Goal: Task Accomplishment & Management: Manage account settings

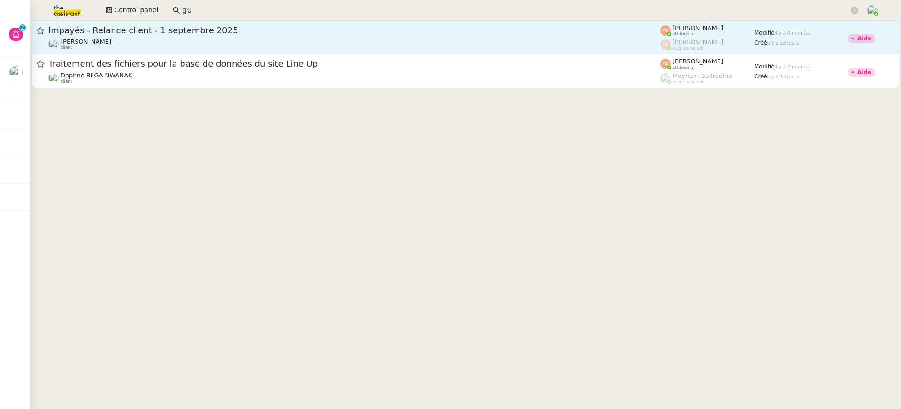
click at [166, 34] on span "Impayés - Relance client - 1 septembre 2025" at bounding box center [354, 30] width 612 height 8
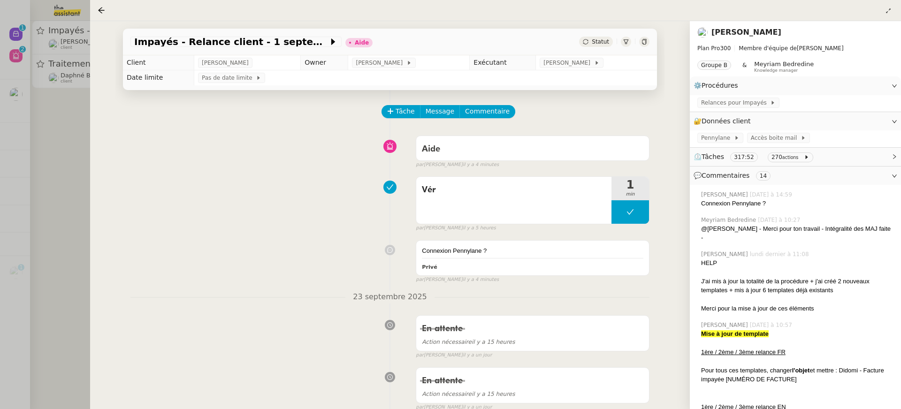
click at [78, 64] on div at bounding box center [450, 204] width 901 height 409
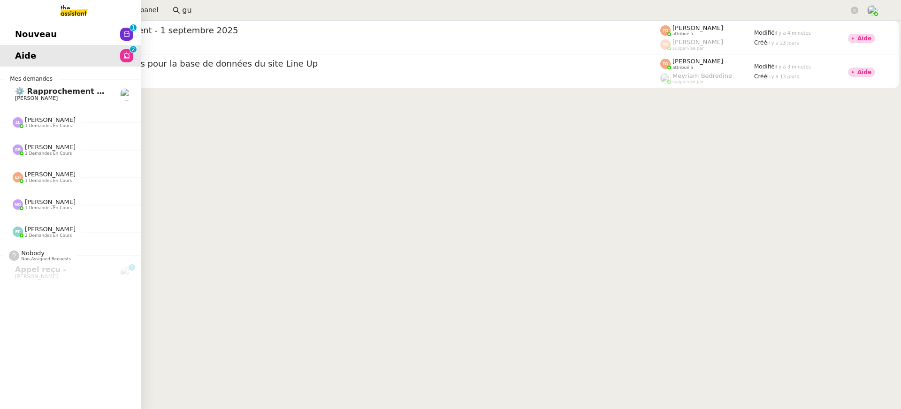
click at [15, 30] on span "Nouveau" at bounding box center [36, 34] width 42 height 14
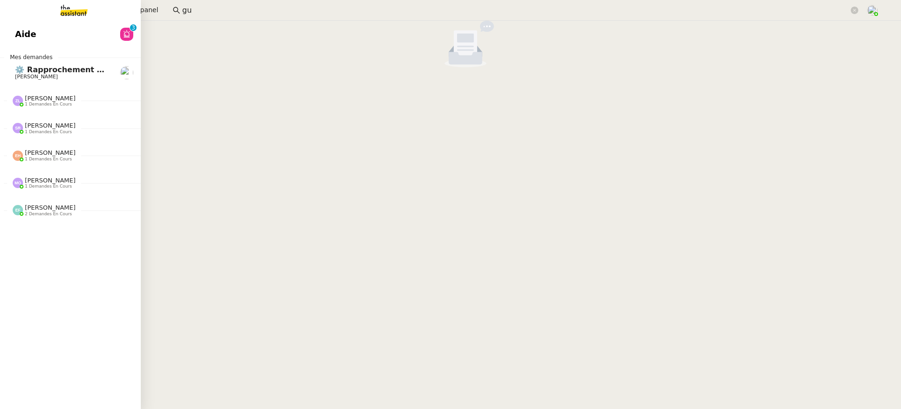
click at [15, 35] on link "Aide 0 1 2 3 4 5 6 7 8 9" at bounding box center [70, 34] width 141 height 22
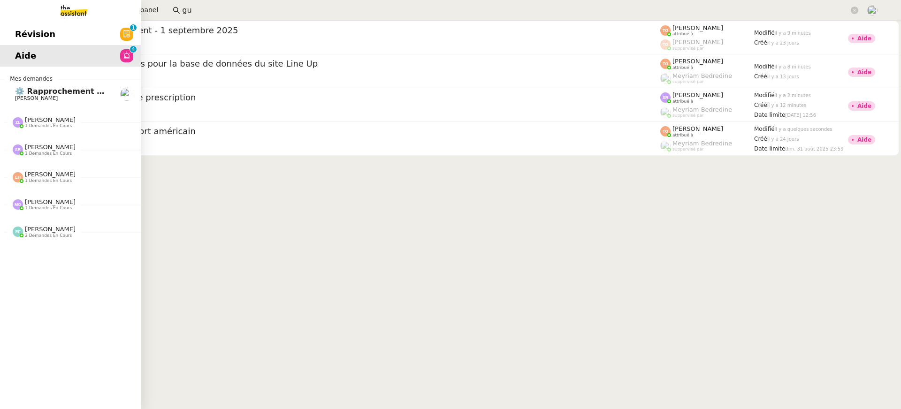
click at [7, 31] on link "Révision 0 1 2 3 4 5 6 7 8 9" at bounding box center [70, 34] width 141 height 22
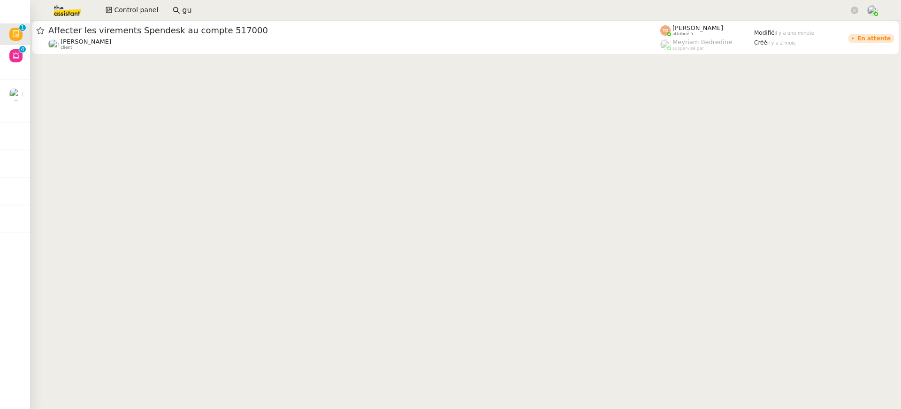
drag, startPoint x: 196, startPoint y: 3, endPoint x: 176, endPoint y: 3, distance: 19.7
click at [179, 3] on nz-input-group "gu" at bounding box center [516, 10] width 696 height 14
click at [186, 9] on input "gu" at bounding box center [515, 10] width 667 height 13
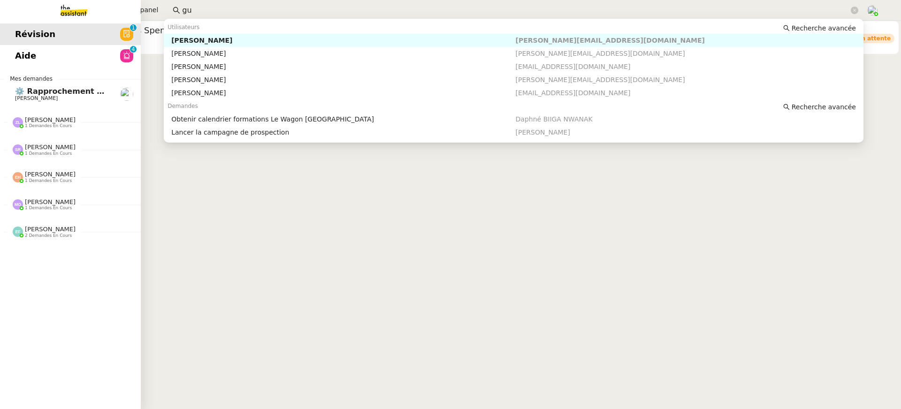
click at [31, 88] on span "⚙️ Rapprochement bancaire" at bounding box center [74, 91] width 118 height 9
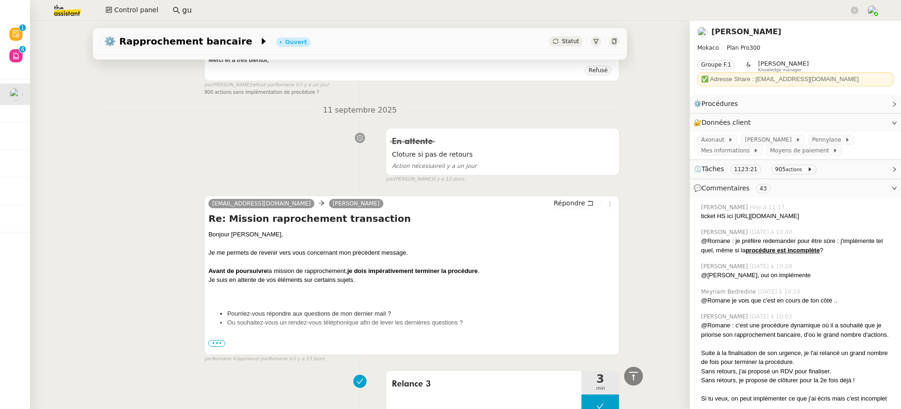
scroll to position [1291, 0]
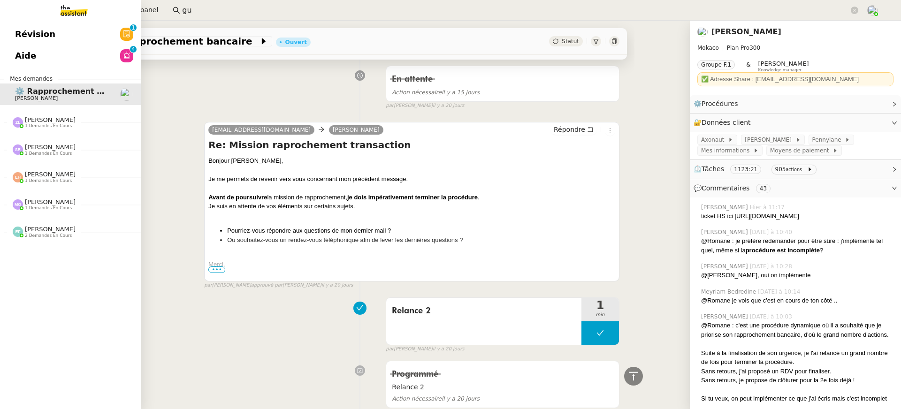
click at [10, 42] on link "Révision 0 1 2 3 4 5 6 7 8 9" at bounding box center [70, 34] width 141 height 22
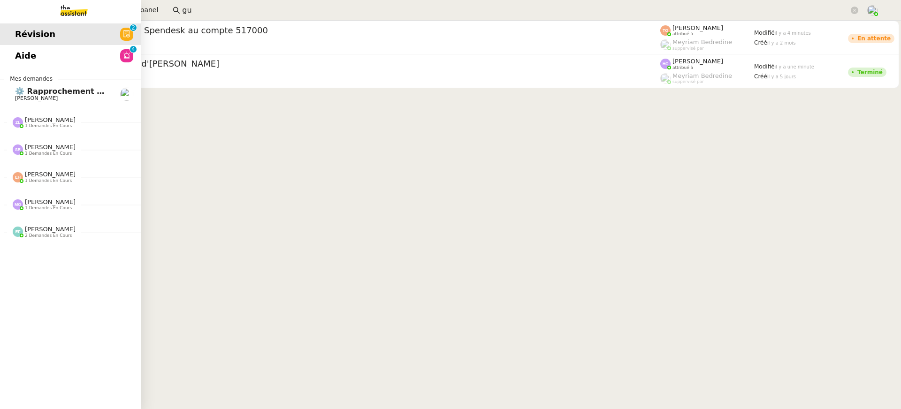
click at [28, 61] on span "Aide" at bounding box center [25, 56] width 21 height 14
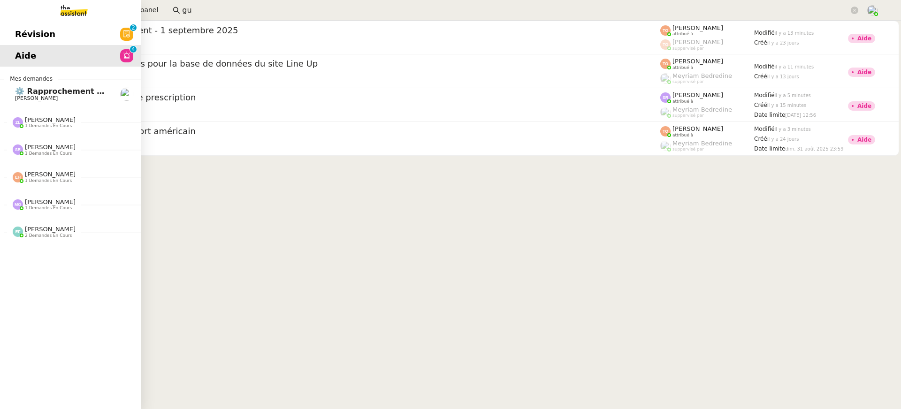
click at [31, 22] on div "Révision 0 1 2 3 4 5 6 7 8 9 Aide 0 1 2 3 4 5 6 7 8 9 Mes demandes ⚙️ Rapproche…" at bounding box center [70, 215] width 141 height 388
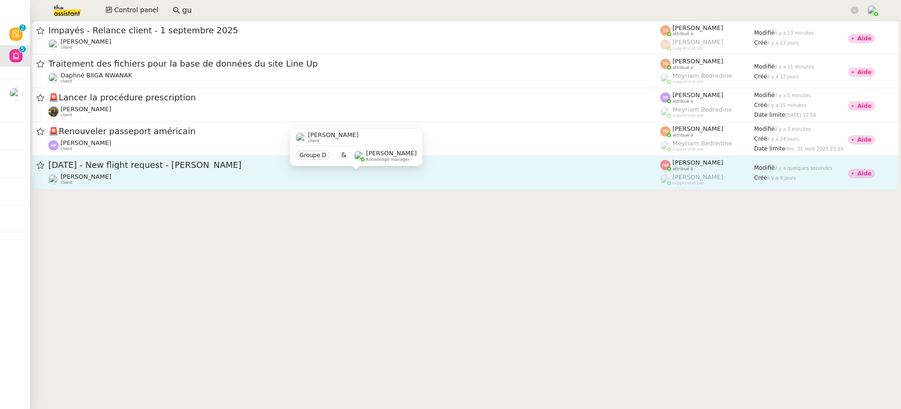
click at [228, 182] on div "Louis Frei client" at bounding box center [354, 179] width 612 height 12
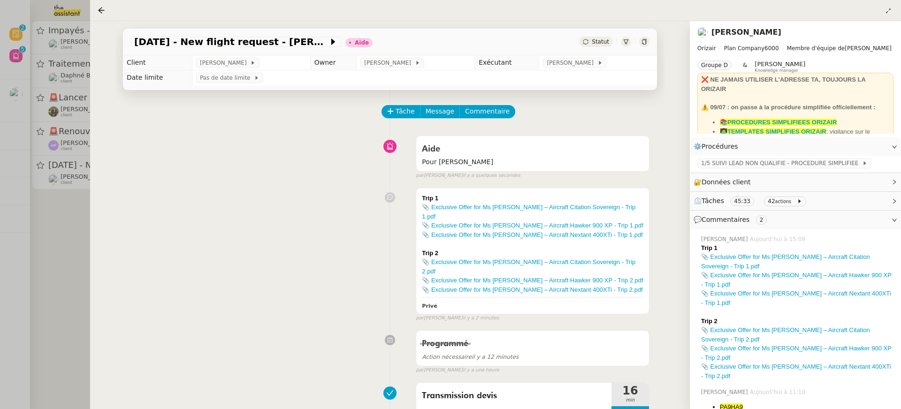
click at [593, 69] on td "[PERSON_NAME]" at bounding box center [598, 62] width 118 height 15
click at [594, 62] on span at bounding box center [596, 63] width 4 height 7
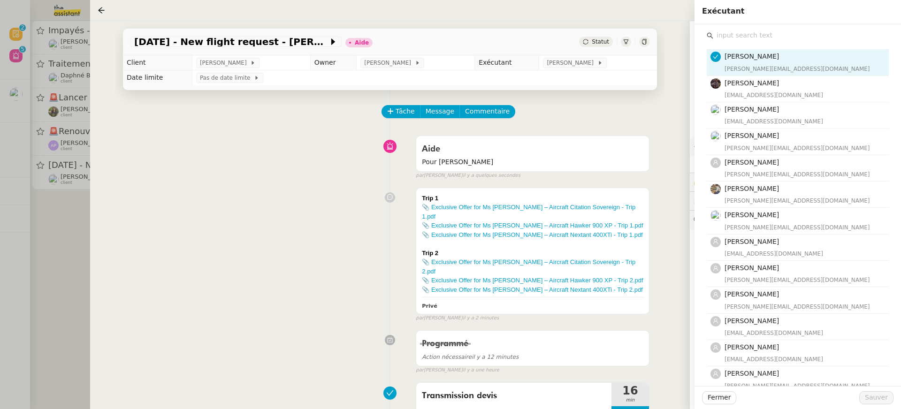
click at [775, 41] on input "text" at bounding box center [800, 35] width 175 height 13
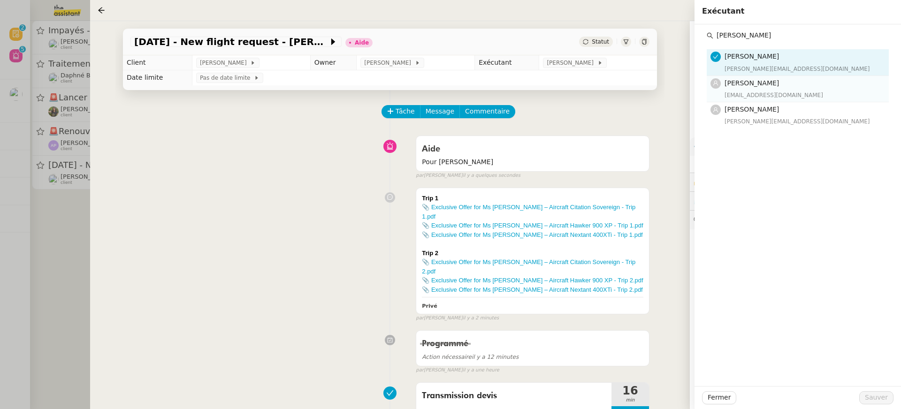
type input "[PERSON_NAME]"
click at [762, 91] on div "[EMAIL_ADDRESS][DOMAIN_NAME]" at bounding box center [803, 95] width 159 height 9
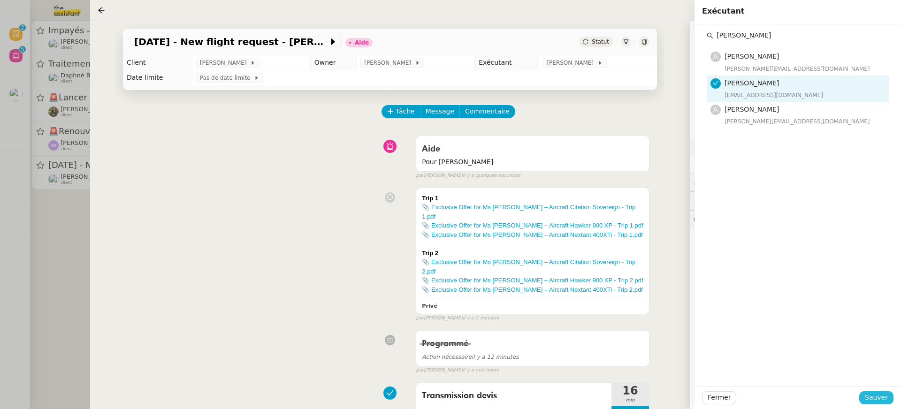
click at [879, 400] on span "Sauver" at bounding box center [876, 397] width 23 height 11
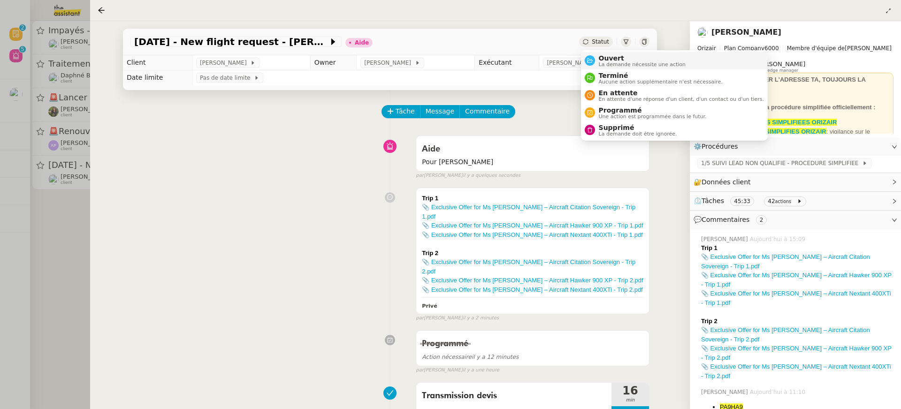
click at [615, 68] on li "Ouvert La demande nécessite une action" at bounding box center [674, 60] width 187 height 17
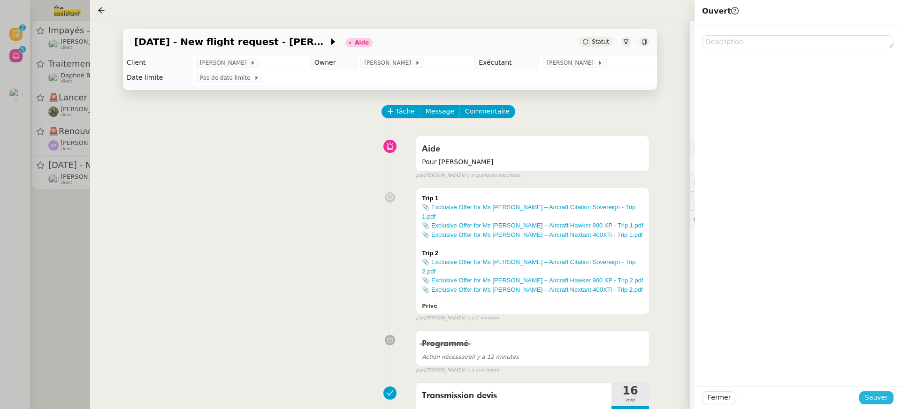
click at [875, 403] on button "Sauver" at bounding box center [876, 397] width 34 height 13
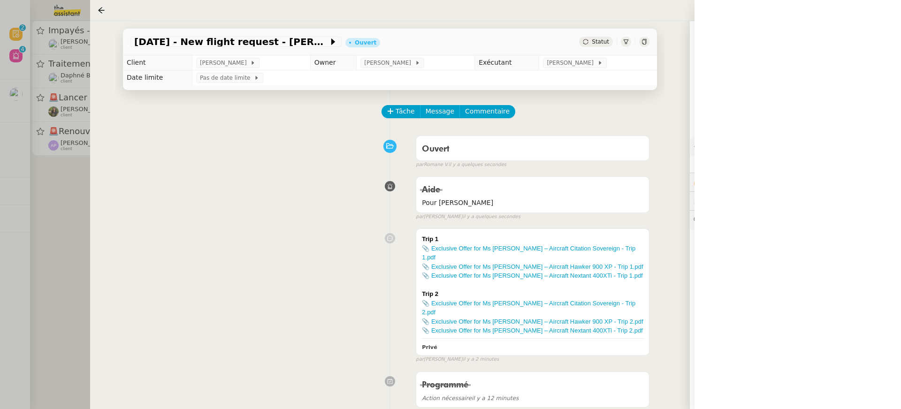
click at [61, 150] on div at bounding box center [450, 204] width 901 height 409
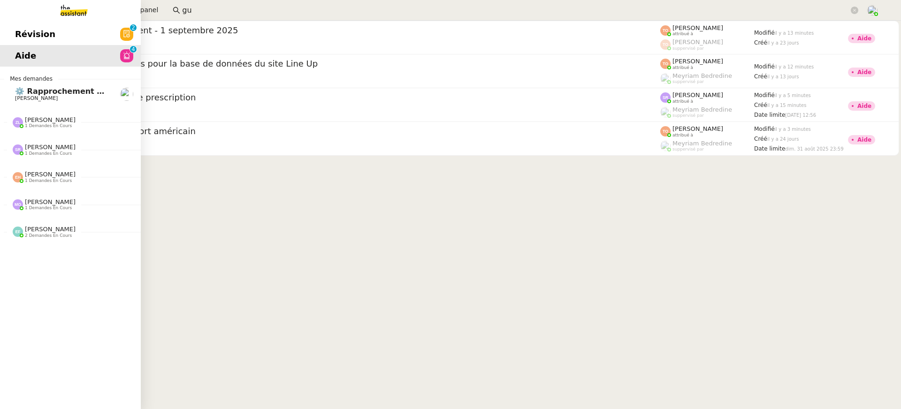
click at [12, 30] on link "Révision 0 1 2 3 4 5 6 7 8 9" at bounding box center [70, 34] width 141 height 22
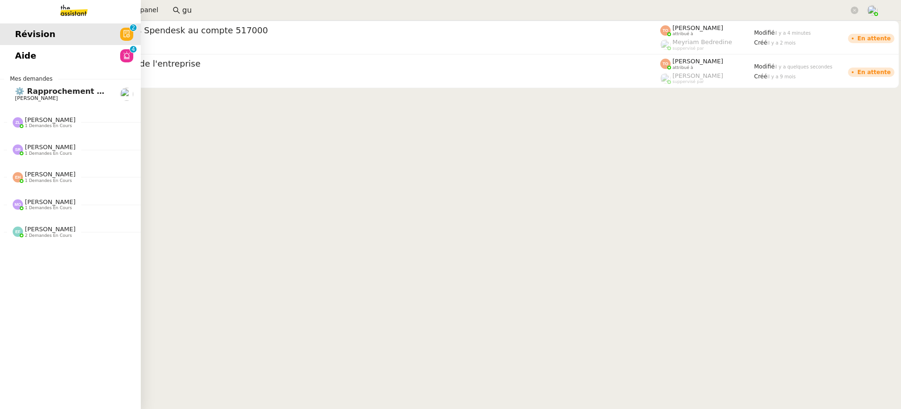
click at [28, 60] on span "Aide" at bounding box center [25, 56] width 21 height 14
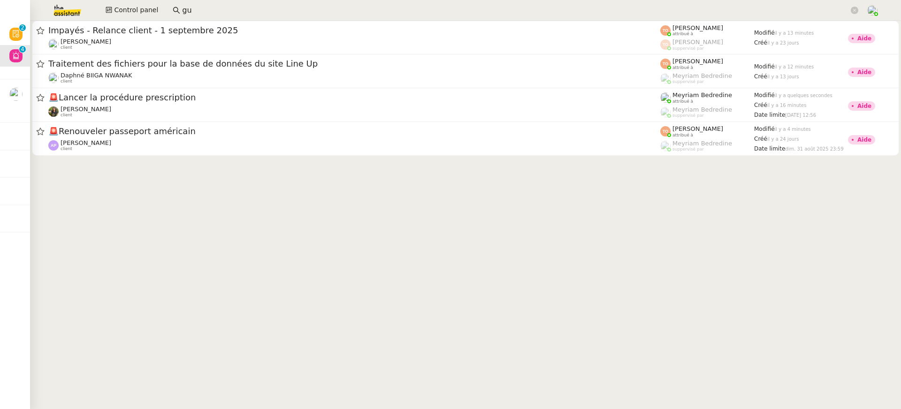
click at [466, 118] on div "Enora Conan client" at bounding box center [354, 112] width 612 height 12
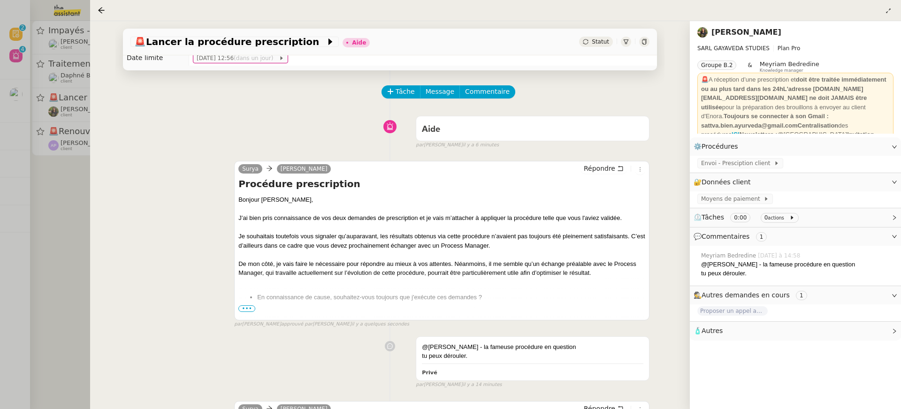
scroll to position [22, 0]
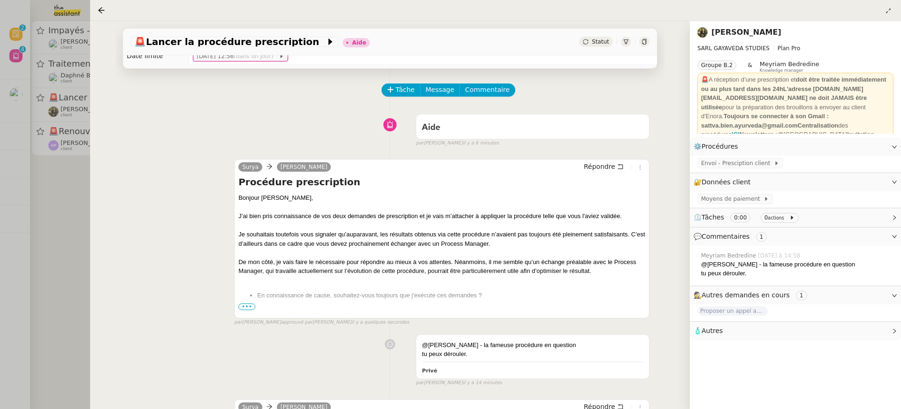
click at [77, 128] on div at bounding box center [450, 204] width 901 height 409
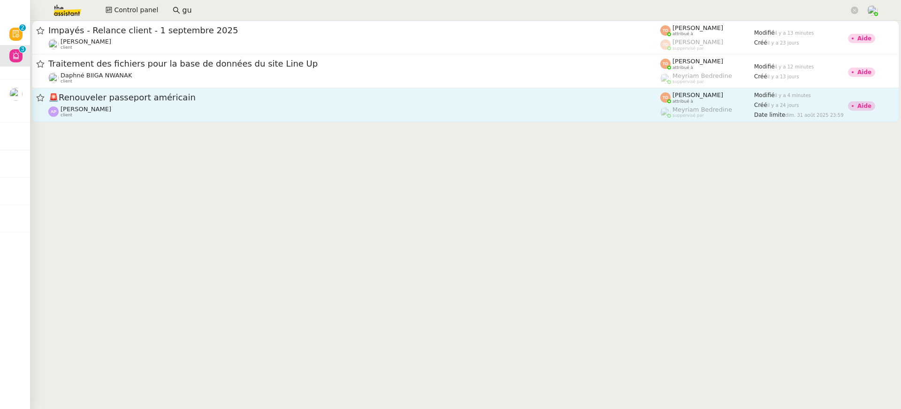
click at [153, 114] on div "Ashley Poniatowski client" at bounding box center [354, 112] width 612 height 12
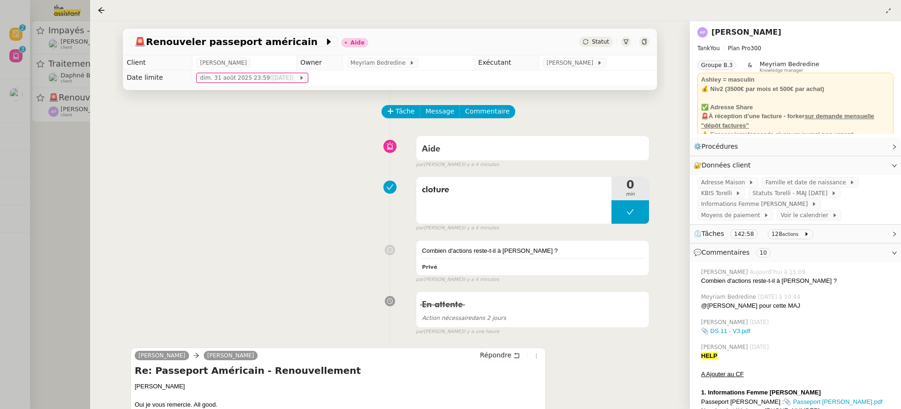
click at [746, 33] on link "[PERSON_NAME]" at bounding box center [746, 32] width 70 height 9
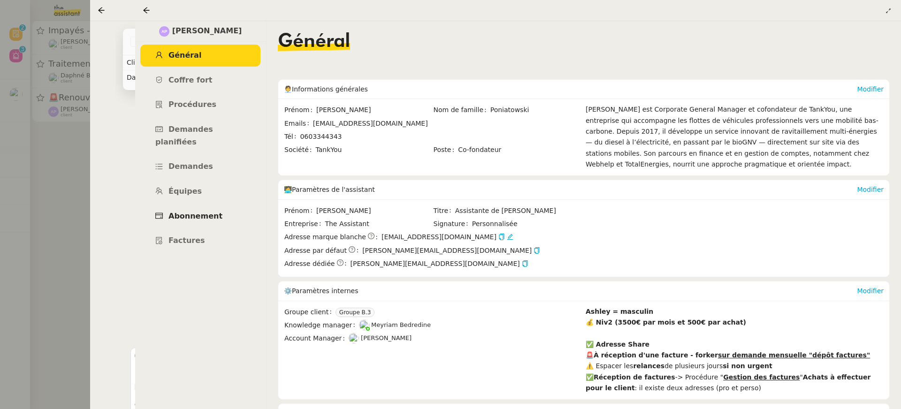
click at [189, 209] on link "Abonnement" at bounding box center [200, 217] width 120 height 22
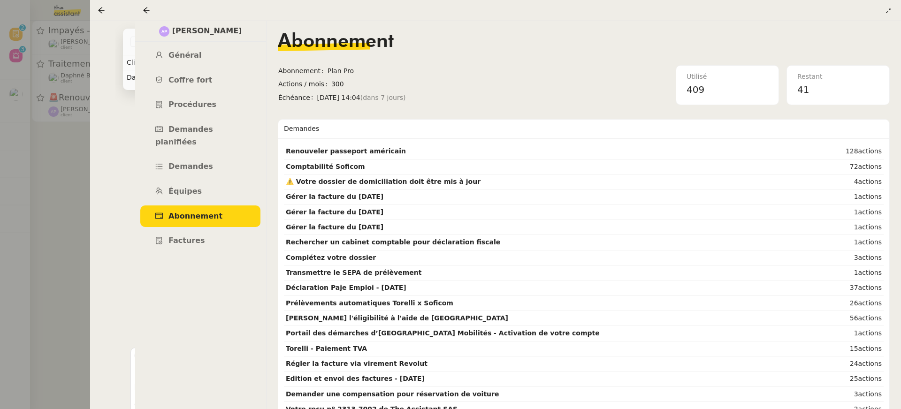
click at [143, 18] on nz-page-header at bounding box center [518, 10] width 766 height 21
click at [147, 13] on icon at bounding box center [147, 11] width 8 height 8
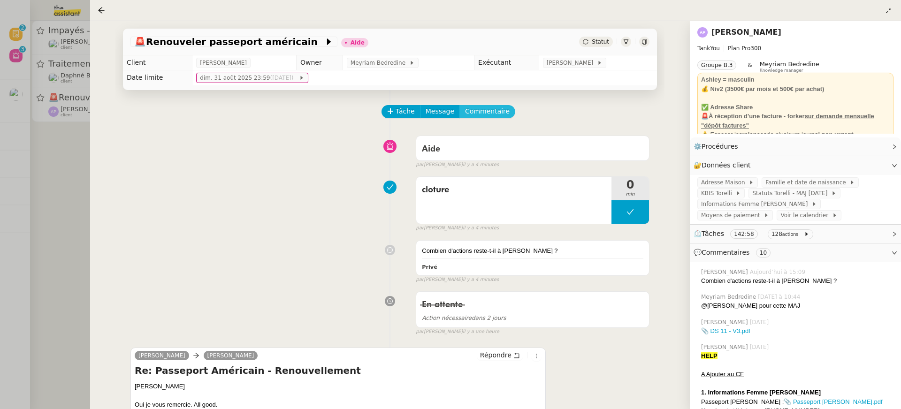
click at [479, 111] on span "Commentaire" at bounding box center [487, 111] width 45 height 11
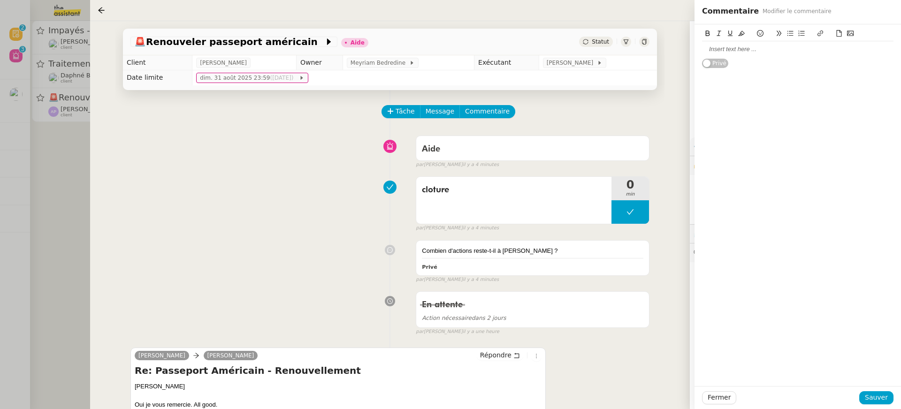
click at [33, 107] on div at bounding box center [450, 204] width 901 height 409
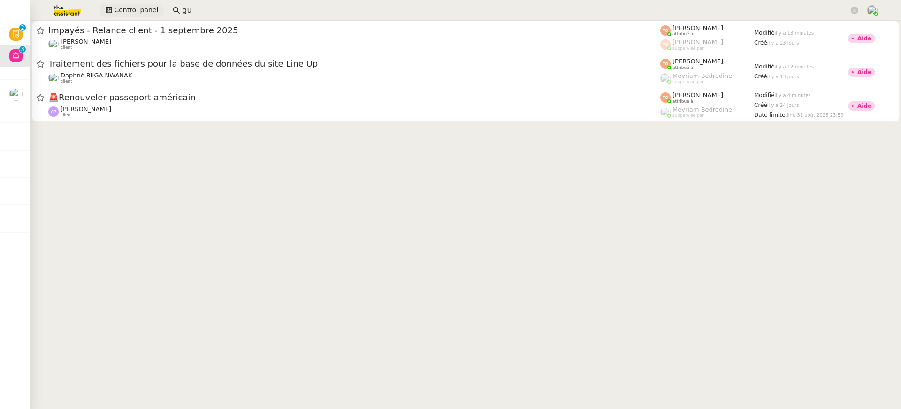
click at [128, 13] on span "Control panel" at bounding box center [136, 10] width 44 height 11
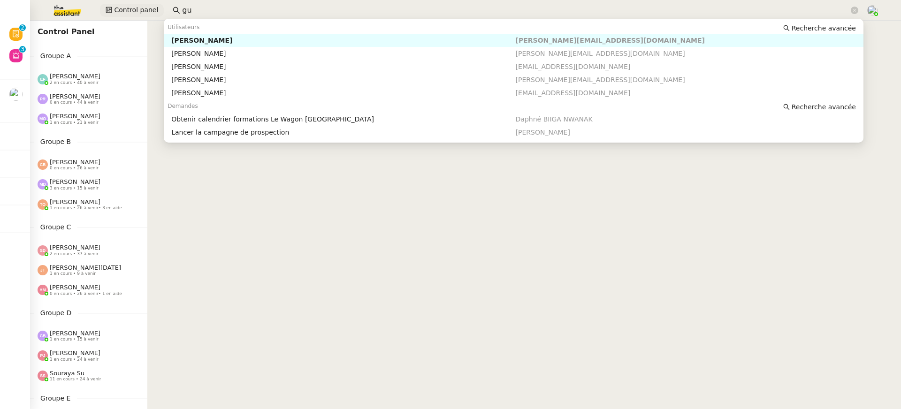
drag, startPoint x: 244, startPoint y: 15, endPoint x: 157, endPoint y: 15, distance: 86.8
click at [157, 15] on div "Control panel gu" at bounding box center [450, 10] width 854 height 21
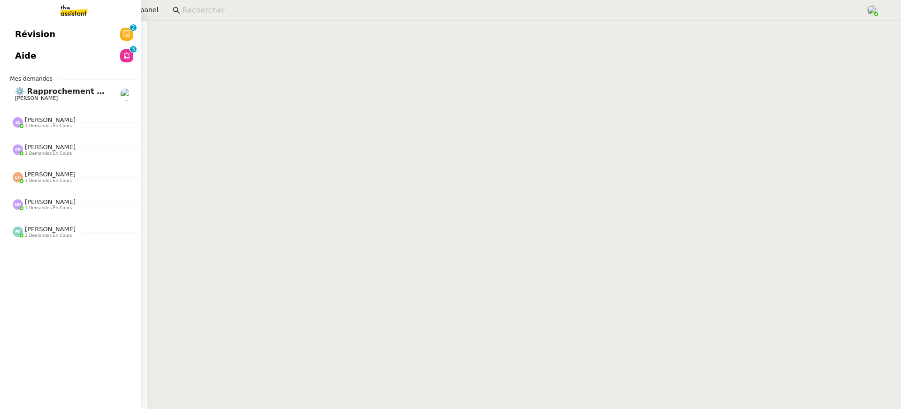
click at [23, 36] on link "Révision 0 1 2 3 4 5 6 7 8 9" at bounding box center [70, 34] width 141 height 22
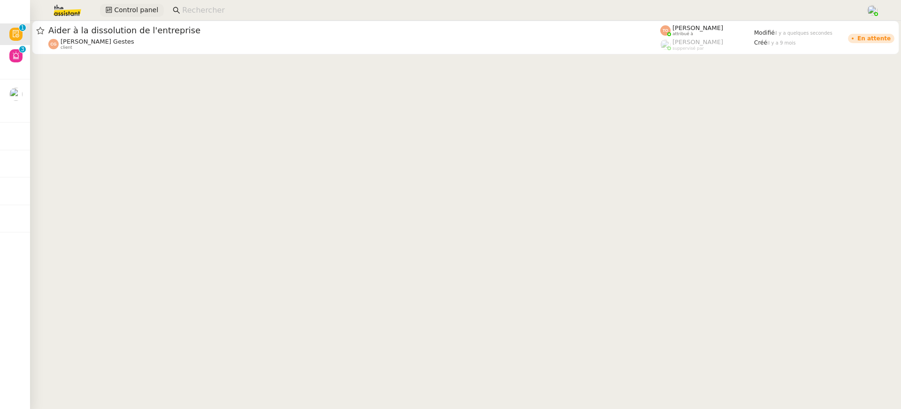
click at [149, 14] on span "Control panel" at bounding box center [136, 10] width 44 height 11
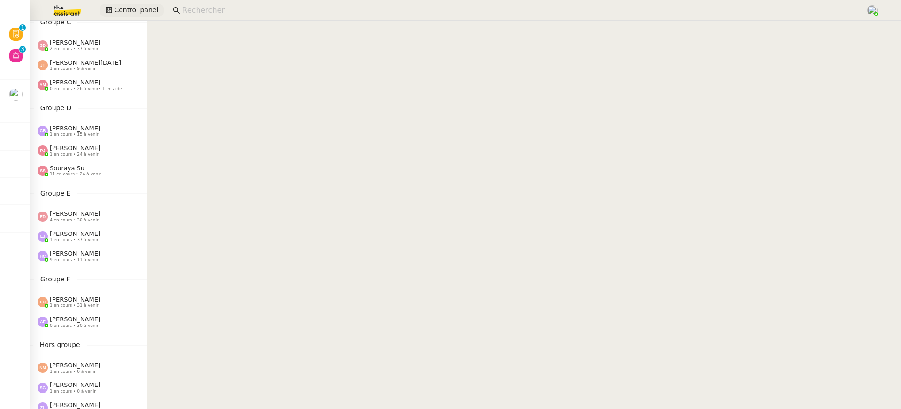
scroll to position [359, 0]
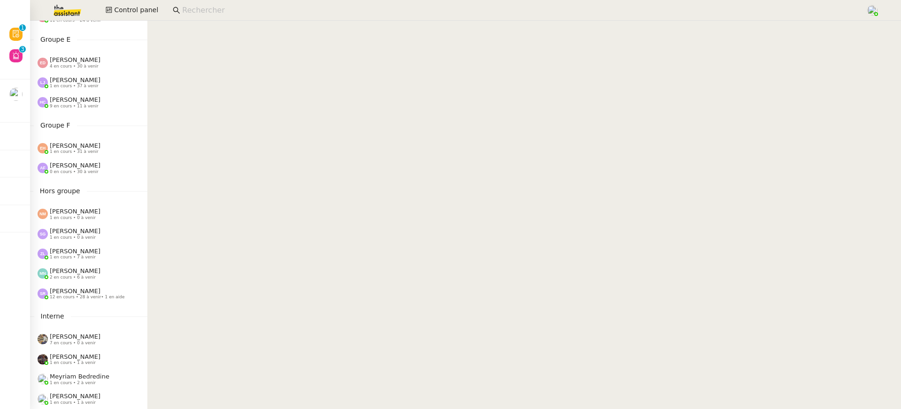
click at [80, 294] on span "[PERSON_NAME]" at bounding box center [75, 291] width 51 height 7
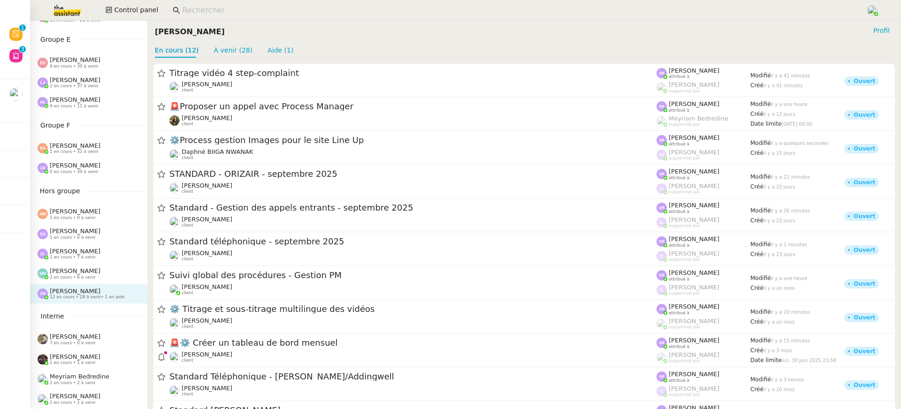
click at [61, 15] on img at bounding box center [59, 10] width 73 height 21
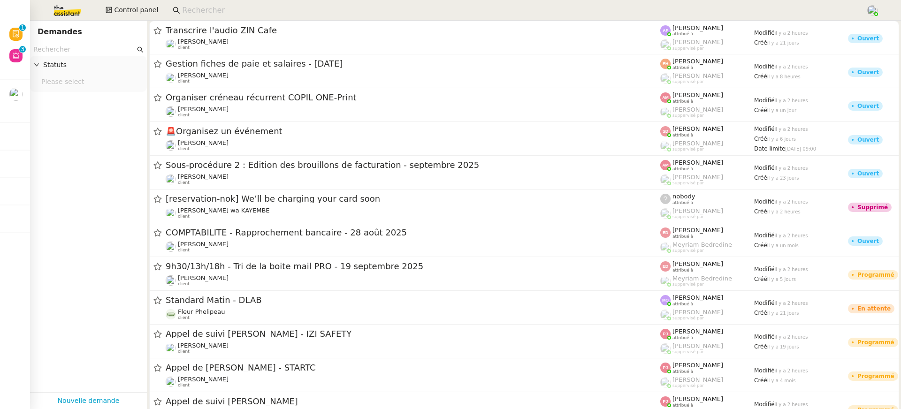
click at [68, 52] on input "text" at bounding box center [84, 49] width 102 height 11
click at [177, 3] on nz-input-group at bounding box center [516, 10] width 696 height 14
click at [191, 17] on nz-input-group at bounding box center [516, 10] width 696 height 14
click at [191, 10] on input at bounding box center [519, 10] width 674 height 13
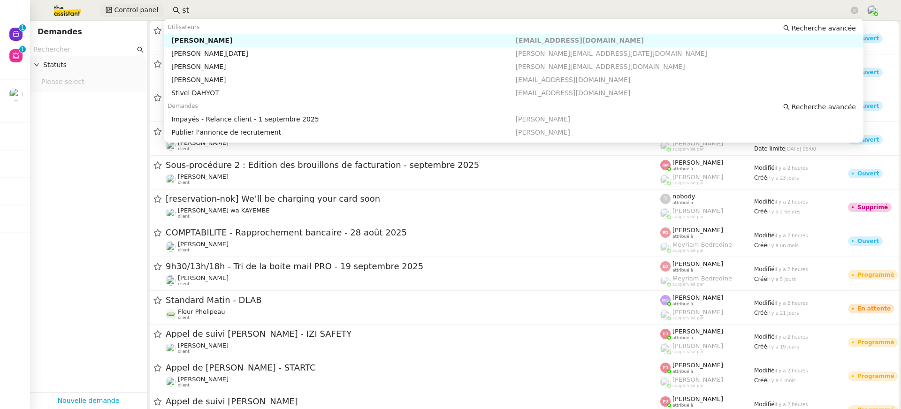
click at [147, 8] on span "Control panel" at bounding box center [136, 10] width 44 height 11
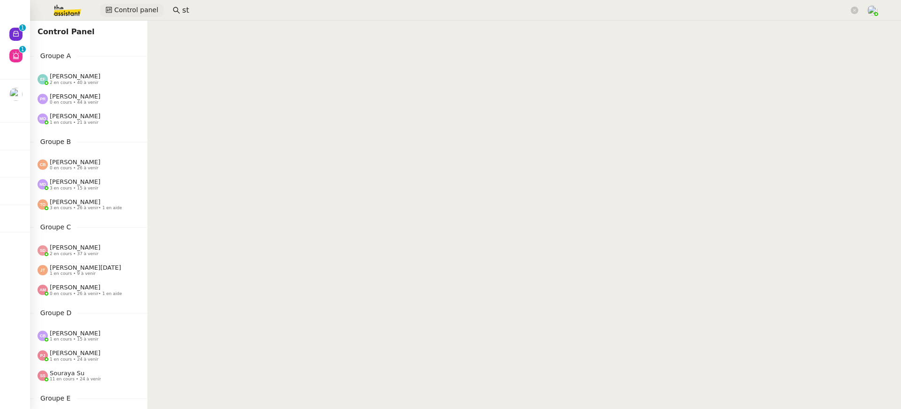
scroll to position [359, 0]
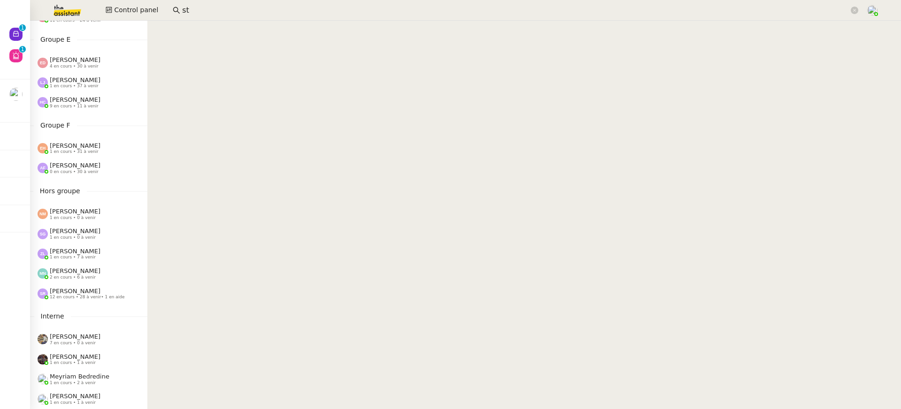
click at [96, 293] on span "Stéphanie Rakotosalama" at bounding box center [75, 291] width 51 height 7
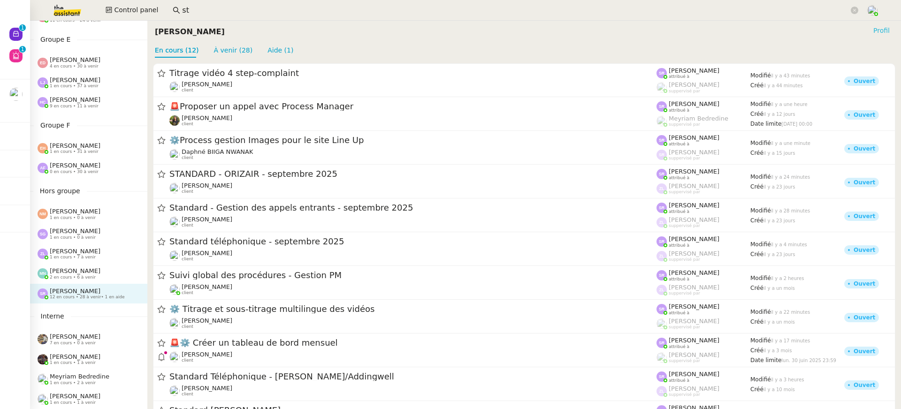
click at [886, 32] on span "Profil" at bounding box center [881, 30] width 16 height 9
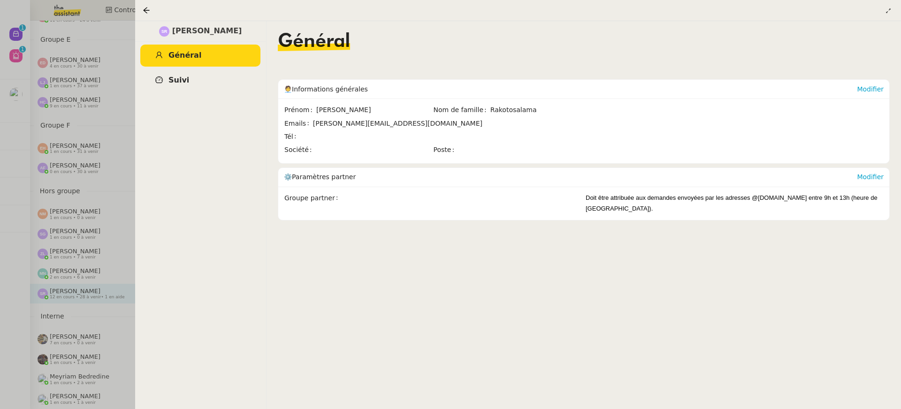
click at [197, 90] on link "Suivi" at bounding box center [200, 80] width 120 height 22
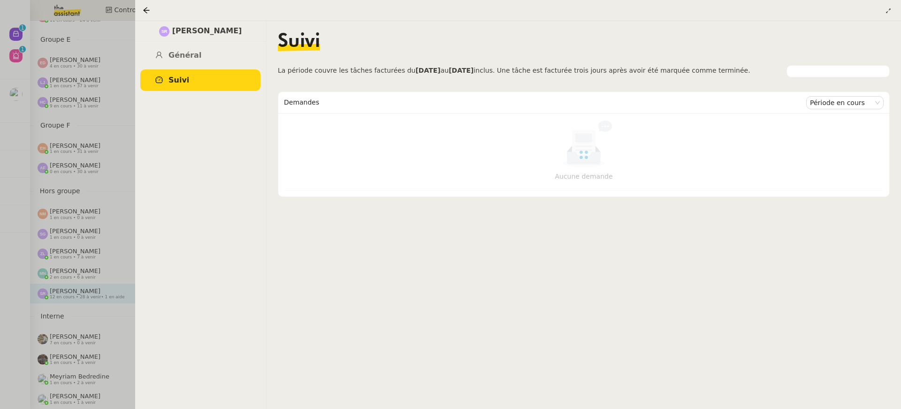
click at [197, 83] on link "Suivi" at bounding box center [200, 80] width 120 height 22
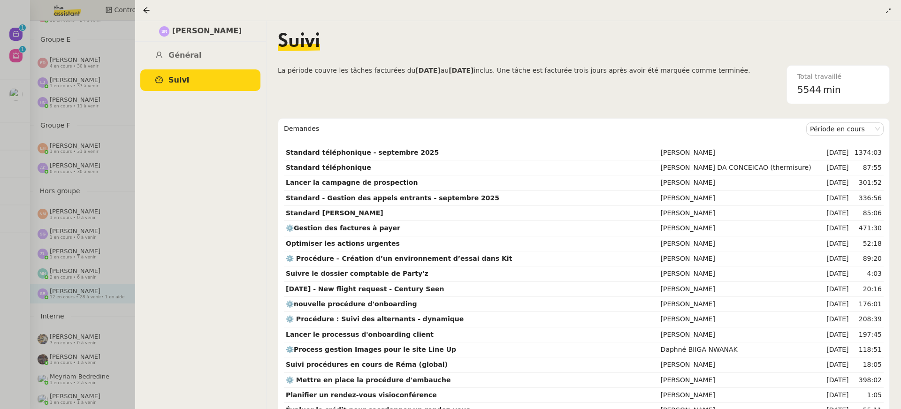
click at [193, 80] on link "Suivi" at bounding box center [200, 80] width 120 height 22
click at [196, 44] on div "Stéphanie Rakotosalama Général Suivi" at bounding box center [200, 215] width 131 height 388
click at [201, 56] on link "Général" at bounding box center [200, 56] width 120 height 22
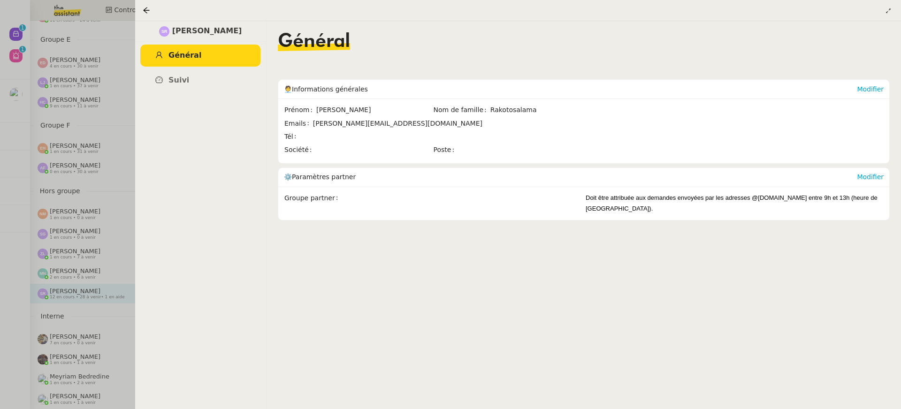
click at [26, 263] on div at bounding box center [450, 204] width 901 height 409
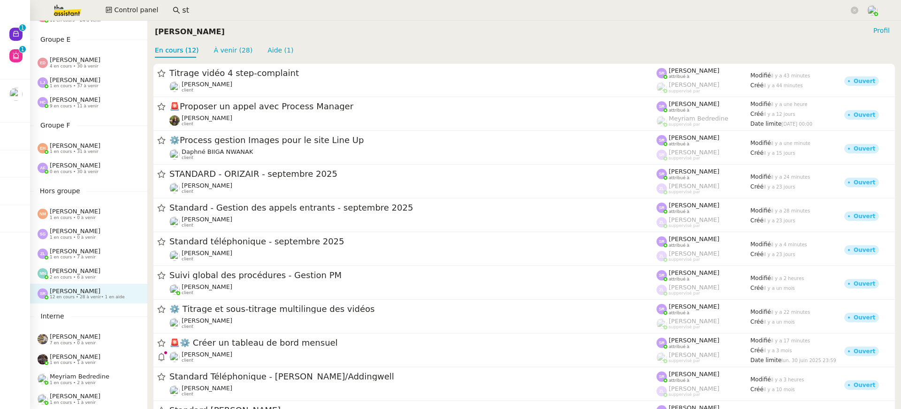
click at [75, 264] on div "Mélody Noé 2 en cours • 6 à venir" at bounding box center [88, 274] width 117 height 20
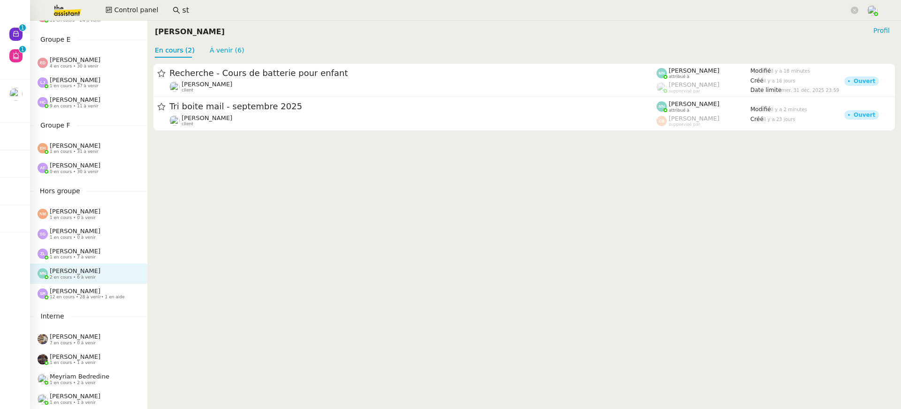
click at [76, 254] on span "[PERSON_NAME]" at bounding box center [75, 251] width 51 height 7
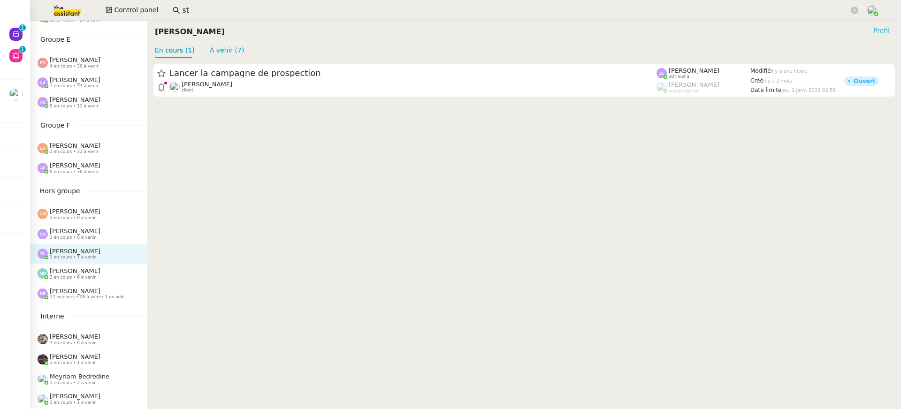
click at [886, 32] on span "Profil" at bounding box center [881, 30] width 16 height 9
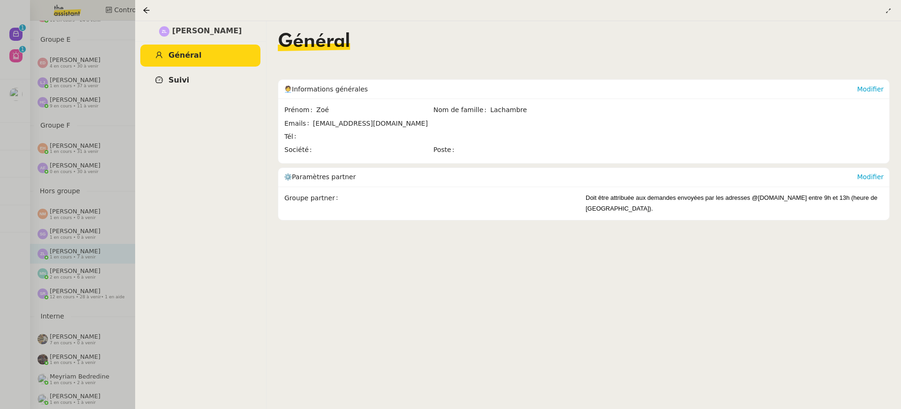
click at [209, 73] on link "Suivi" at bounding box center [200, 80] width 120 height 22
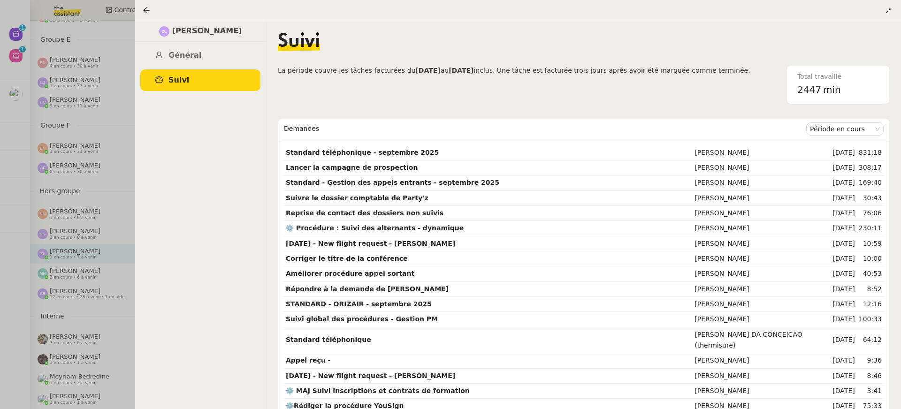
click at [144, 21] on div "Zoé Lachambre Général Suivi Suivi La période couvre les tâches facturées du 04/…" at bounding box center [518, 204] width 766 height 409
click at [144, 16] on div at bounding box center [518, 10] width 751 height 13
click at [150, 5] on div at bounding box center [518, 10] width 751 height 13
click at [148, 15] on div at bounding box center [148, 10] width 11 height 11
click at [147, 11] on icon at bounding box center [147, 11] width 8 height 8
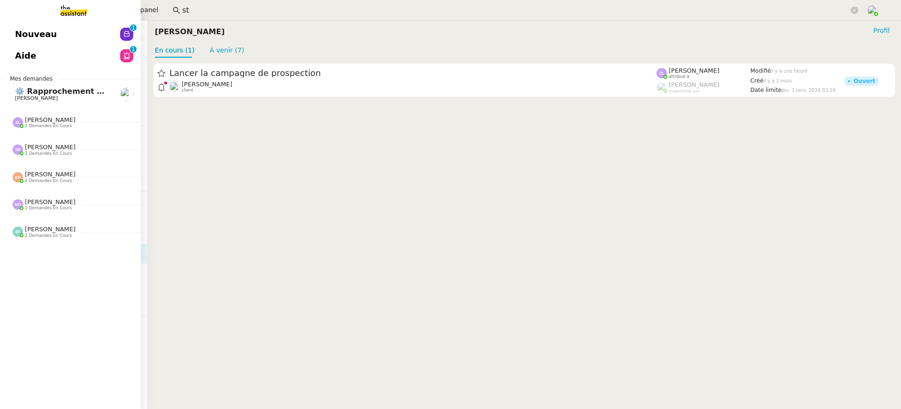
click at [29, 50] on span "Aide" at bounding box center [25, 56] width 21 height 14
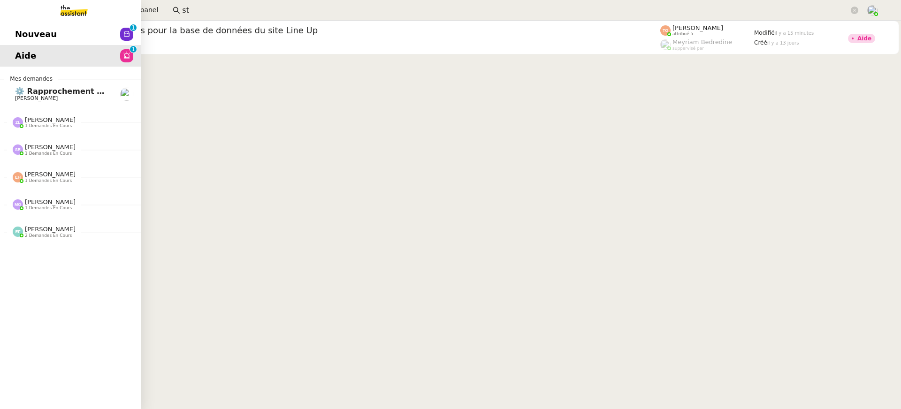
click at [32, 35] on span "Nouveau" at bounding box center [36, 34] width 42 height 14
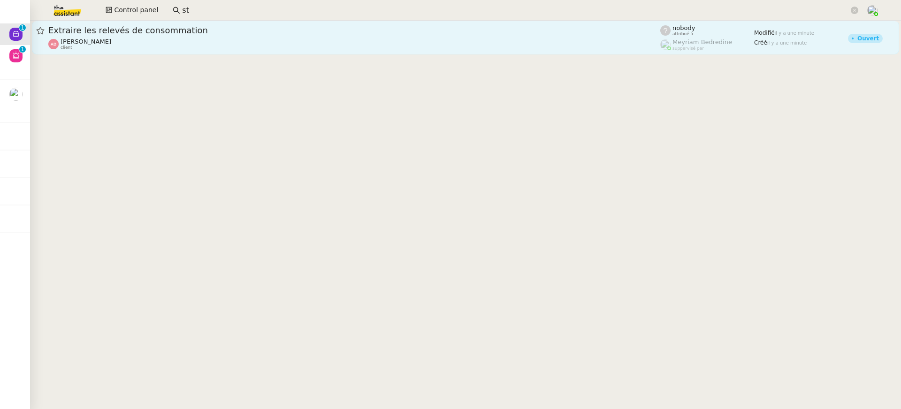
click at [209, 34] on div "Extraire les relevés de consommation" at bounding box center [354, 30] width 612 height 11
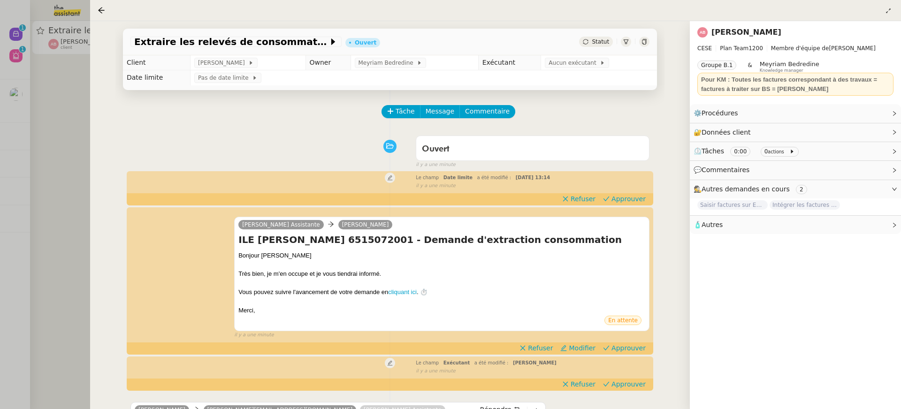
click at [33, 132] on div at bounding box center [450, 204] width 901 height 409
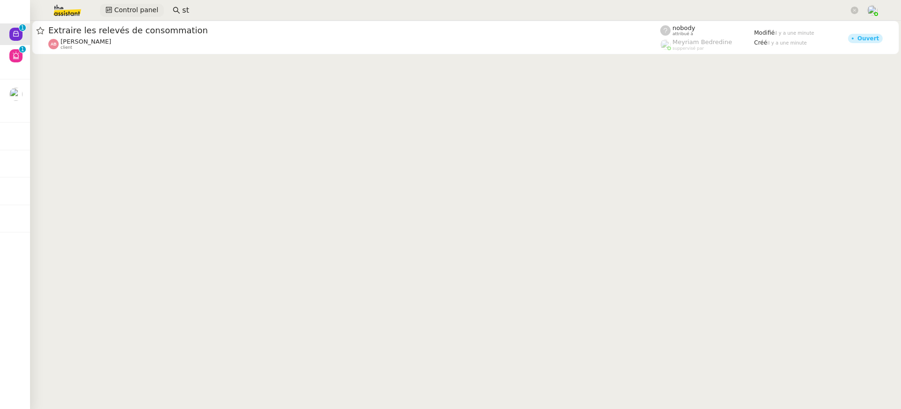
click at [132, 13] on span "Control panel" at bounding box center [136, 10] width 44 height 11
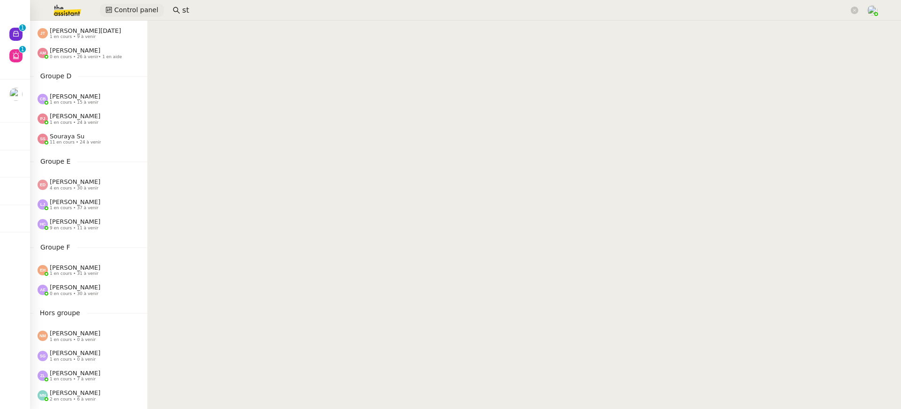
scroll to position [359, 0]
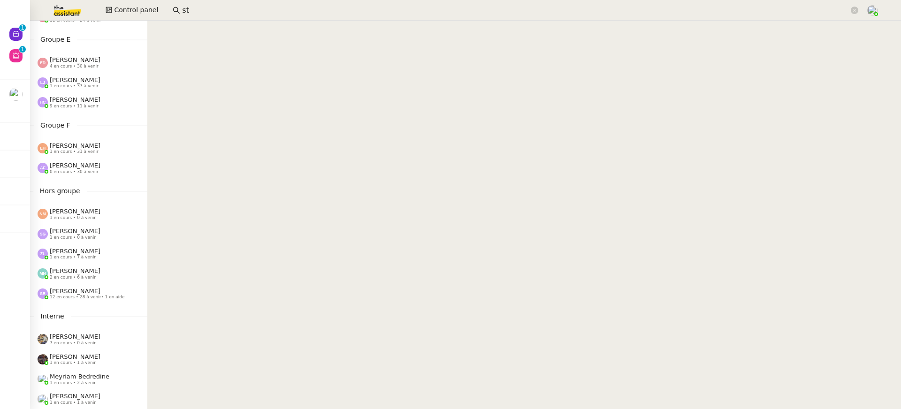
click at [90, 247] on div "Zoé Lachambre 1 en cours • 7 à venir" at bounding box center [88, 254] width 117 height 20
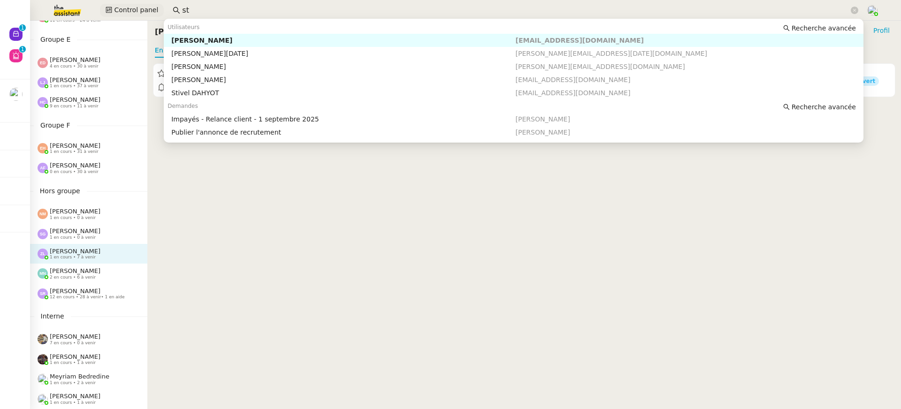
drag, startPoint x: 209, startPoint y: 10, endPoint x: 135, endPoint y: 11, distance: 74.6
click at [142, 11] on div "Control panel st" at bounding box center [450, 10] width 854 height 21
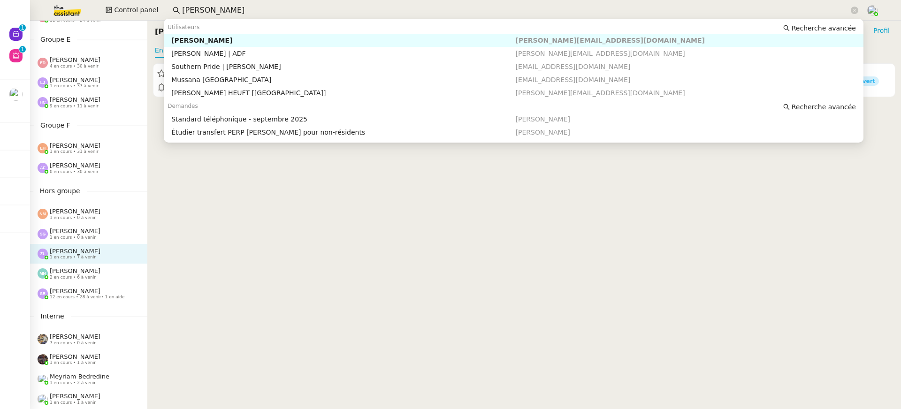
click at [239, 38] on div "Franck MUFFAT-JEANDET" at bounding box center [343, 40] width 344 height 8
type input "franck mu"
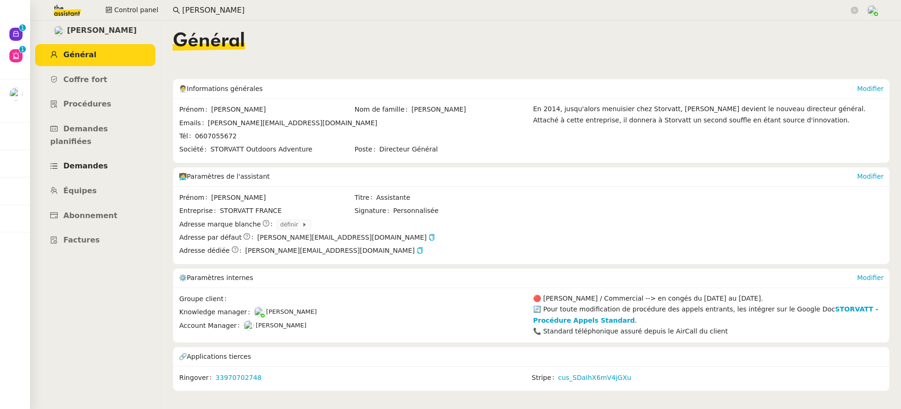
click at [104, 161] on link "Demandes" at bounding box center [95, 166] width 120 height 22
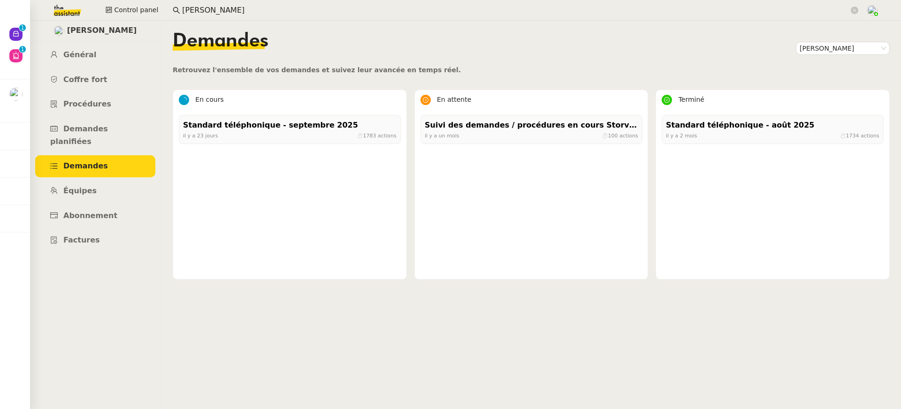
click at [107, 205] on link "Abonnement" at bounding box center [95, 216] width 120 height 22
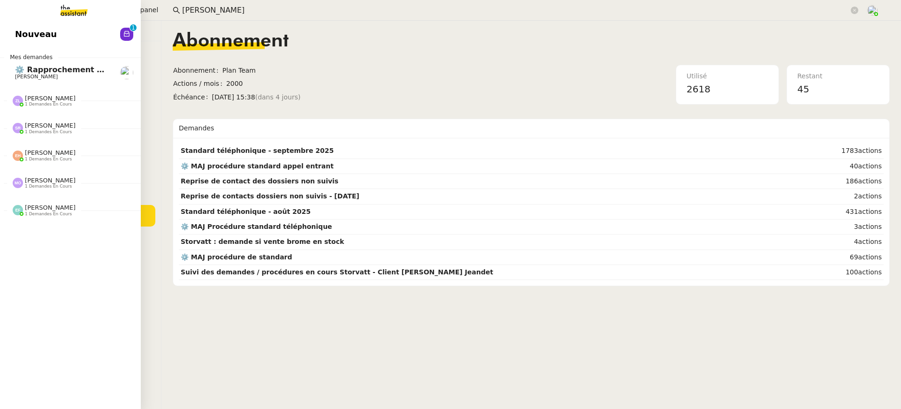
click at [27, 30] on span "Nouveau" at bounding box center [36, 34] width 42 height 14
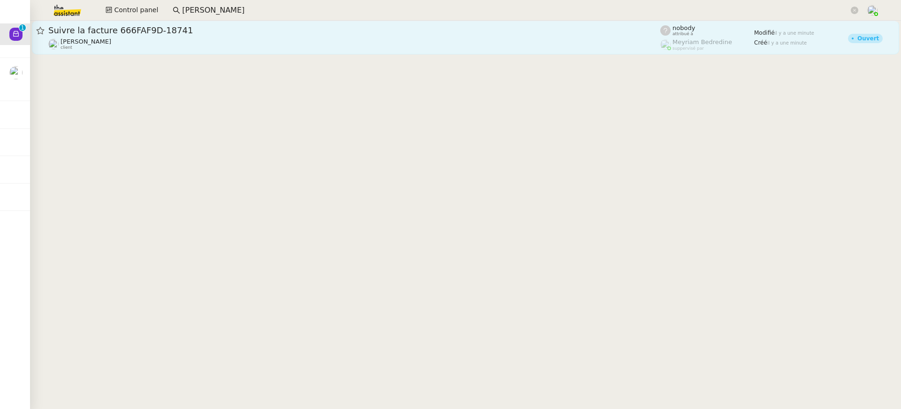
click at [263, 34] on span "Suivre la facture 666FAF9D-18741" at bounding box center [354, 30] width 612 height 8
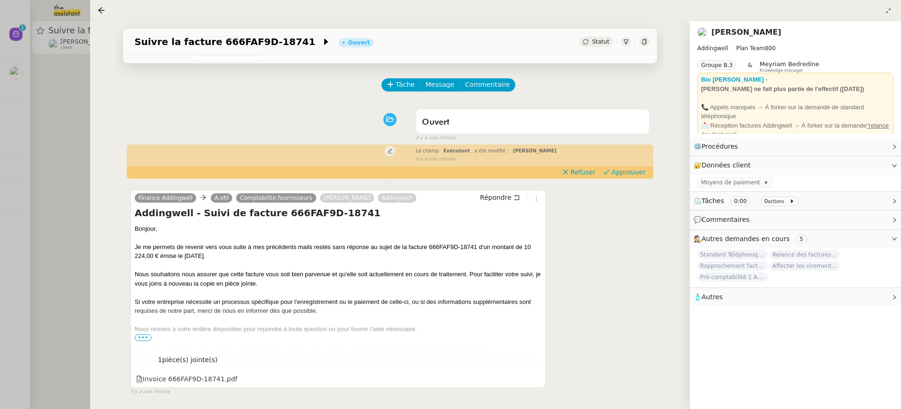
scroll to position [32, 0]
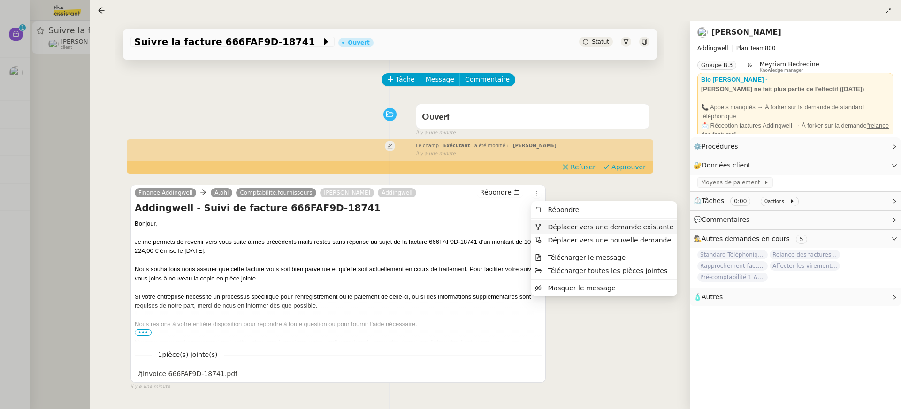
click at [551, 229] on span "Déplacer vers une demande existante" at bounding box center [611, 227] width 126 height 8
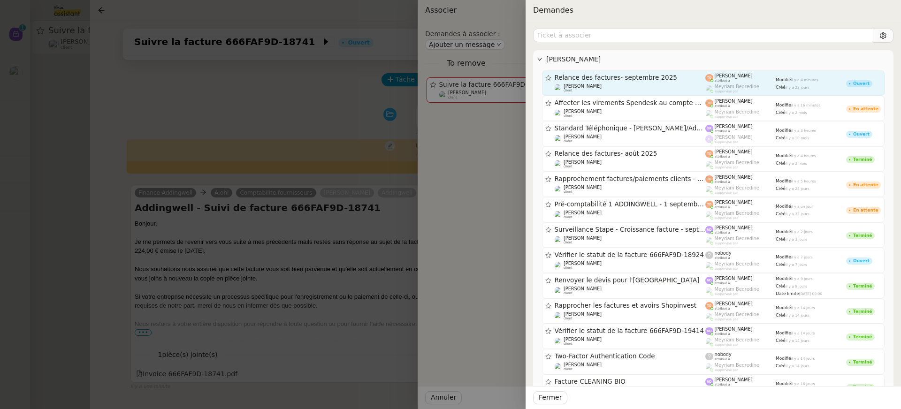
click at [616, 82] on div "Relance des factures- septembre 2025 Julien Decroix client" at bounding box center [630, 83] width 151 height 19
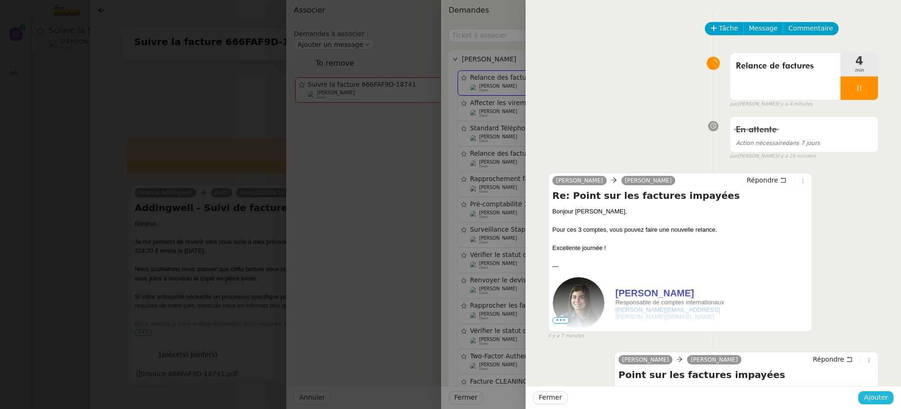
click at [885, 393] on span "Ajouter" at bounding box center [876, 397] width 24 height 11
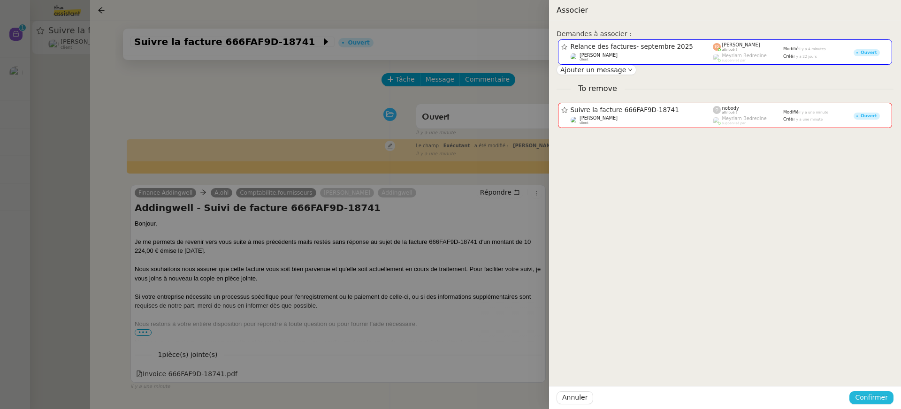
click at [886, 394] on span "Confirmer" at bounding box center [871, 397] width 33 height 11
click at [882, 366] on div "Êtes-vous sûr?" at bounding box center [854, 358] width 68 height 18
click at [882, 372] on span "Ajouter" at bounding box center [872, 372] width 24 height 9
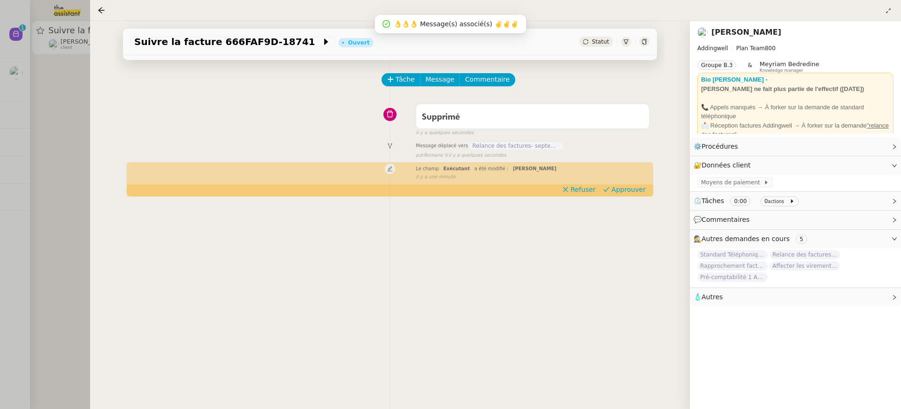
click at [68, 123] on div at bounding box center [450, 204] width 901 height 409
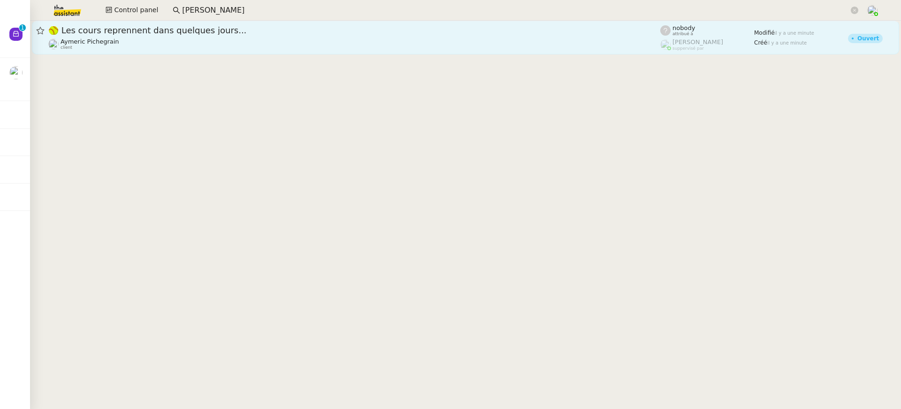
click at [121, 40] on div "Aymeric Pichegrain client" at bounding box center [354, 44] width 612 height 12
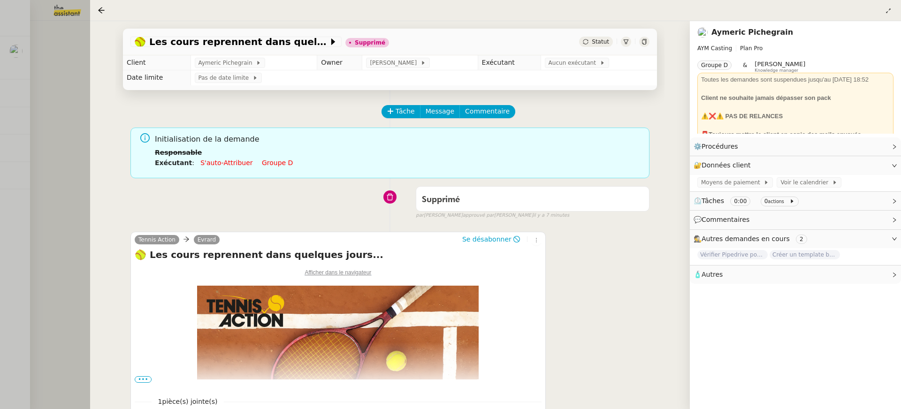
click at [32, 23] on div at bounding box center [450, 204] width 901 height 409
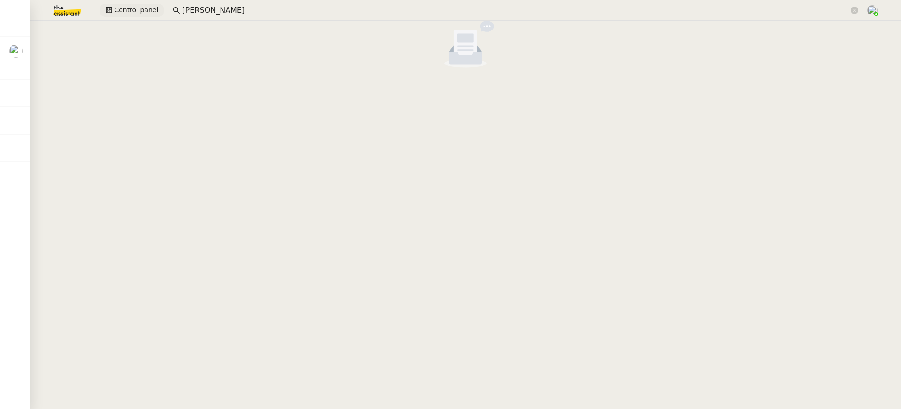
click at [147, 5] on span "Control panel" at bounding box center [136, 10] width 44 height 11
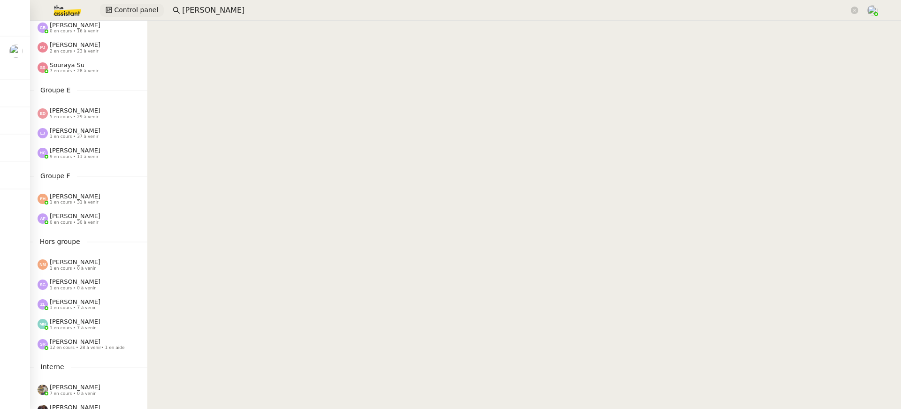
scroll to position [359, 0]
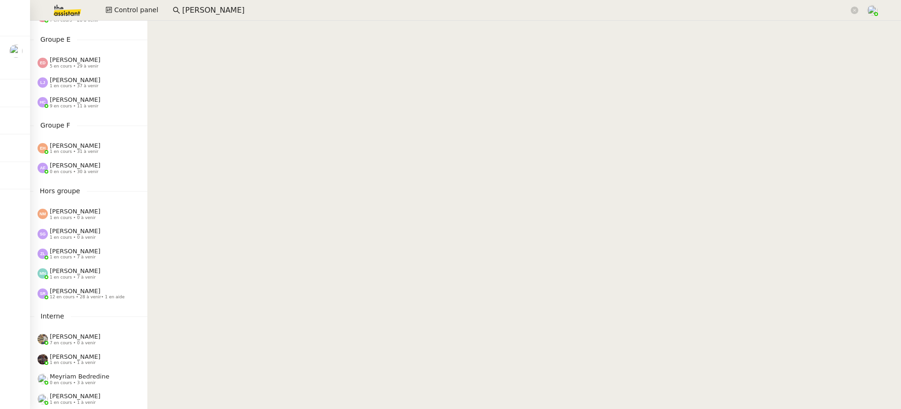
click at [95, 178] on nz-sider "Control Panel Groupe A Emelyne Foussier 1 en cours • 41 à venir Pauline Ribas 0…" at bounding box center [88, 215] width 117 height 388
click at [89, 144] on span "Esther Hillenbrand" at bounding box center [75, 145] width 51 height 7
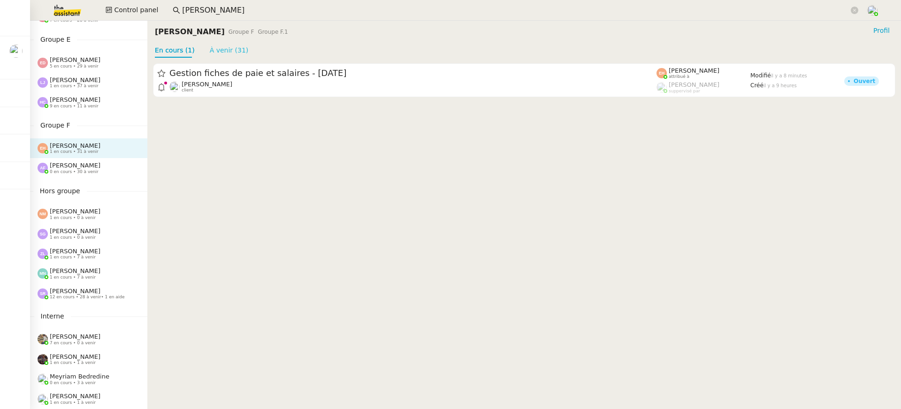
click at [233, 46] on link "À venir (31)" at bounding box center [229, 50] width 39 height 8
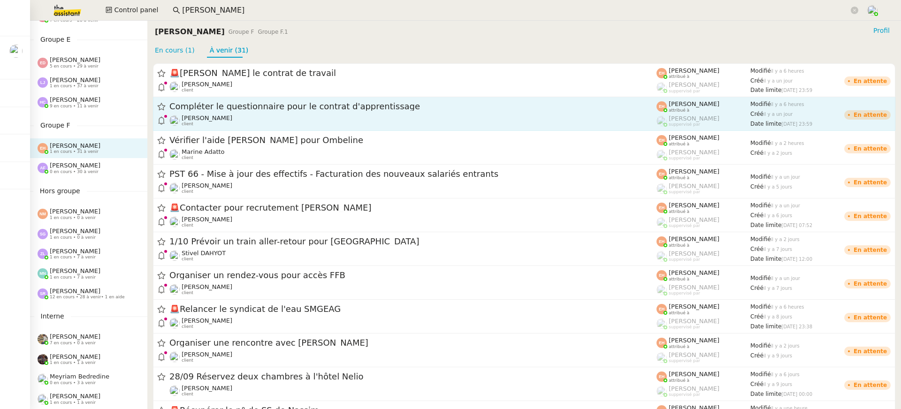
click at [202, 114] on span "Vitor Alvites" at bounding box center [207, 117] width 51 height 7
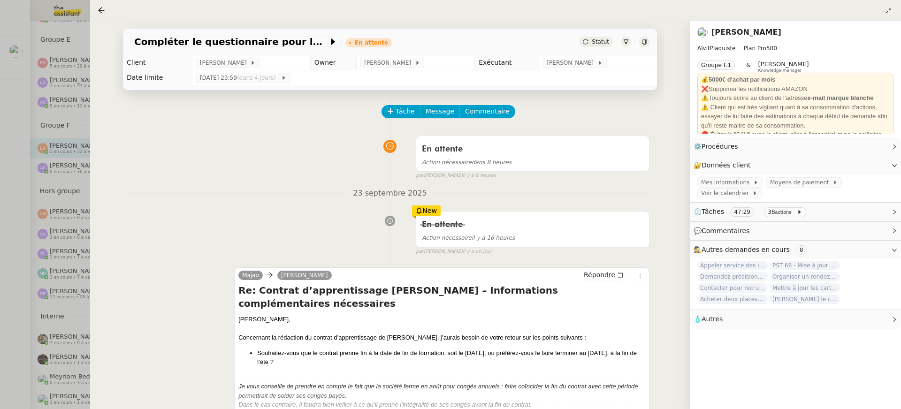
click at [71, 103] on div at bounding box center [450, 204] width 901 height 409
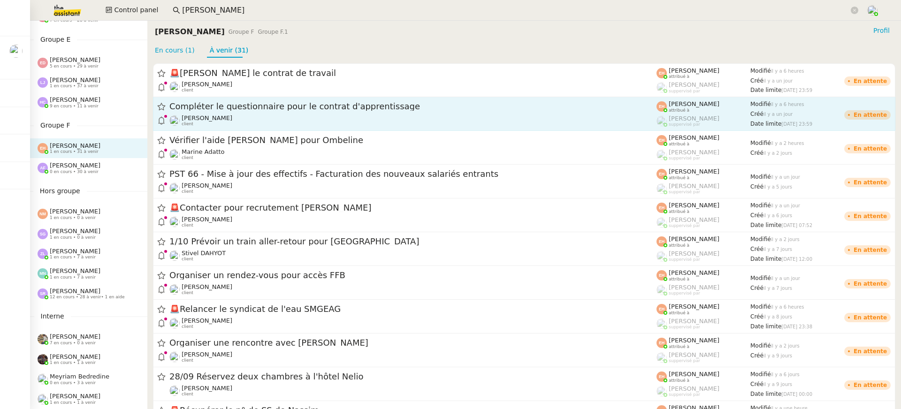
click at [241, 105] on span "Compléter le questionnaire pour le contrat d'apprentissage" at bounding box center [412, 107] width 487 height 8
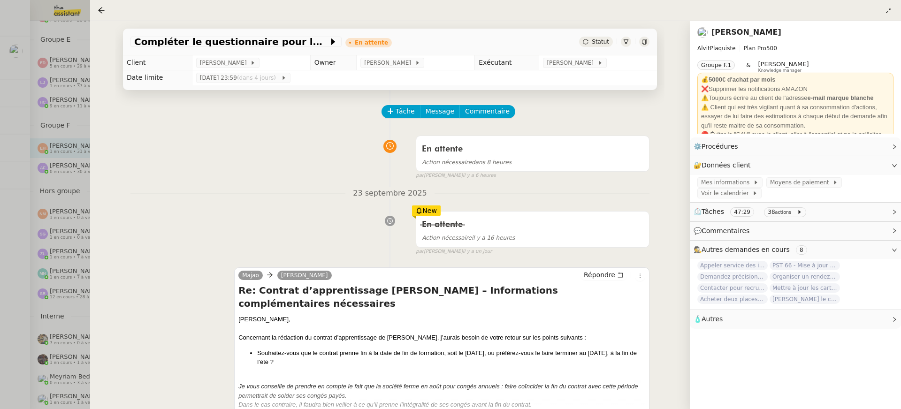
click at [754, 28] on link "Vitor Alvites" at bounding box center [746, 32] width 70 height 9
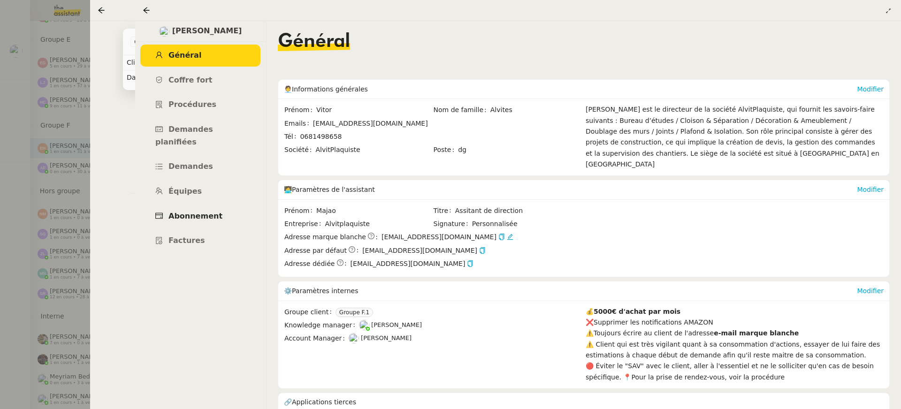
click at [190, 212] on span "Abonnement" at bounding box center [195, 216] width 54 height 9
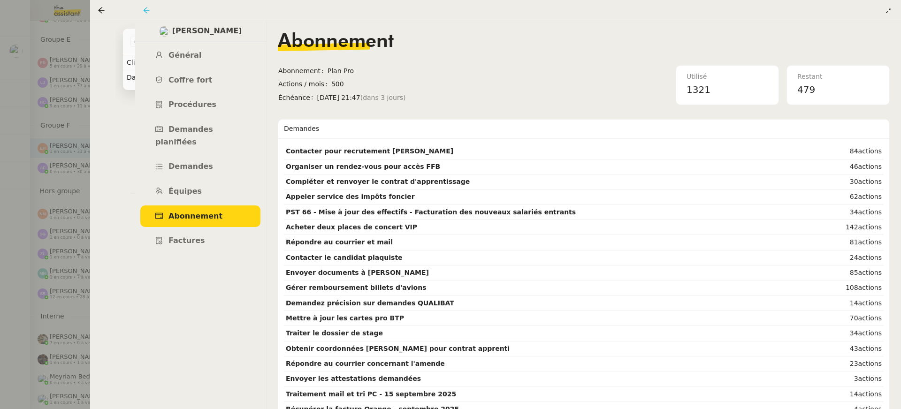
click at [147, 11] on icon at bounding box center [147, 11] width 8 height 8
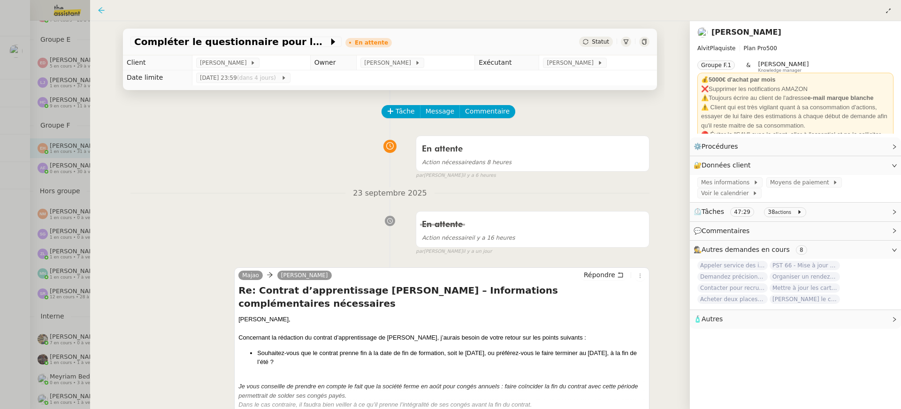
click at [101, 11] on icon at bounding box center [102, 11] width 8 height 8
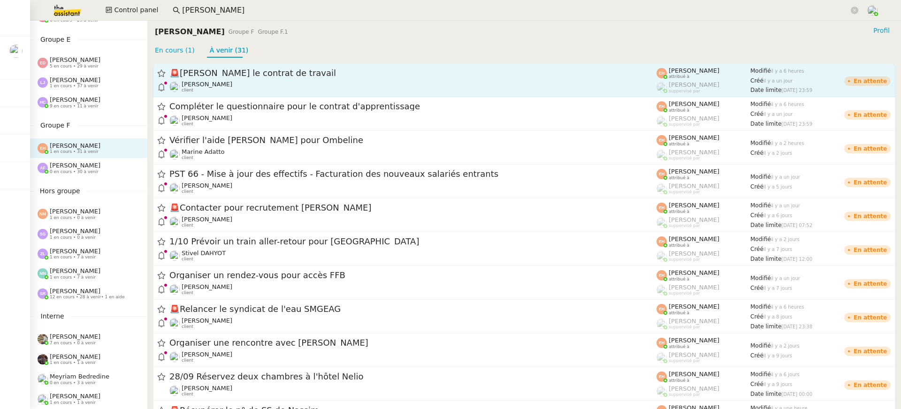
click at [364, 76] on span "🚨 Rédiger le contrat de travail" at bounding box center [412, 73] width 487 height 8
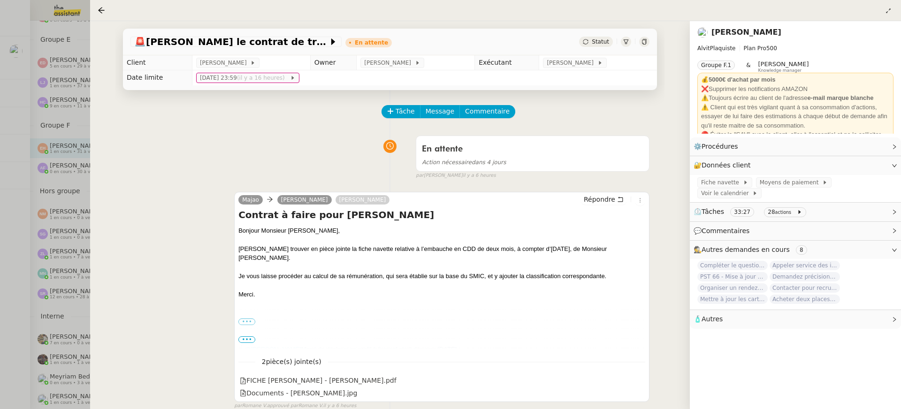
click at [755, 23] on nz-page-header "Vitor Alvites AlvitPlaquiste Plan Pro 500 Groupe F.1 & Romane Vachon Knowledge …" at bounding box center [795, 79] width 211 height 116
click at [746, 27] on nz-page-header-title "Vitor Alvites" at bounding box center [746, 32] width 70 height 13
click at [746, 36] on link "Vitor Alvites" at bounding box center [746, 32] width 70 height 9
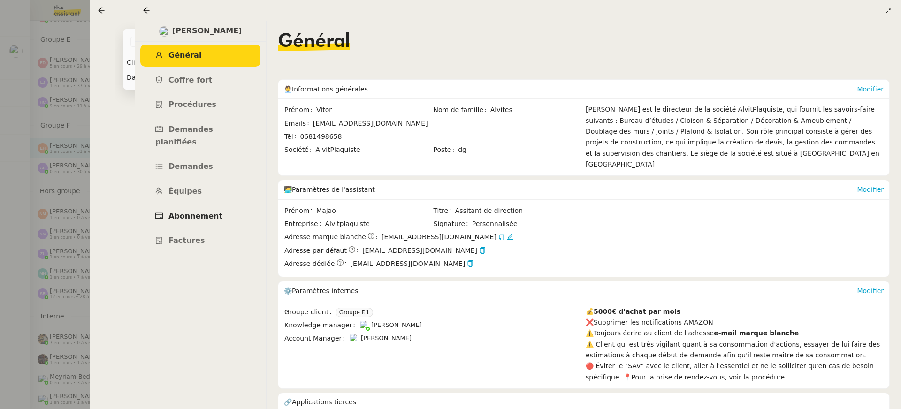
click at [214, 206] on link "Abonnement" at bounding box center [200, 217] width 120 height 22
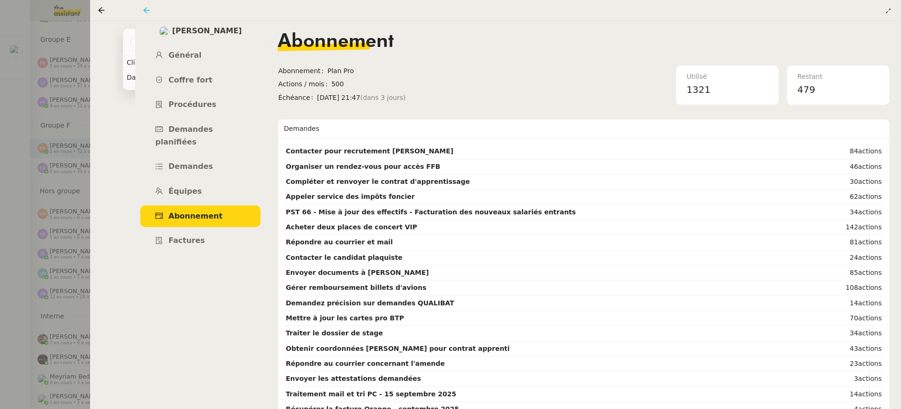
click at [145, 14] on icon at bounding box center [147, 11] width 8 height 8
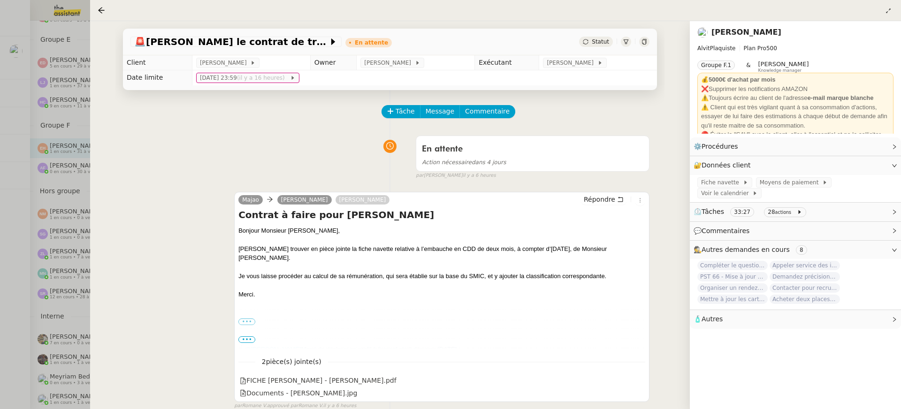
click at [105, 20] on nz-page-header at bounding box center [495, 10] width 811 height 21
click at [105, 14] on div at bounding box center [103, 10] width 11 height 11
click at [95, 4] on nz-page-header at bounding box center [495, 10] width 811 height 21
click at [98, 5] on div at bounding box center [103, 10] width 11 height 11
click at [102, 8] on icon at bounding box center [102, 11] width 8 height 8
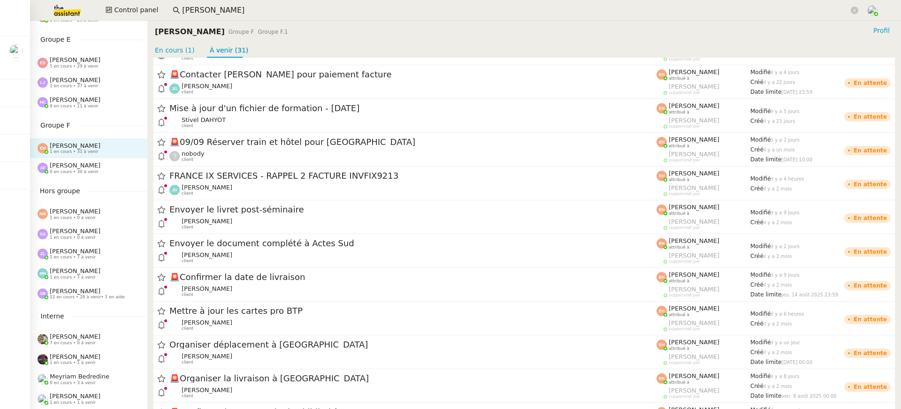
scroll to position [754, 0]
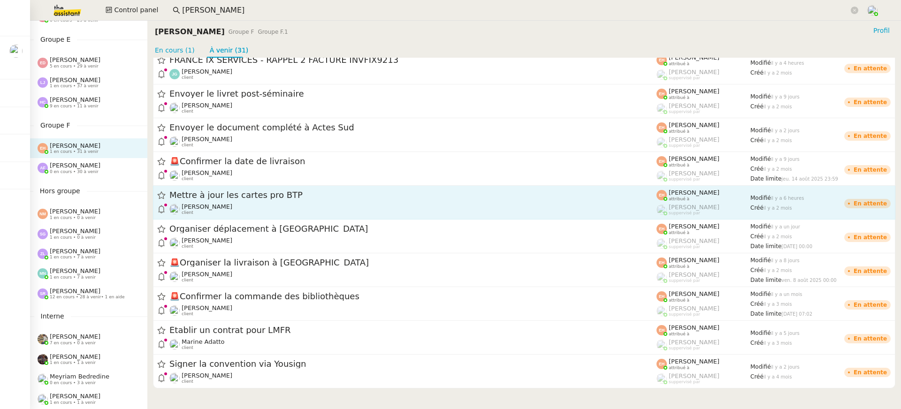
click at [235, 203] on div "Vitor Alvites client" at bounding box center [412, 209] width 487 height 12
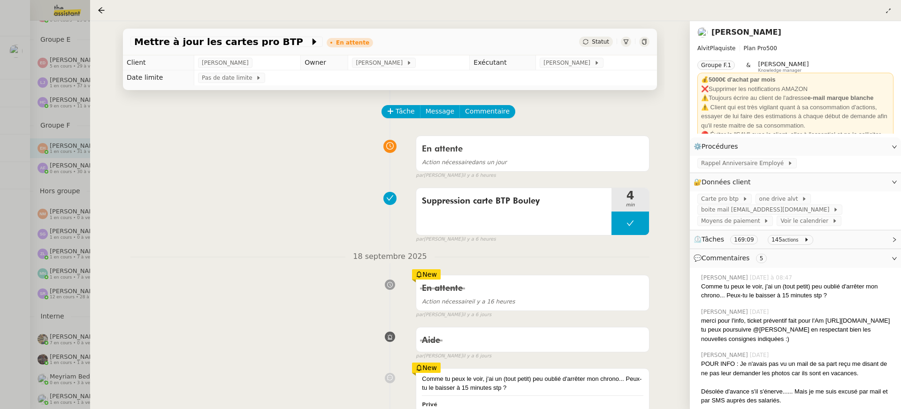
click at [33, 242] on div at bounding box center [450, 204] width 901 height 409
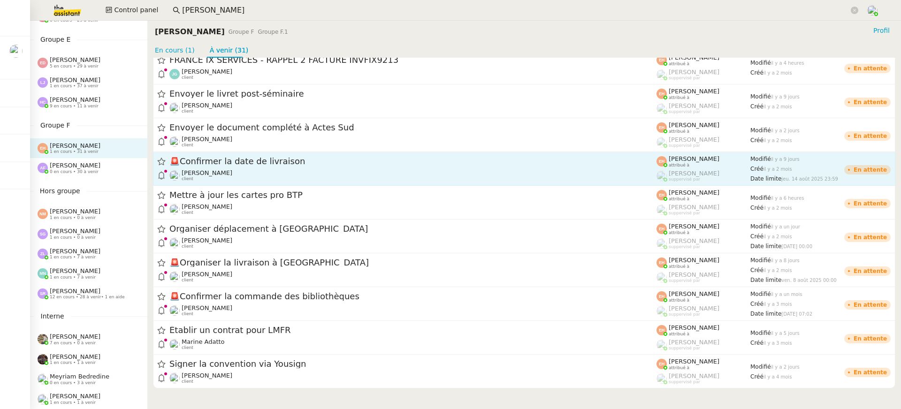
click at [318, 170] on div "Céline MAS client" at bounding box center [412, 175] width 487 height 12
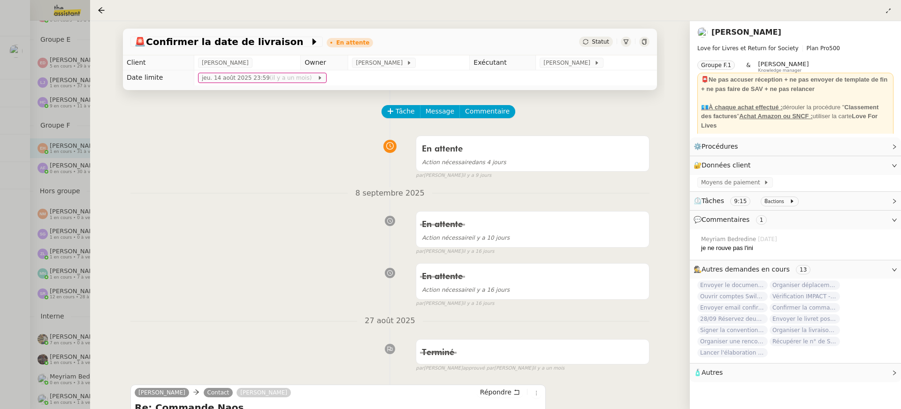
click at [53, 176] on div at bounding box center [450, 204] width 901 height 409
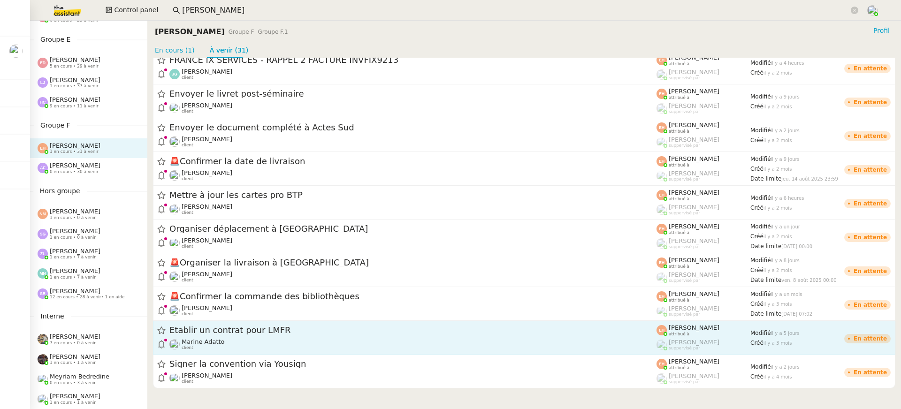
click at [272, 322] on link "Établir un contrat pour LMFR Marine Adatto client Esther Hillenbrand attribué à…" at bounding box center [524, 338] width 742 height 34
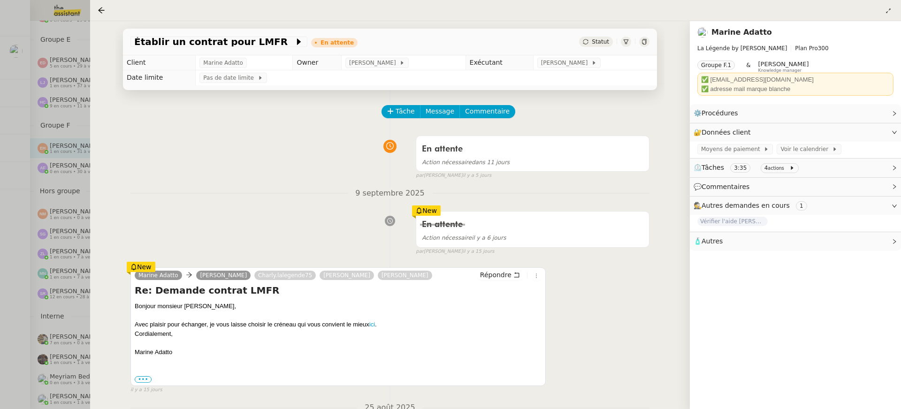
click at [60, 148] on div at bounding box center [450, 204] width 901 height 409
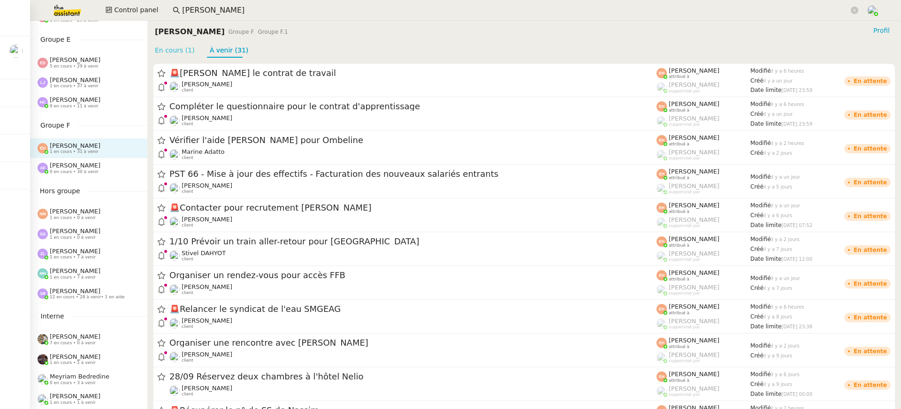
click at [183, 54] on link "En cours (1)" at bounding box center [175, 50] width 40 height 8
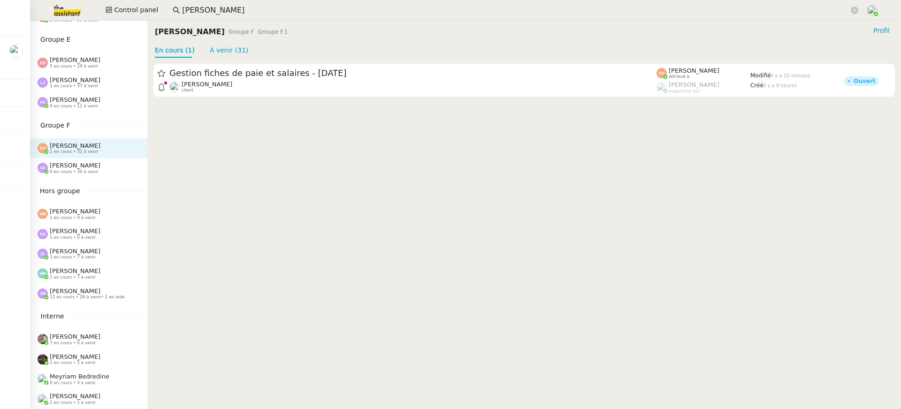
click at [105, 166] on div "Anna Florent 0 en cours • 30 à venir" at bounding box center [93, 168] width 110 height 12
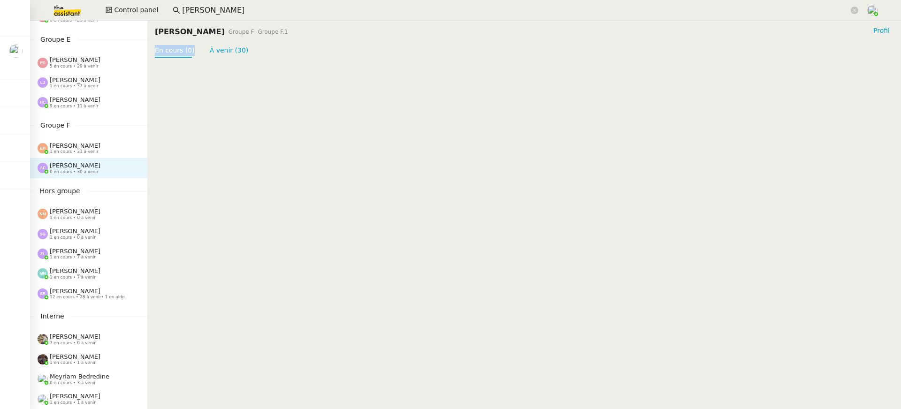
click at [213, 39] on nz-page-header "Anna Florent Groupe F Groupe F.1 Profil En cours (0) À venir (30)" at bounding box center [524, 39] width 754 height 37
click at [221, 47] on link "À venir (30)" at bounding box center [229, 50] width 39 height 8
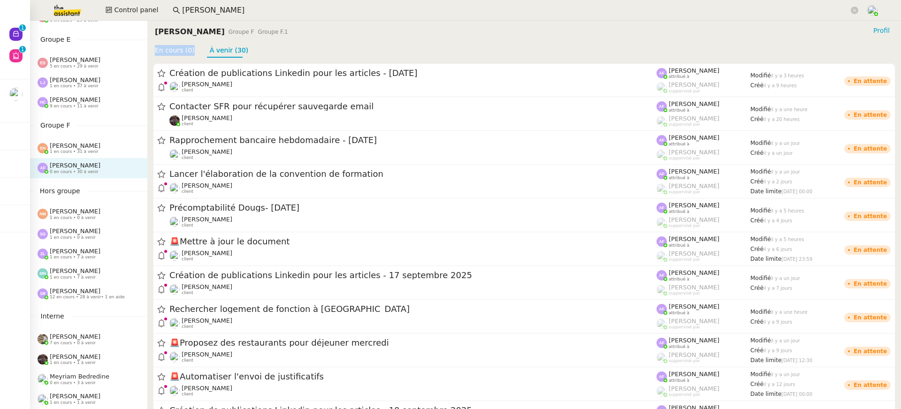
click at [105, 140] on div "Esther Hillenbrand 1 en cours • 31 à venir" at bounding box center [88, 148] width 117 height 20
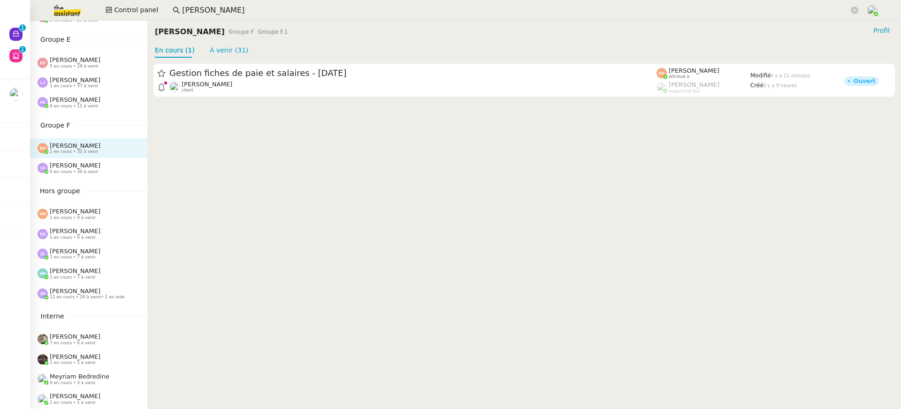
click at [178, 154] on cdk-virtual-scroll-viewport "Gestion fiches de paie et salaires - septembre 2025 Théo Hudry client Esther Hi…" at bounding box center [524, 233] width 754 height 351
drag, startPoint x: 259, startPoint y: 33, endPoint x: 154, endPoint y: 27, distance: 105.7
click at [154, 27] on nz-page-header "Esther Hillenbrand Groupe F Groupe F.1 Profil En cours (1) À venir (31)" at bounding box center [524, 39] width 754 height 37
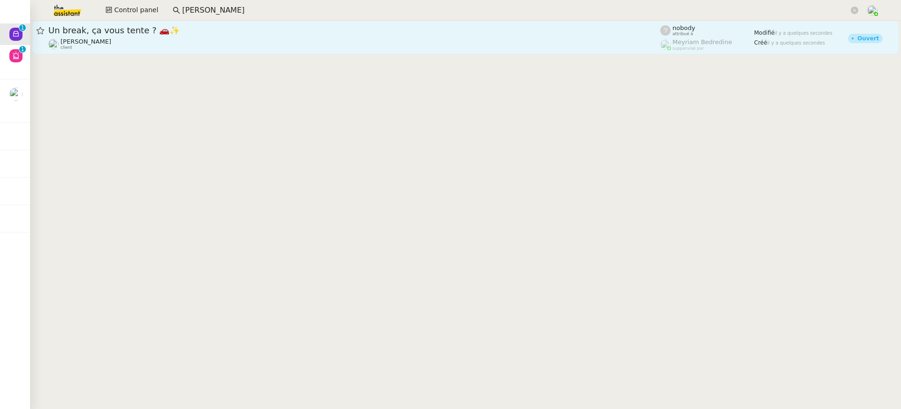
click at [268, 50] on link "Un break, ça vous tente ? 🚗✨ Gabriel CIAN client nobody attribué à Meyriam Bedr…" at bounding box center [465, 38] width 867 height 34
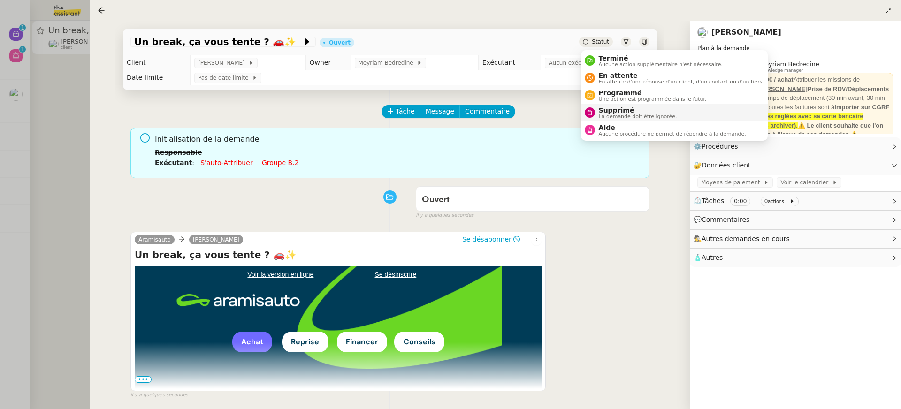
click at [625, 114] on span "La demande doit être ignorée." at bounding box center [638, 116] width 78 height 5
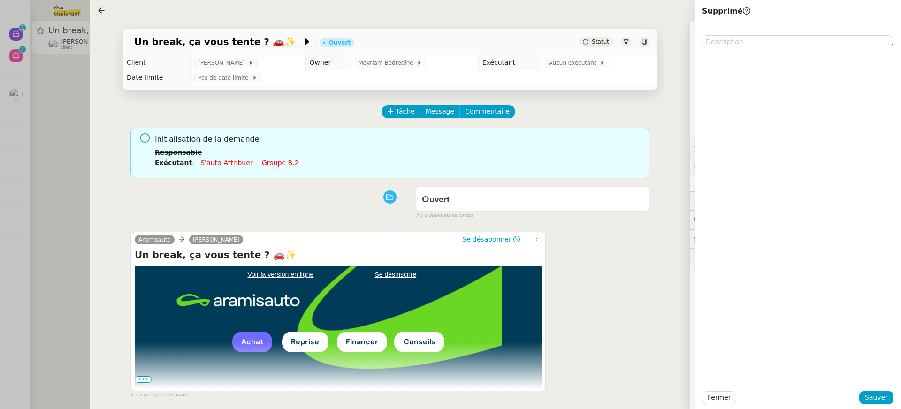
click at [882, 390] on div "Fermer Sauver" at bounding box center [797, 397] width 206 height 23
click at [876, 395] on span "Sauver" at bounding box center [876, 397] width 23 height 11
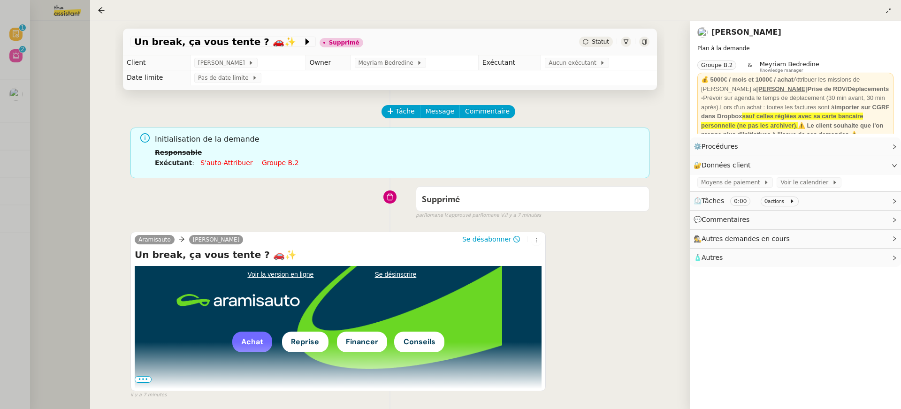
click at [52, 64] on div at bounding box center [450, 204] width 901 height 409
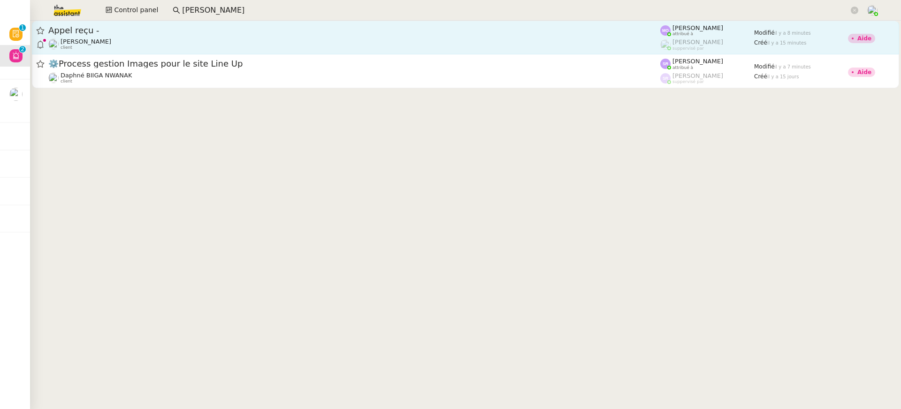
click at [73, 48] on div "Jeremy DUMONT-FILLON client" at bounding box center [86, 44] width 51 height 12
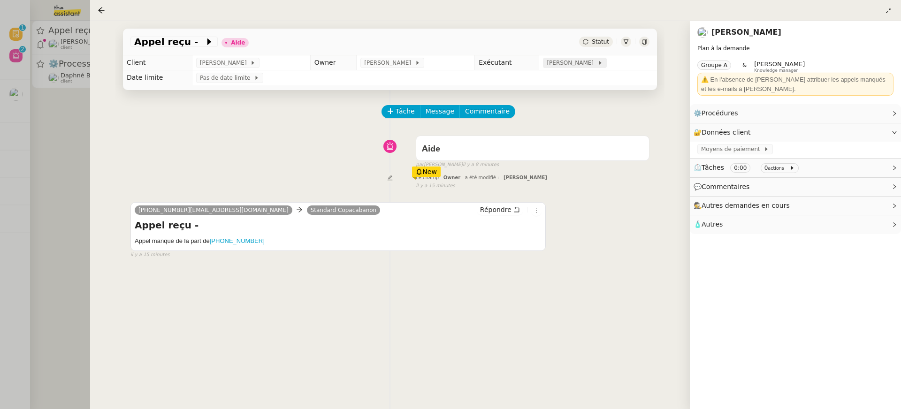
click at [576, 65] on span "[PERSON_NAME]" at bounding box center [572, 62] width 50 height 9
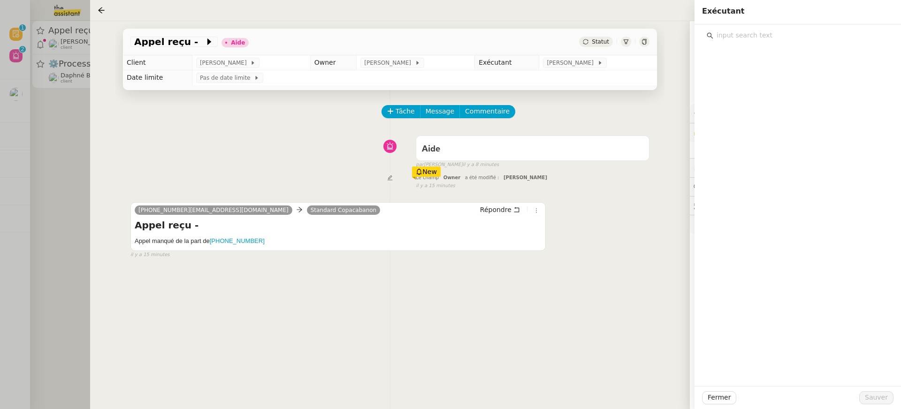
click at [769, 36] on input "text" at bounding box center [800, 35] width 175 height 13
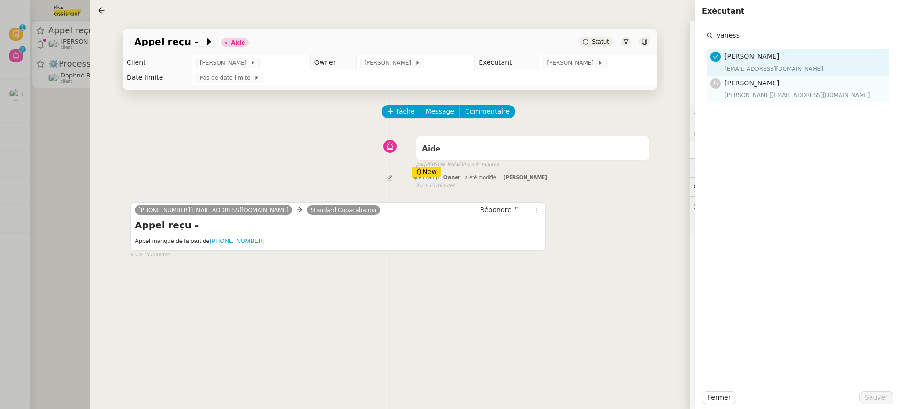
type input "vaness"
click at [771, 93] on div "vanessa@team.theassistant.com" at bounding box center [803, 95] width 159 height 9
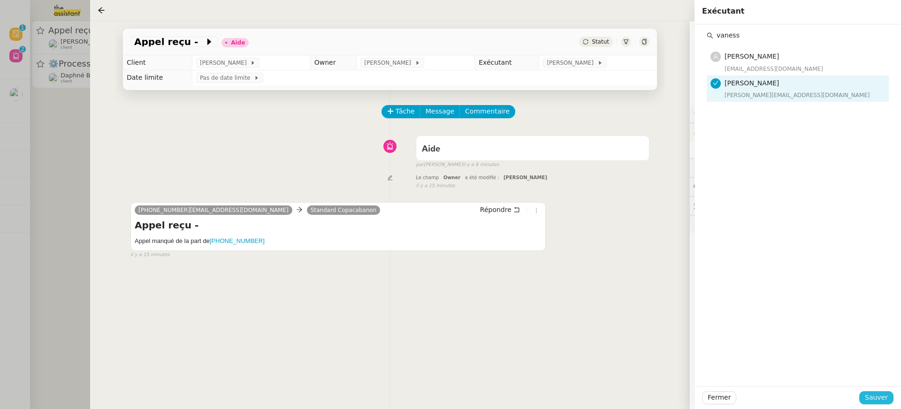
click at [887, 395] on span "Sauver" at bounding box center [876, 397] width 23 height 11
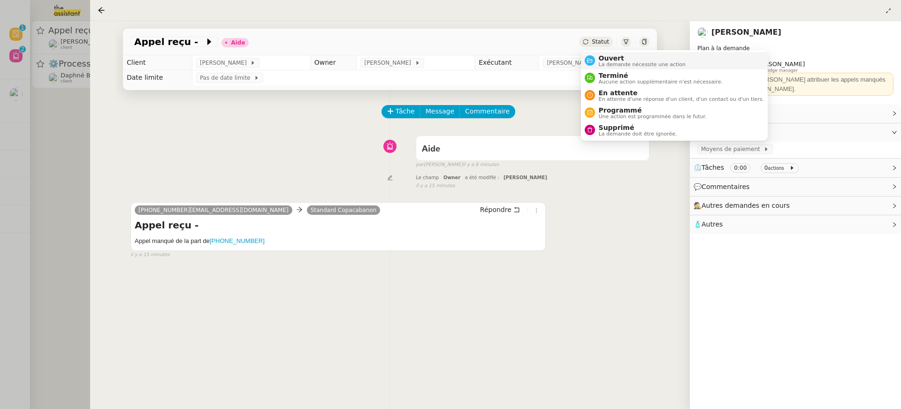
click at [616, 57] on span "Ouvert" at bounding box center [642, 58] width 87 height 8
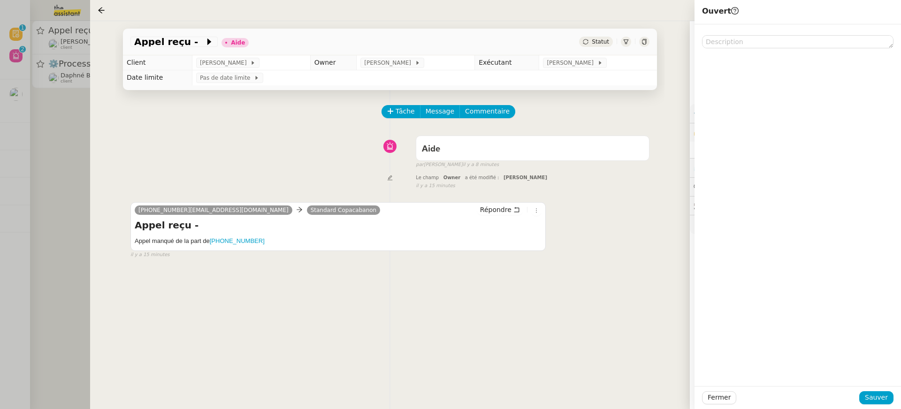
click at [877, 387] on div "Fermer Sauver" at bounding box center [797, 397] width 206 height 23
click at [877, 394] on span "Sauver" at bounding box center [876, 397] width 23 height 11
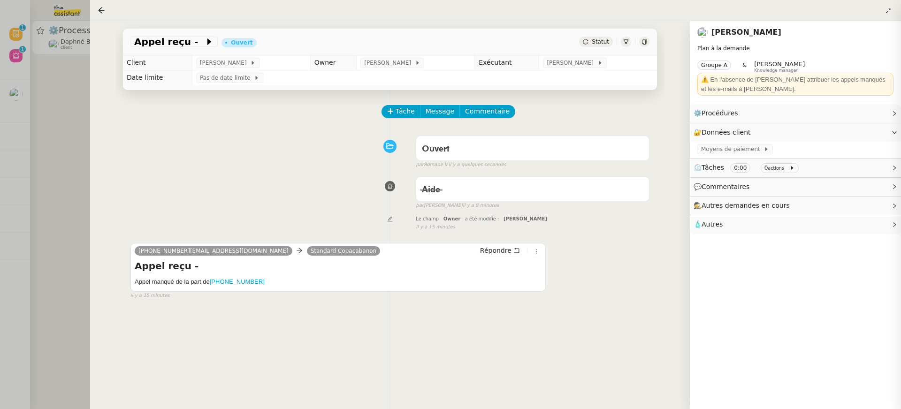
click at [64, 20] on div at bounding box center [450, 204] width 901 height 409
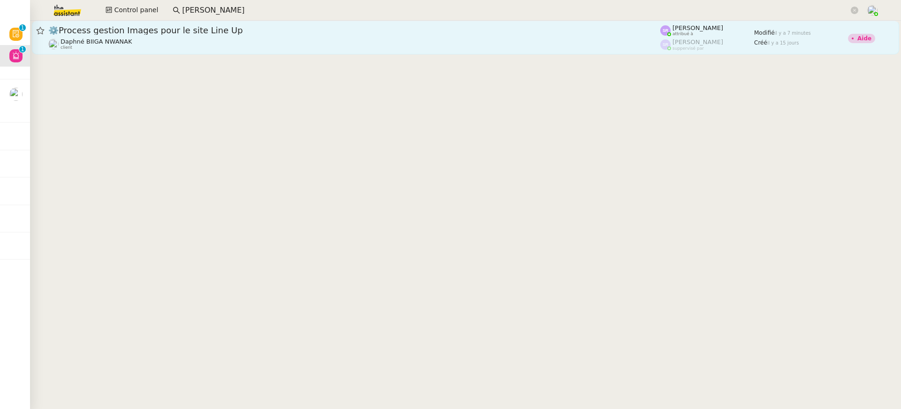
click at [36, 35] on icon at bounding box center [40, 31] width 8 height 8
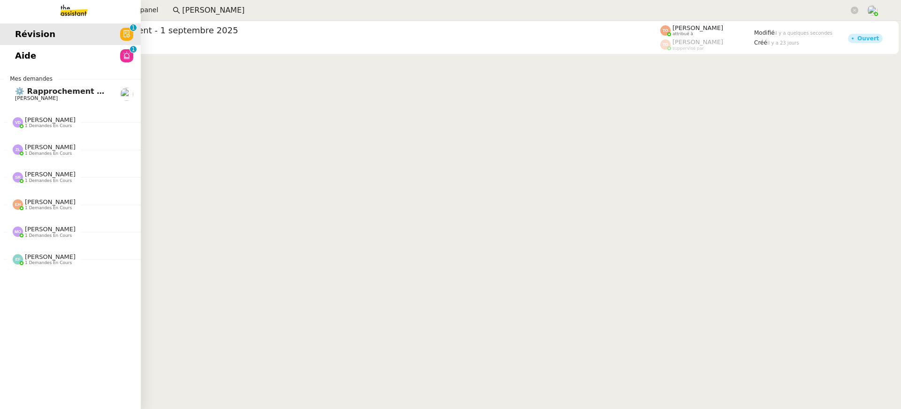
click at [18, 53] on span "Aide" at bounding box center [25, 56] width 21 height 14
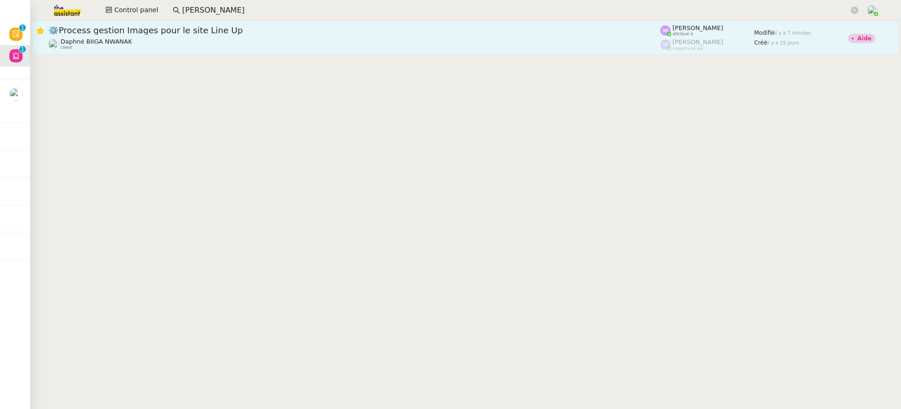
click at [43, 31] on icon at bounding box center [40, 31] width 8 height 8
click at [149, 10] on span "Control panel" at bounding box center [136, 10] width 44 height 11
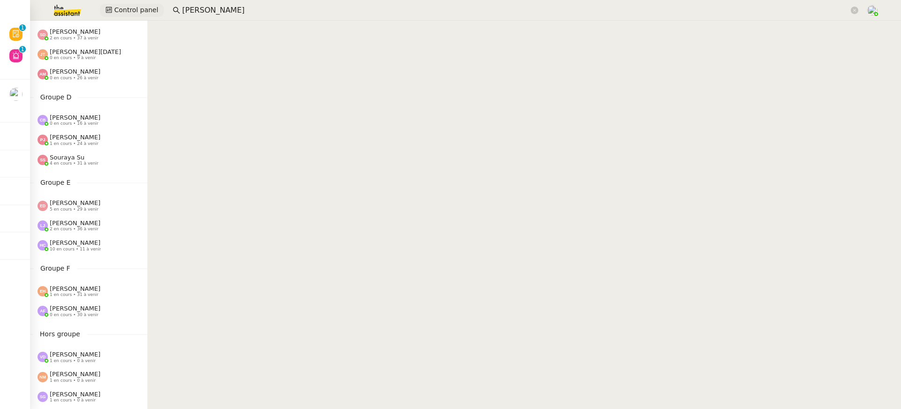
scroll to position [379, 0]
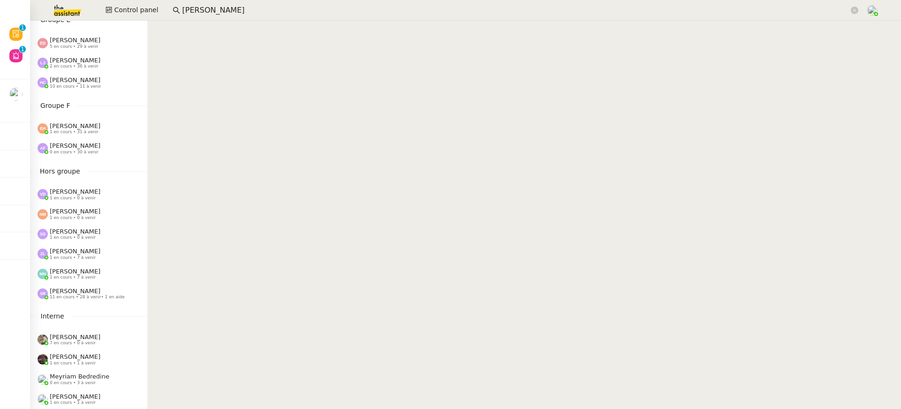
click at [84, 160] on nz-sider "Control Panel Groupe A Emelyne Foussier 1 en cours • 41 à venir Pauline Ribas 0…" at bounding box center [88, 215] width 117 height 388
click at [81, 147] on span "[PERSON_NAME]" at bounding box center [75, 145] width 51 height 7
click at [83, 128] on span "Esther Hillenbrand" at bounding box center [75, 125] width 51 height 7
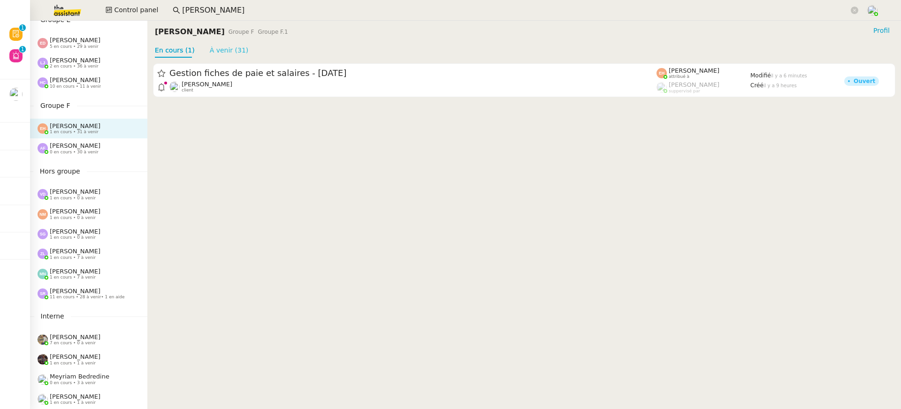
click at [228, 54] on link "À venir (31)" at bounding box center [229, 50] width 39 height 8
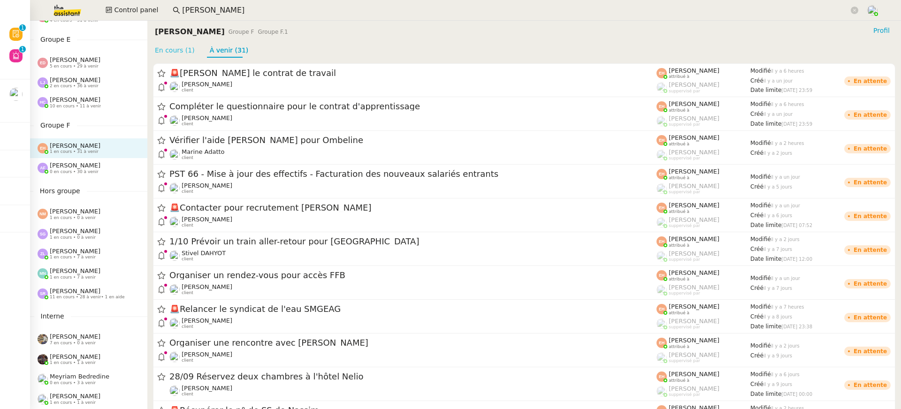
click at [185, 53] on link "En cours (1)" at bounding box center [175, 50] width 40 height 8
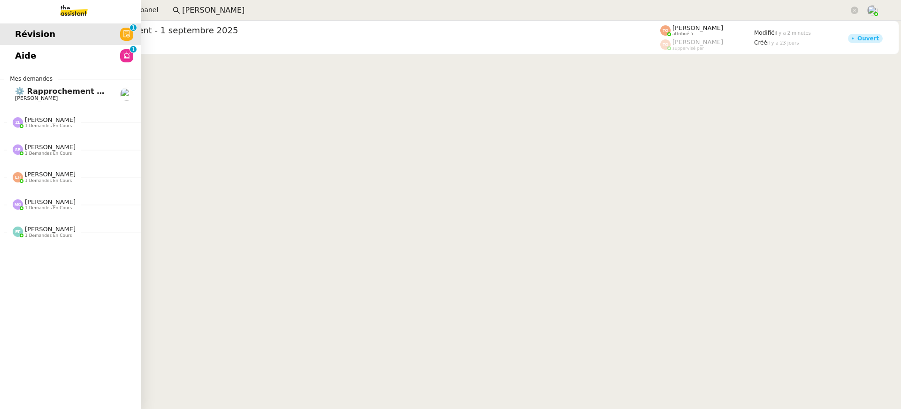
click at [48, 50] on link "Aide 0 1 2 3 4 5 6 7 8 9" at bounding box center [70, 56] width 141 height 22
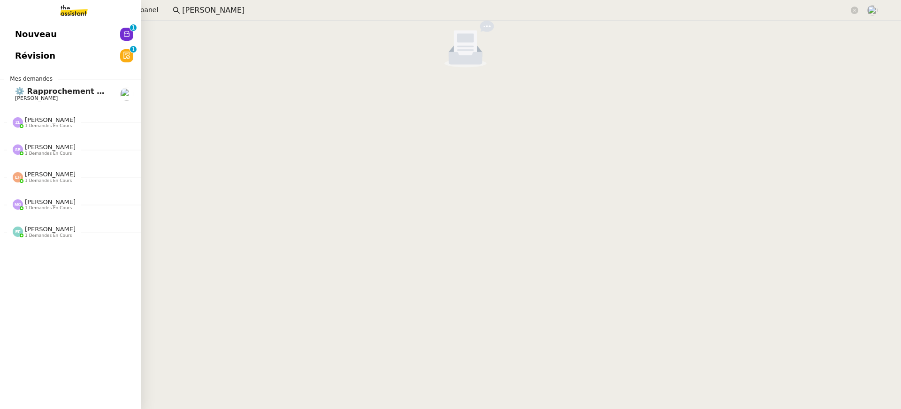
click at [30, 44] on link "Nouveau 0 1 2 3 4 5 6 7 8 9" at bounding box center [70, 34] width 141 height 22
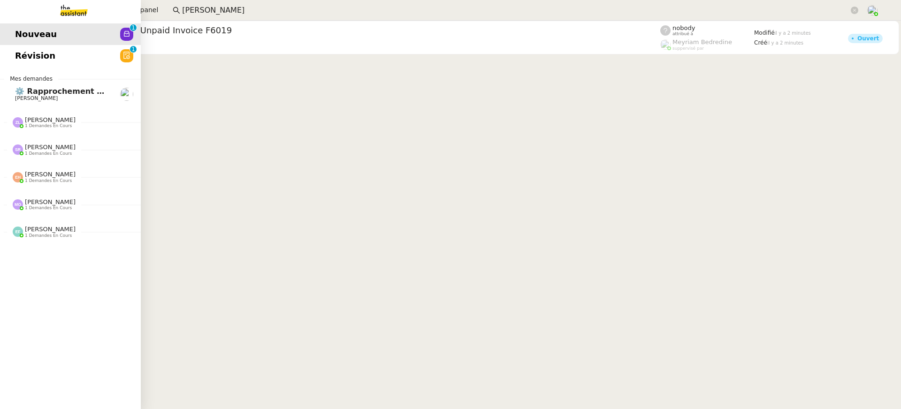
click at [3, 61] on link "Révision 0 1 2 3 4 5 6 7 8 9" at bounding box center [70, 56] width 141 height 22
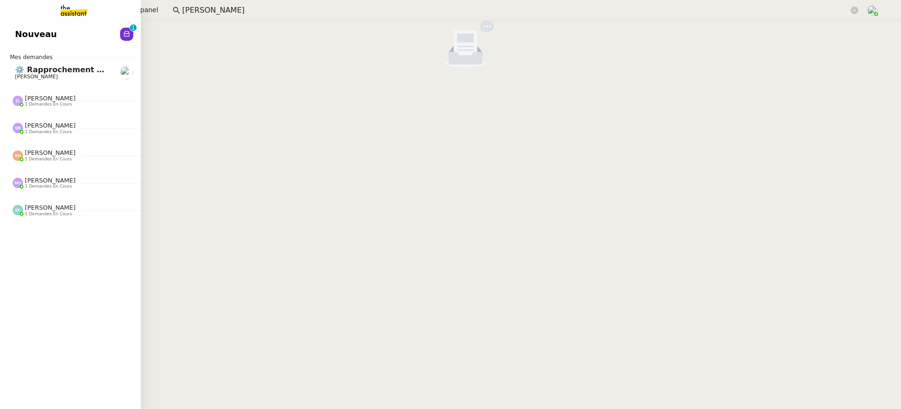
click at [30, 25] on link "Nouveau 0 1 2 3 4 5 6 7 8 9" at bounding box center [70, 34] width 141 height 22
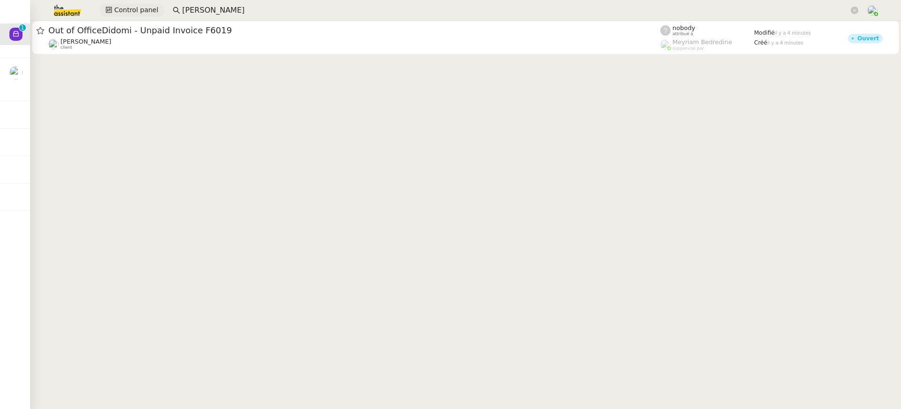
click at [131, 5] on span "Control panel" at bounding box center [136, 10] width 44 height 11
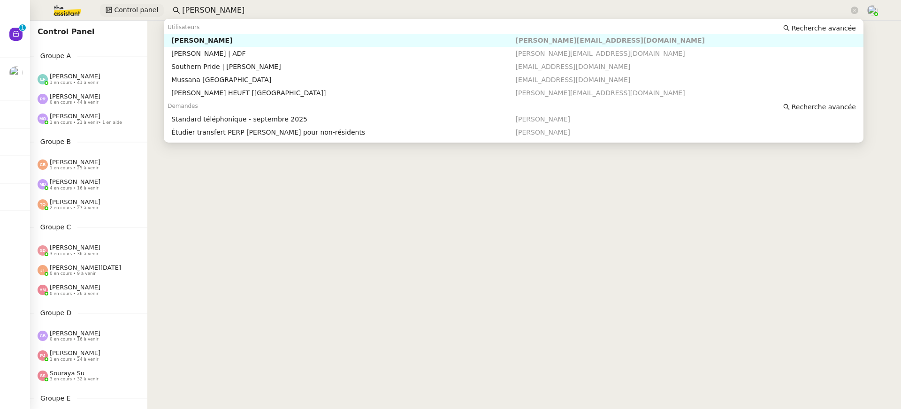
drag, startPoint x: 229, startPoint y: 10, endPoint x: 119, endPoint y: 9, distance: 109.8
click at [119, 9] on div "Control panel franck mu" at bounding box center [450, 10] width 854 height 21
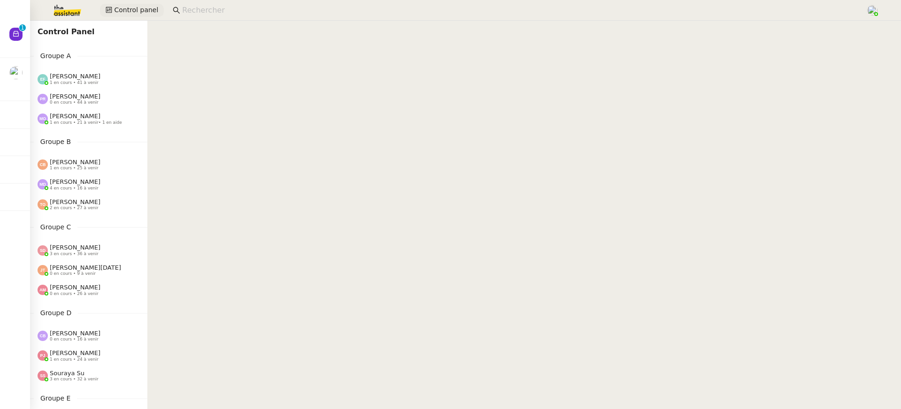
click at [154, 5] on button "Control panel" at bounding box center [132, 10] width 64 height 13
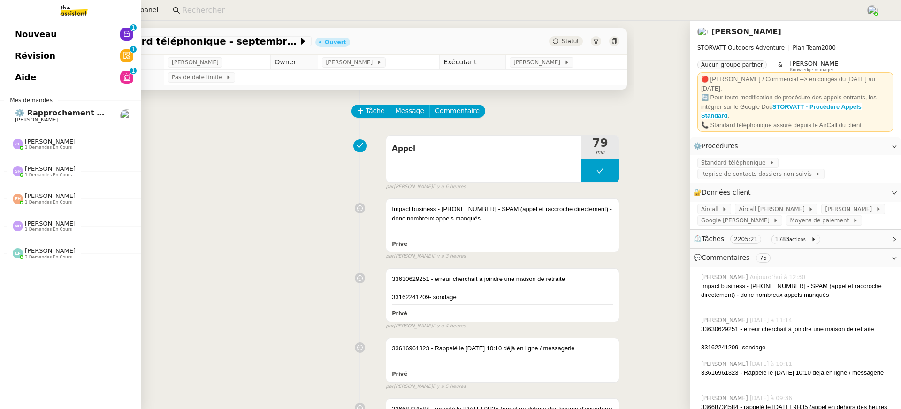
click at [43, 61] on span "Révision" at bounding box center [35, 56] width 40 height 14
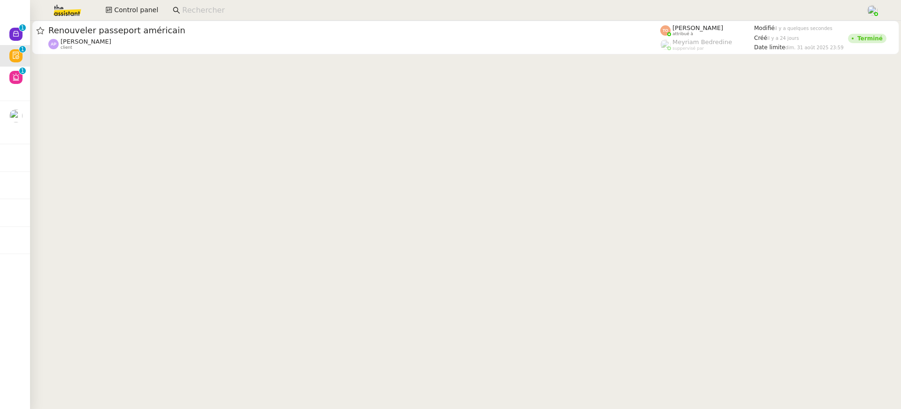
click at [210, 5] on input at bounding box center [519, 10] width 674 height 13
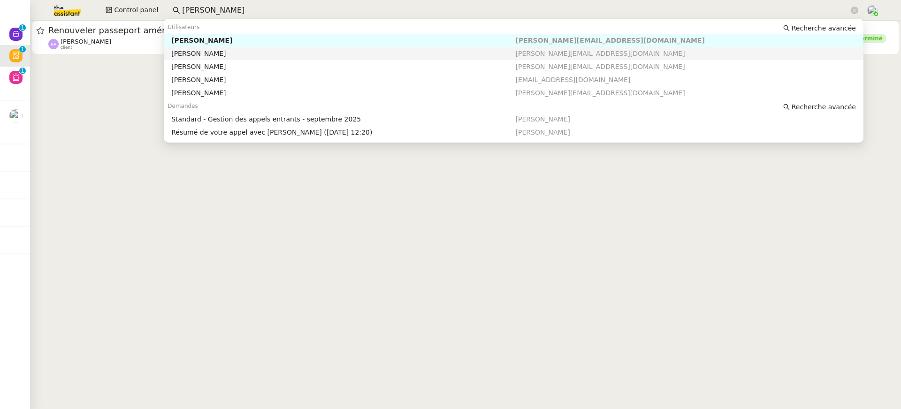
click at [222, 40] on div "[PERSON_NAME]" at bounding box center [343, 40] width 344 height 8
type input "florian pa"
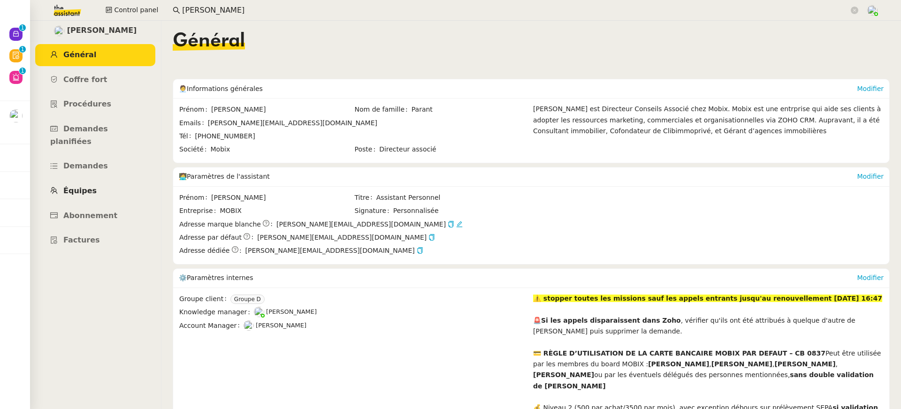
click at [86, 180] on link "Équipes" at bounding box center [95, 191] width 120 height 22
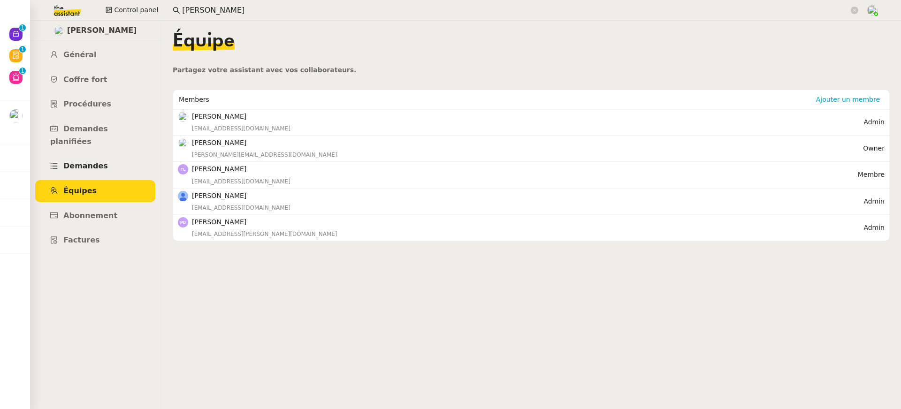
click at [91, 161] on span "Demandes" at bounding box center [85, 165] width 45 height 9
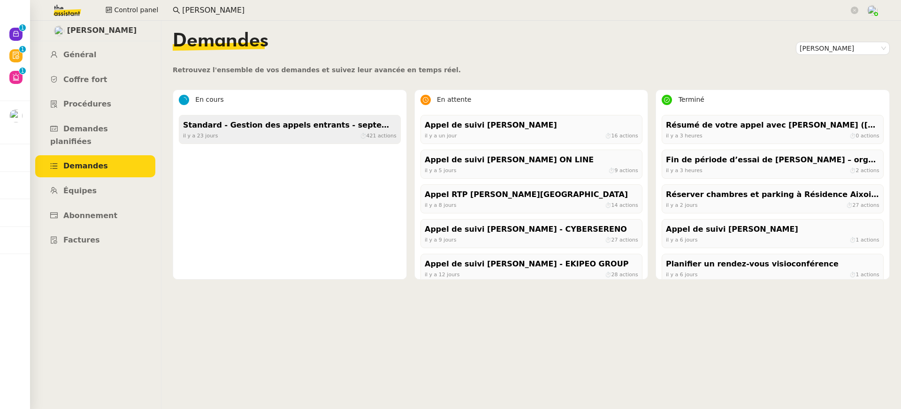
click at [298, 134] on div "il y a 23 jours ⏱ 421 actions" at bounding box center [289, 135] width 213 height 8
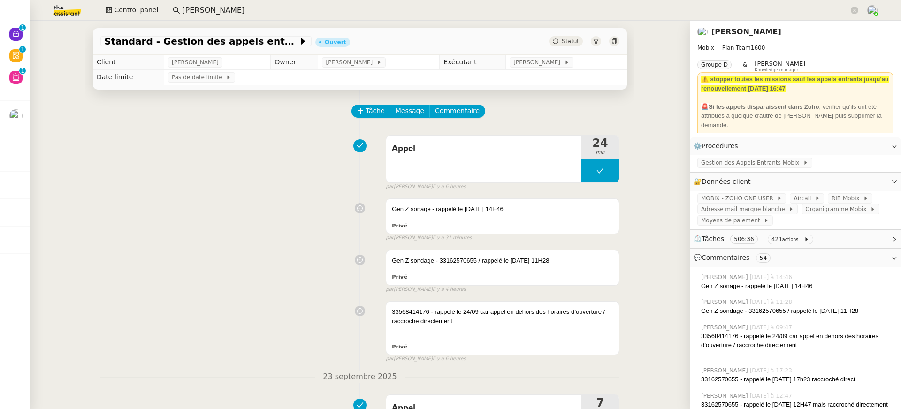
click at [738, 33] on link "Florian Parant" at bounding box center [746, 31] width 70 height 9
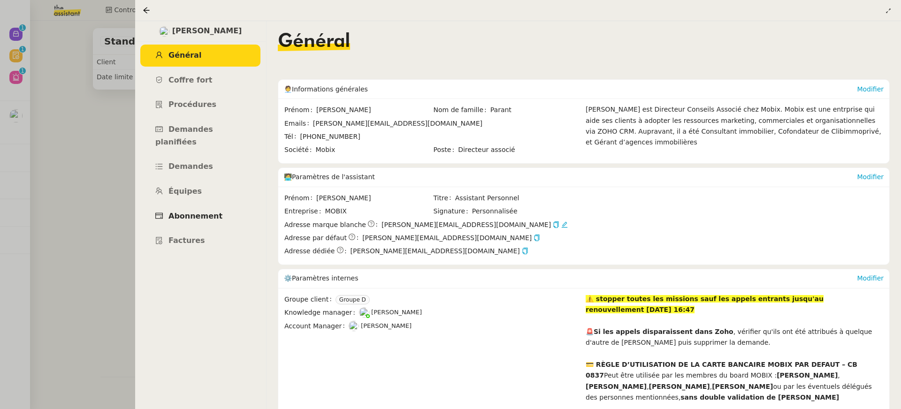
click at [205, 214] on link "Abonnement" at bounding box center [200, 217] width 120 height 22
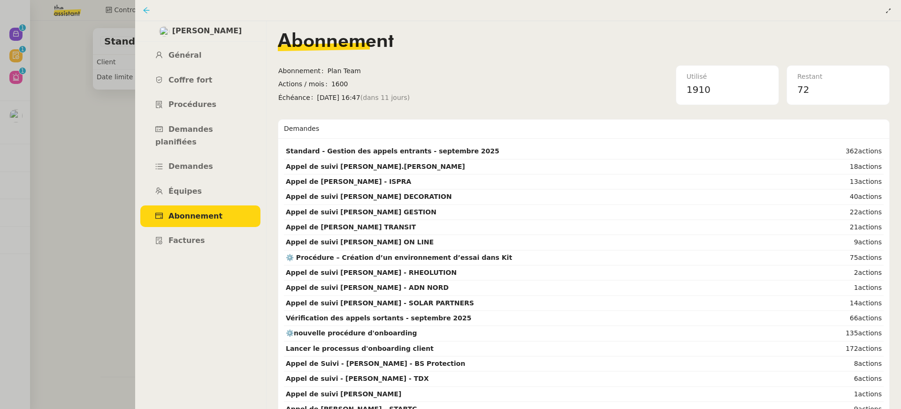
click at [147, 11] on icon at bounding box center [147, 11] width 8 height 8
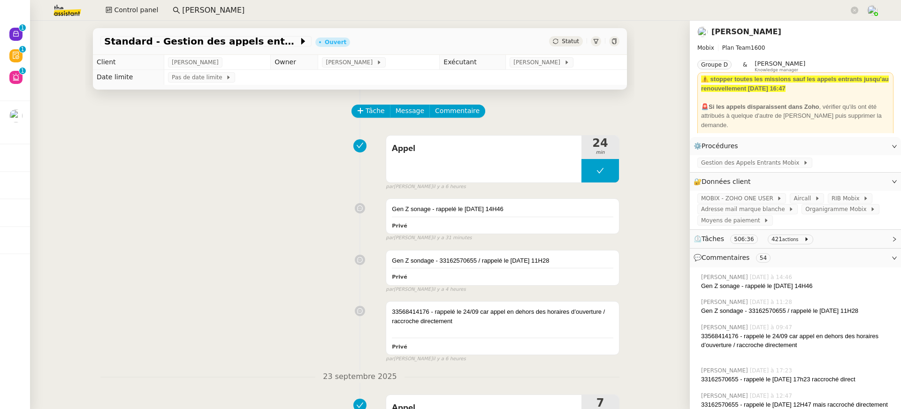
click at [757, 31] on link "Florian Parant" at bounding box center [746, 31] width 70 height 9
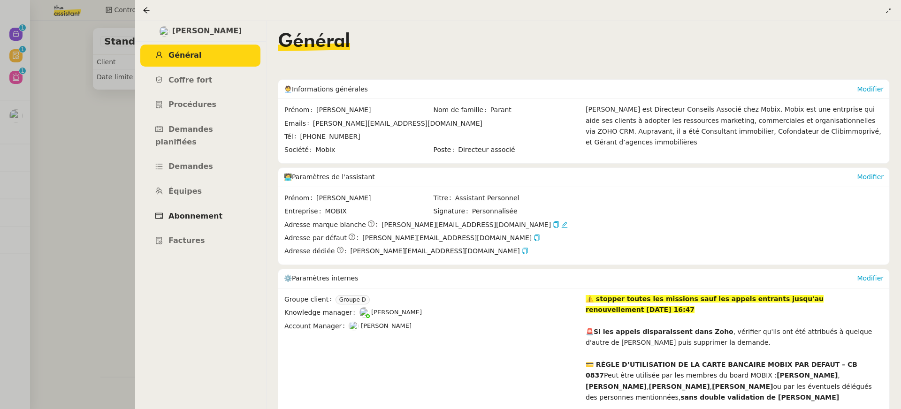
click at [210, 206] on link "Abonnement" at bounding box center [200, 217] width 120 height 22
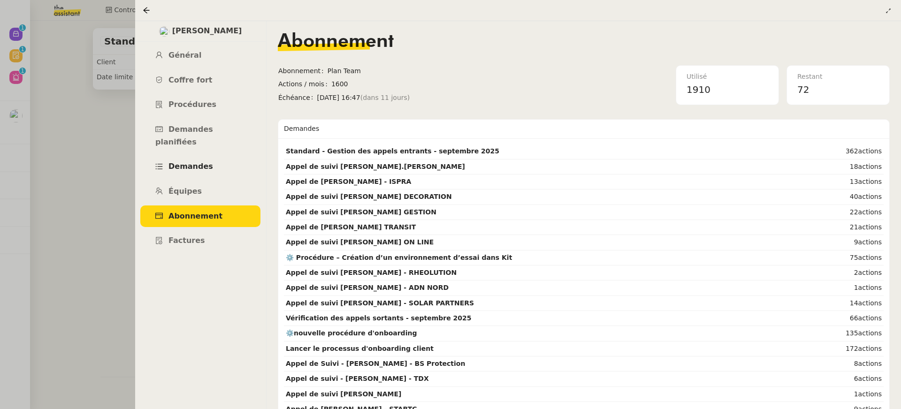
click at [211, 158] on link "Demandes" at bounding box center [200, 167] width 120 height 22
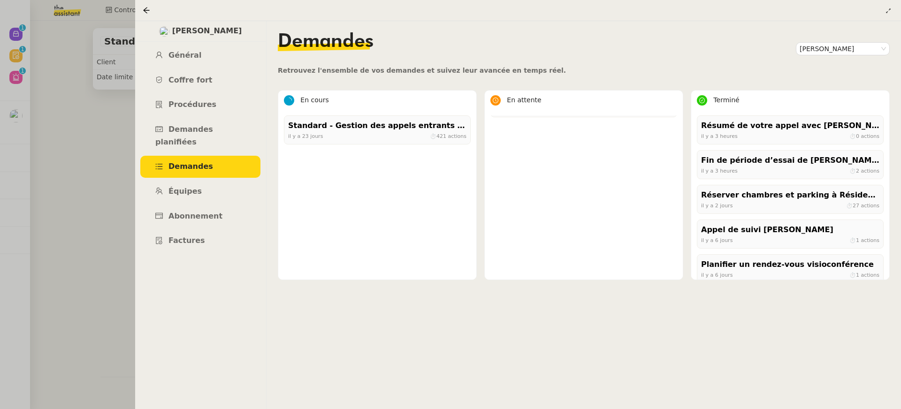
scroll to position [1051, 0]
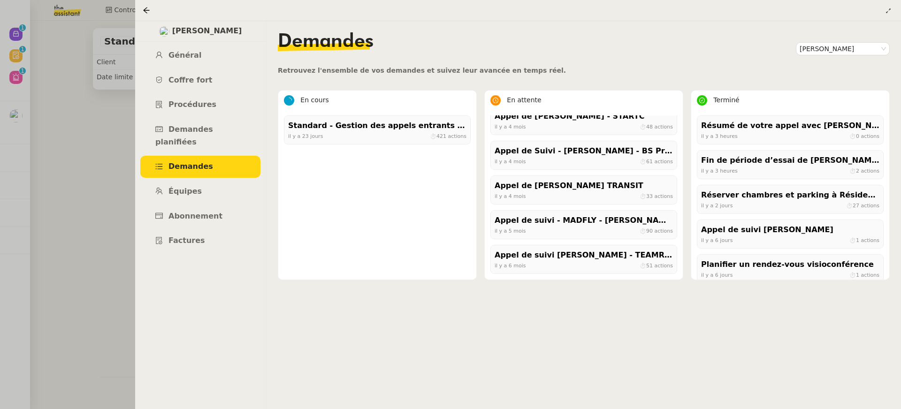
click at [61, 44] on div at bounding box center [450, 204] width 901 height 409
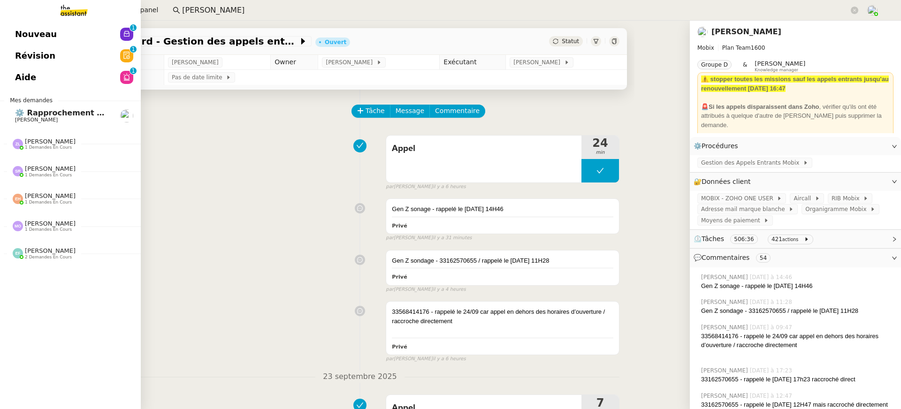
click at [22, 29] on link "Nouveau 0 1 2 3 4 5 6 7 8 9" at bounding box center [70, 34] width 141 height 22
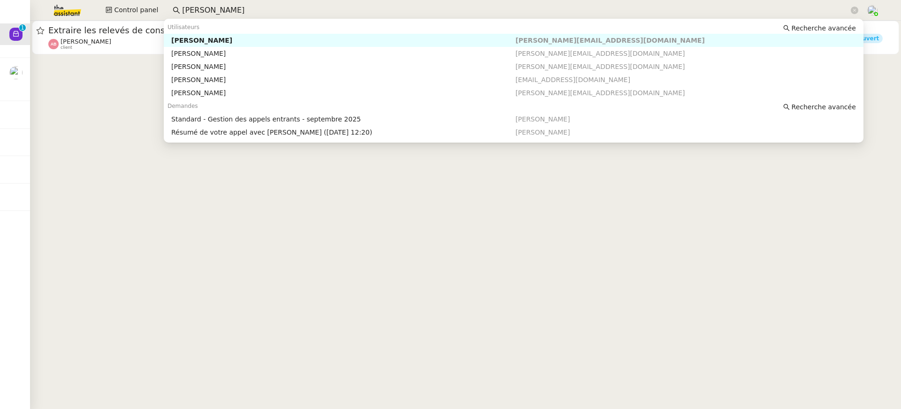
drag, startPoint x: 221, startPoint y: 12, endPoint x: 92, endPoint y: 5, distance: 128.3
click at [92, 5] on div "Control panel florian pa" at bounding box center [450, 10] width 854 height 21
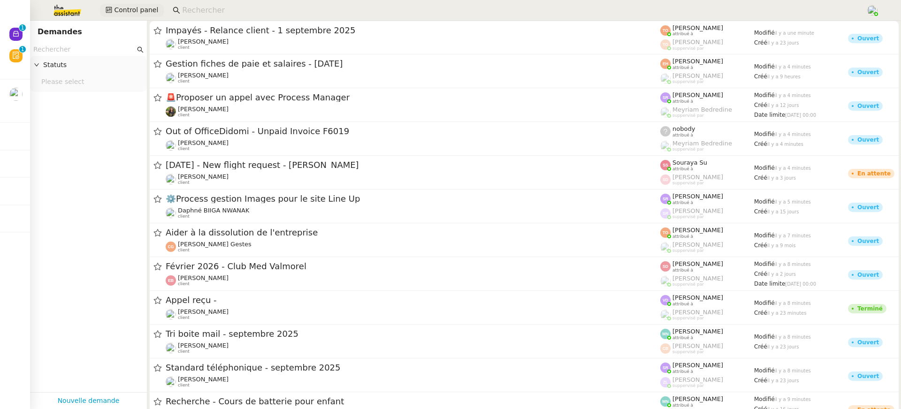
click at [102, 11] on button "Control panel" at bounding box center [132, 10] width 64 height 13
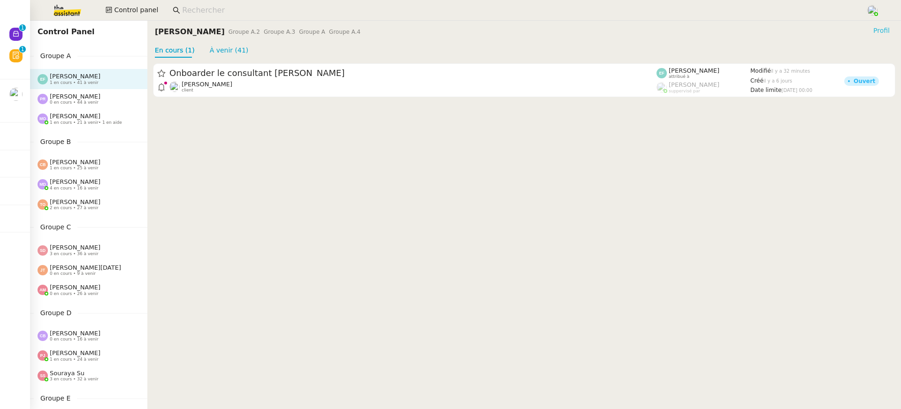
click at [880, 27] on span "Profil" at bounding box center [881, 30] width 16 height 9
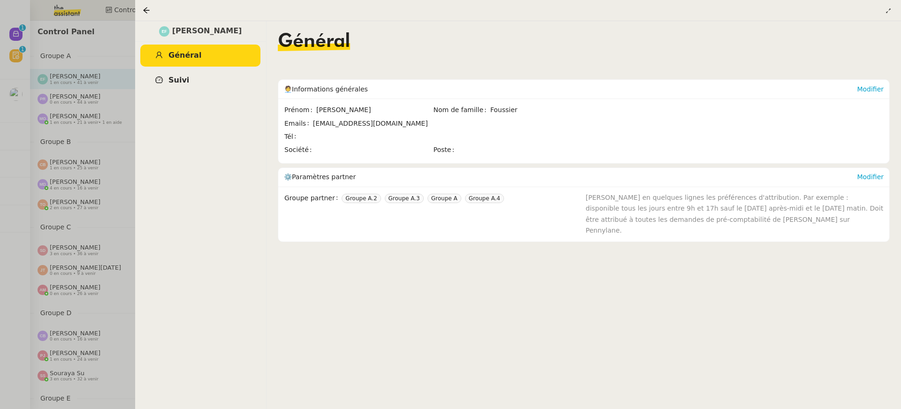
click at [158, 75] on link "Suivi" at bounding box center [200, 80] width 120 height 22
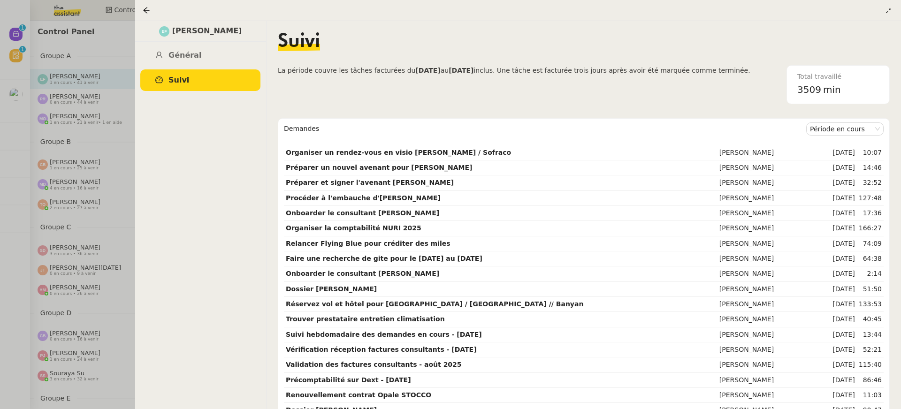
drag, startPoint x: 832, startPoint y: 91, endPoint x: 726, endPoint y: 87, distance: 106.1
click at [727, 89] on div "La période couvre les tâches facturées du 04/09/2025 au 03/10/2025 inclus. Une …" at bounding box center [584, 84] width 612 height 39
click at [809, 93] on span "3509" at bounding box center [809, 89] width 24 height 11
drag, startPoint x: 863, startPoint y: 95, endPoint x: 734, endPoint y: 91, distance: 129.6
click at [734, 91] on div "La période couvre les tâches facturées du 04/09/2025 au 03/10/2025 inclus. Une …" at bounding box center [584, 84] width 612 height 39
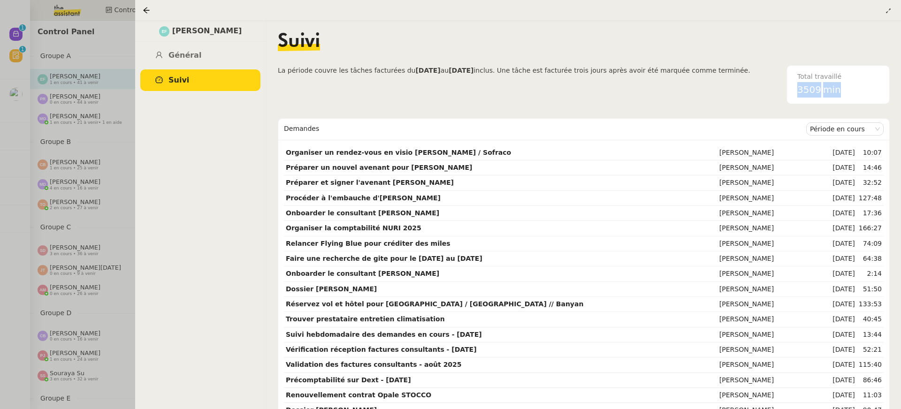
click at [734, 91] on span "La période couvre les tâches facturées du 04/09/2025 au 03/10/2025 inclus. Une …" at bounding box center [514, 84] width 472 height 39
click at [50, 79] on div at bounding box center [450, 204] width 901 height 409
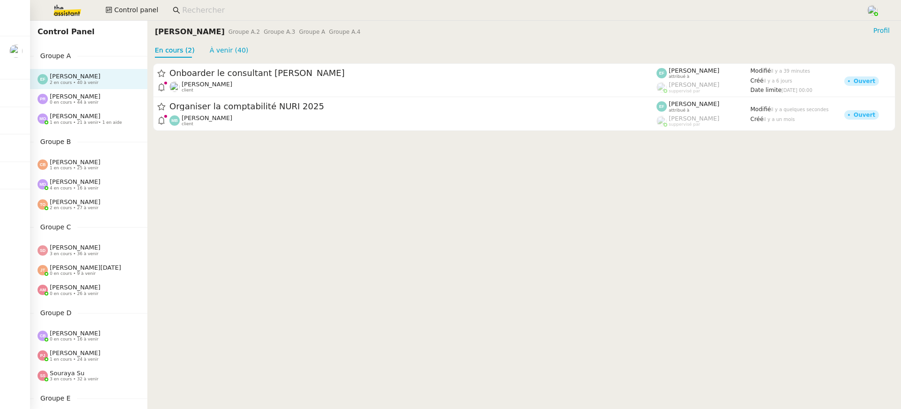
click at [216, 7] on input at bounding box center [519, 10] width 674 height 13
click at [215, 50] on link "À venir (40)" at bounding box center [229, 50] width 39 height 8
click at [181, 54] on link "En cours (2)" at bounding box center [175, 50] width 40 height 8
click at [126, 15] on span "Control panel" at bounding box center [136, 10] width 44 height 11
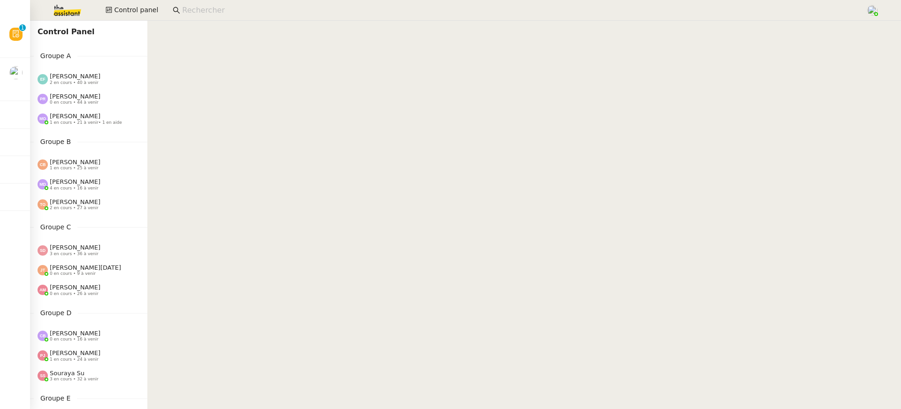
click at [86, 103] on span "0 en cours • 44 à venir" at bounding box center [74, 102] width 49 height 5
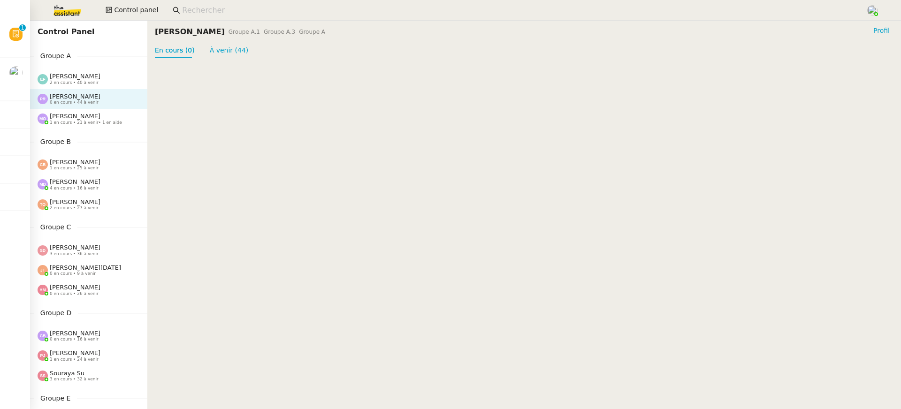
click at [75, 79] on span "[PERSON_NAME]" at bounding box center [75, 76] width 51 height 7
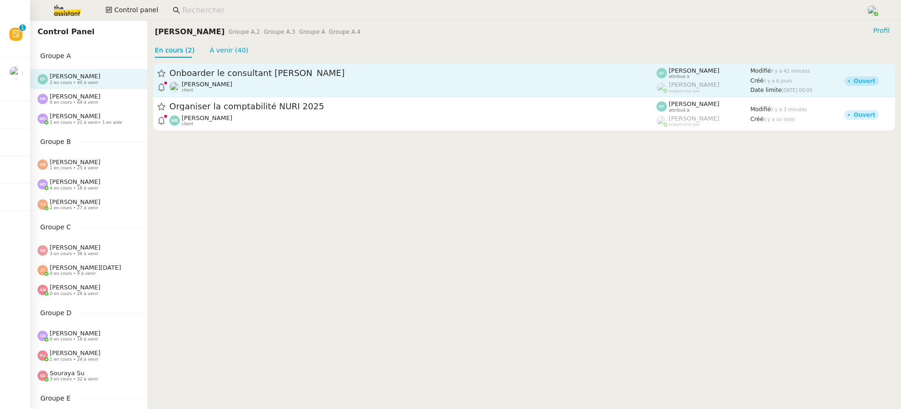
click at [250, 91] on div "Florent Seiler client" at bounding box center [412, 87] width 487 height 12
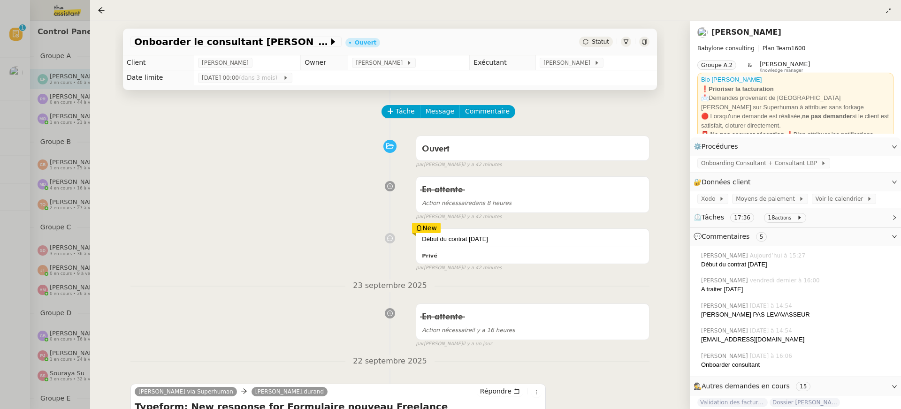
click at [745, 31] on link "[PERSON_NAME]" at bounding box center [746, 32] width 70 height 9
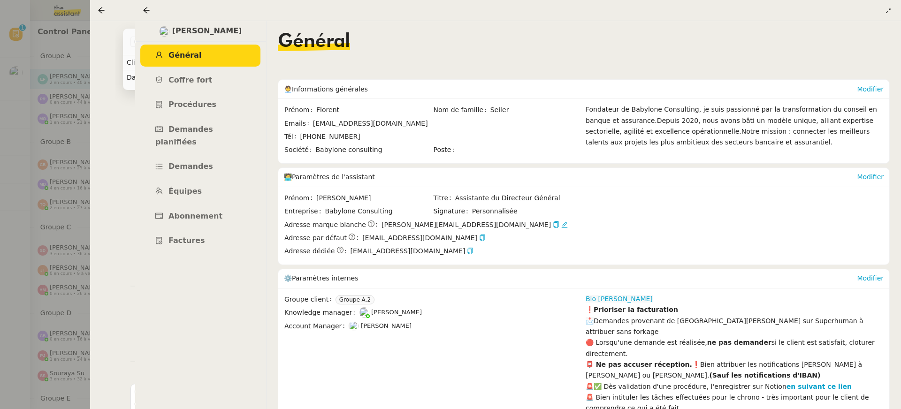
click at [198, 118] on ul "Général Coffre fort Procédures Demandes planifiées Demandes Équipes Abonnement …" at bounding box center [200, 148] width 131 height 207
click at [192, 110] on link "Procédures" at bounding box center [200, 105] width 120 height 22
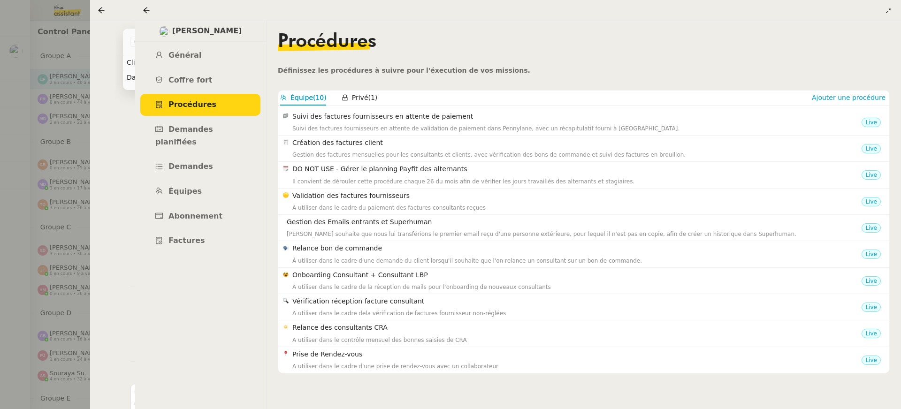
click at [85, 56] on div at bounding box center [450, 204] width 901 height 409
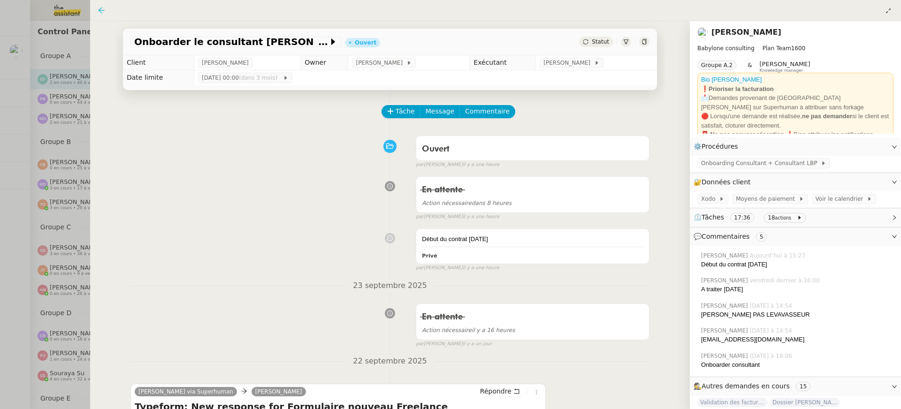
click at [103, 11] on icon at bounding box center [102, 11] width 8 height 8
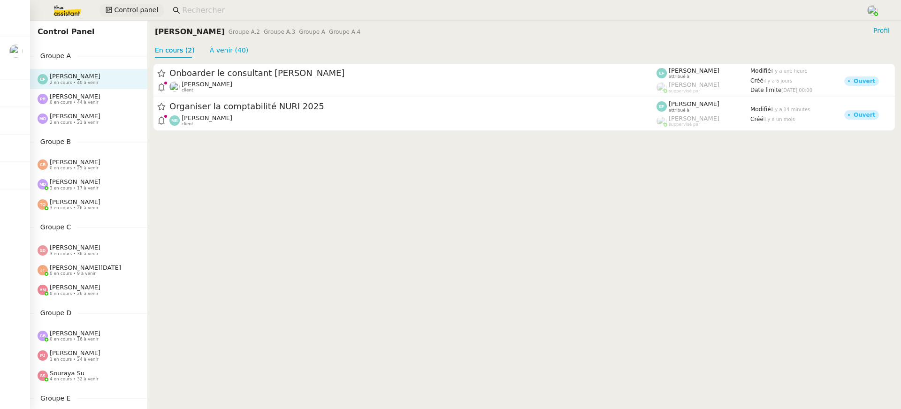
click at [130, 9] on span "Control panel" at bounding box center [136, 10] width 44 height 11
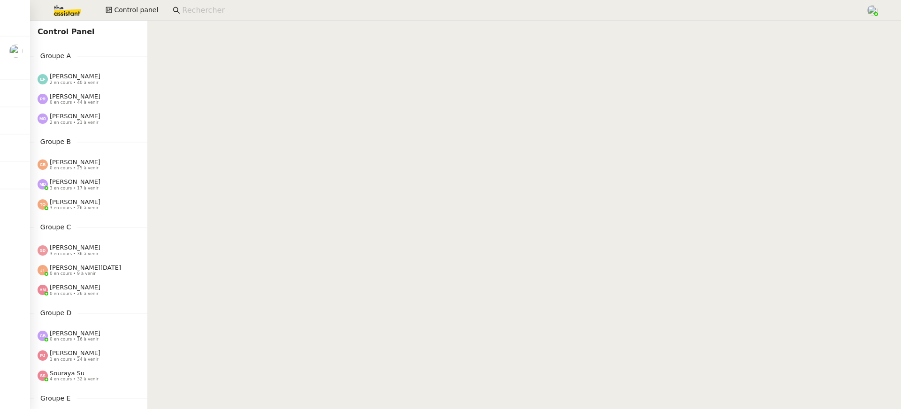
click at [88, 75] on span "[PERSON_NAME]" at bounding box center [75, 76] width 51 height 7
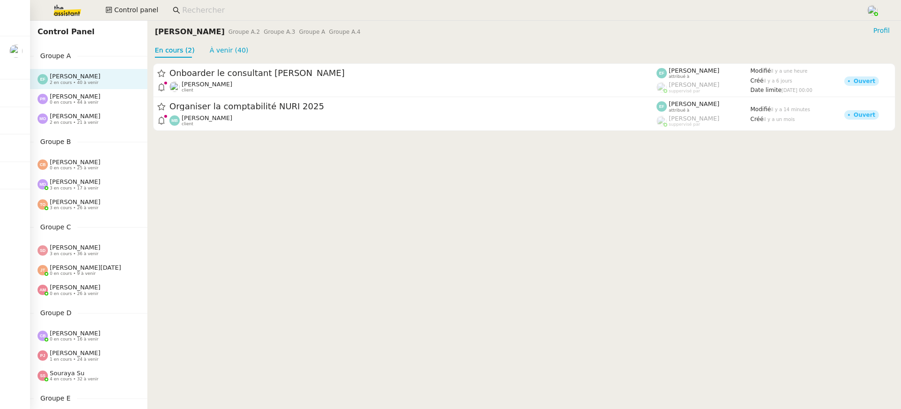
click at [93, 119] on div "Marie Orsoni 2 en cours • 21 à venir" at bounding box center [75, 119] width 51 height 12
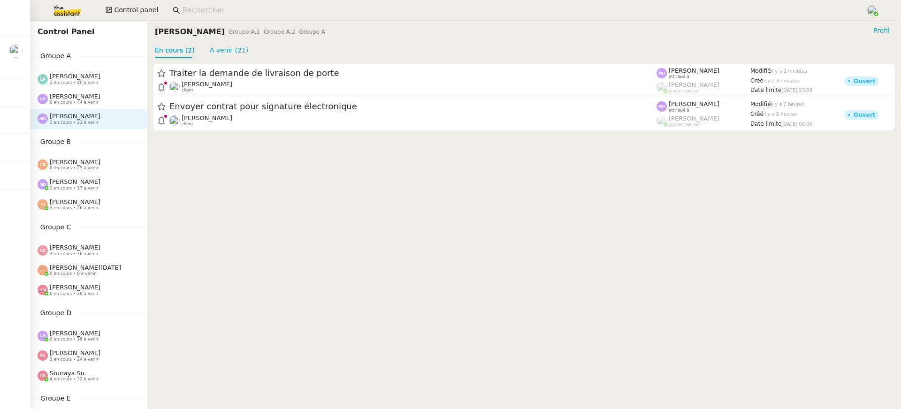
scroll to position [242, 0]
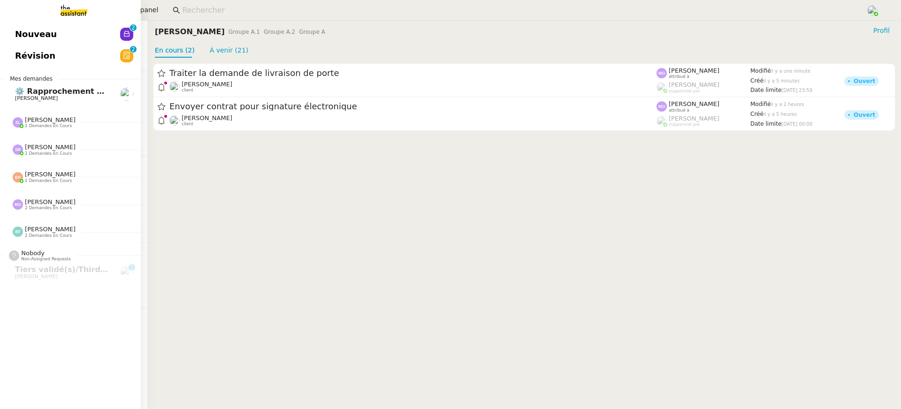
click at [23, 39] on link "Nouveau 0 1 2 3 4 5 6 7 8 9" at bounding box center [70, 34] width 141 height 22
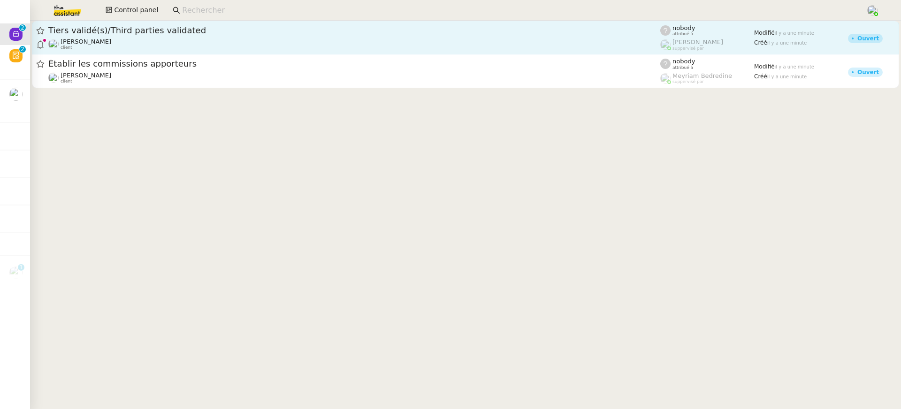
click at [398, 33] on span "Tiers validé(s)/Third parties validated" at bounding box center [354, 30] width 612 height 8
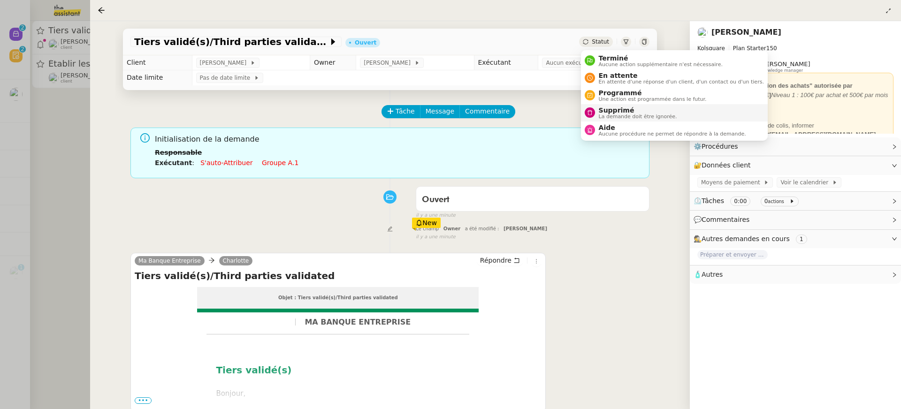
click at [627, 110] on span "Supprimé" at bounding box center [638, 111] width 78 height 8
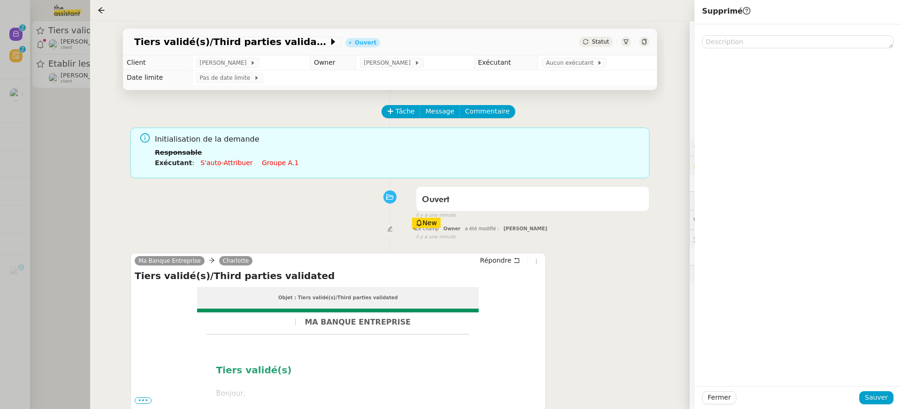
click at [867, 406] on div "Fermer Sauver" at bounding box center [797, 397] width 206 height 23
click at [868, 398] on span "Sauver" at bounding box center [876, 397] width 23 height 11
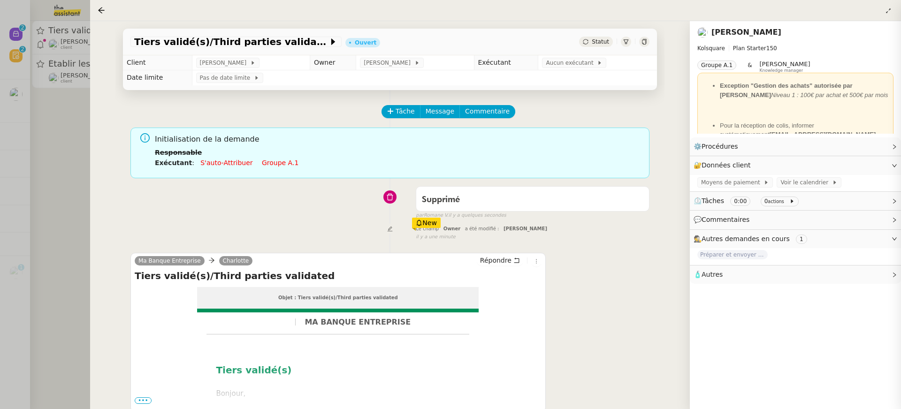
click at [51, 76] on div at bounding box center [450, 204] width 901 height 409
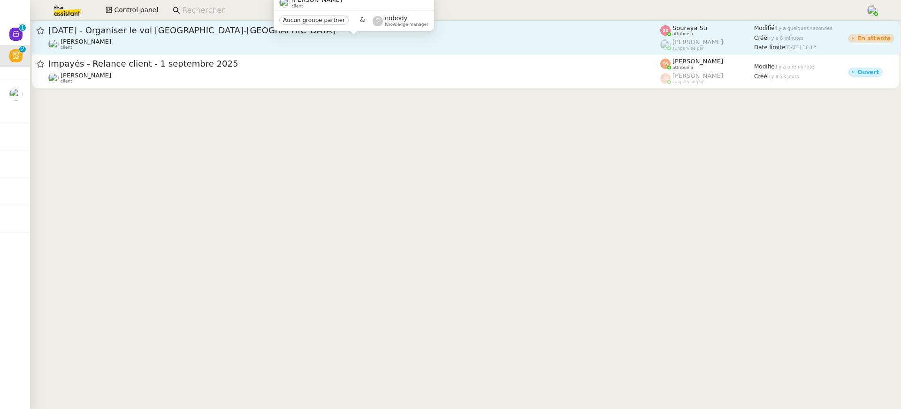
click at [77, 41] on span "Louis Frei" at bounding box center [86, 41] width 51 height 7
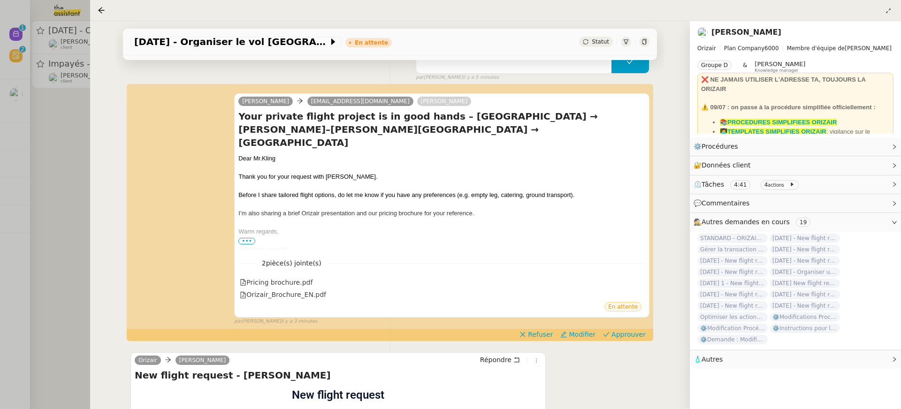
scroll to position [187, 0]
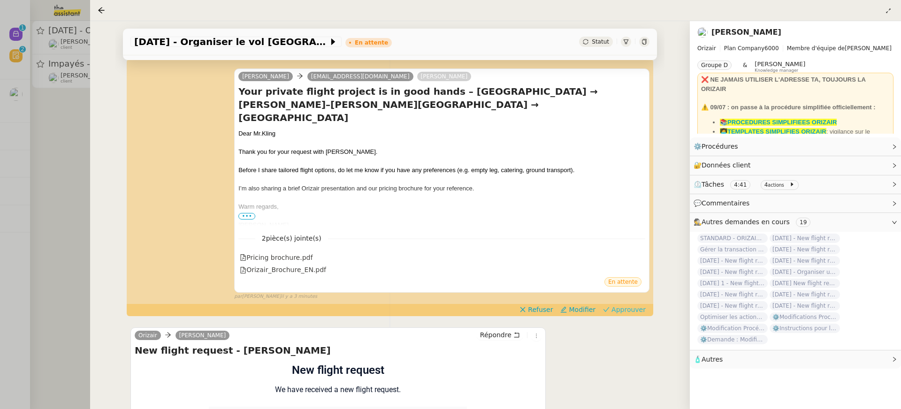
click at [638, 305] on span "Approuver" at bounding box center [628, 309] width 34 height 9
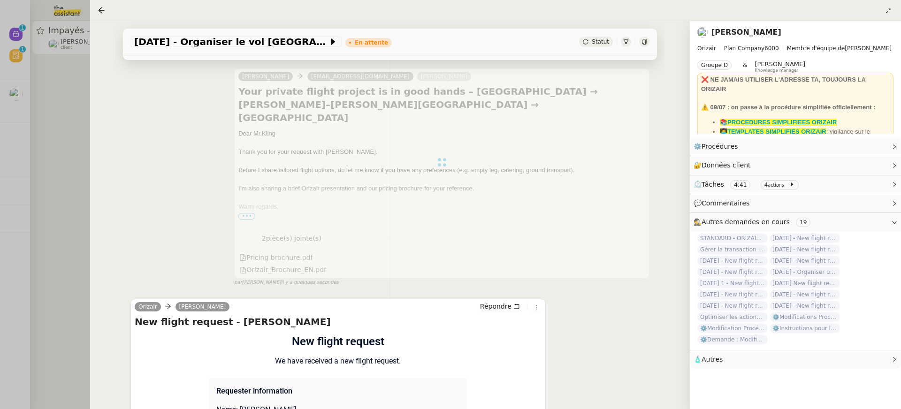
click at [71, 99] on div at bounding box center [450, 204] width 901 height 409
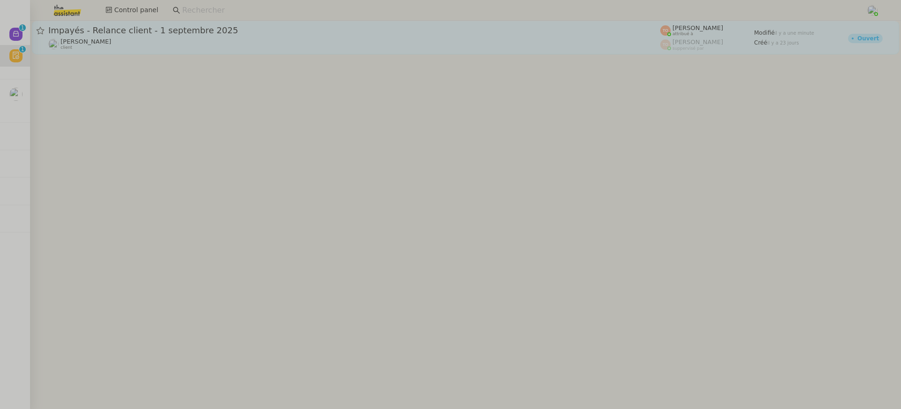
click at [126, 48] on div "Mathilde Borel client" at bounding box center [354, 44] width 612 height 12
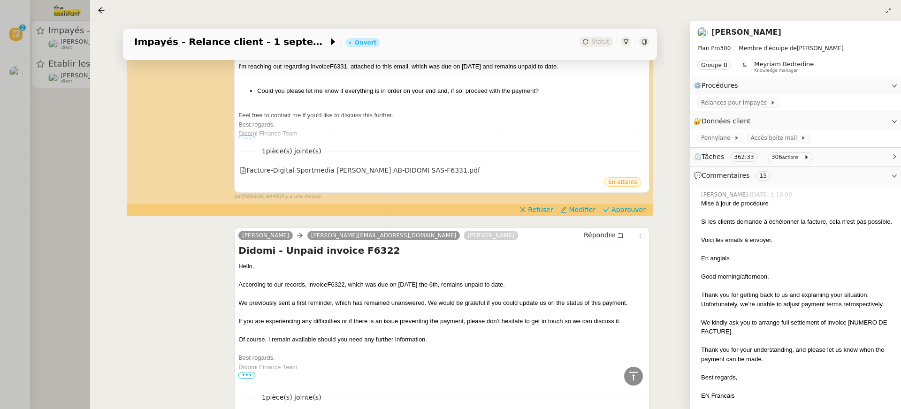
scroll to position [239, 0]
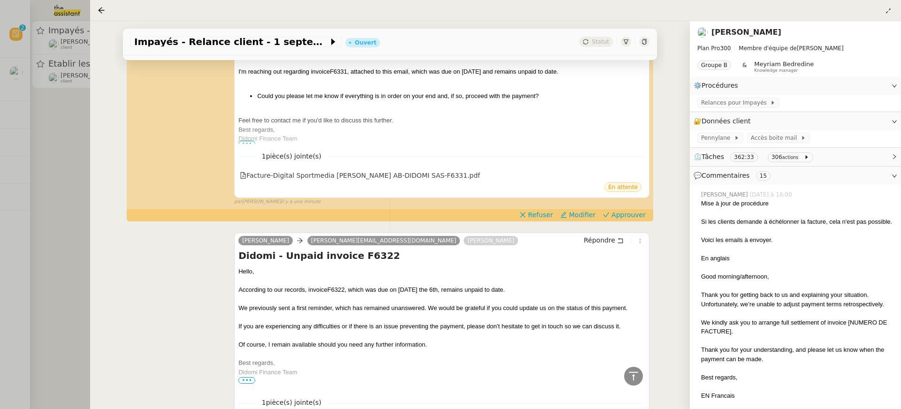
click at [59, 96] on div at bounding box center [450, 204] width 901 height 409
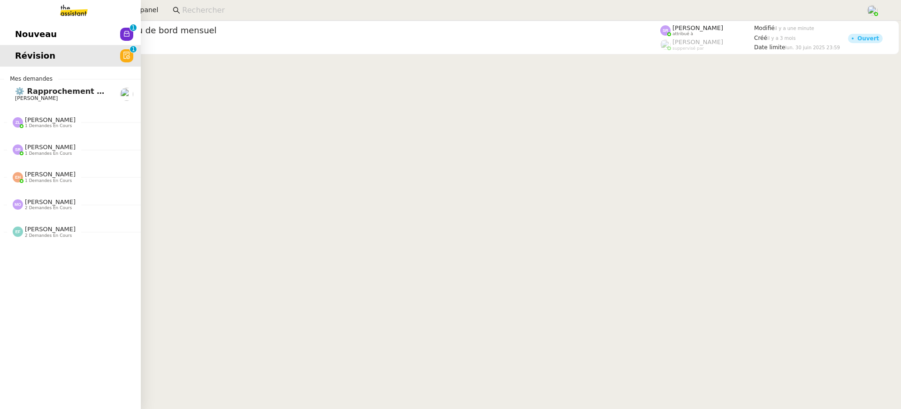
click at [273, 58] on cdk-virtual-scroll-viewport "🚨 ⚙️ Créer un tableau de bord mensuel Didier DUFFAUT client Stéphanie Rakotosal…" at bounding box center [465, 215] width 871 height 388
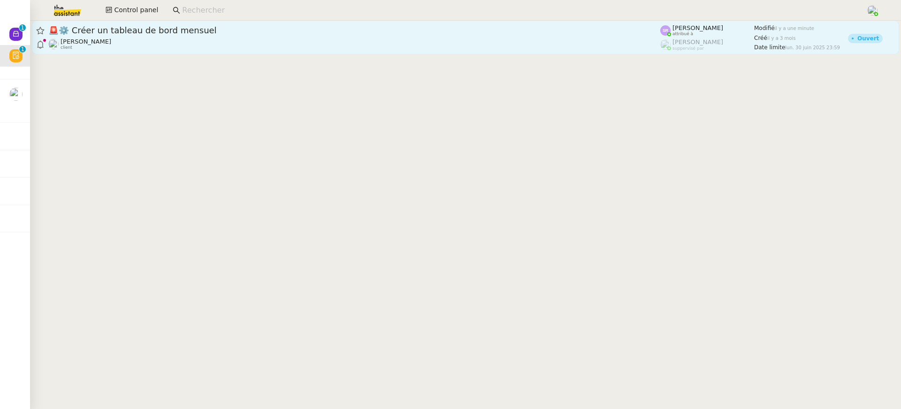
click at [258, 41] on div "Didier DUFFAUT client" at bounding box center [354, 44] width 612 height 12
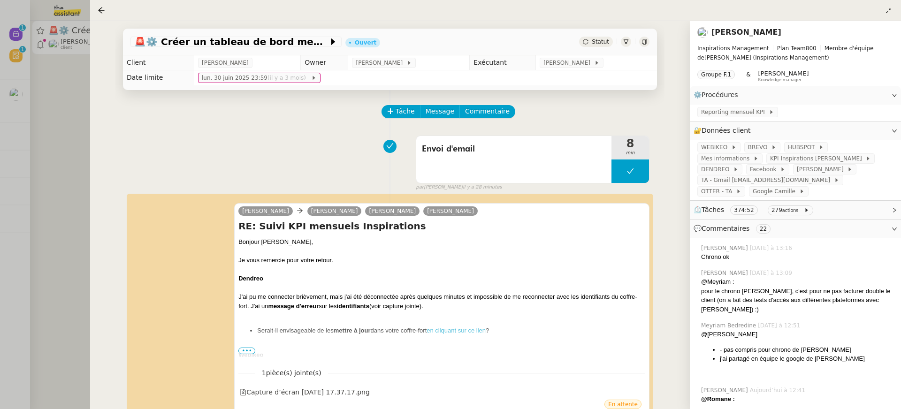
scroll to position [117, 0]
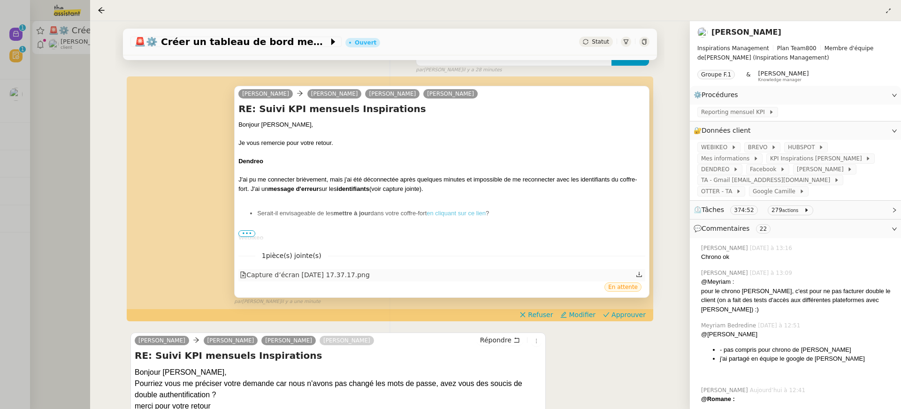
click at [365, 274] on div "Capture d’écran 2025-09-23 à 17.37.17.png" at bounding box center [305, 275] width 130 height 11
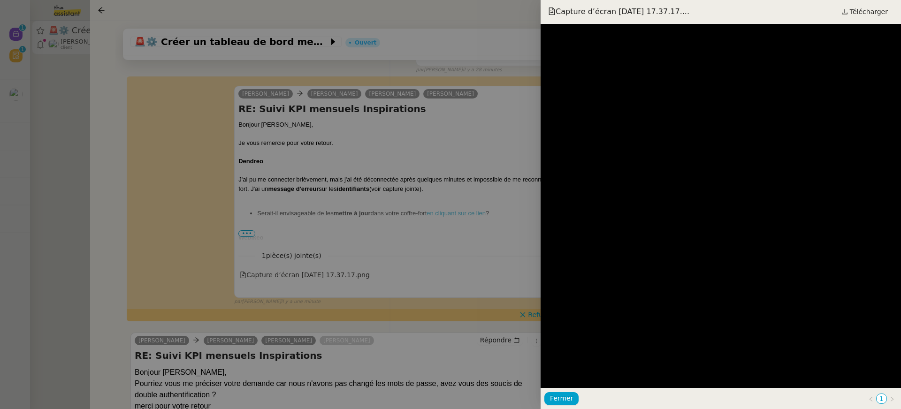
click at [521, 129] on div at bounding box center [450, 204] width 901 height 409
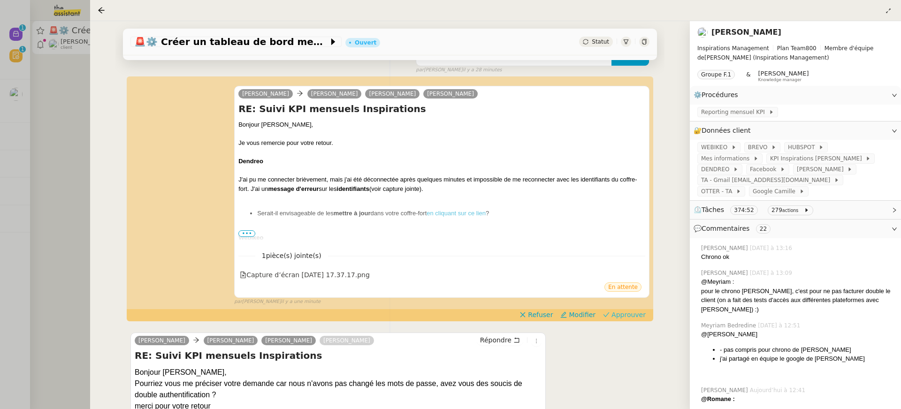
click at [617, 311] on span "Approuver" at bounding box center [628, 314] width 34 height 9
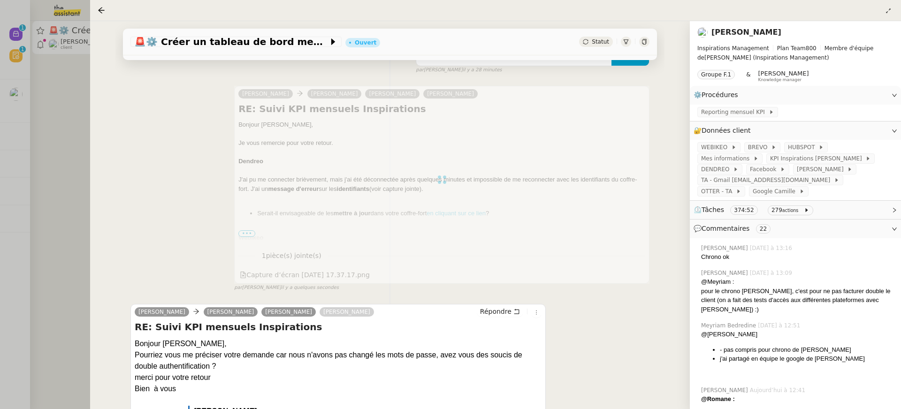
click at [52, 38] on div at bounding box center [450, 204] width 901 height 409
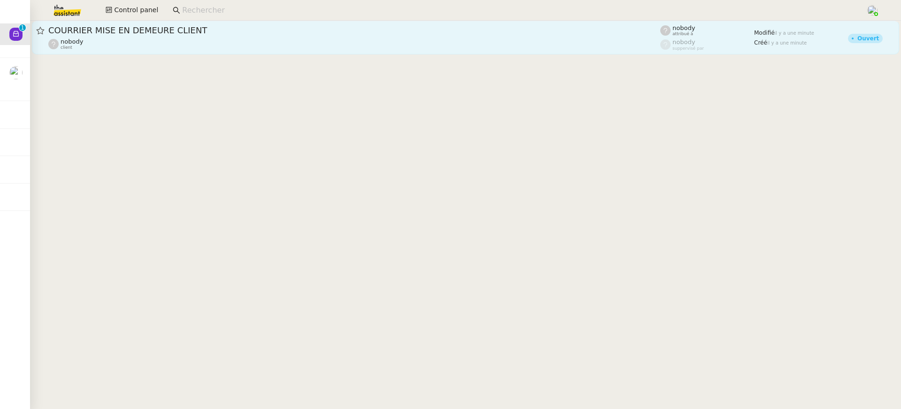
click at [436, 43] on div "nobody client" at bounding box center [354, 44] width 612 height 12
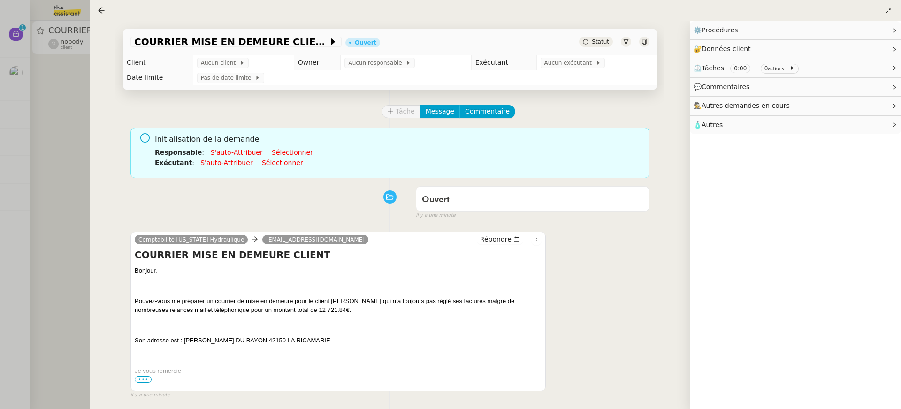
scroll to position [77, 0]
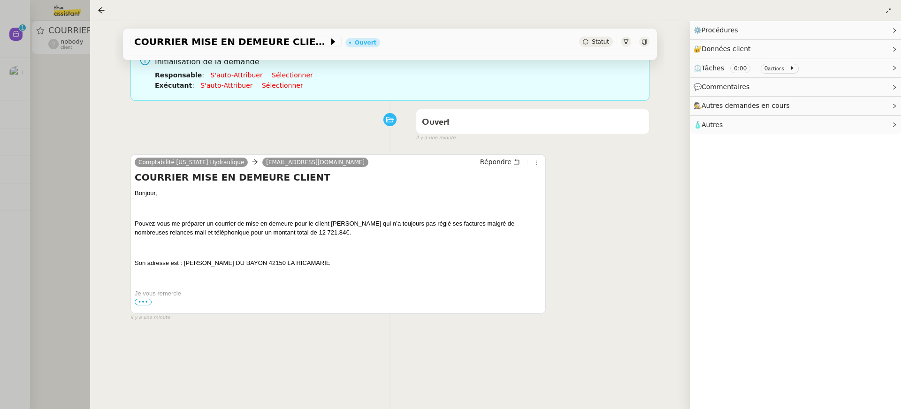
click at [102, 107] on div "COURRIER MISE EN DEMEURE CLIENT Ouvert Statut Client Aucun client Owner Aucun r…" at bounding box center [390, 215] width 600 height 388
click at [151, 304] on div "Bonjour, Pouvez-vous me préparer un courrier de mise en demeure pour le client …" at bounding box center [338, 397] width 407 height 416
click at [146, 304] on span "•••" at bounding box center [143, 302] width 17 height 7
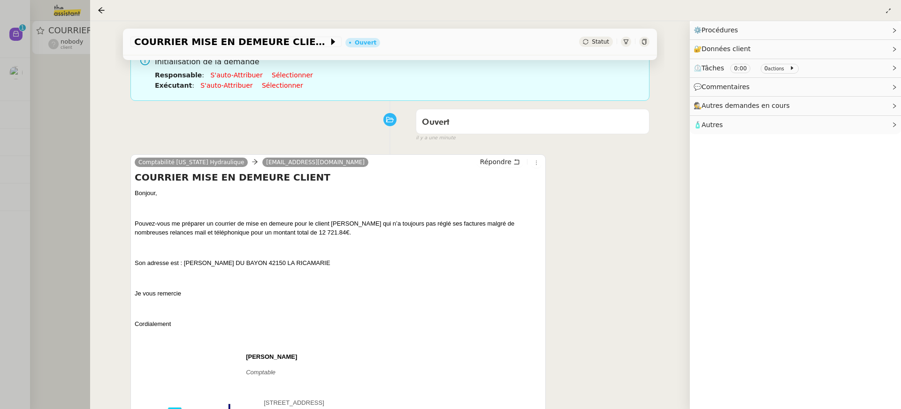
scroll to position [203, 0]
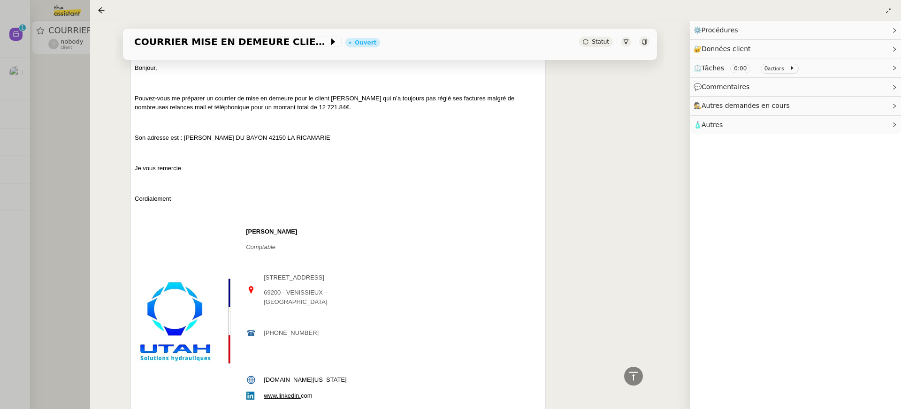
click at [79, 244] on div at bounding box center [450, 204] width 901 height 409
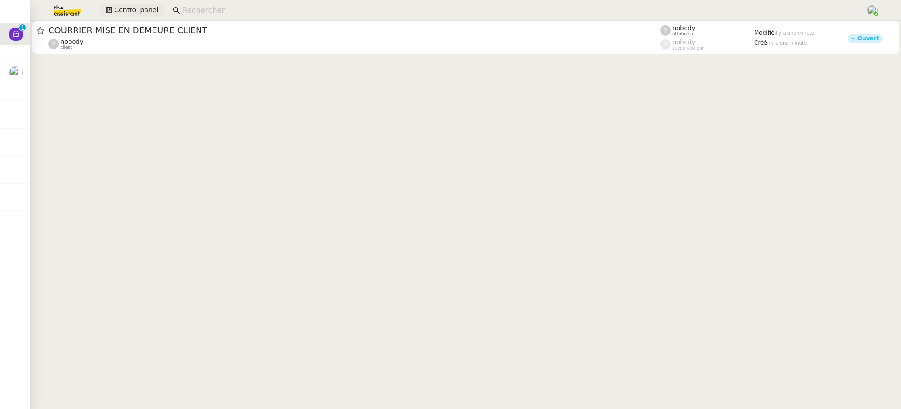
click at [114, 6] on span "Control panel" at bounding box center [136, 10] width 44 height 11
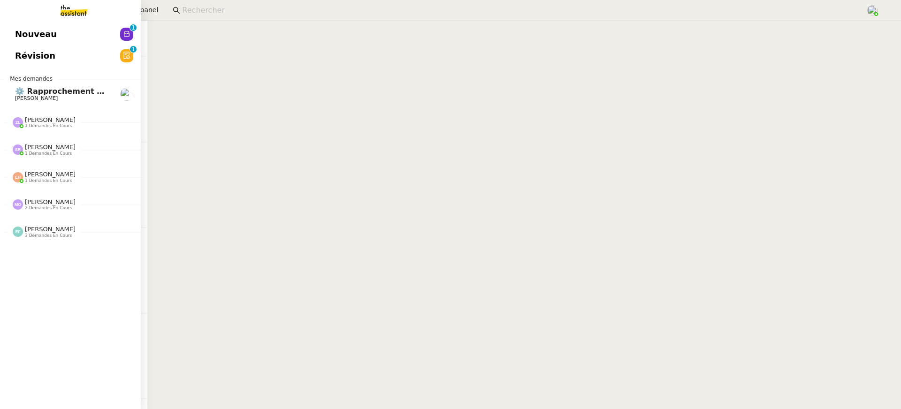
click at [17, 38] on span "Nouveau" at bounding box center [36, 34] width 42 height 14
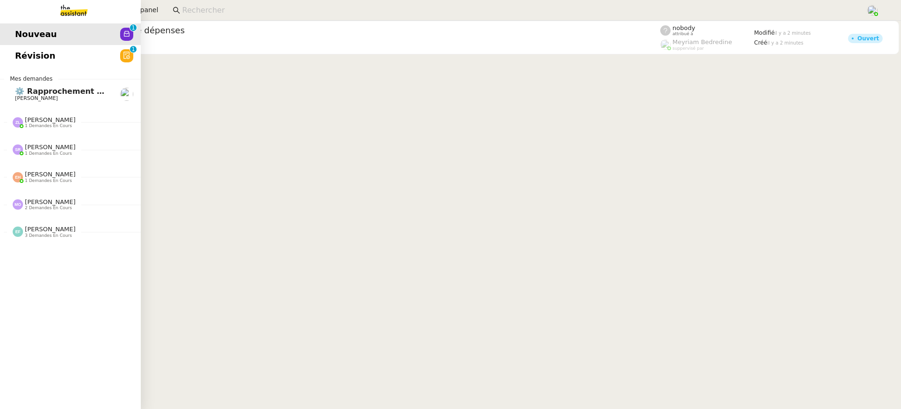
click at [14, 54] on link "Révision 0 1 2 3 4 5 6 7 8 9" at bounding box center [70, 56] width 141 height 22
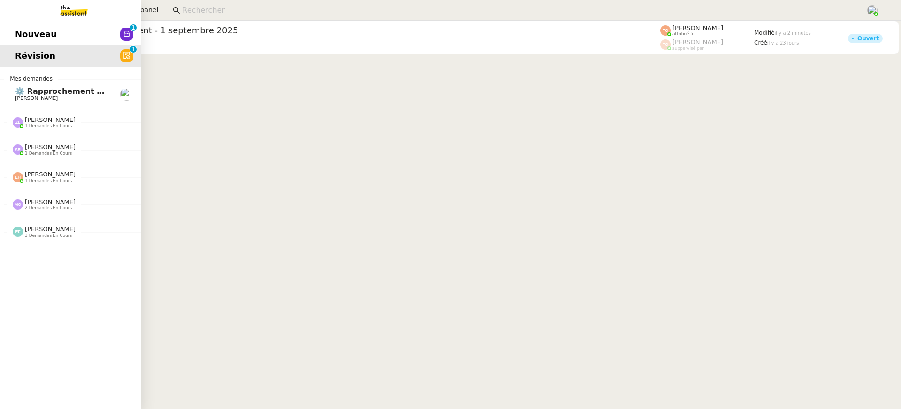
click at [23, 30] on link "Nouveau 0 1 2 3 4 5 6 7 8 9" at bounding box center [70, 34] width 141 height 22
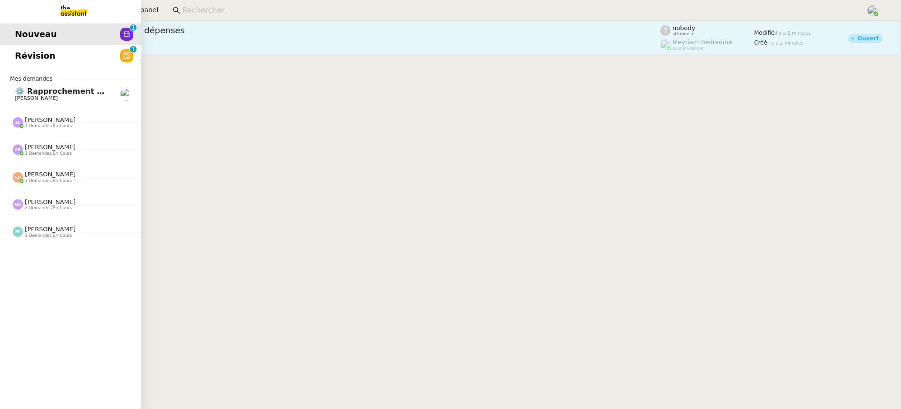
click at [179, 41] on div "Laurence de Nervaux client" at bounding box center [354, 44] width 612 height 12
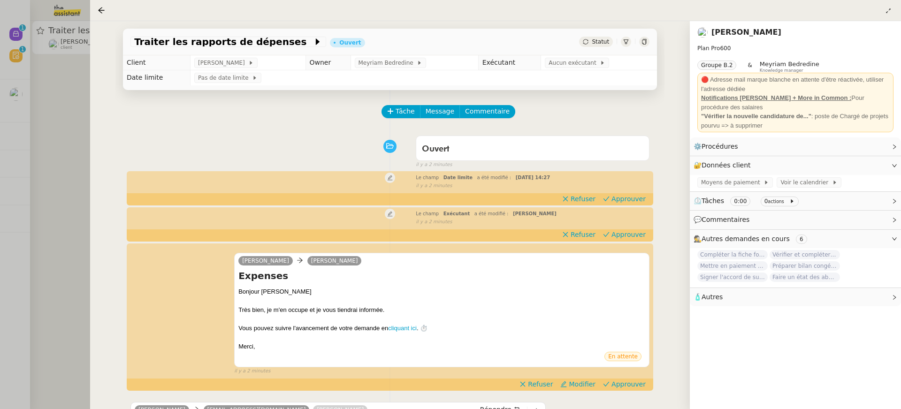
click at [74, 193] on div at bounding box center [450, 204] width 901 height 409
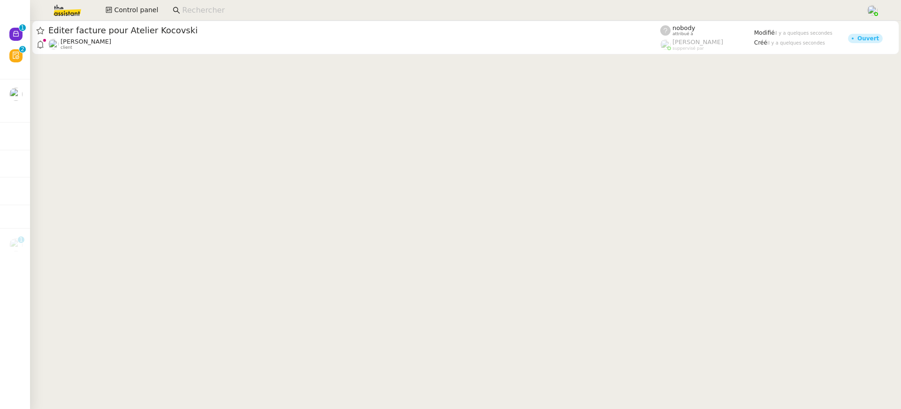
click at [70, 52] on link "Éditer facture pour Atelier Kocovski Gabrielle Tavernier client nobody attribué…" at bounding box center [465, 38] width 867 height 34
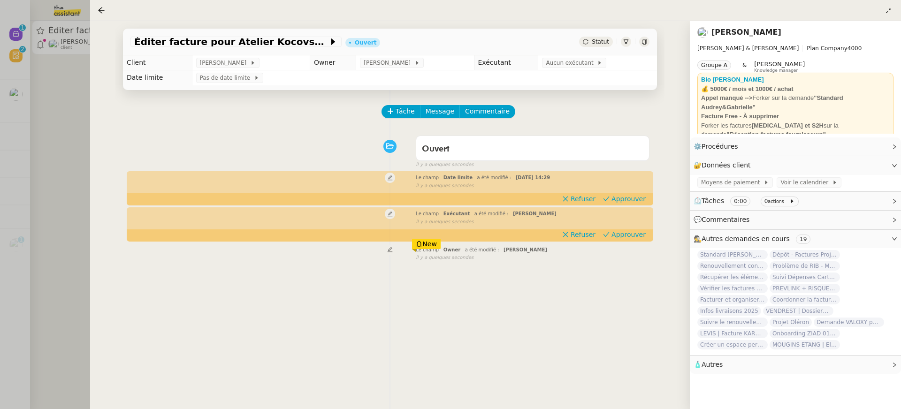
scroll to position [120, 0]
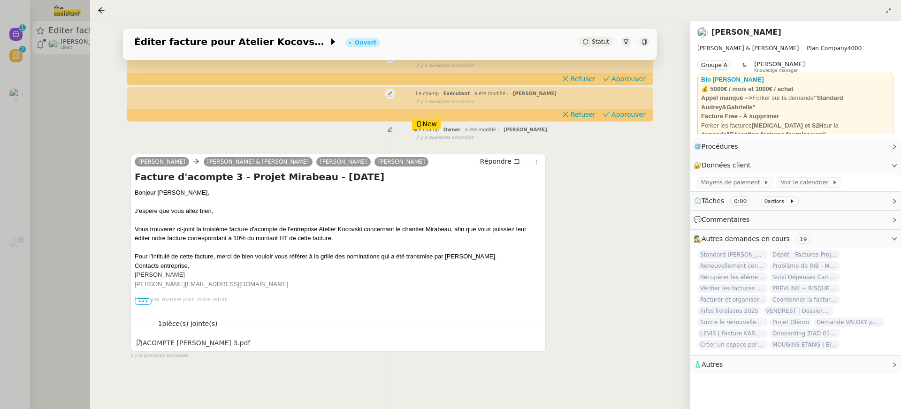
click at [51, 30] on div at bounding box center [450, 204] width 901 height 409
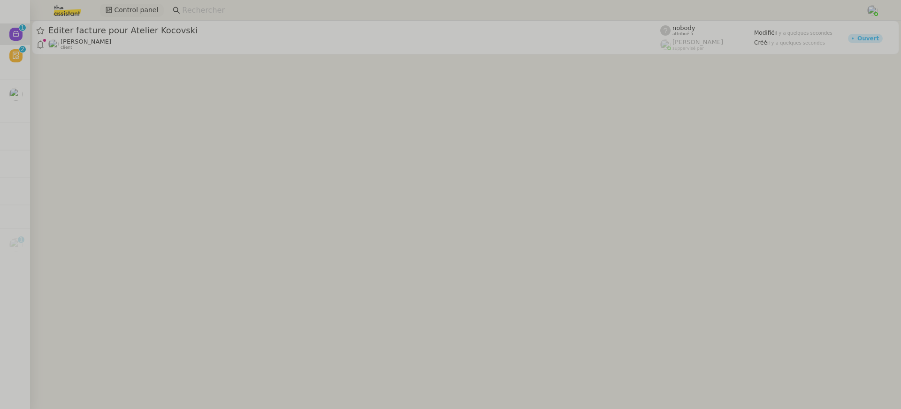
click at [118, 11] on span "Control panel" at bounding box center [136, 10] width 44 height 11
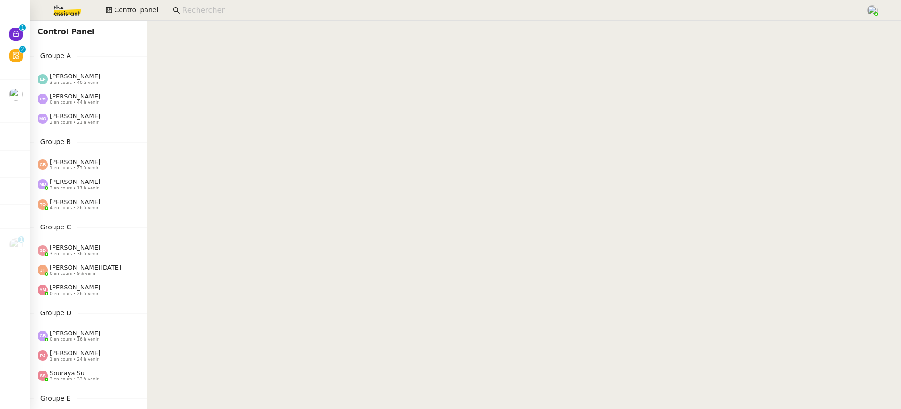
click at [90, 79] on span "[PERSON_NAME]" at bounding box center [75, 76] width 51 height 7
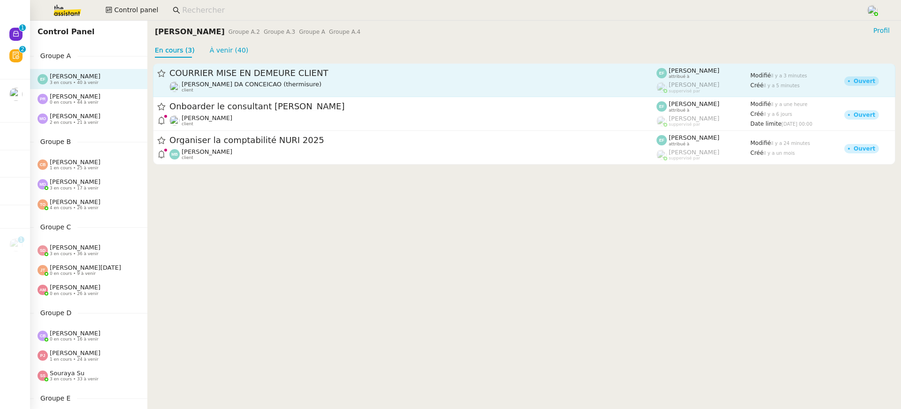
click at [209, 81] on div "COURRIER MISE EN DEMEURE CLIENT Charles DA CONCEICAO (thermisure) client" at bounding box center [412, 80] width 487 height 25
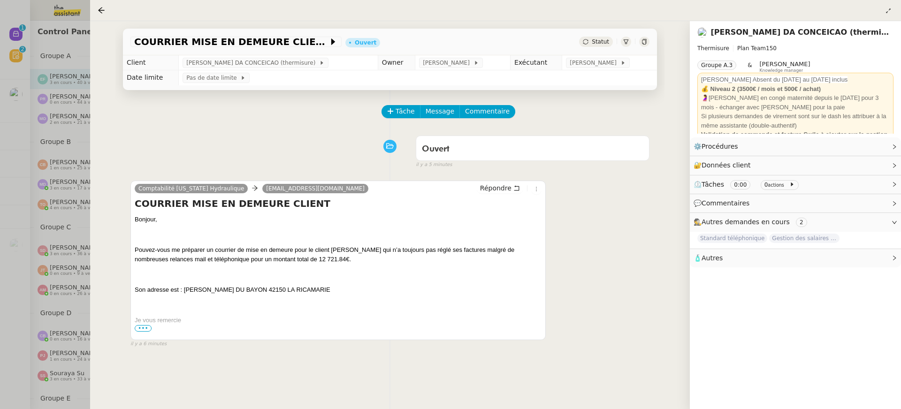
click at [144, 329] on span "•••" at bounding box center [143, 328] width 17 height 7
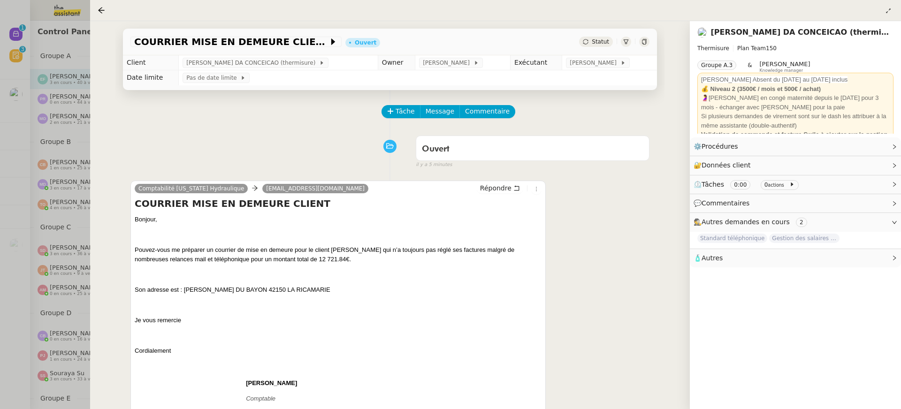
click at [84, 209] on div at bounding box center [450, 204] width 901 height 409
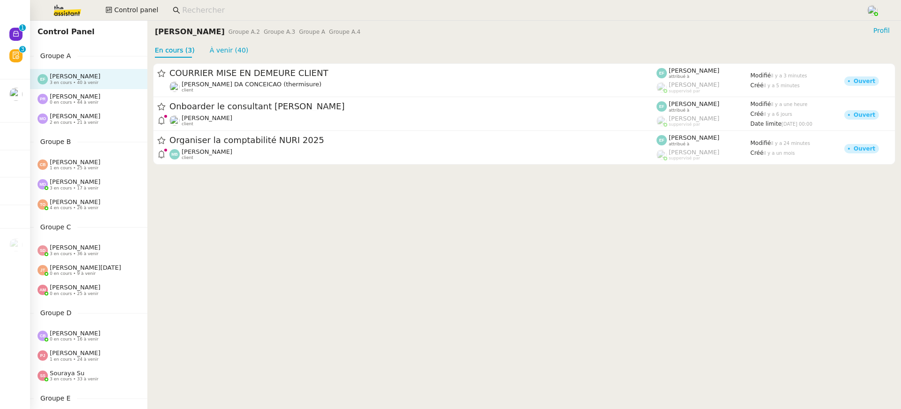
click at [200, 17] on nz-input-group at bounding box center [516, 10] width 696 height 14
click at [193, 10] on input at bounding box center [519, 10] width 674 height 13
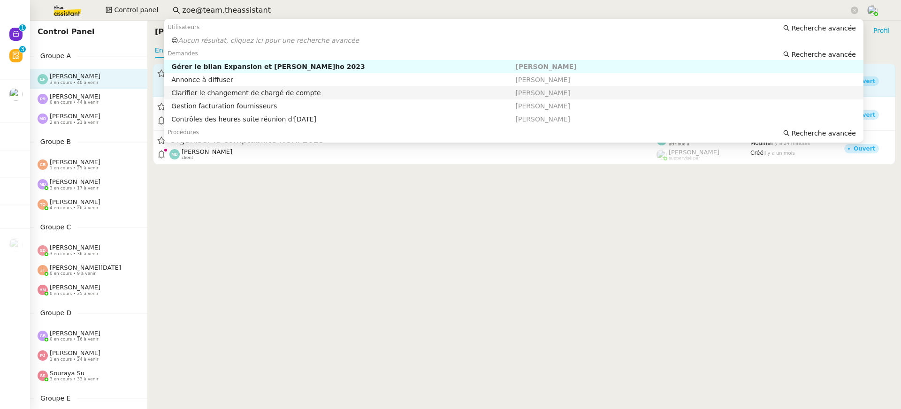
click at [412, 96] on div "Clarifier le changement de chargé de compte" at bounding box center [343, 93] width 344 height 8
type input "zoe@team.theassistant"
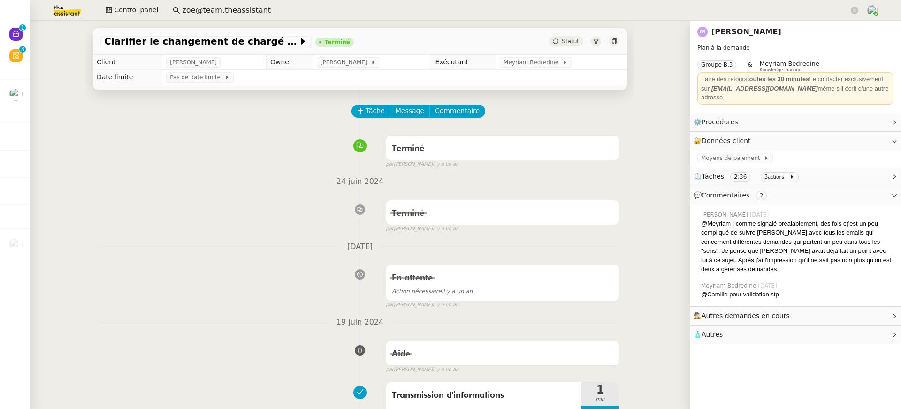
click at [720, 31] on link "[PERSON_NAME]" at bounding box center [746, 31] width 70 height 9
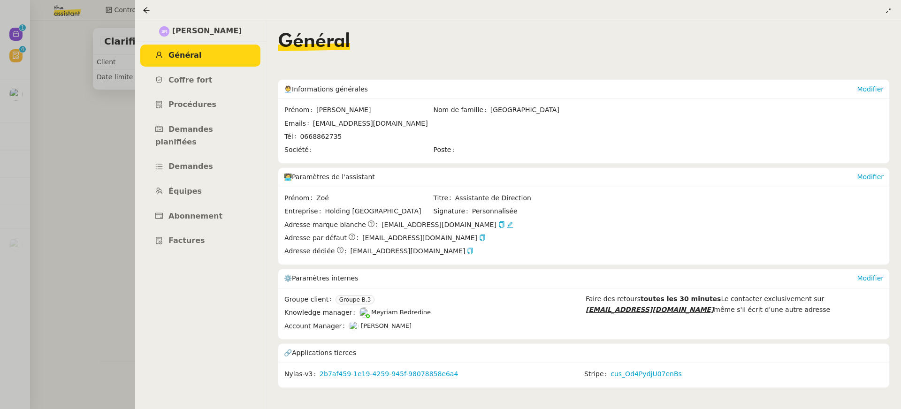
click at [120, 23] on div at bounding box center [450, 204] width 901 height 409
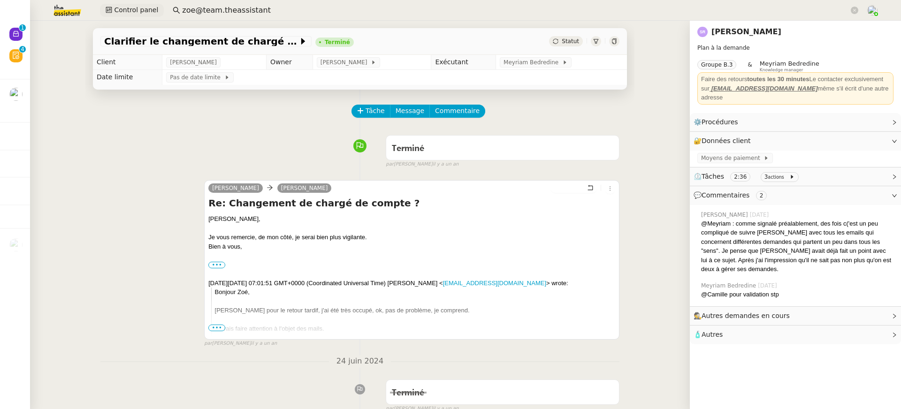
click at [142, 11] on span "Control panel" at bounding box center [136, 10] width 44 height 11
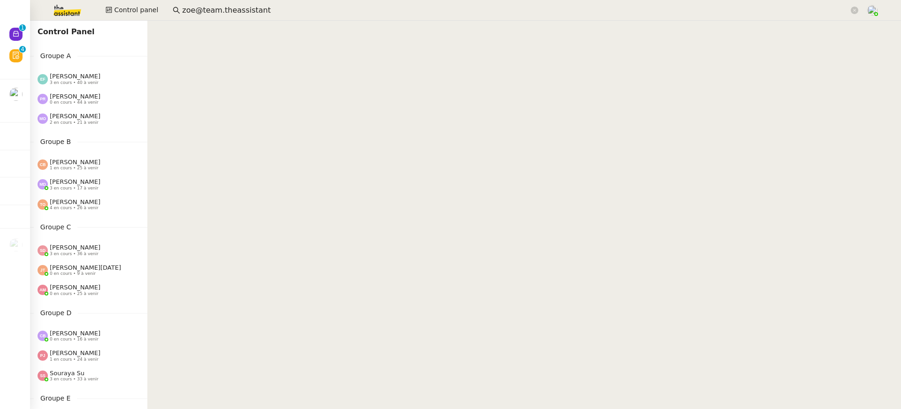
click at [84, 83] on span "3 en cours • 40 à venir" at bounding box center [74, 82] width 49 height 5
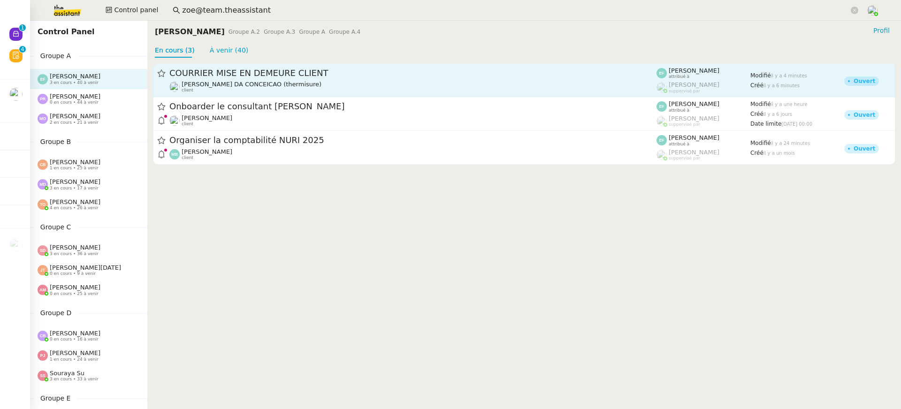
click at [274, 81] on span "[PERSON_NAME] DA CONCEICAO (thermisure)" at bounding box center [252, 84] width 140 height 7
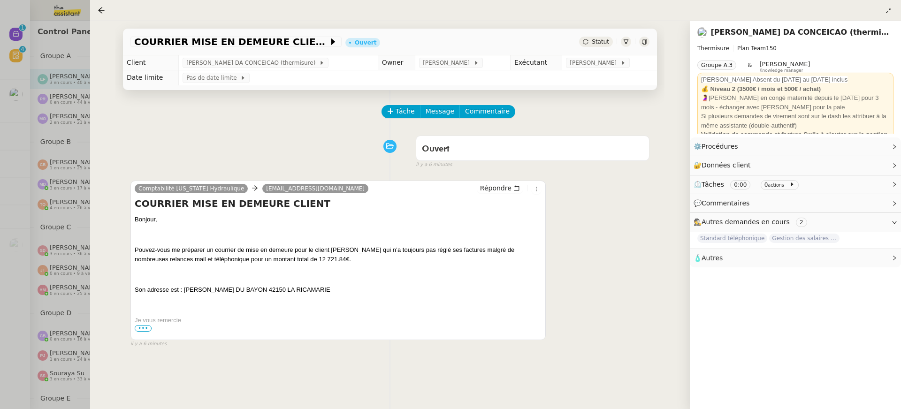
scroll to position [26, 0]
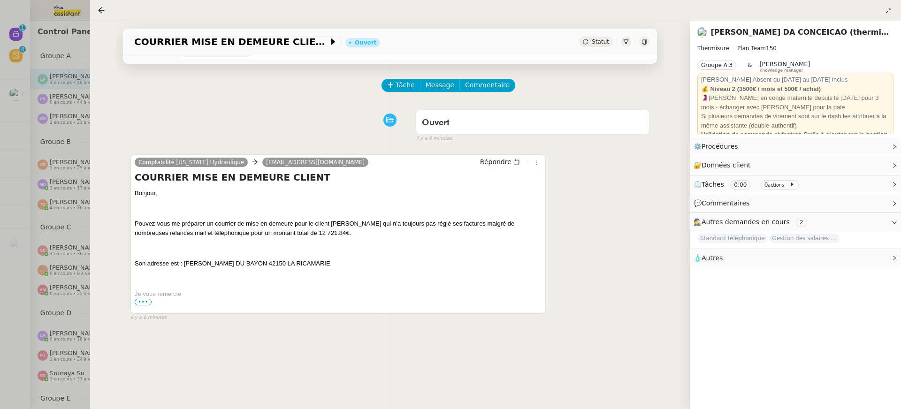
click at [136, 310] on o\ at bounding box center [136, 308] width 2 height 7
click at [137, 303] on span "•••" at bounding box center [143, 302] width 17 height 7
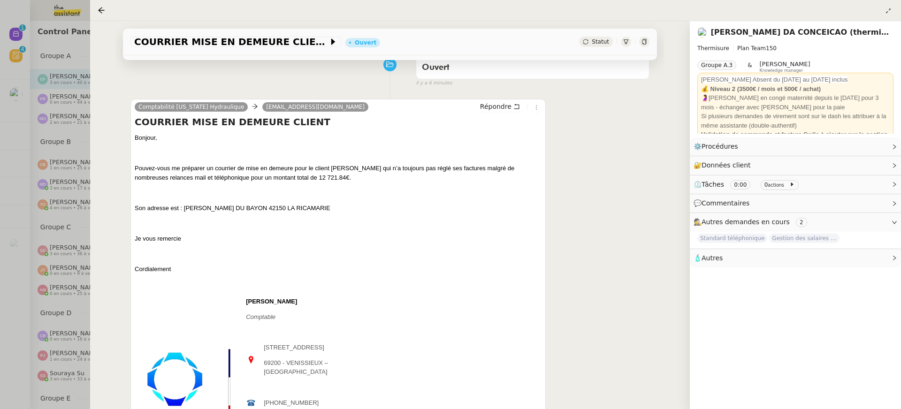
scroll to position [0, 0]
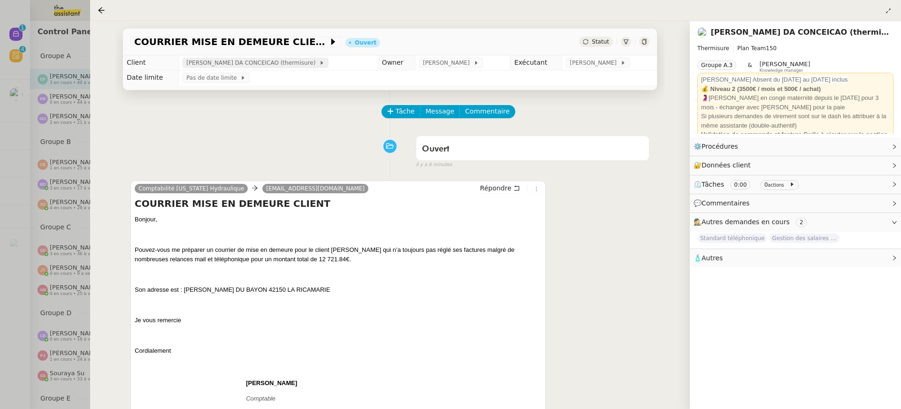
click at [212, 61] on span "[PERSON_NAME] DA CONCEICAO (thermisure)" at bounding box center [252, 62] width 133 height 9
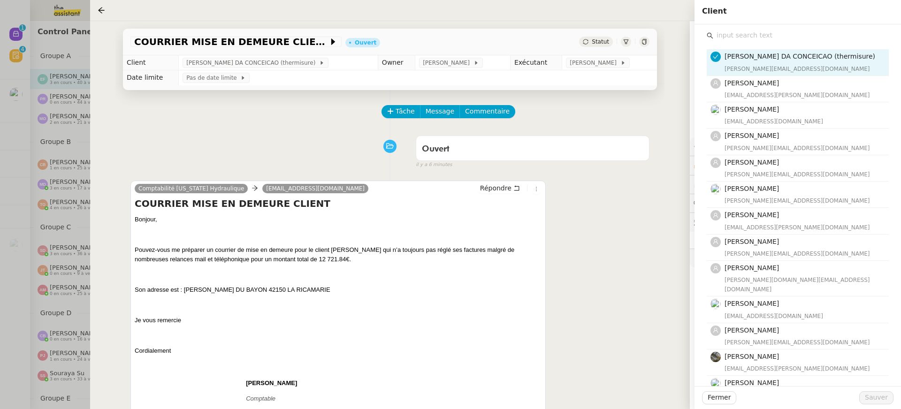
click at [743, 29] on input "text" at bounding box center [800, 35] width 175 height 13
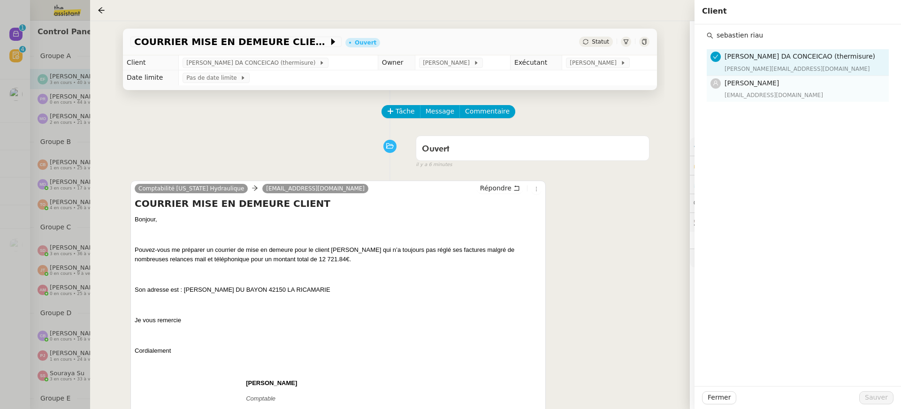
type input "sebastien riau"
click at [766, 99] on nz-list-item "Sébastien Riau sebastien.riau@holdingriau.com" at bounding box center [798, 89] width 182 height 26
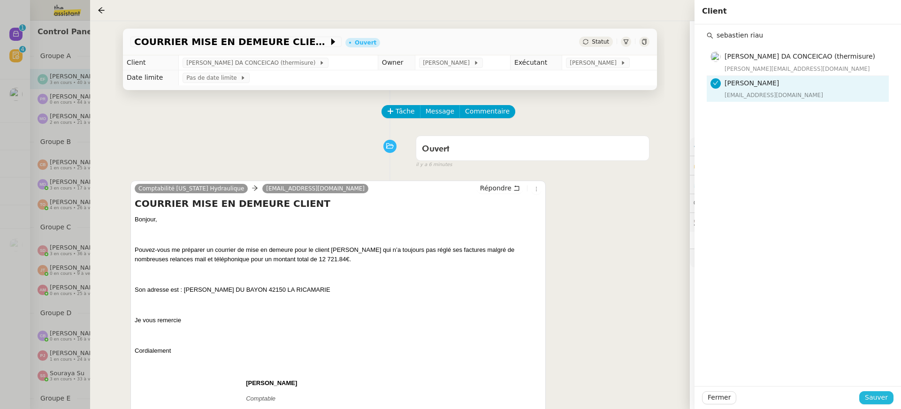
click at [879, 397] on span "Sauver" at bounding box center [876, 397] width 23 height 11
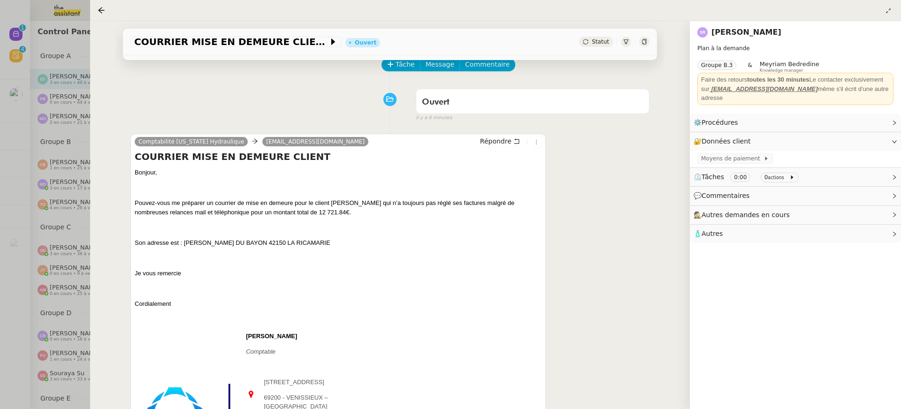
scroll to position [51, 0]
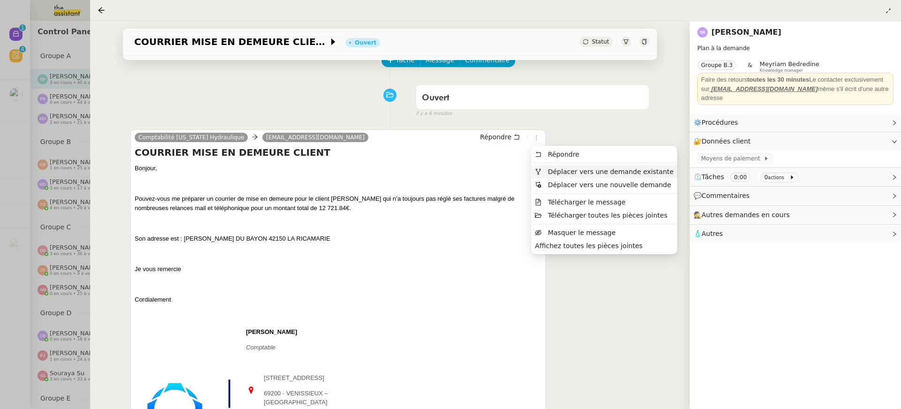
click at [550, 169] on span "Déplacer vers une demande existante" at bounding box center [611, 172] width 126 height 8
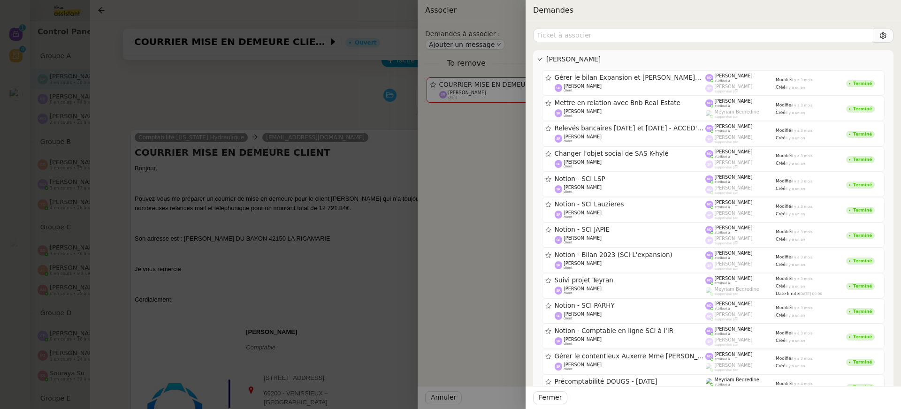
click at [261, 225] on div at bounding box center [450, 204] width 901 height 409
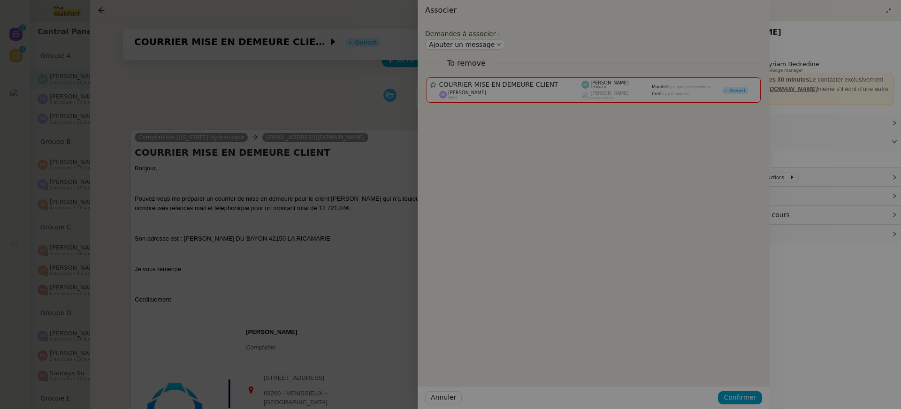
click at [261, 225] on div at bounding box center [319, 204] width 901 height 409
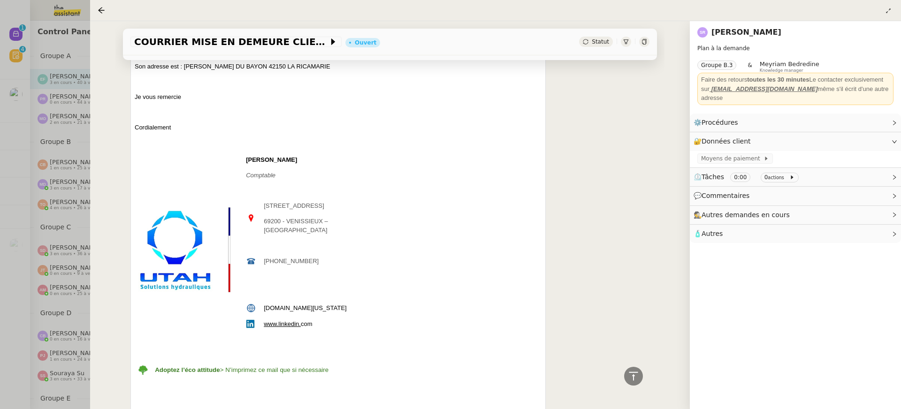
scroll to position [161, 0]
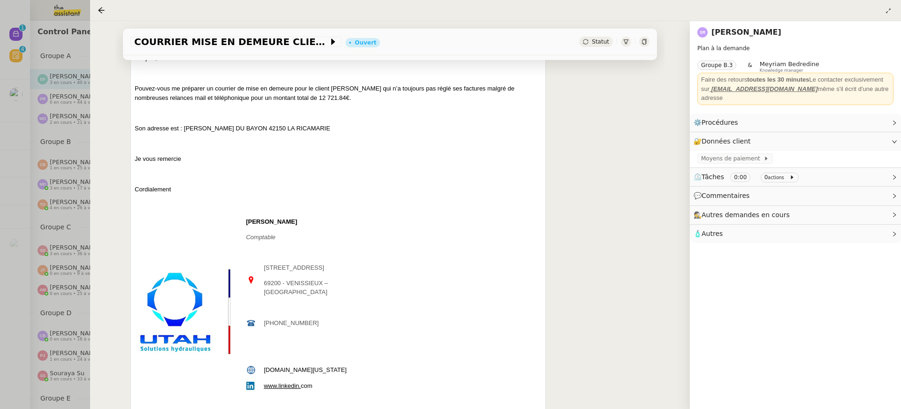
click at [745, 37] on link "[PERSON_NAME]" at bounding box center [746, 32] width 70 height 9
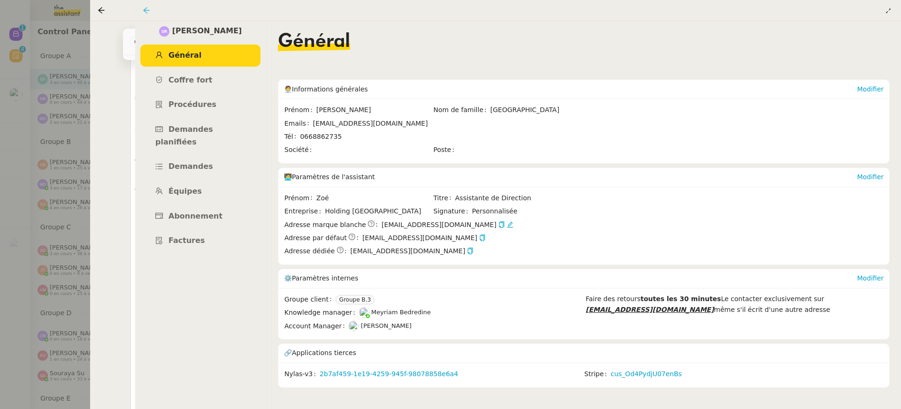
click at [150, 14] on icon at bounding box center [147, 11] width 8 height 8
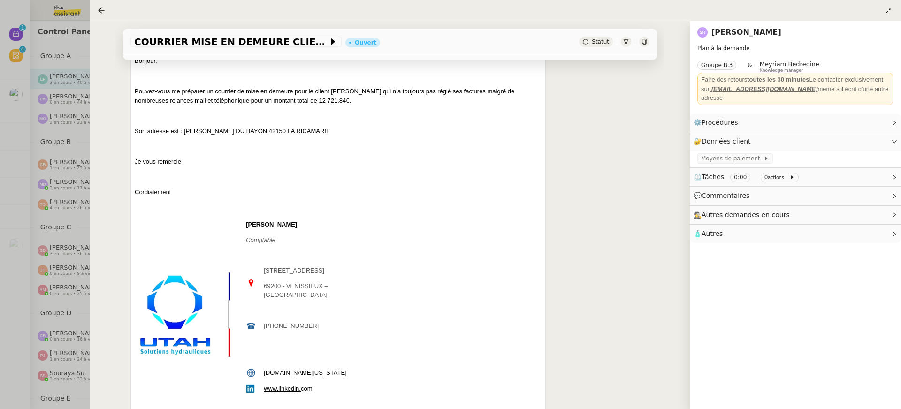
scroll to position [274, 0]
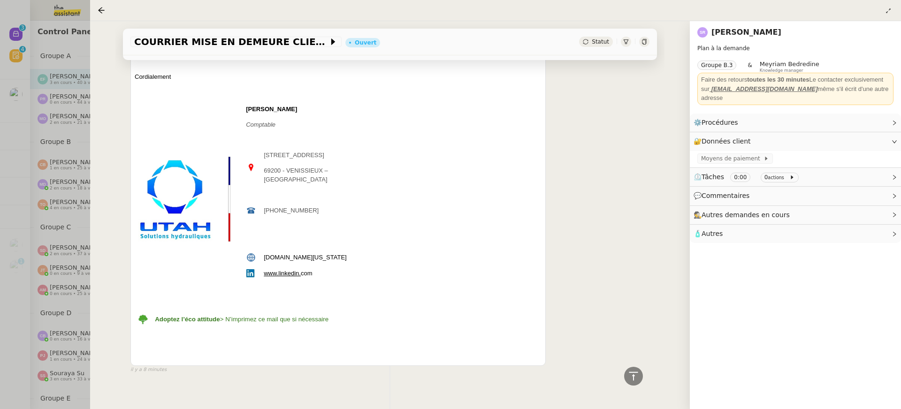
click at [37, 88] on div at bounding box center [450, 204] width 901 height 409
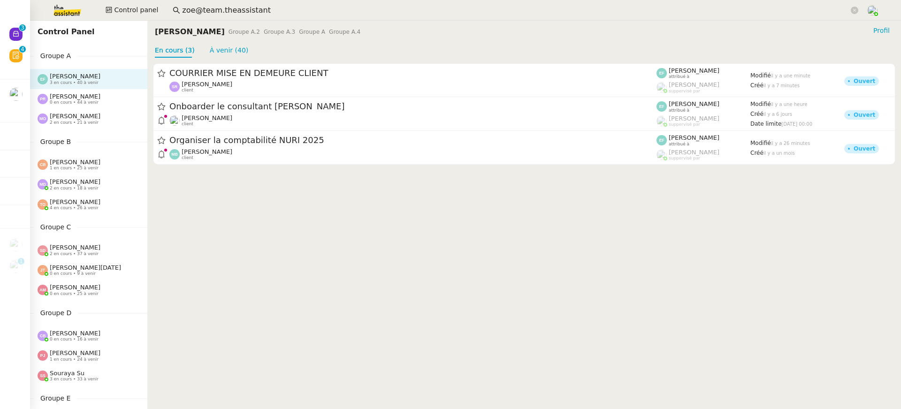
click at [80, 10] on img at bounding box center [59, 10] width 73 height 21
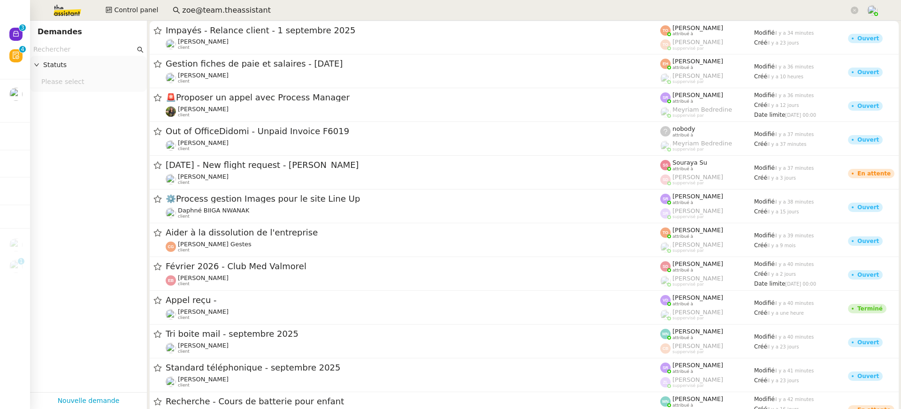
click at [91, 56] on div "Statuts" at bounding box center [88, 65] width 117 height 18
click at [84, 47] on input "text" at bounding box center [84, 49] width 102 height 11
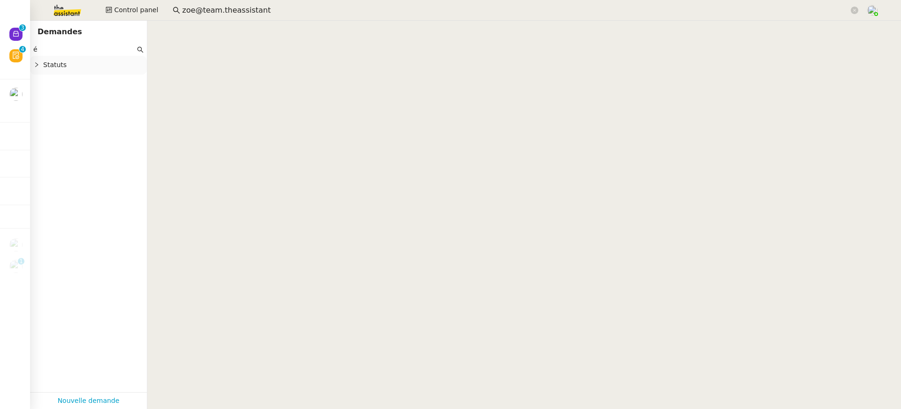
type input "é"
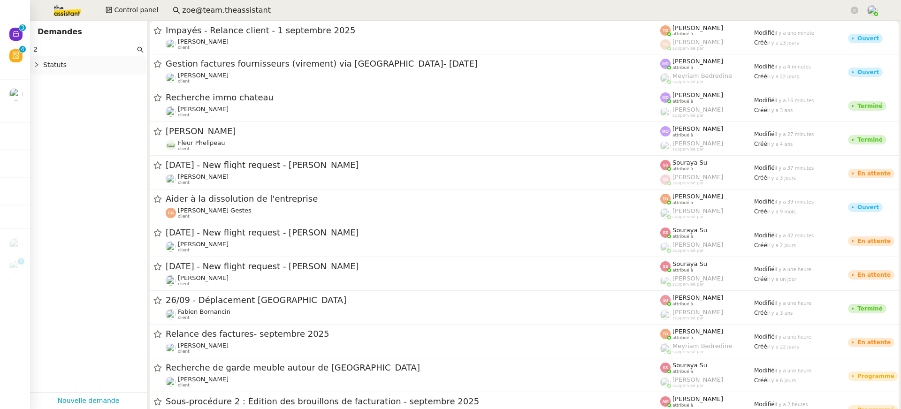
type input "2"
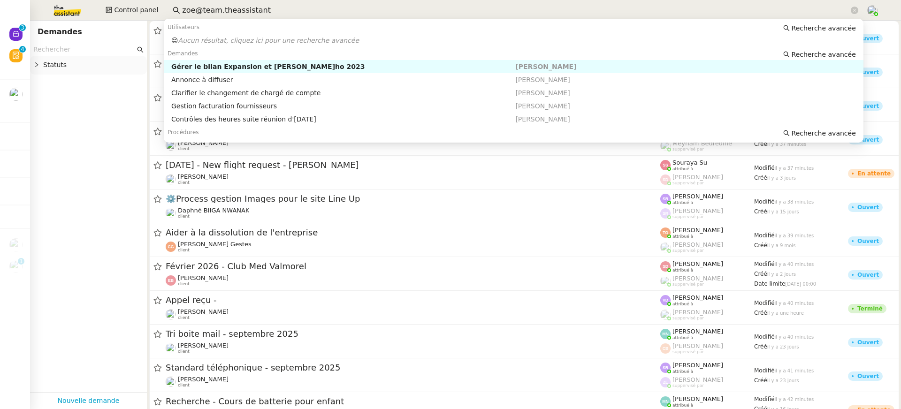
drag, startPoint x: 270, startPoint y: 15, endPoint x: 38, endPoint y: 13, distance: 231.8
click at [38, 13] on div "Control panel zoe@team.theassistant" at bounding box center [450, 10] width 854 height 21
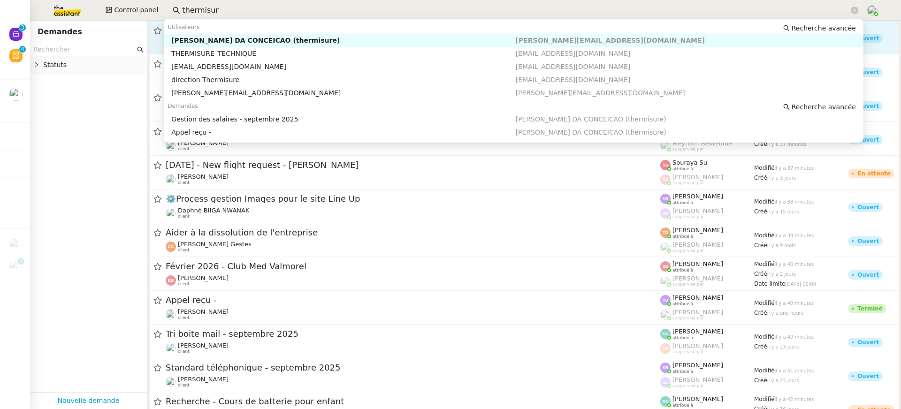
click at [244, 38] on div "[PERSON_NAME] DA CONCEICAO (thermisure)" at bounding box center [343, 40] width 344 height 8
type input "thermisur"
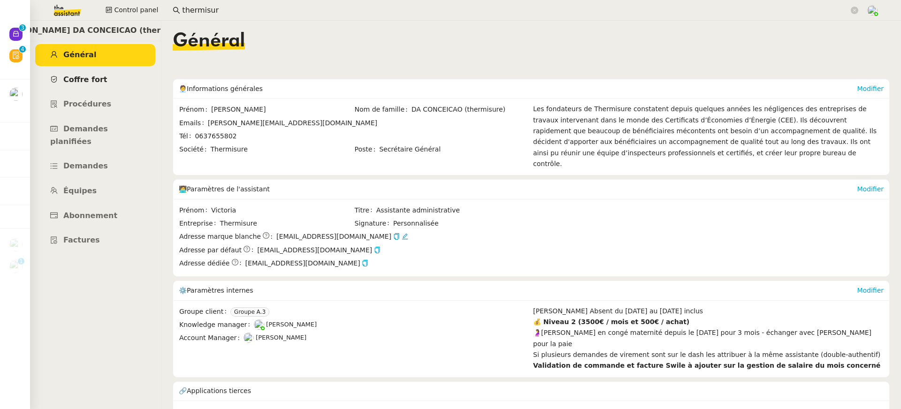
click at [111, 77] on link "Coffre fort" at bounding box center [95, 80] width 120 height 22
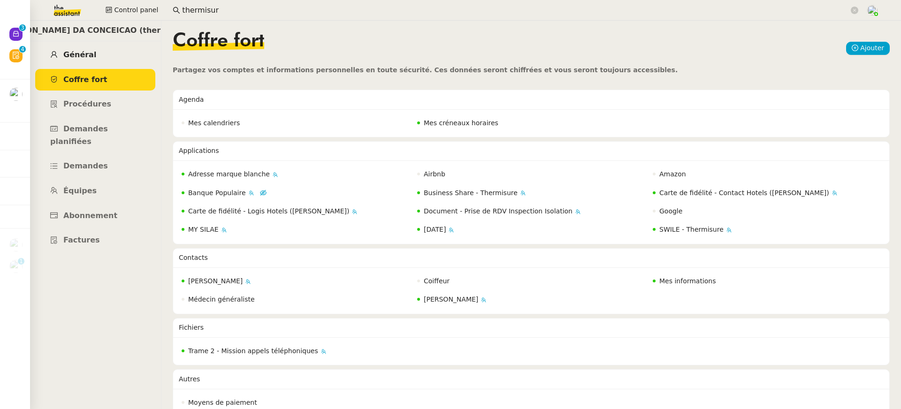
click at [114, 53] on link "Général" at bounding box center [95, 55] width 120 height 22
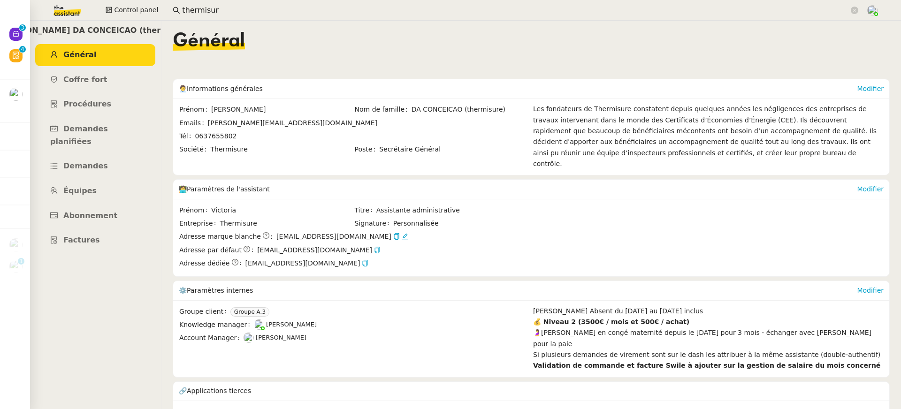
scroll to position [6, 0]
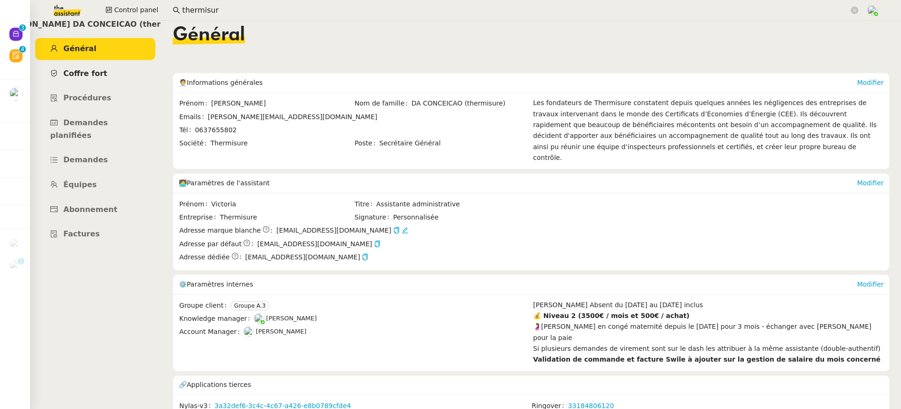
click at [81, 82] on link "Coffre fort" at bounding box center [95, 74] width 120 height 22
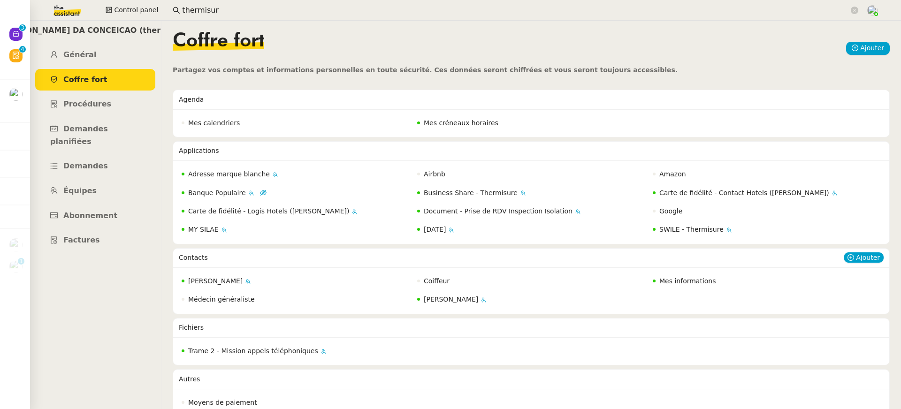
scroll to position [9, 0]
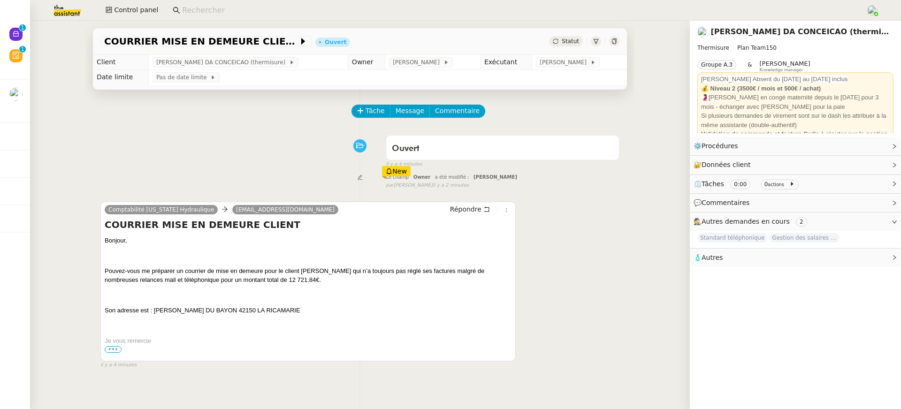
click at [825, 27] on nz-page-header-title "Charles DA CONCEICAO (thermisure)" at bounding box center [799, 31] width 179 height 13
click at [824, 28] on link "[PERSON_NAME] DA CONCEICAO (thermisure)" at bounding box center [806, 31] width 192 height 9
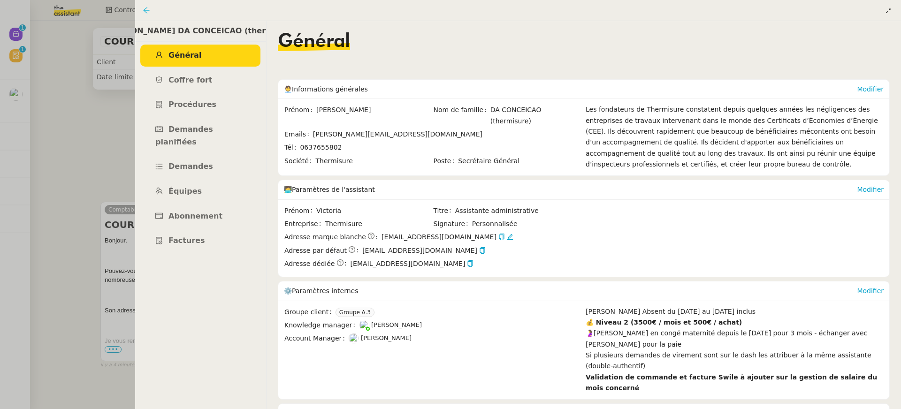
click at [145, 9] on icon at bounding box center [146, 10] width 6 height 6
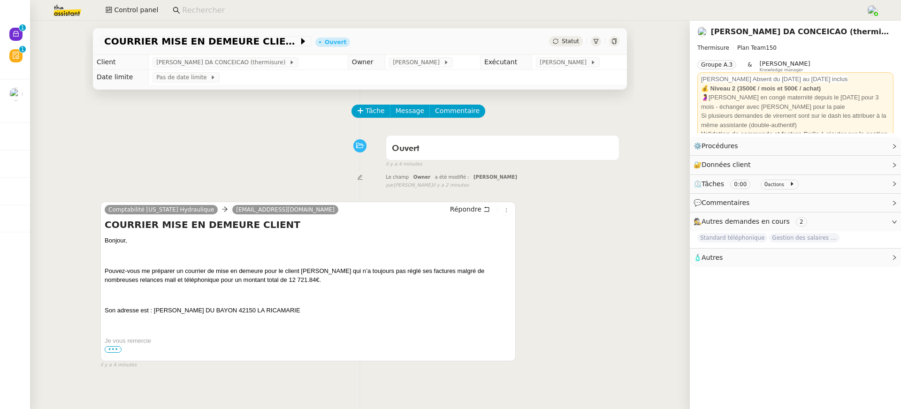
click at [727, 36] on link "[PERSON_NAME] DA CONCEICAO (thermisure)" at bounding box center [806, 31] width 192 height 9
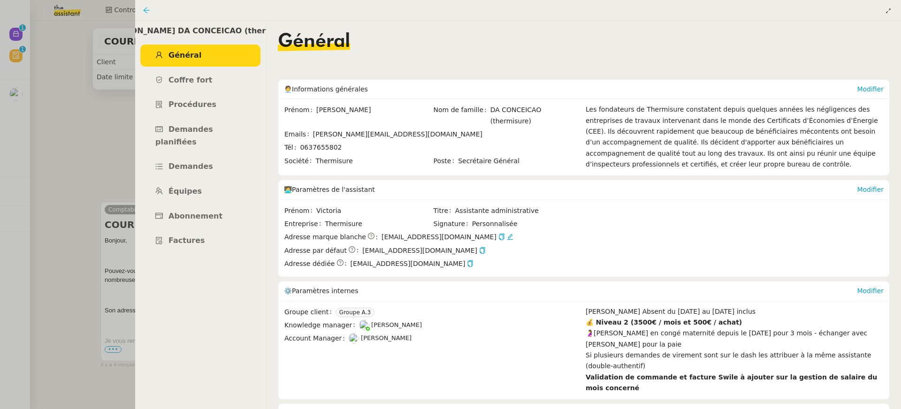
click at [147, 10] on icon at bounding box center [147, 11] width 8 height 8
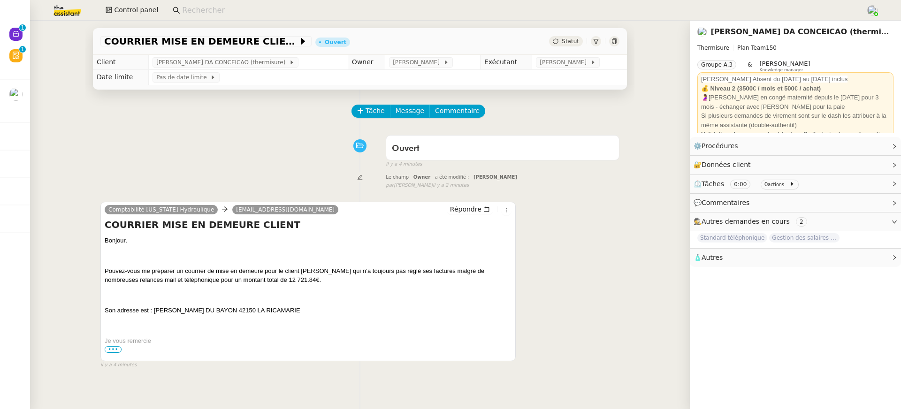
click at [830, 23] on nz-page-header "Charles DA CONCEICAO (thermisure) Thermisure Plan Team 150 Groupe A.3 & Romane …" at bounding box center [795, 79] width 211 height 116
click at [829, 30] on link "[PERSON_NAME] DA CONCEICAO (thermisure)" at bounding box center [806, 31] width 192 height 9
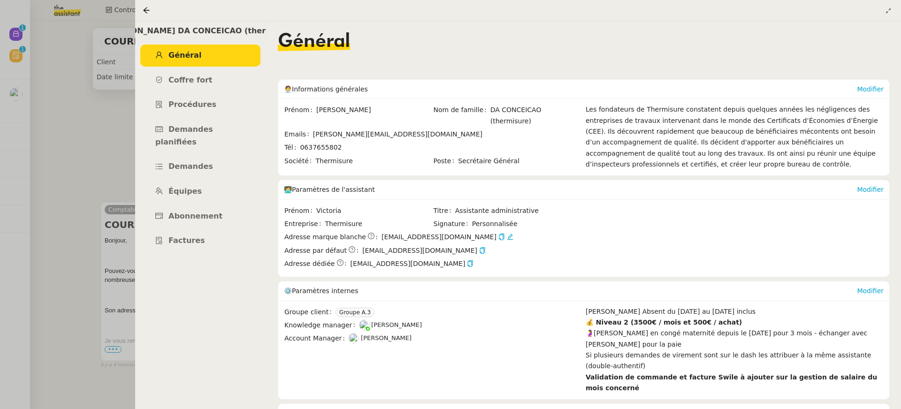
click at [140, 12] on nz-page-header at bounding box center [518, 10] width 766 height 21
click at [143, 11] on icon at bounding box center [147, 11] width 8 height 8
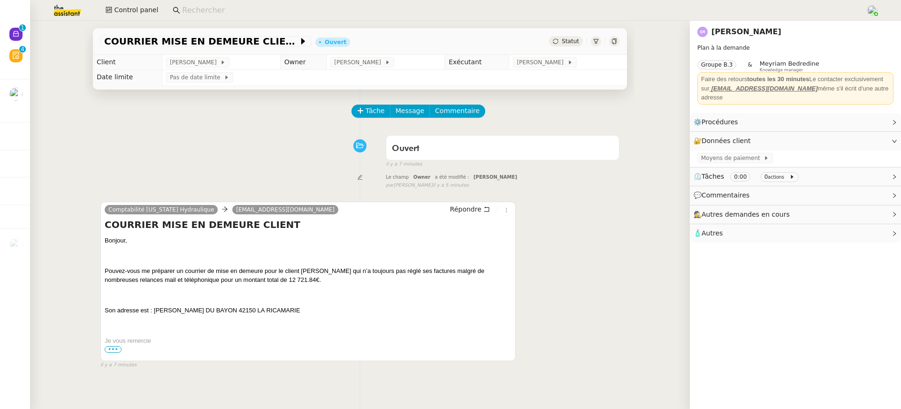
click at [193, 9] on input at bounding box center [519, 10] width 674 height 13
click at [63, 8] on img at bounding box center [59, 10] width 73 height 21
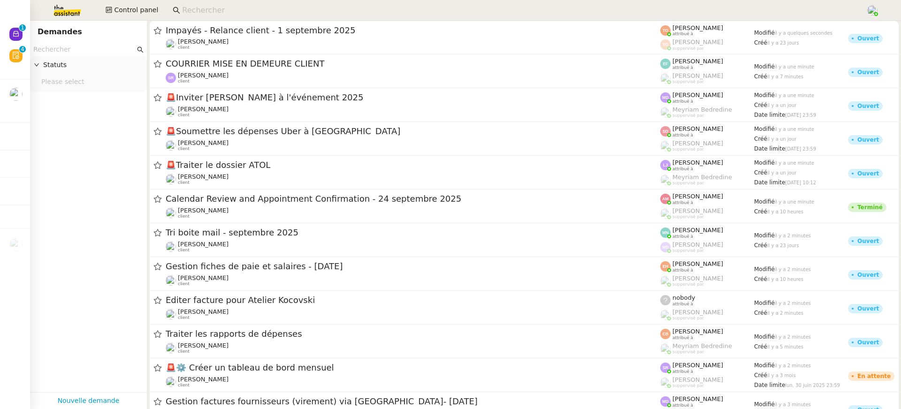
click at [182, 8] on input at bounding box center [519, 10] width 674 height 13
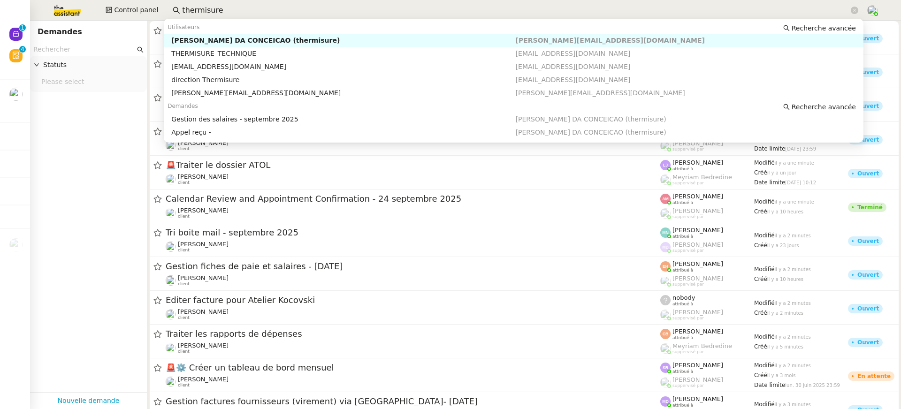
click at [212, 39] on div "[PERSON_NAME] DA CONCEICAO (thermisure)" at bounding box center [343, 40] width 344 height 8
type input "thermisure"
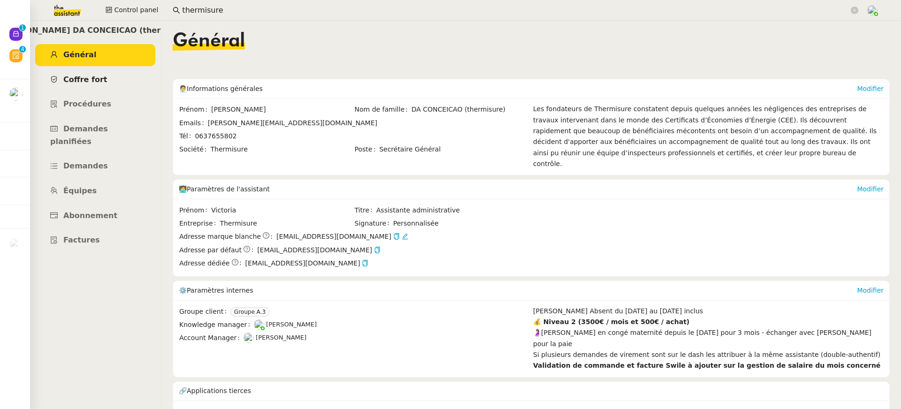
click at [95, 81] on span "Coffre fort" at bounding box center [85, 79] width 44 height 9
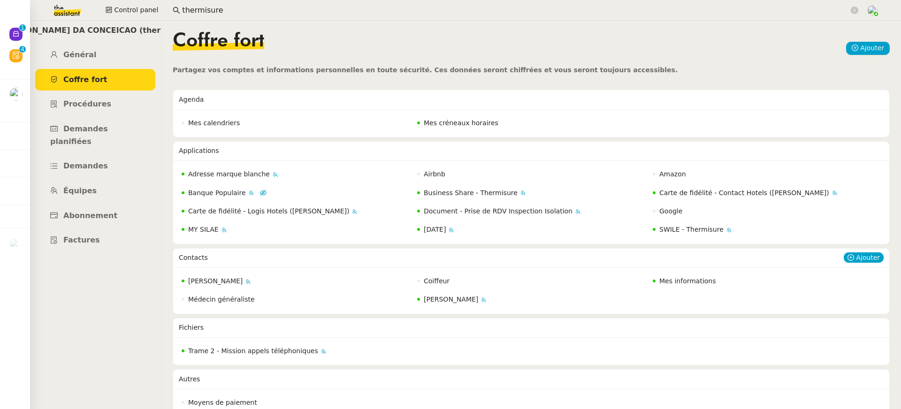
scroll to position [9, 0]
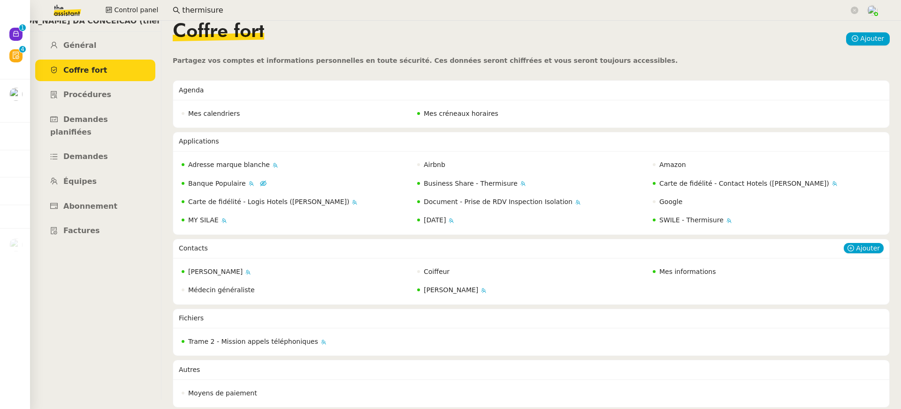
click at [683, 273] on span "Mes informations" at bounding box center [687, 272] width 57 height 8
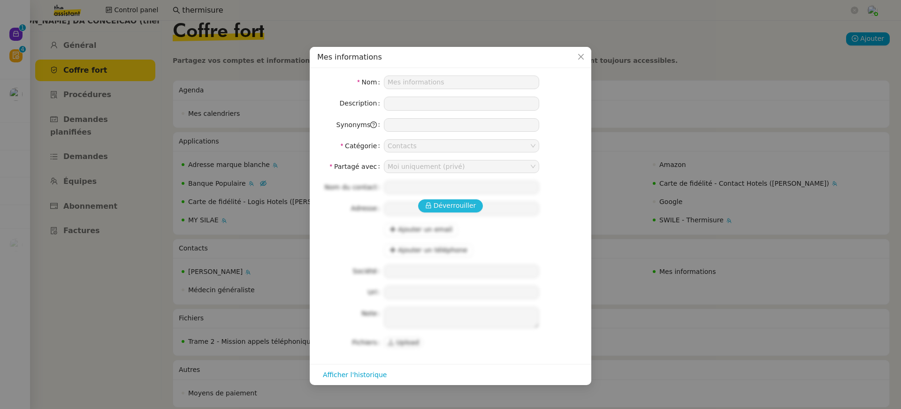
click at [447, 203] on span "Déverrouiller" at bounding box center [455, 205] width 43 height 11
type input "[PERSON_NAME] DA CONCEICAO (thermisure)"
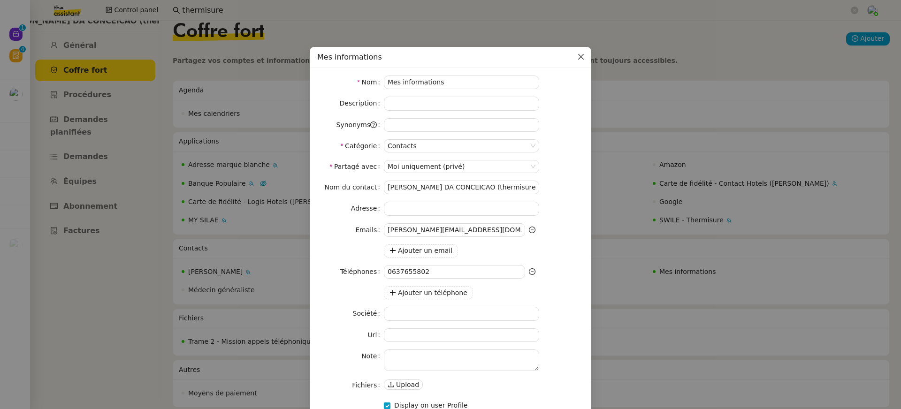
click at [579, 66] on span "Close" at bounding box center [581, 57] width 21 height 21
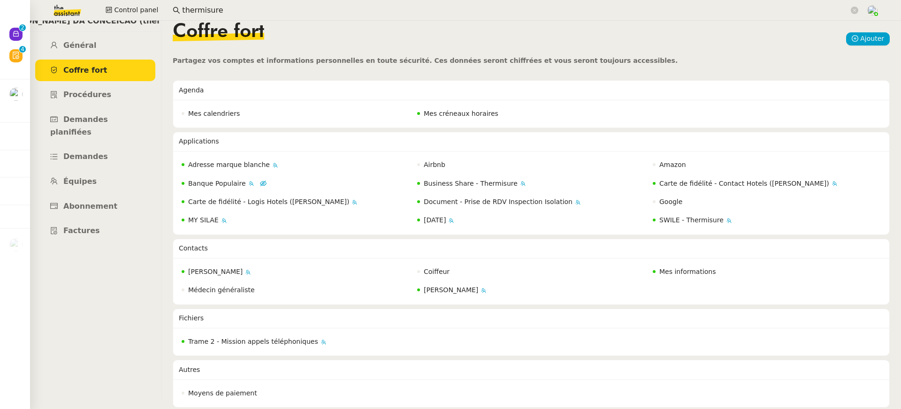
click at [55, 19] on img at bounding box center [59, 10] width 73 height 21
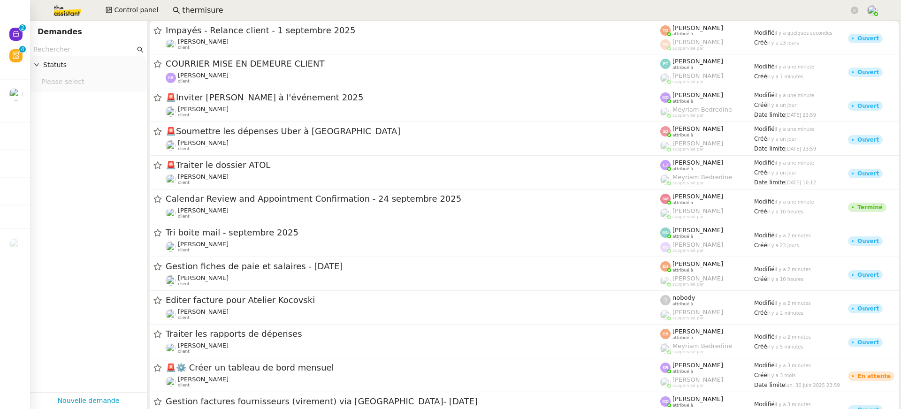
click at [63, 11] on img at bounding box center [59, 10] width 73 height 21
click at [74, 48] on input "text" at bounding box center [84, 49] width 102 height 11
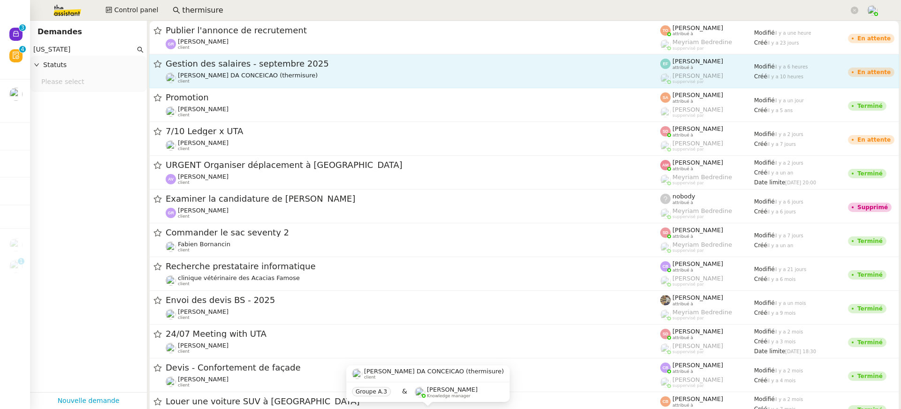
type input "utah"
click at [267, 79] on div "Charles DA CONCEICAO (thermisure) client" at bounding box center [248, 78] width 140 height 12
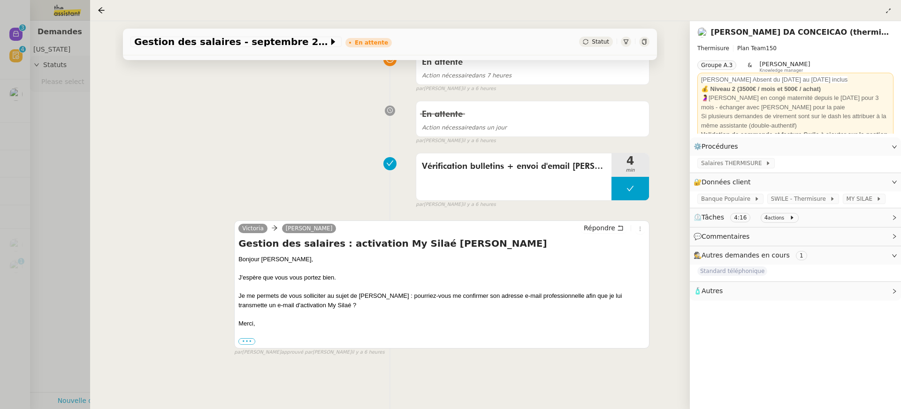
scroll to position [120, 0]
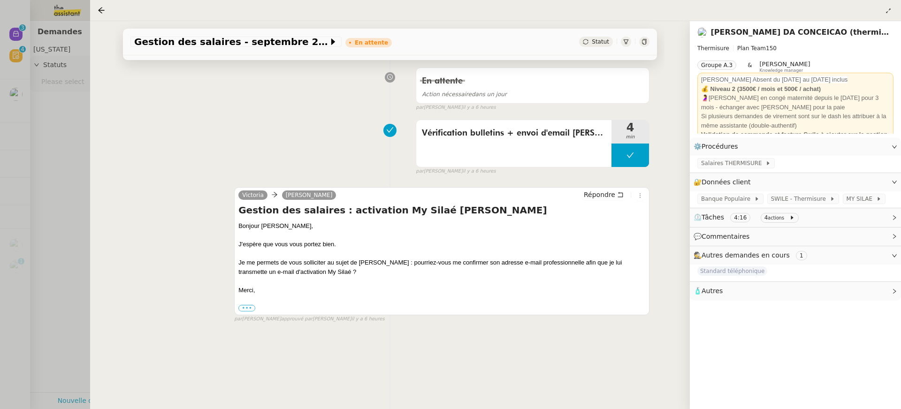
click at [37, 93] on div at bounding box center [450, 204] width 901 height 409
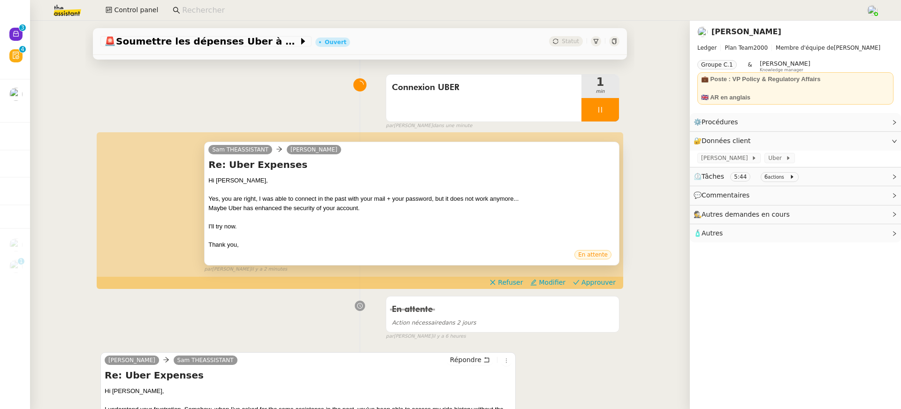
scroll to position [70, 0]
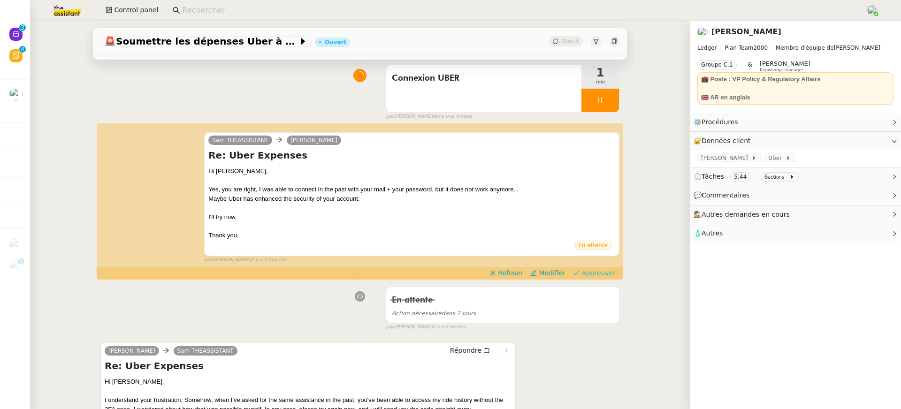
click at [601, 269] on span "Approuver" at bounding box center [598, 272] width 34 height 9
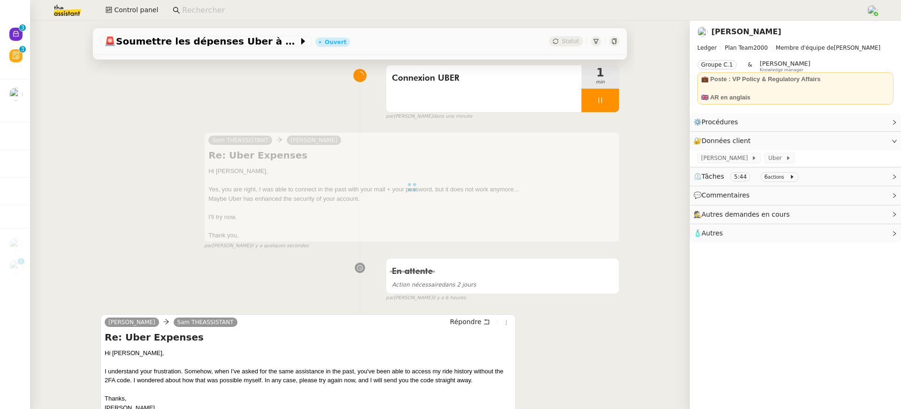
click at [69, 18] on img at bounding box center [59, 10] width 73 height 21
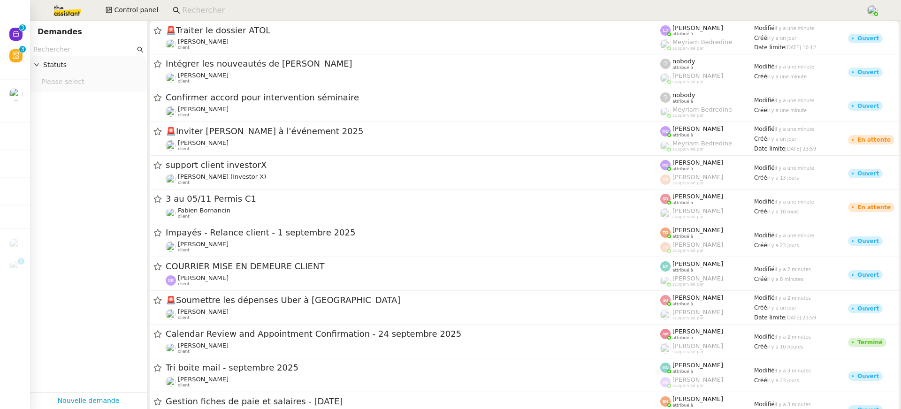
click at [76, 59] on div "Statuts" at bounding box center [88, 65] width 117 height 18
click at [71, 50] on input "text" at bounding box center [84, 49] width 102 height 11
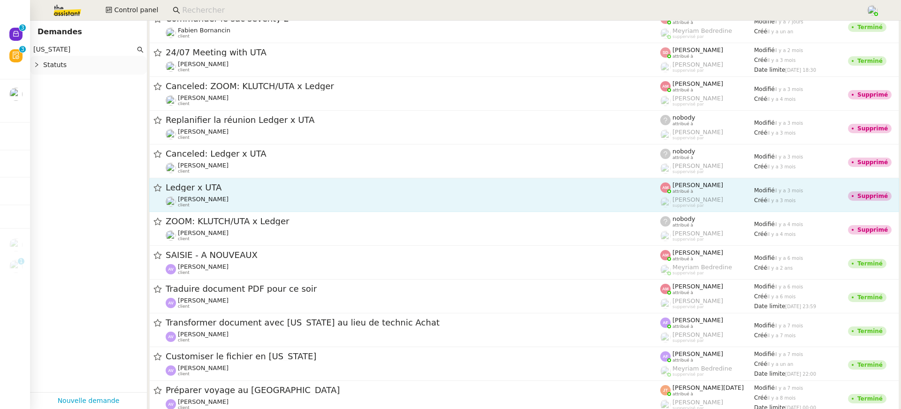
scroll to position [79, 0]
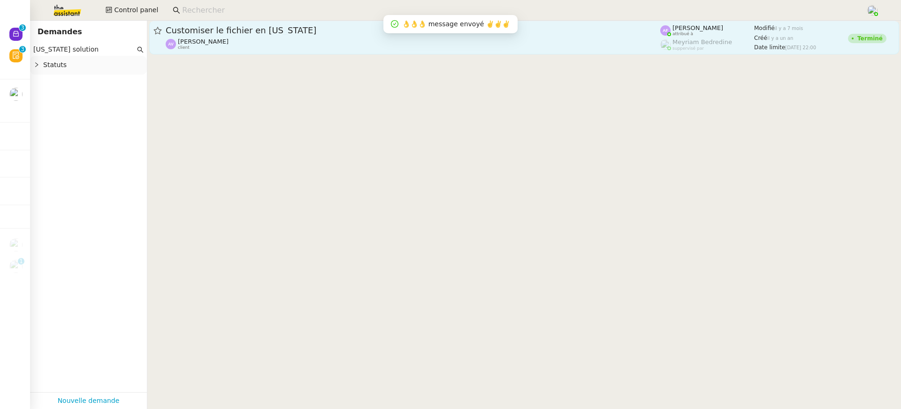
type input "[US_STATE] solution"
click at [280, 43] on div "[PERSON_NAME] client" at bounding box center [413, 44] width 495 height 12
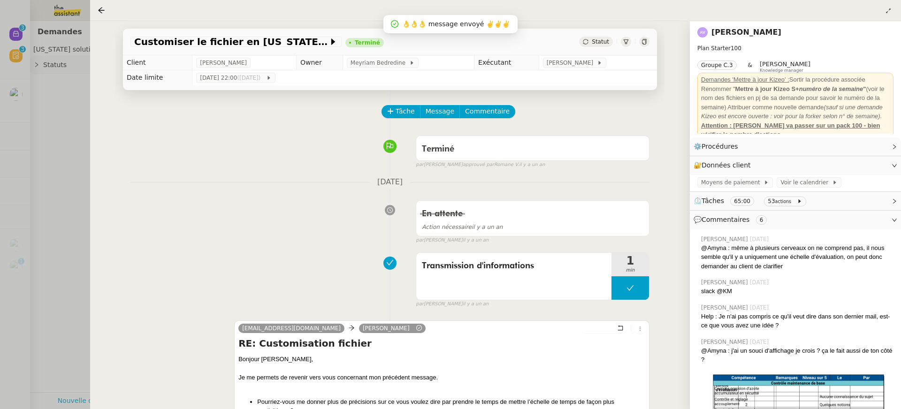
click at [769, 32] on link "[PERSON_NAME]" at bounding box center [746, 32] width 70 height 9
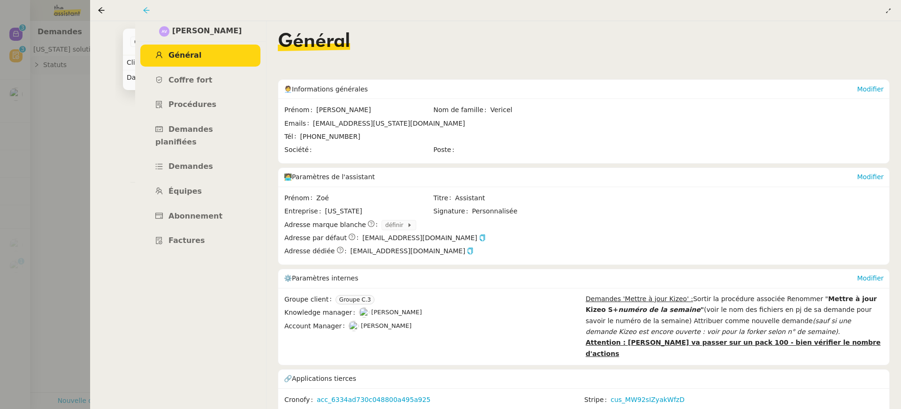
click at [144, 14] on icon at bounding box center [147, 11] width 8 height 8
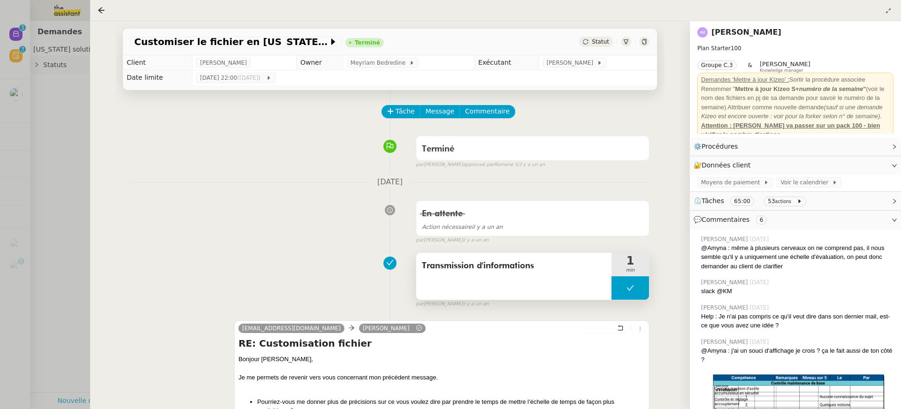
scroll to position [12, 0]
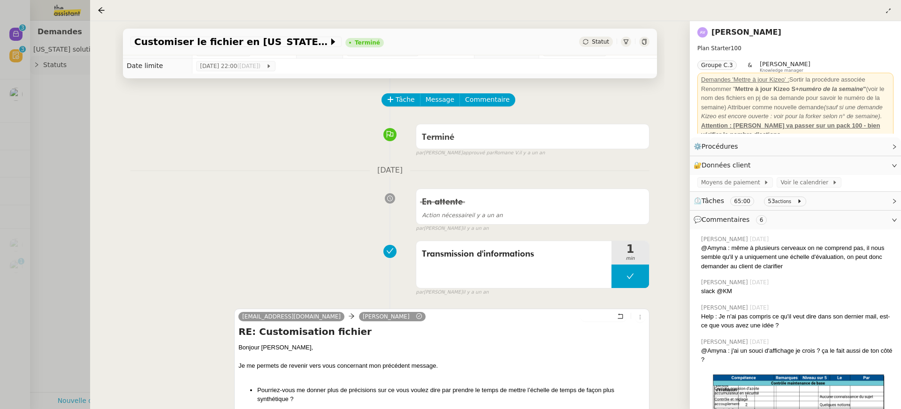
click at [51, 145] on div at bounding box center [450, 204] width 901 height 409
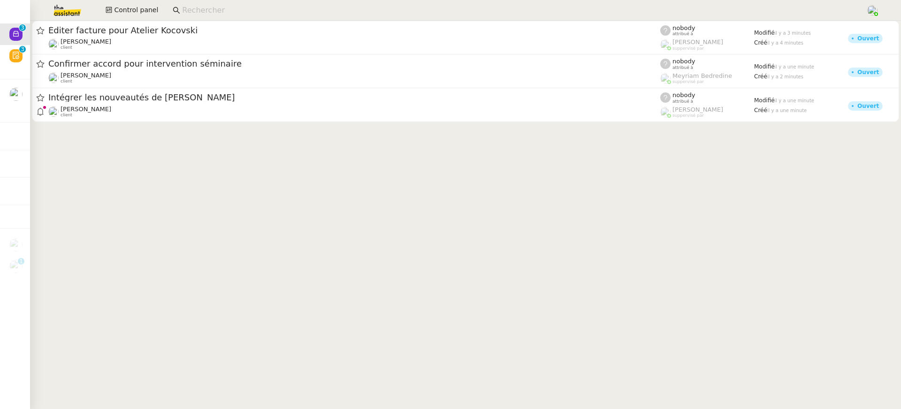
click at [80, 11] on img at bounding box center [59, 10] width 73 height 21
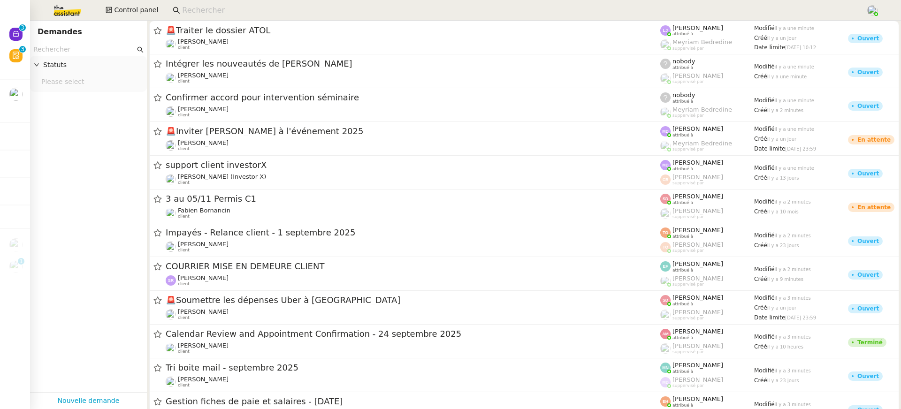
click at [85, 51] on input "text" at bounding box center [84, 49] width 102 height 11
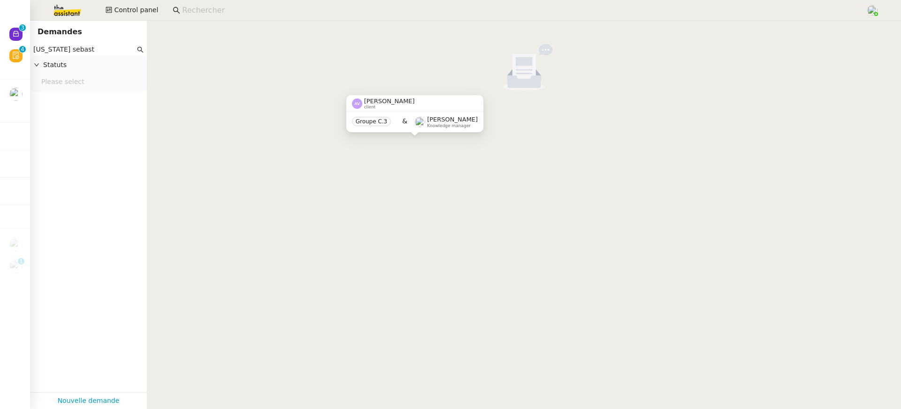
type input "[US_STATE] sebast"
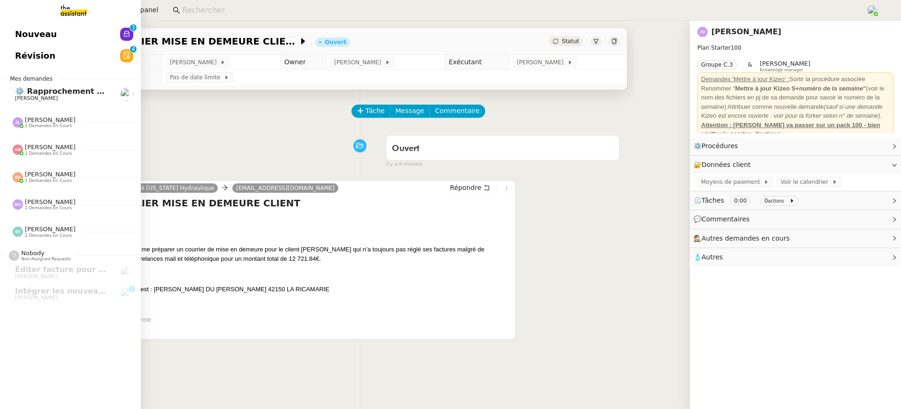
click at [25, 40] on span "Nouveau" at bounding box center [36, 34] width 42 height 14
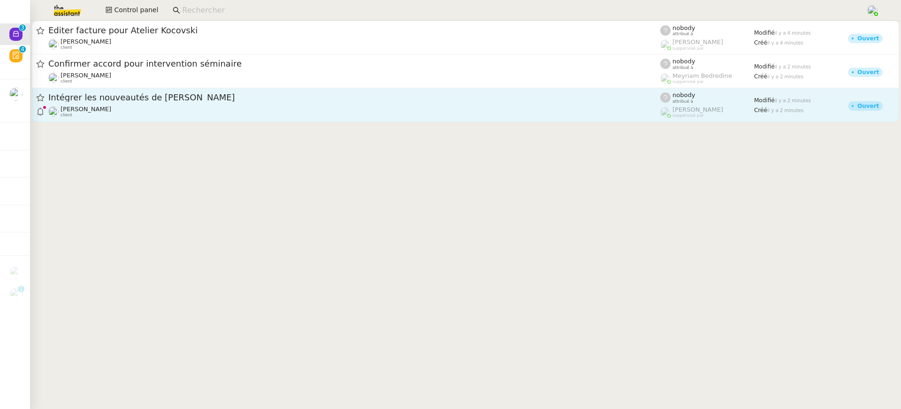
click at [174, 98] on span "Intégrer les nouveautés de [PERSON_NAME]" at bounding box center [354, 97] width 612 height 8
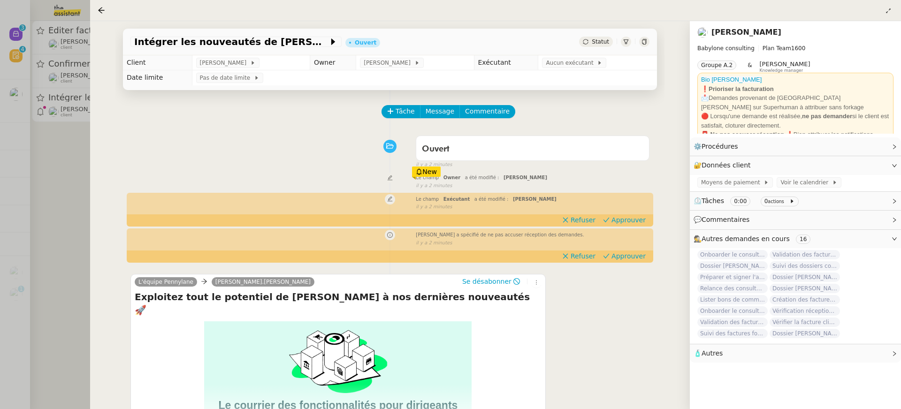
scroll to position [120, 0]
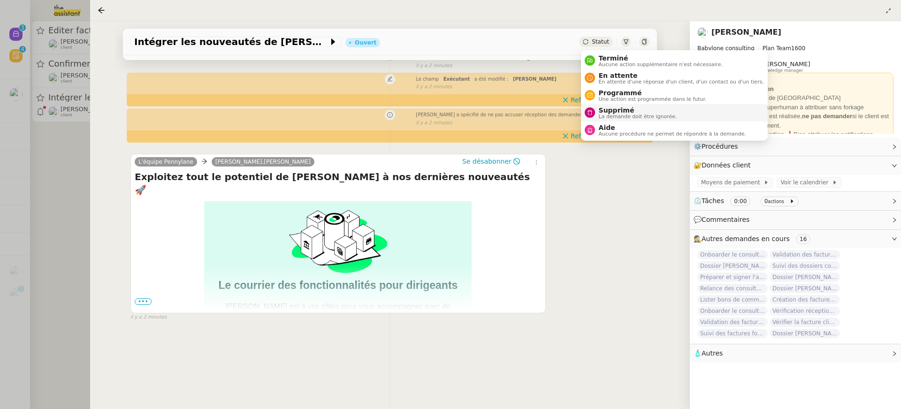
click at [628, 114] on span "La demande doit être ignorée." at bounding box center [638, 116] width 78 height 5
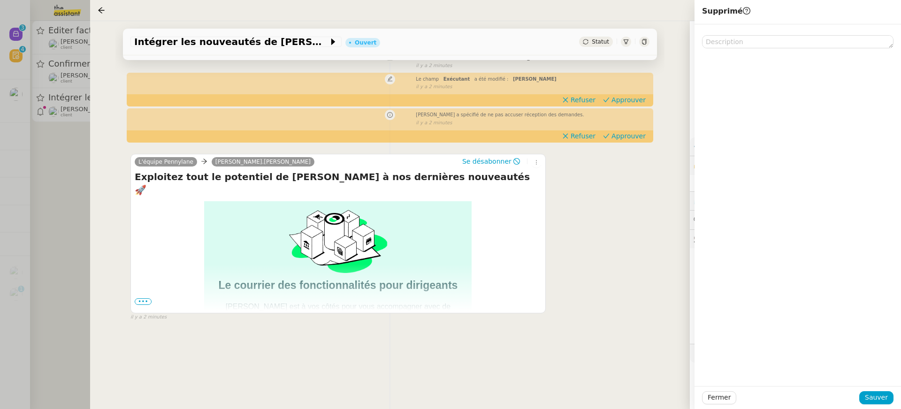
click at [891, 404] on div "Fermer Sauver" at bounding box center [797, 397] width 206 height 23
click at [886, 397] on span "Sauver" at bounding box center [876, 397] width 23 height 11
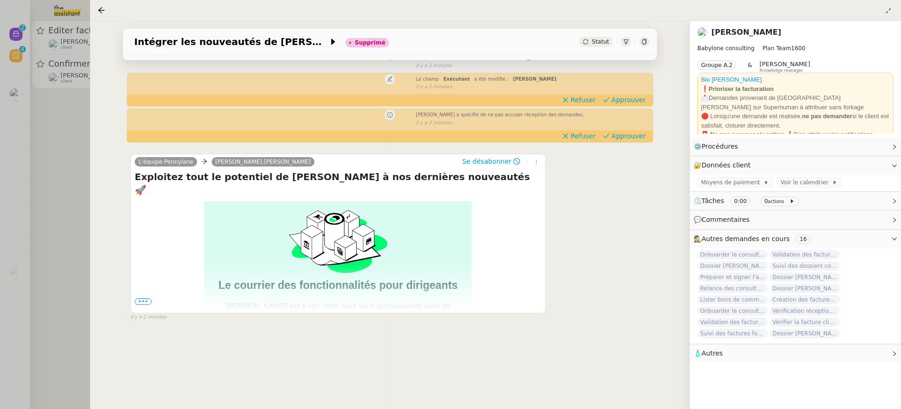
click at [47, 76] on div at bounding box center [450, 204] width 901 height 409
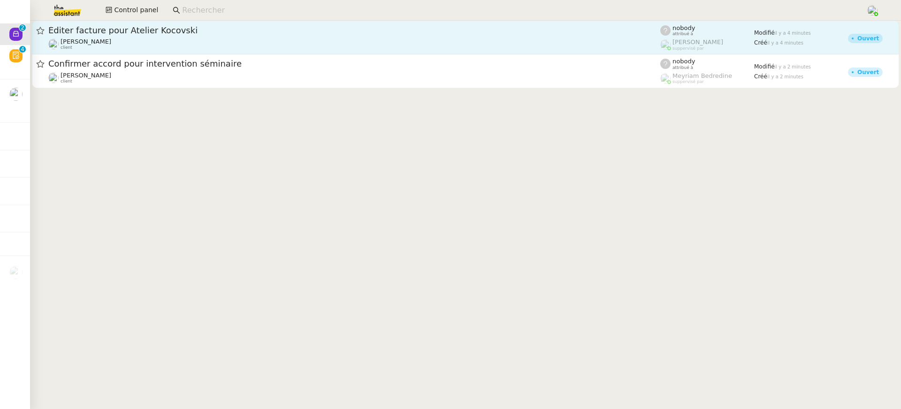
click at [132, 32] on span "Éditer facture pour Atelier Kocovski" at bounding box center [354, 30] width 612 height 8
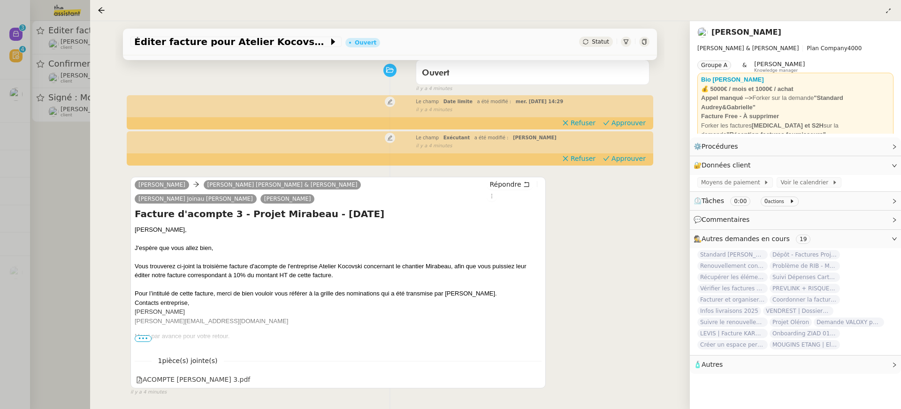
scroll to position [55, 0]
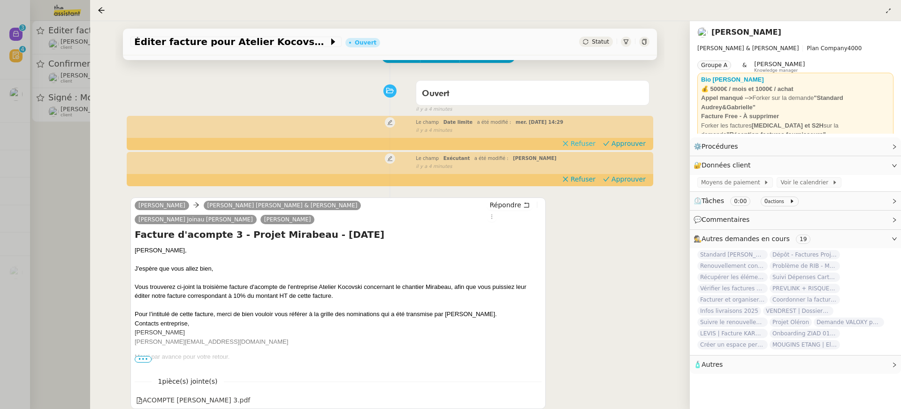
click at [601, 147] on app-ticket-timeline-item "Le champ Date limite a été modifié : mer. 24 sept. 2025 14:29 false il y a 4 mi…" at bounding box center [389, 133] width 519 height 32
click at [628, 146] on span "Approuver" at bounding box center [628, 143] width 34 height 9
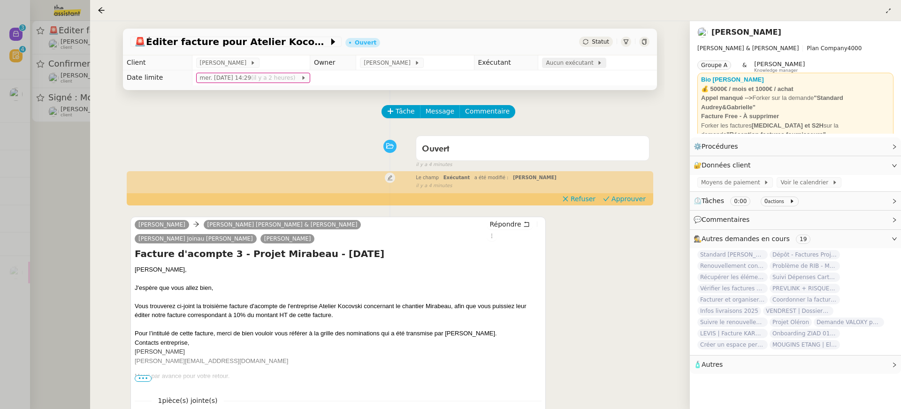
click at [572, 60] on span "Aucun exécutant" at bounding box center [571, 62] width 51 height 9
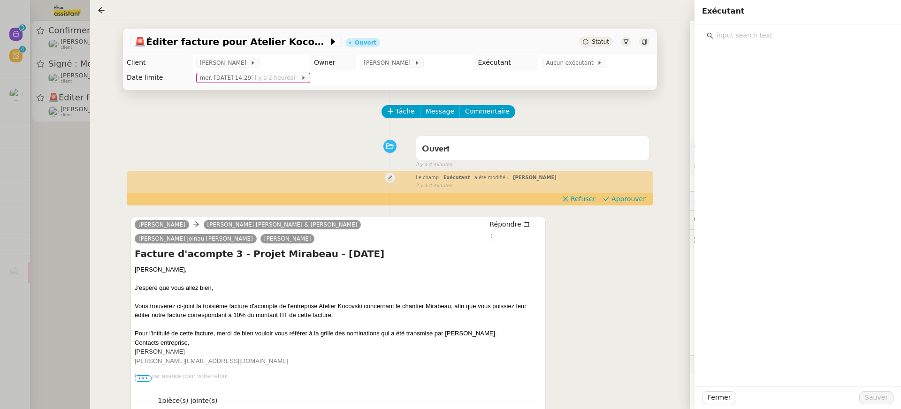
click at [798, 31] on input "text" at bounding box center [800, 35] width 175 height 13
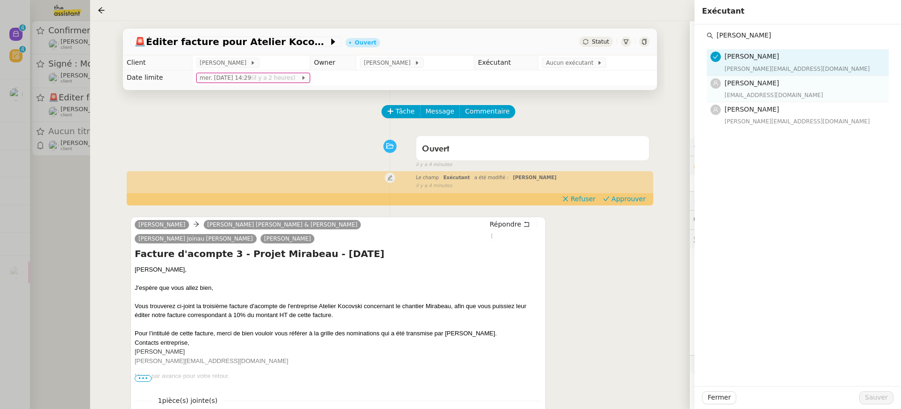
type input "pauline"
click at [760, 85] on span "Pauline Jennah" at bounding box center [751, 83] width 54 height 8
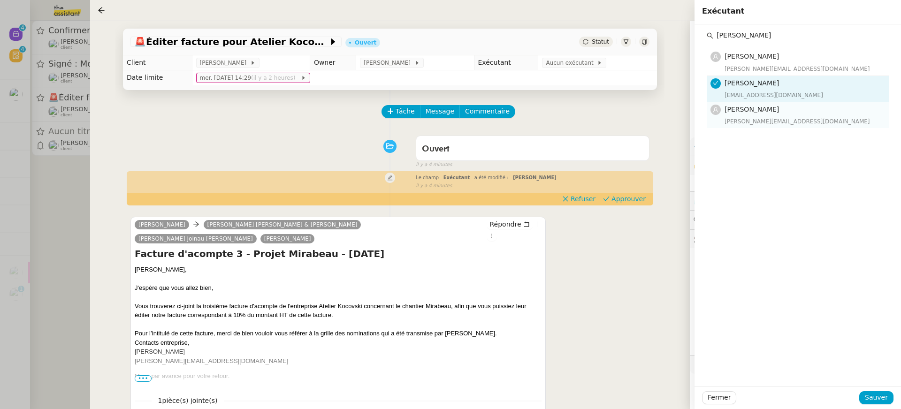
click at [764, 104] on h4 "[PERSON_NAME]" at bounding box center [803, 109] width 159 height 11
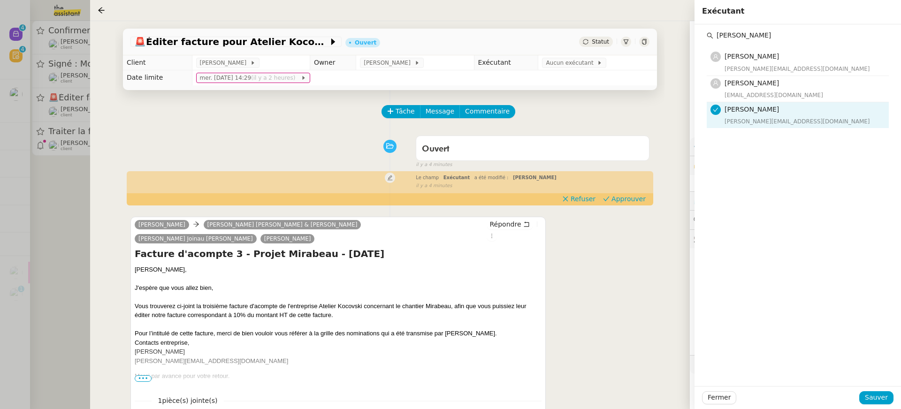
click at [875, 405] on div "Fermer Sauver" at bounding box center [797, 397] width 206 height 23
click at [874, 395] on span "Sauver" at bounding box center [876, 397] width 23 height 11
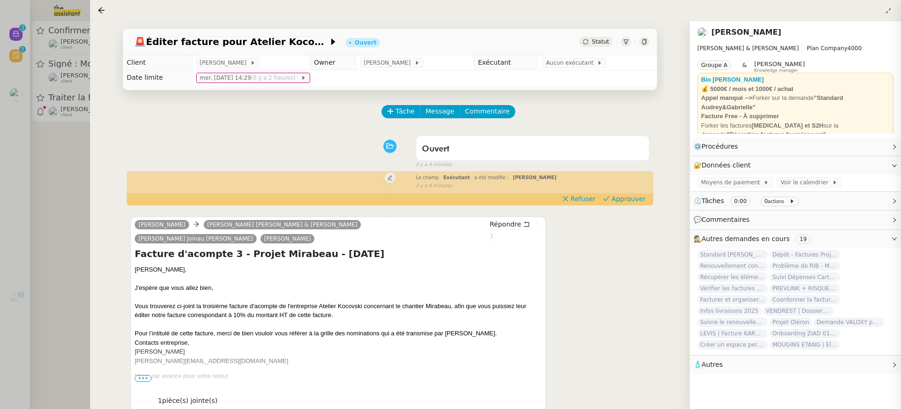
click at [65, 67] on div at bounding box center [450, 204] width 901 height 409
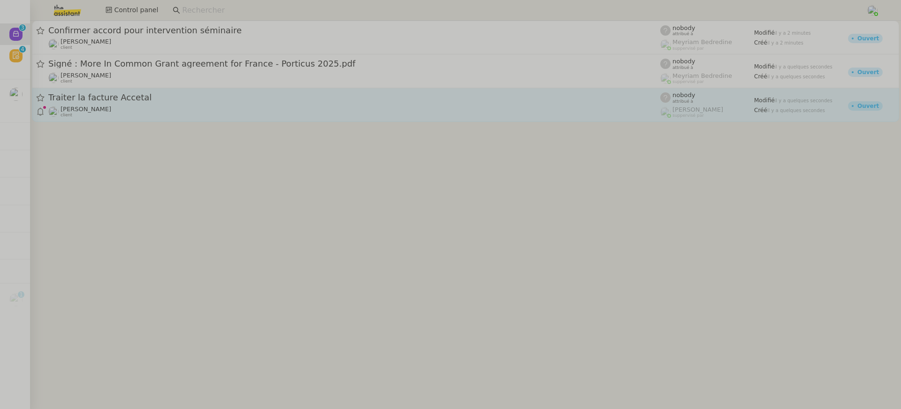
click at [116, 100] on span "Traiter la facture Accetal" at bounding box center [354, 97] width 612 height 8
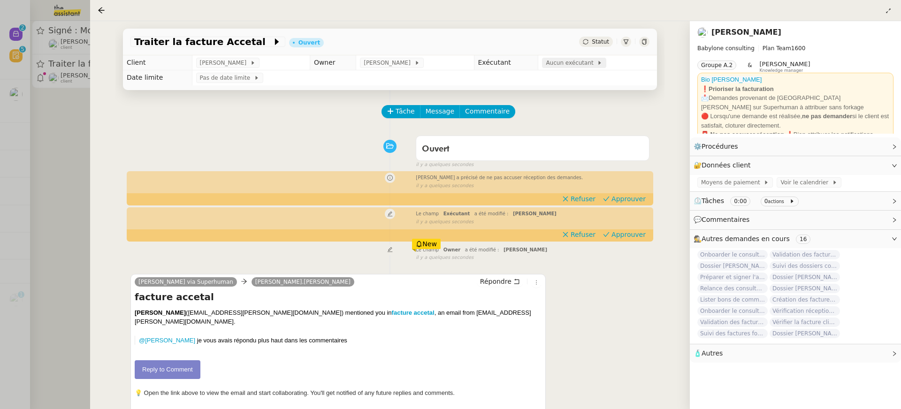
click at [566, 65] on span "Aucun exécutant" at bounding box center [571, 62] width 51 height 9
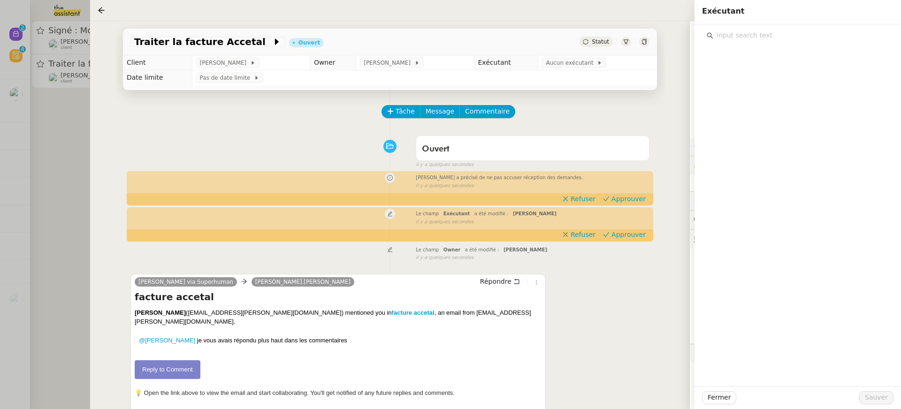
click at [785, 34] on input "text" at bounding box center [800, 35] width 175 height 13
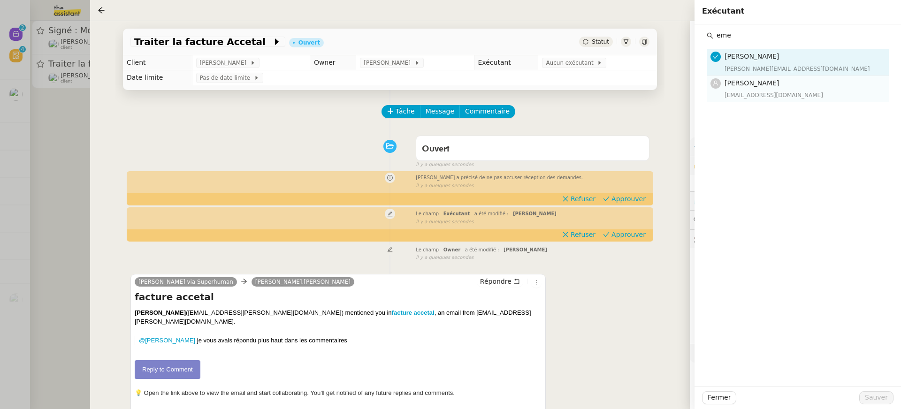
type input "eme"
click at [782, 89] on div "Emelyne Foussier emelyne@team.theassistant.com" at bounding box center [803, 89] width 159 height 22
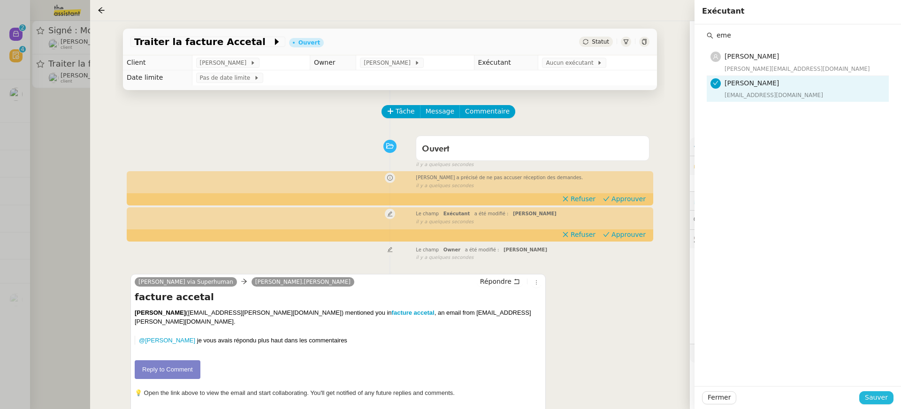
click at [876, 403] on span "Sauver" at bounding box center [876, 397] width 23 height 11
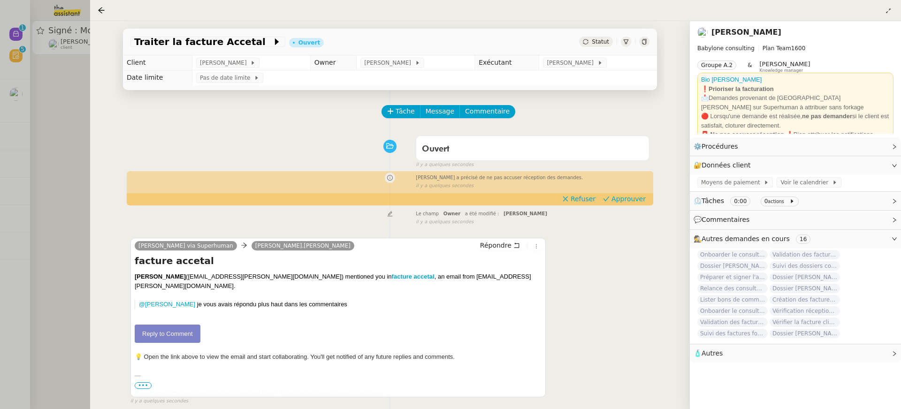
click at [37, 38] on div at bounding box center [450, 204] width 901 height 409
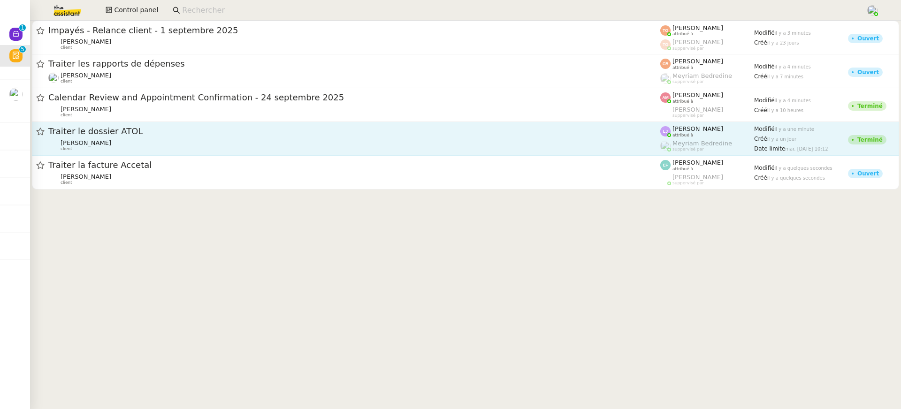
click at [672, 123] on link "Traiter le dossier ATOL Sylvie SUCRA client Léa Jonville attribué à Meyriam Bed…" at bounding box center [465, 139] width 867 height 34
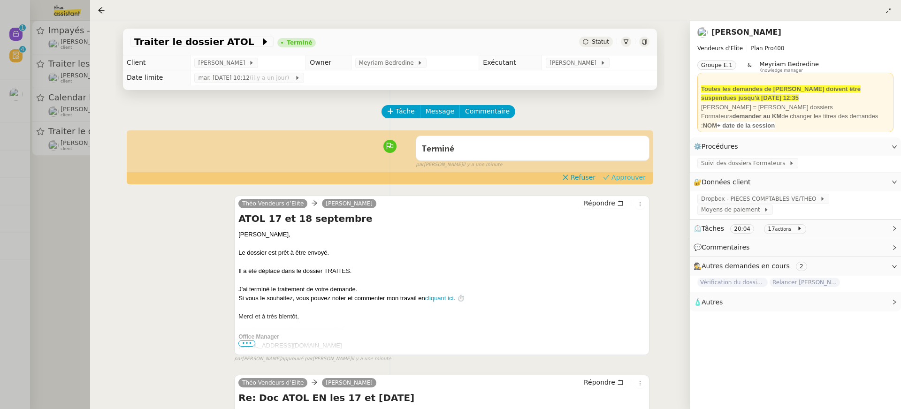
click at [640, 175] on span "Approuver" at bounding box center [628, 177] width 34 height 9
click at [44, 103] on div at bounding box center [450, 204] width 901 height 409
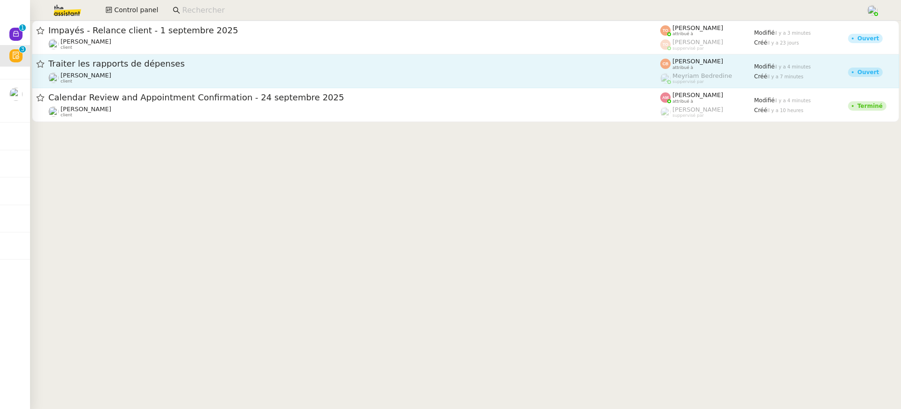
click at [143, 64] on span "Traiter les rapports de dépenses" at bounding box center [354, 64] width 612 height 8
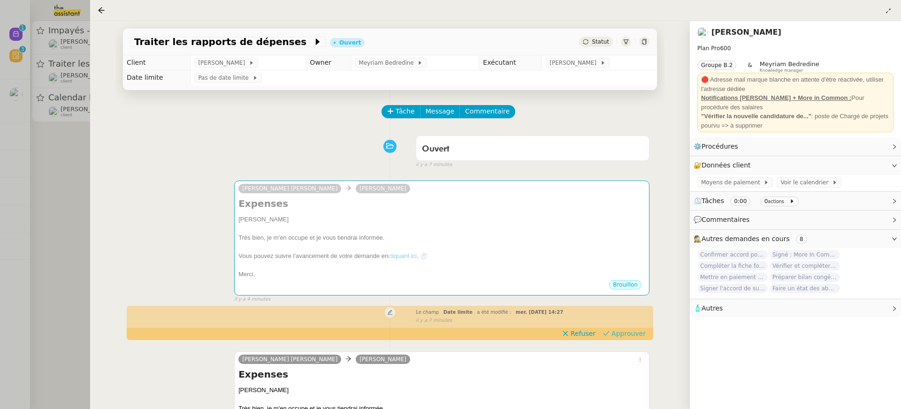
click at [634, 329] on span "Approuver" at bounding box center [628, 333] width 34 height 9
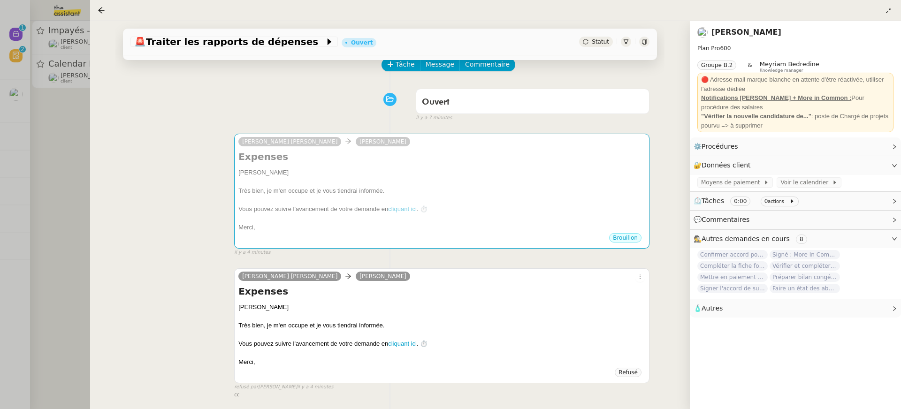
scroll to position [23, 0]
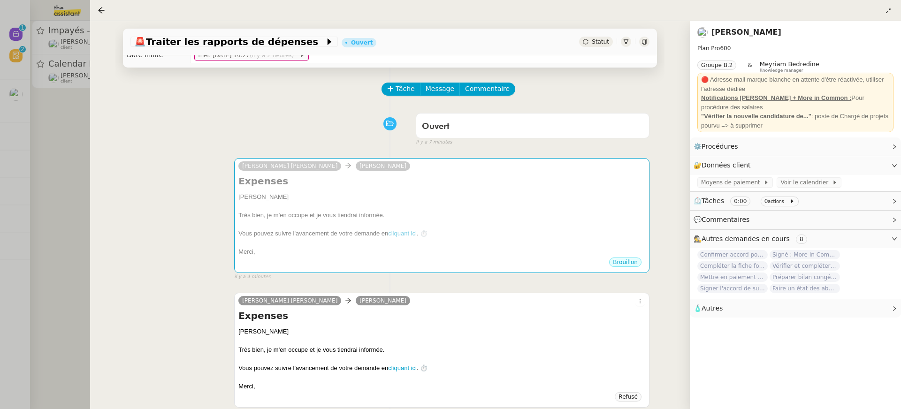
click at [51, 67] on div at bounding box center [450, 204] width 901 height 409
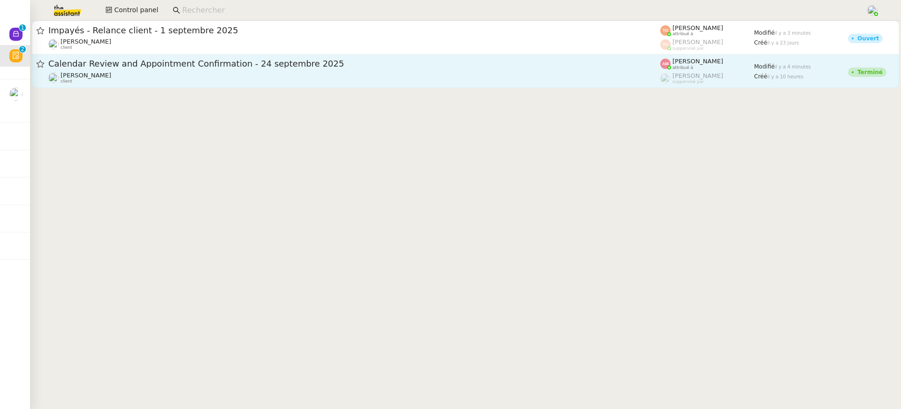
click at [195, 76] on div "Ariel Wengroff client" at bounding box center [354, 78] width 612 height 12
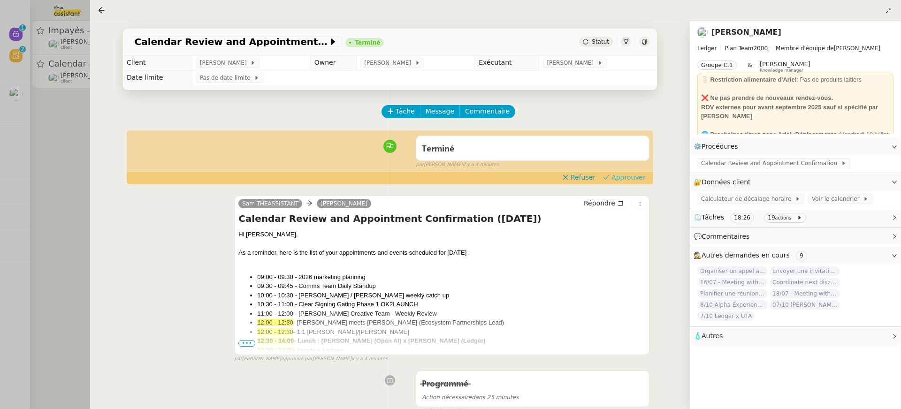
click at [623, 180] on span "Approuver" at bounding box center [628, 177] width 34 height 9
click at [57, 46] on div at bounding box center [450, 204] width 901 height 409
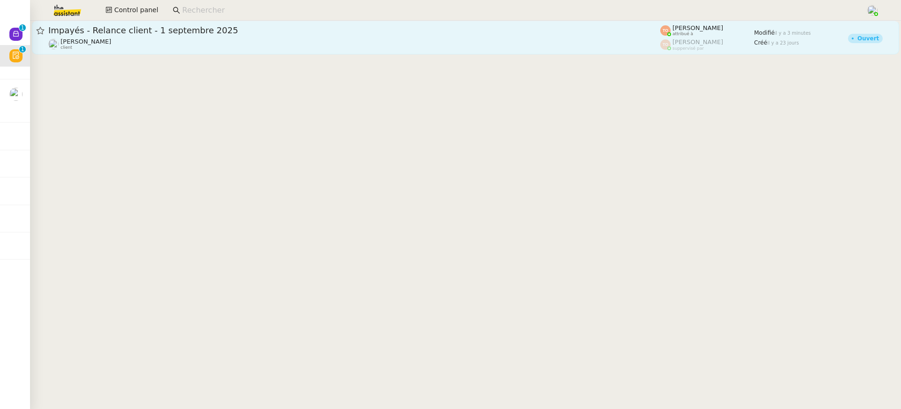
click at [189, 32] on span "Impayés - Relance client - 1 septembre 2025" at bounding box center [354, 30] width 612 height 8
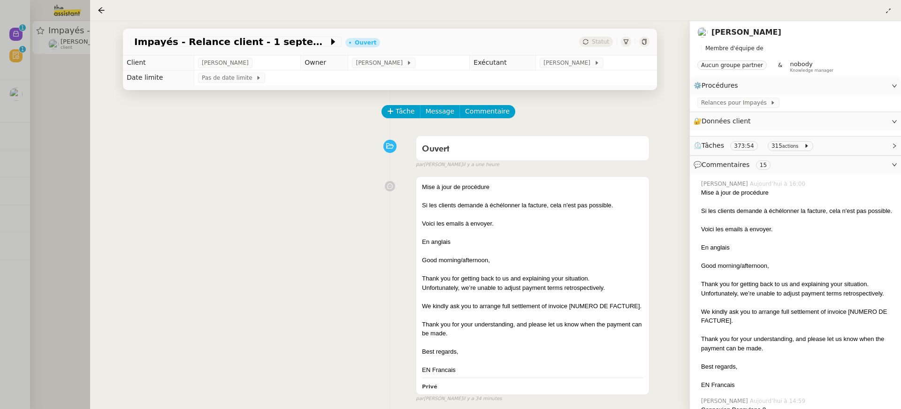
scroll to position [34, 0]
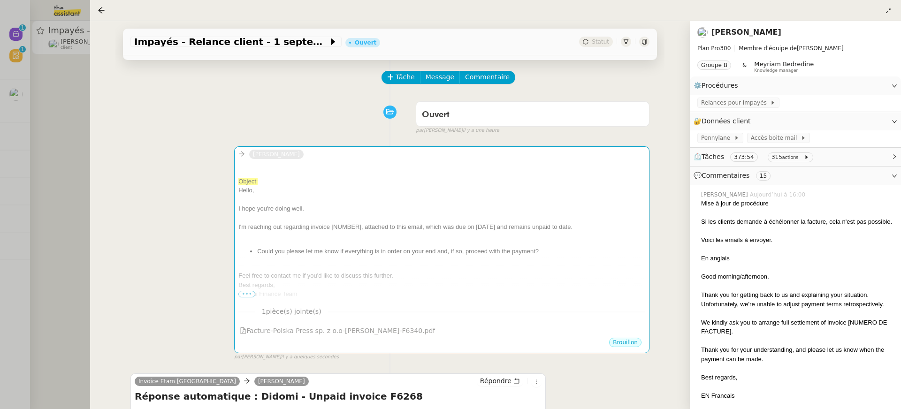
click at [10, 130] on div at bounding box center [450, 204] width 901 height 409
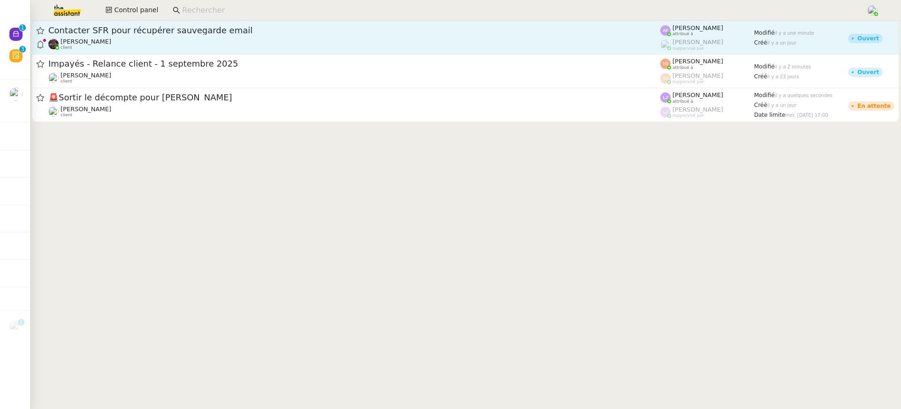
click at [260, 26] on span "Contacter SFR pour récupérer sauvegarde email" at bounding box center [354, 30] width 612 height 8
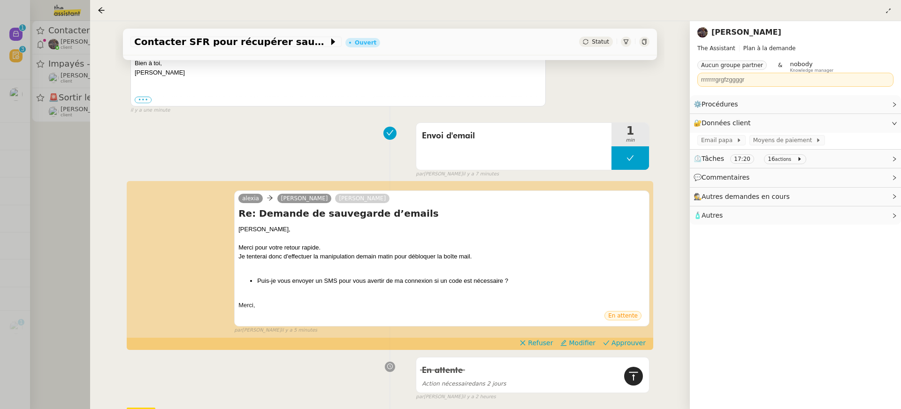
scroll to position [259, 0]
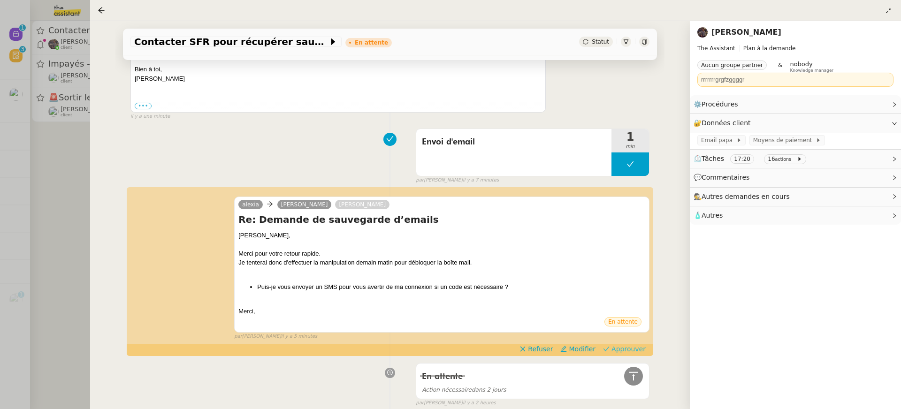
click at [626, 348] on span "Approuver" at bounding box center [628, 348] width 34 height 9
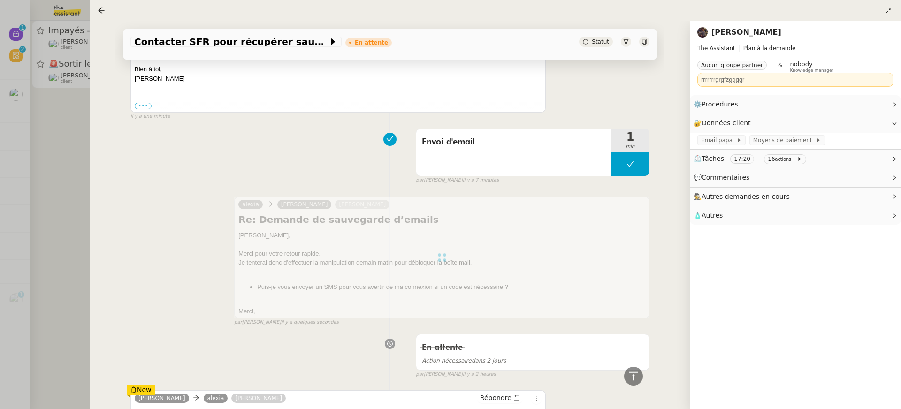
click at [14, 136] on div at bounding box center [450, 204] width 901 height 409
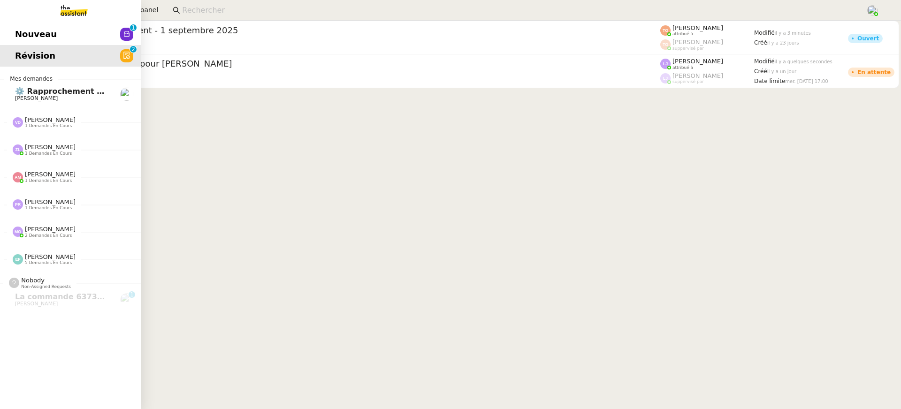
click at [16, 31] on span "Nouveau" at bounding box center [36, 34] width 42 height 14
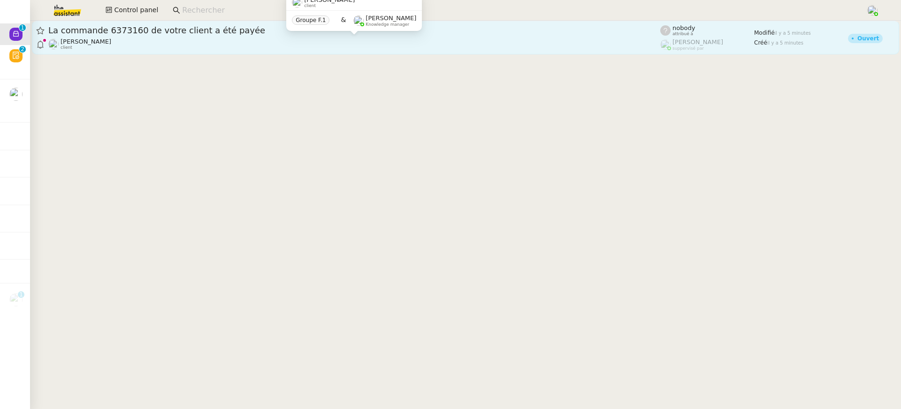
click at [454, 46] on div "Colin Chaffotte client" at bounding box center [354, 44] width 612 height 12
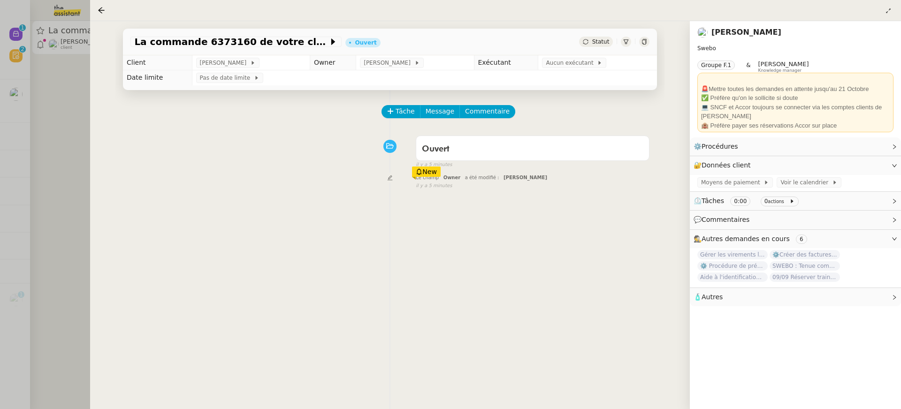
scroll to position [98, 0]
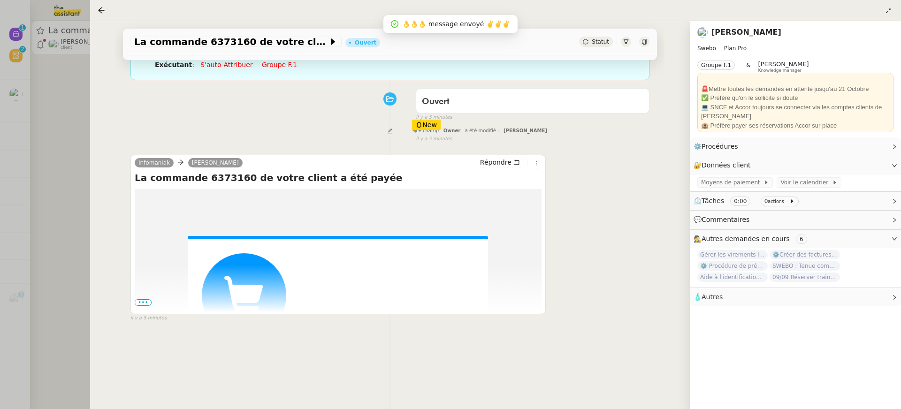
click at [141, 303] on span "•••" at bounding box center [143, 302] width 17 height 7
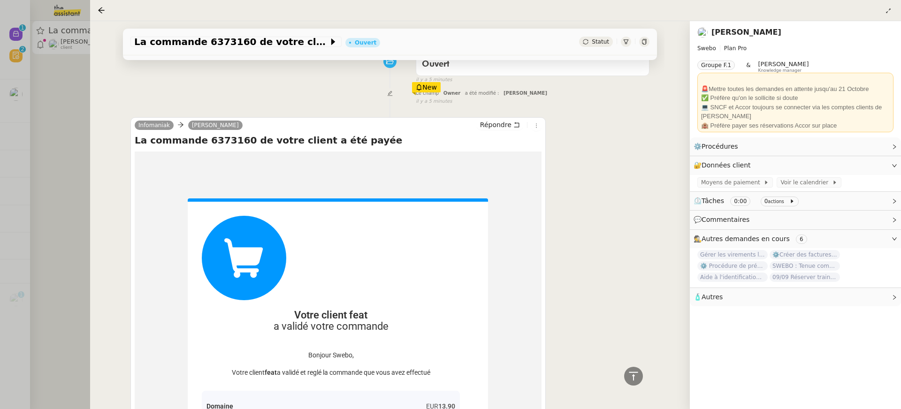
scroll to position [44, 0]
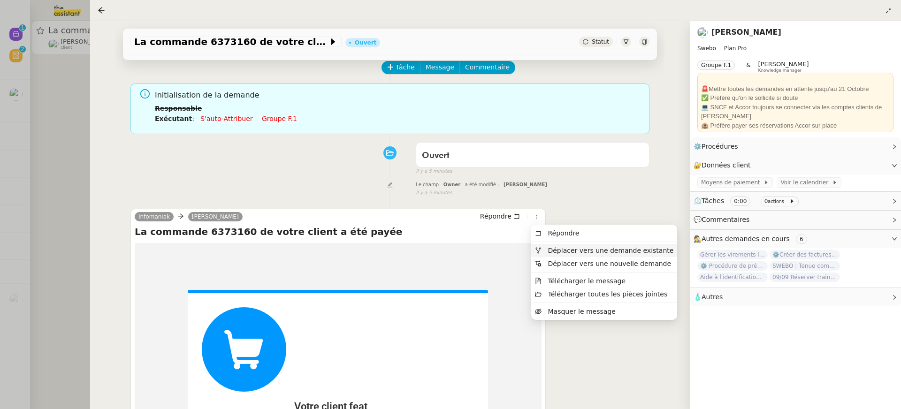
click at [556, 250] on span "Déplacer vers une demande existante" at bounding box center [611, 251] width 126 height 8
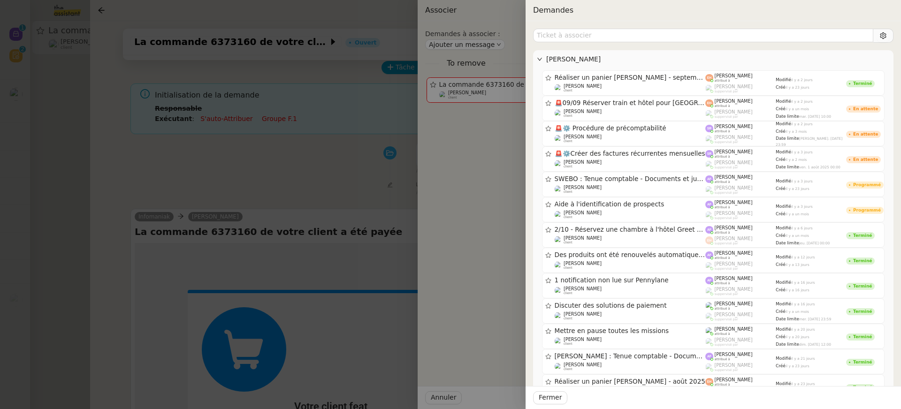
click at [183, 260] on div at bounding box center [450, 204] width 901 height 409
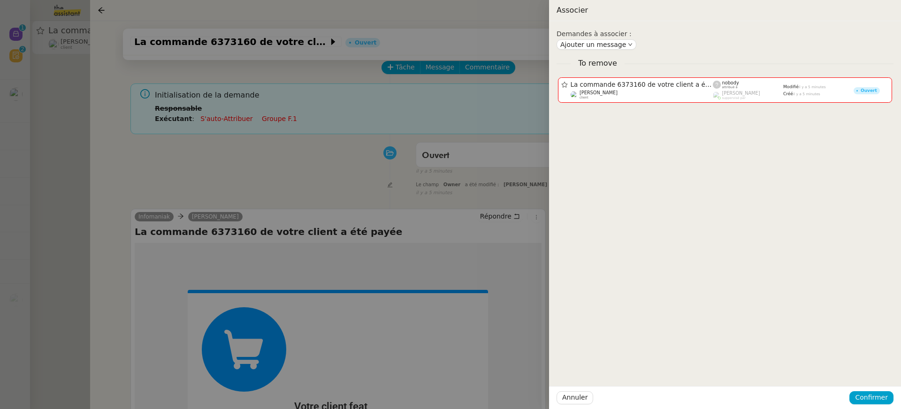
click at [287, 141] on div at bounding box center [450, 204] width 901 height 409
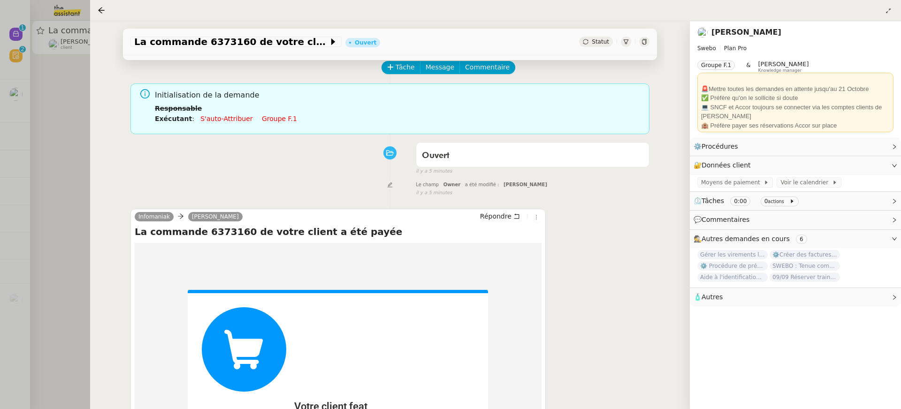
click at [272, 117] on link "Groupe f.1" at bounding box center [279, 119] width 35 height 8
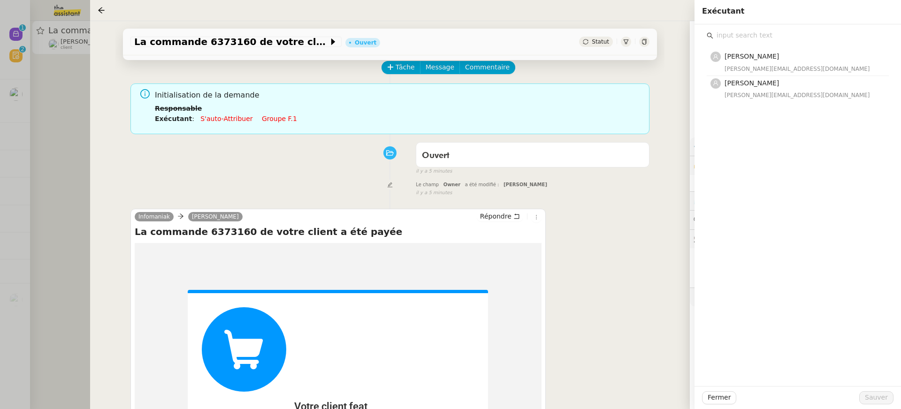
drag, startPoint x: 780, startPoint y: 111, endPoint x: 780, endPoint y: 105, distance: 6.1
click at [780, 111] on div "Anna Florent anna@theassistant.team Esther Hillenbrand esther@theassistant.team" at bounding box center [797, 205] width 206 height 362
click at [776, 92] on div "esther@theassistant.team" at bounding box center [803, 95] width 159 height 9
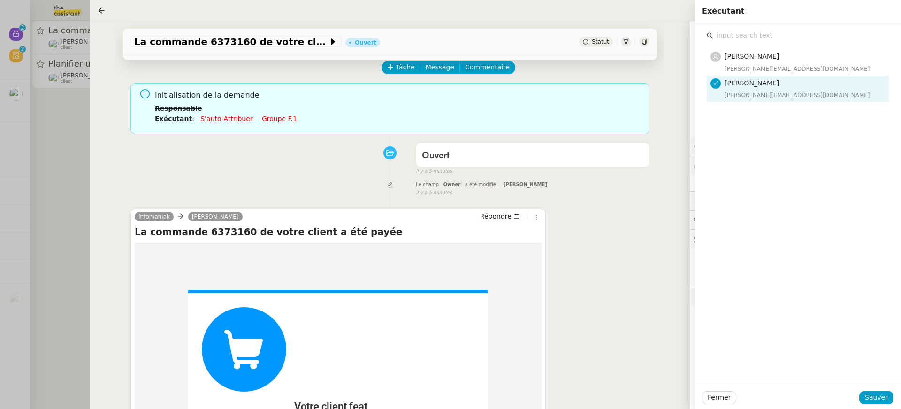
click at [879, 390] on div "Fermer Sauver" at bounding box center [797, 397] width 206 height 23
click at [880, 393] on span "Sauver" at bounding box center [876, 397] width 23 height 11
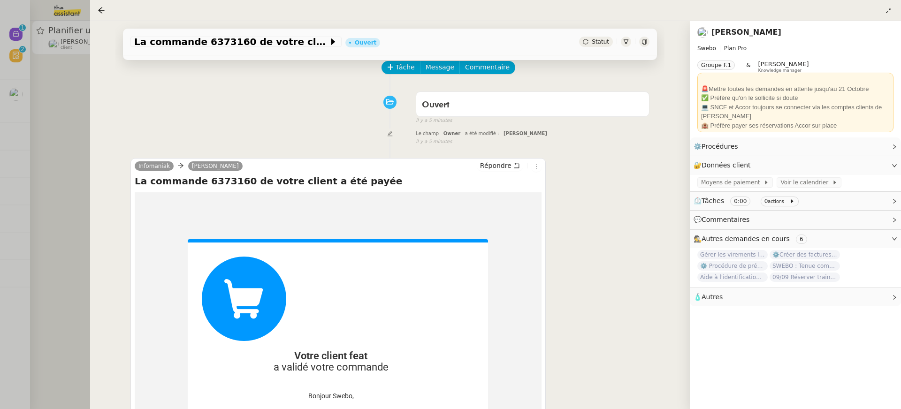
click at [60, 146] on div at bounding box center [450, 204] width 901 height 409
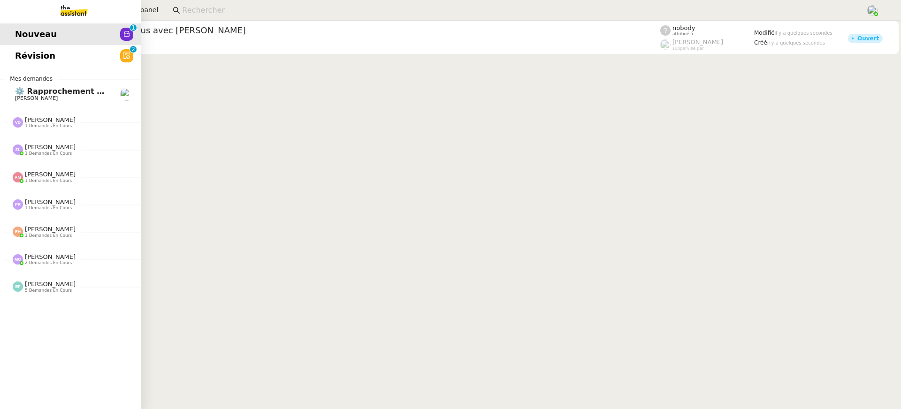
click at [17, 62] on span "Révision" at bounding box center [35, 56] width 40 height 14
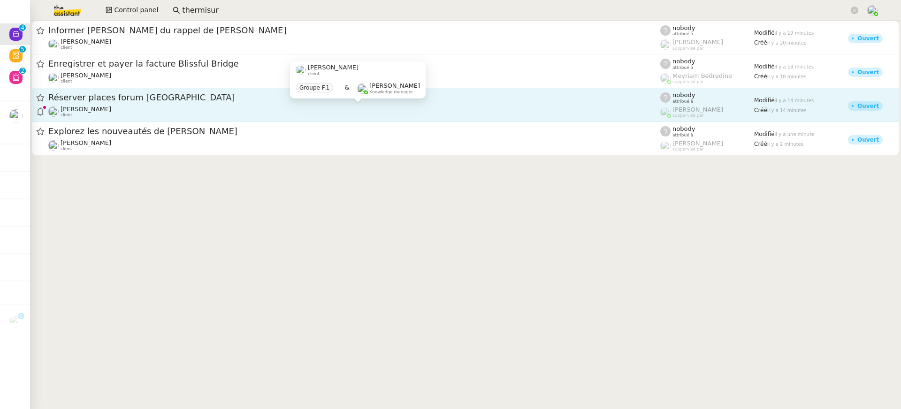
click at [376, 110] on div "[PERSON_NAME] client" at bounding box center [354, 112] width 612 height 12
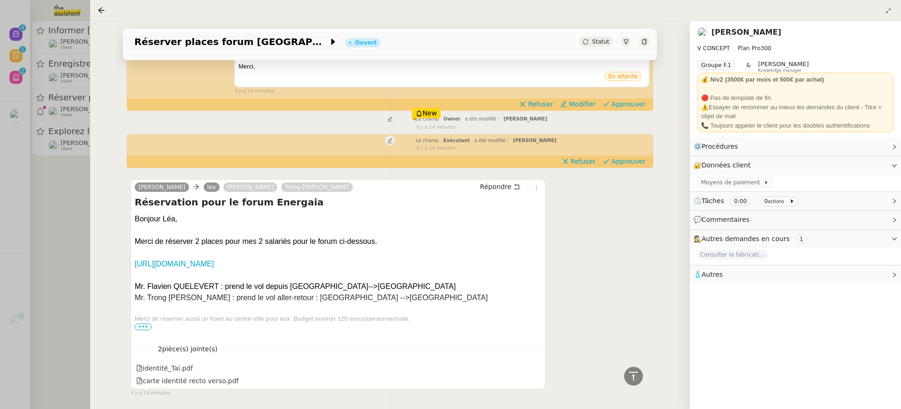
scroll to position [201, 0]
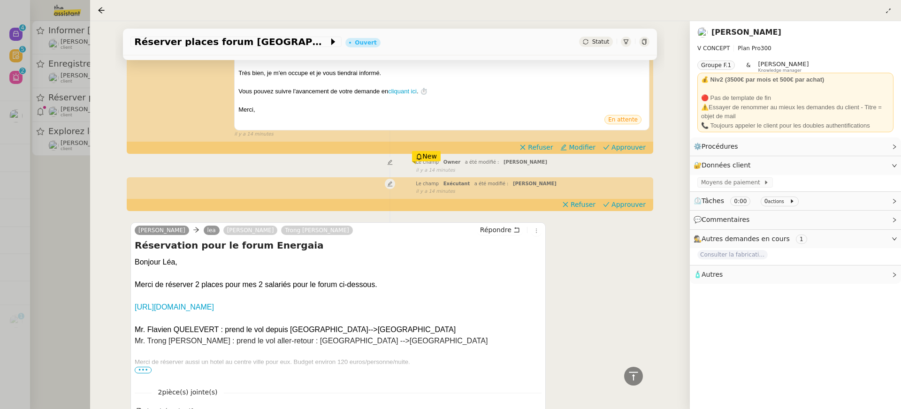
click at [630, 154] on div "Tâche Message Commentaire Veuillez patienter une erreur s'est produite 👌👌👌 mess…" at bounding box center [389, 172] width 549 height 566
click at [630, 150] on span "Approuver" at bounding box center [628, 147] width 34 height 9
click at [631, 201] on div "Tâche Message Commentaire Veuillez patienter une erreur s'est produite 👌👌👌 mess…" at bounding box center [389, 172] width 549 height 566
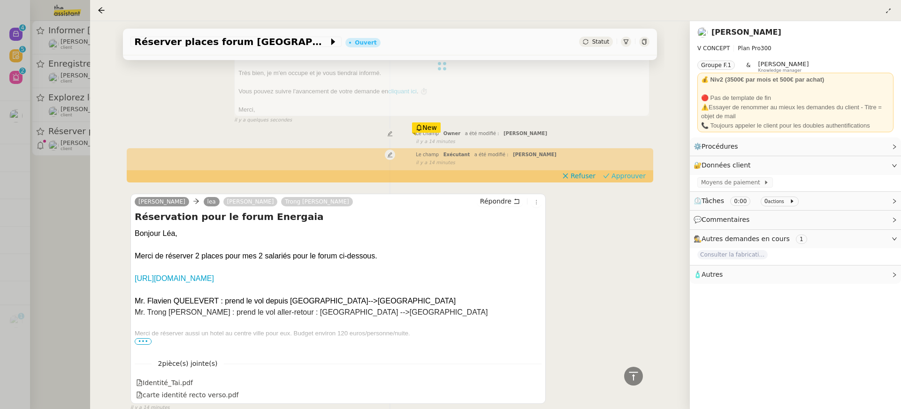
click at [625, 176] on span "Approuver" at bounding box center [628, 175] width 34 height 9
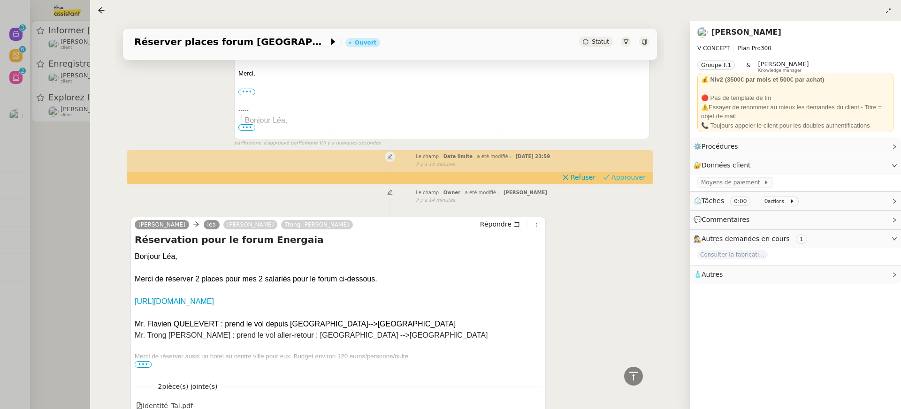
click at [625, 176] on span "Approuver" at bounding box center [628, 177] width 34 height 9
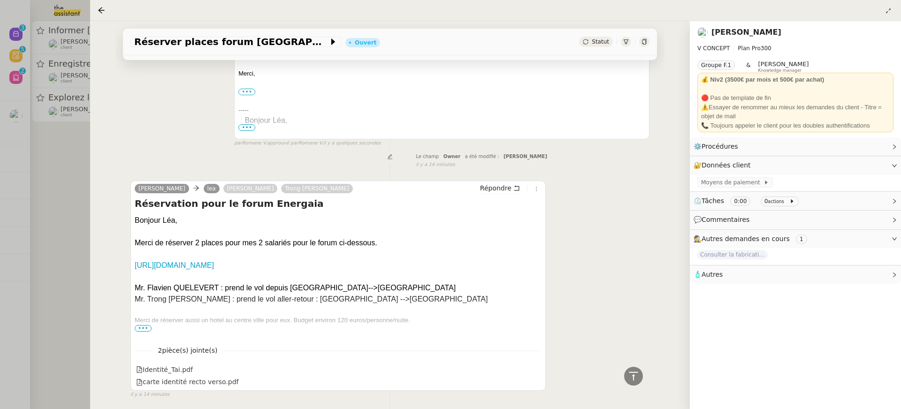
click at [51, 130] on div at bounding box center [450, 204] width 901 height 409
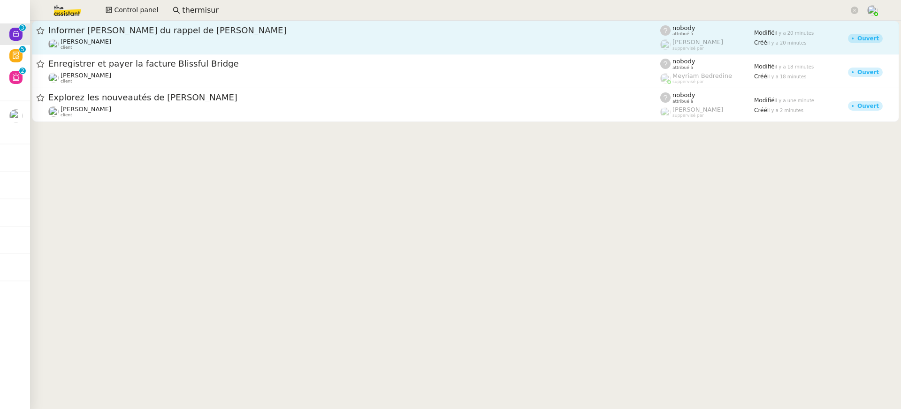
click at [161, 38] on div "Informer [PERSON_NAME] du rappel de [PERSON_NAME] client" at bounding box center [354, 37] width 612 height 25
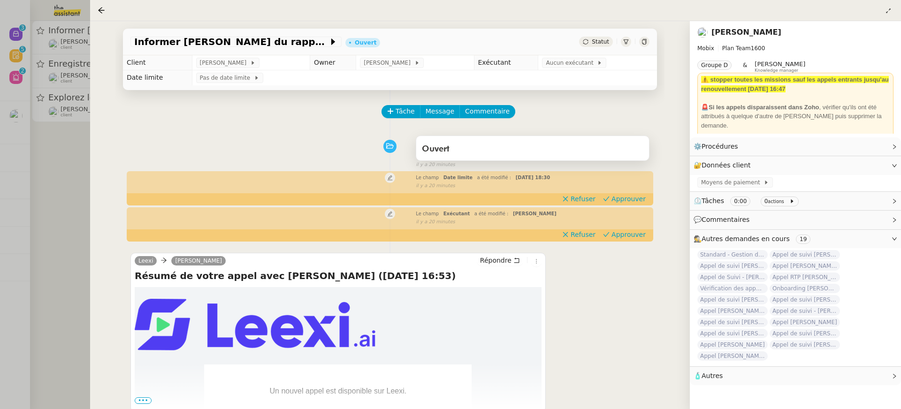
scroll to position [120, 0]
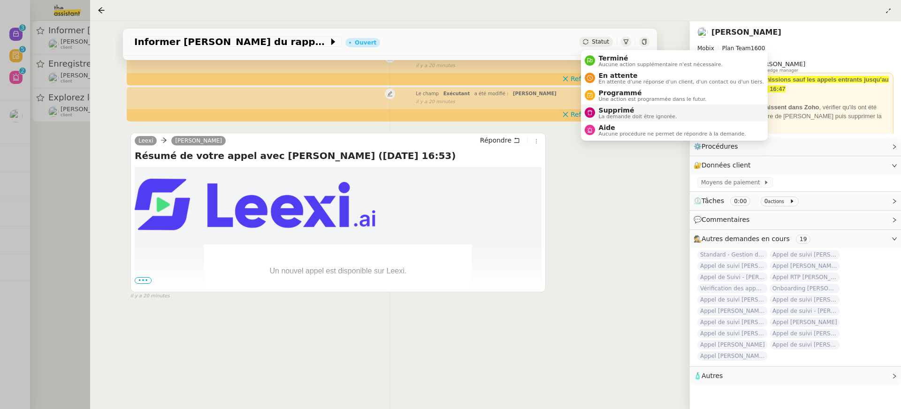
click at [621, 115] on span "La demande doit être ignorée." at bounding box center [638, 116] width 78 height 5
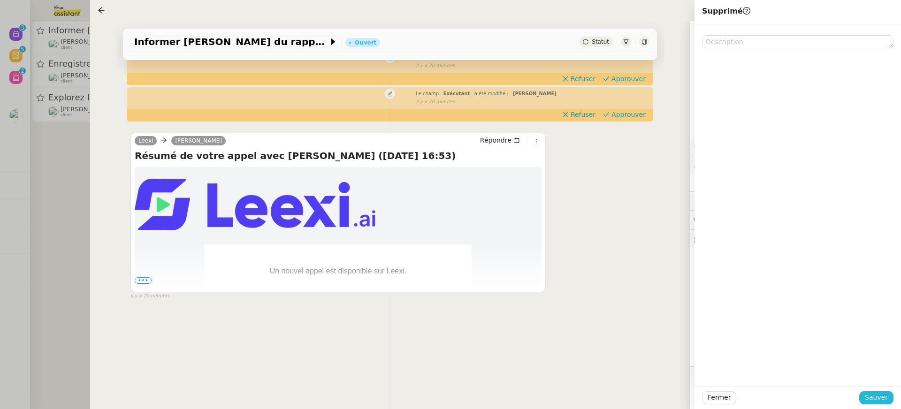
click at [879, 392] on span "Sauver" at bounding box center [876, 397] width 23 height 11
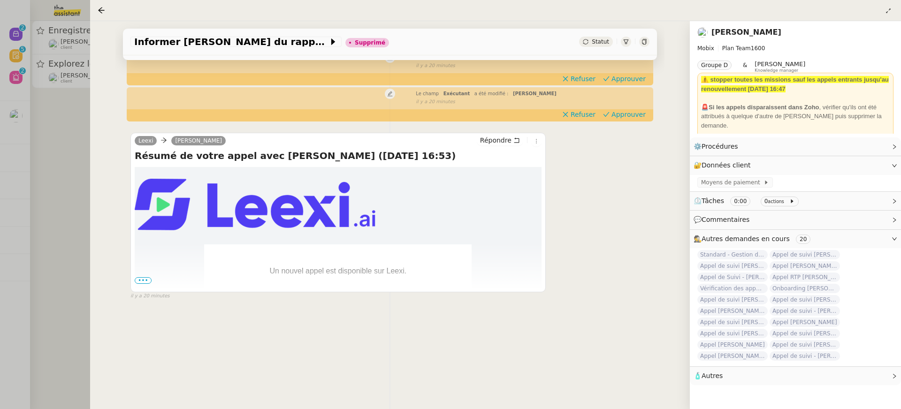
click at [57, 145] on div at bounding box center [450, 204] width 901 height 409
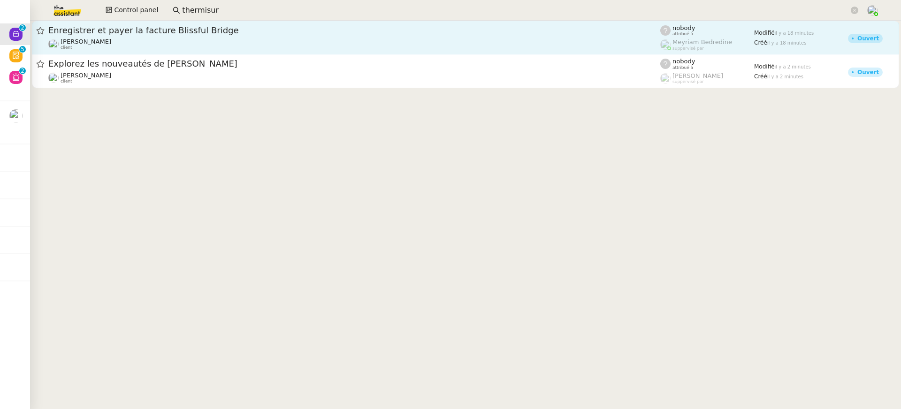
click at [122, 37] on div "Enregistrer et payer la facture Blissful Bridge [PERSON_NAME] client" at bounding box center [354, 37] width 612 height 25
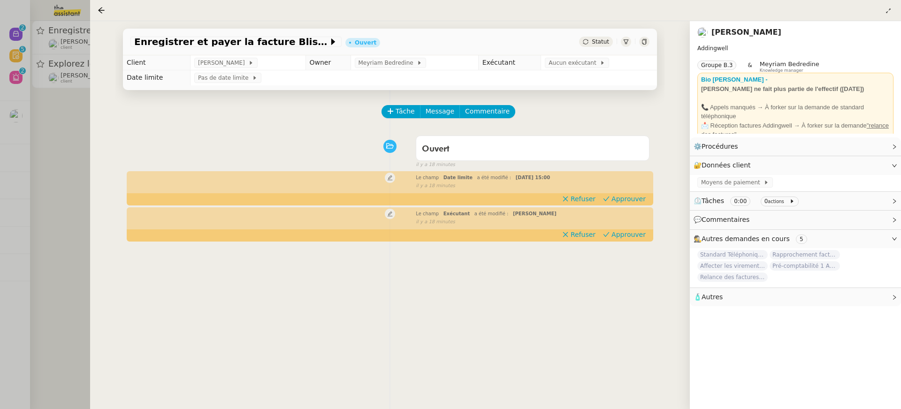
scroll to position [120, 0]
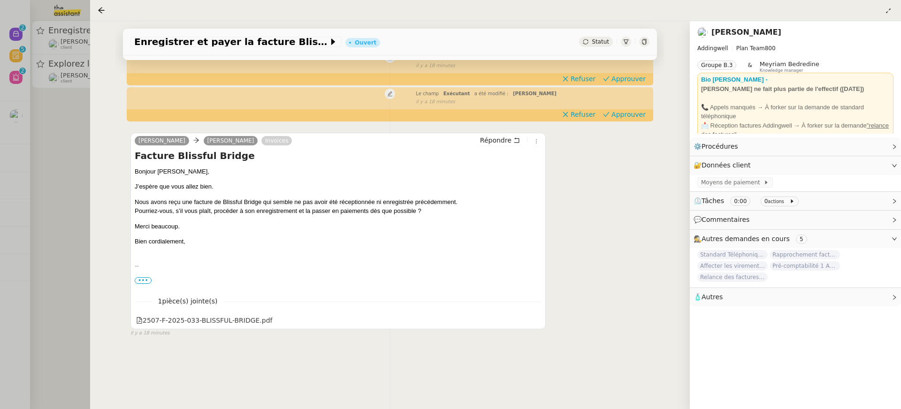
click at [39, 123] on div at bounding box center [450, 204] width 901 height 409
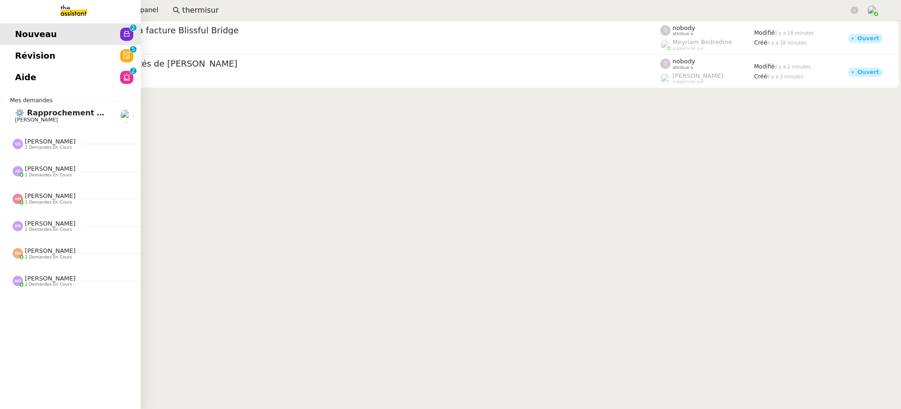
click at [22, 62] on span "Révision" at bounding box center [35, 56] width 40 height 14
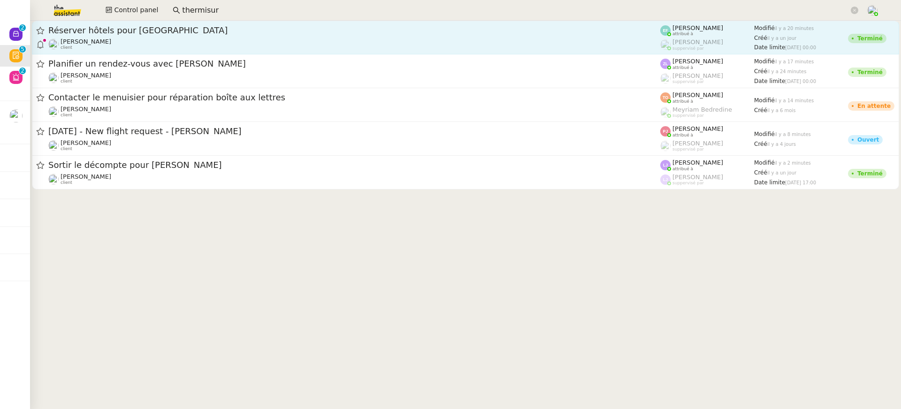
click at [591, 46] on div "Manon Loustau client" at bounding box center [354, 44] width 612 height 12
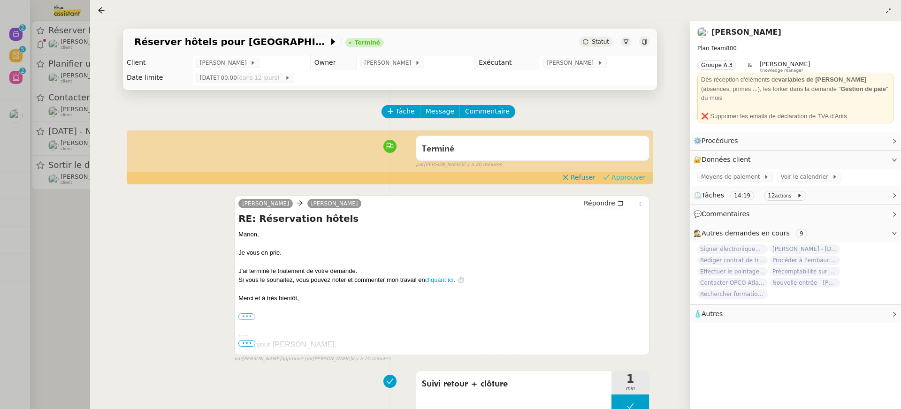
click at [615, 177] on span "Approuver" at bounding box center [628, 177] width 34 height 9
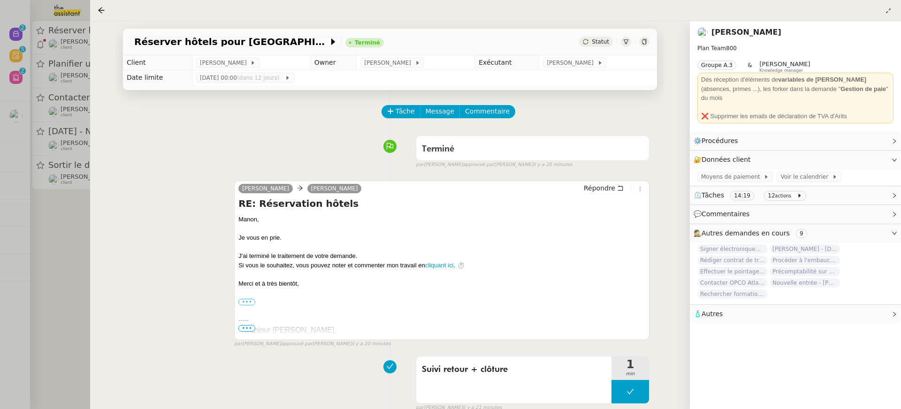
click at [58, 138] on div at bounding box center [450, 204] width 901 height 409
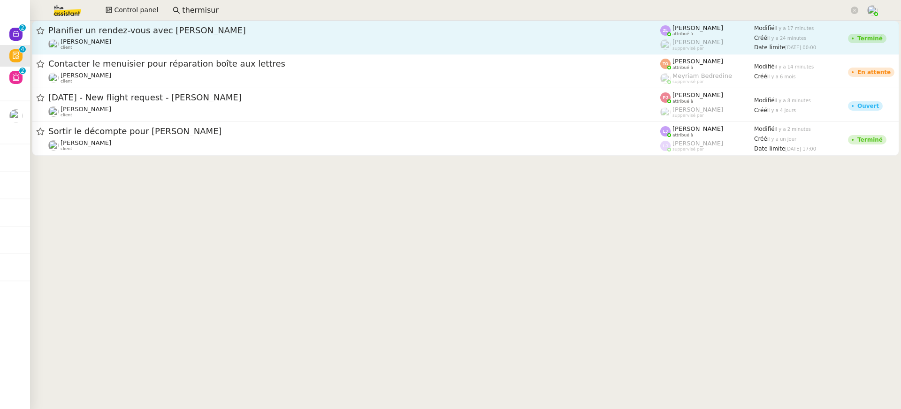
click at [192, 35] on div "Planifier un rendez-vous avec Joseph Souris" at bounding box center [354, 30] width 612 height 11
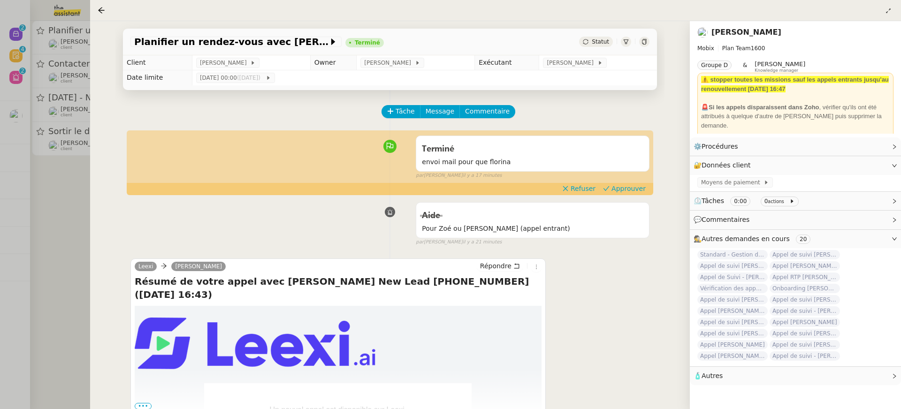
click at [637, 180] on div "Terminé envoi mail pour que florina false par Zoé L. il y a 17 minutes" at bounding box center [389, 155] width 519 height 48
click at [637, 190] on span "Approuver" at bounding box center [628, 188] width 34 height 9
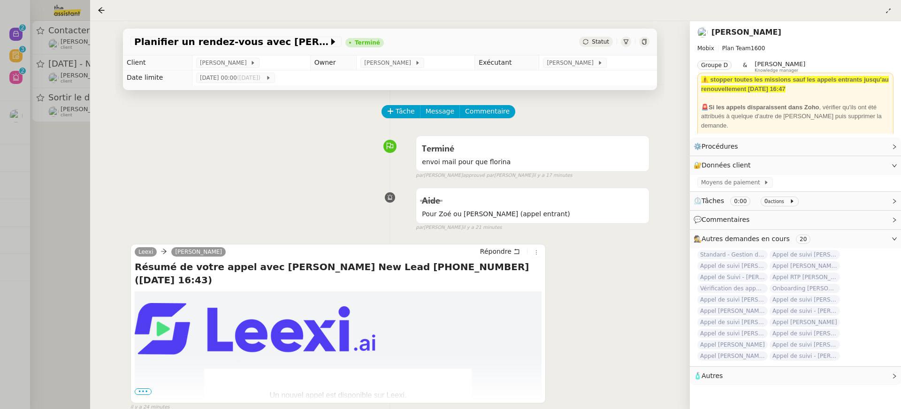
click at [41, 107] on div at bounding box center [450, 204] width 901 height 409
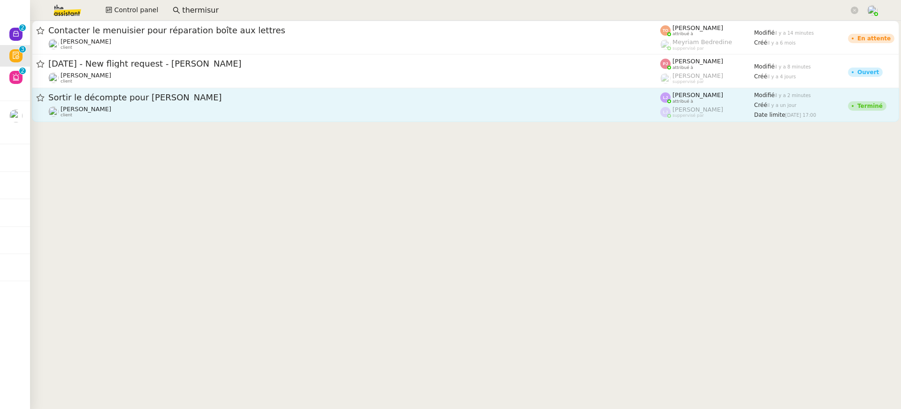
click at [251, 96] on span "Sortir le décompte pour Colnaghi" at bounding box center [354, 97] width 612 height 8
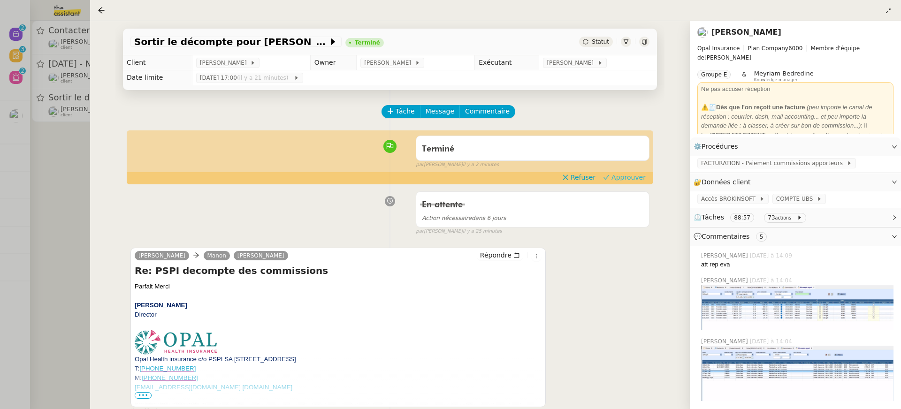
click at [633, 177] on span "Approuver" at bounding box center [628, 177] width 34 height 9
click at [68, 116] on div at bounding box center [450, 204] width 901 height 409
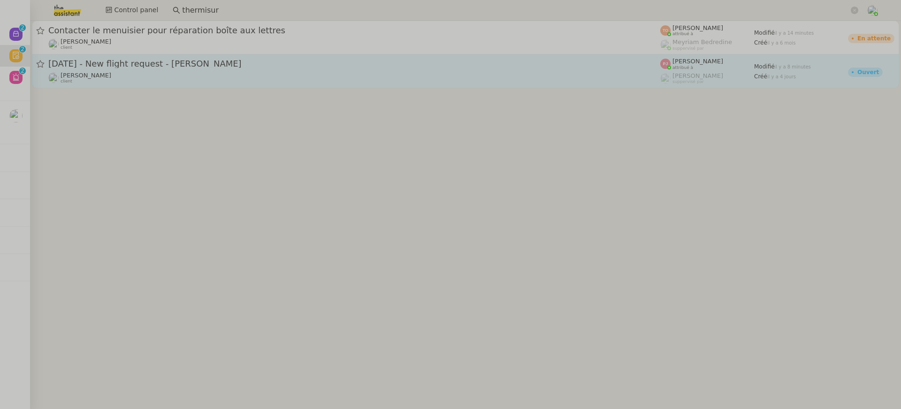
click at [134, 63] on span "28th September 2025 - New flight request - Natasha Earwaker" at bounding box center [354, 64] width 612 height 8
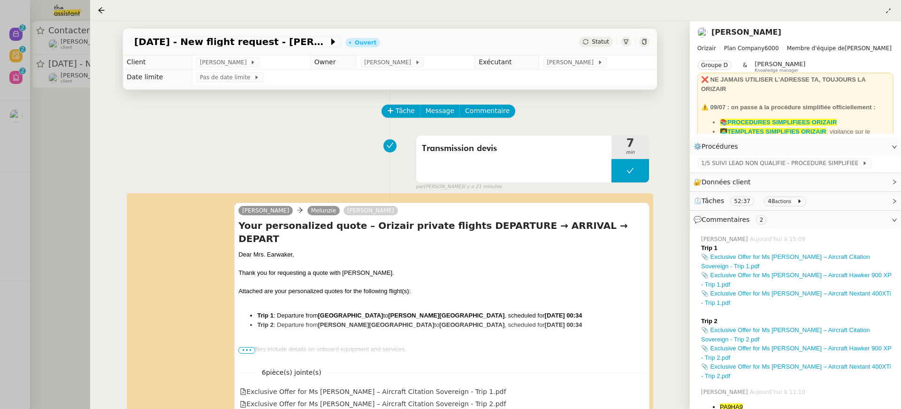
click at [367, 296] on div at bounding box center [441, 300] width 407 height 9
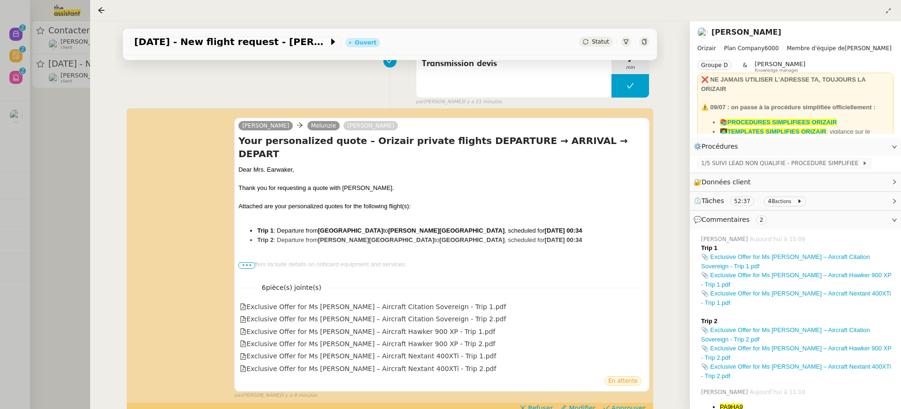
scroll to position [121, 0]
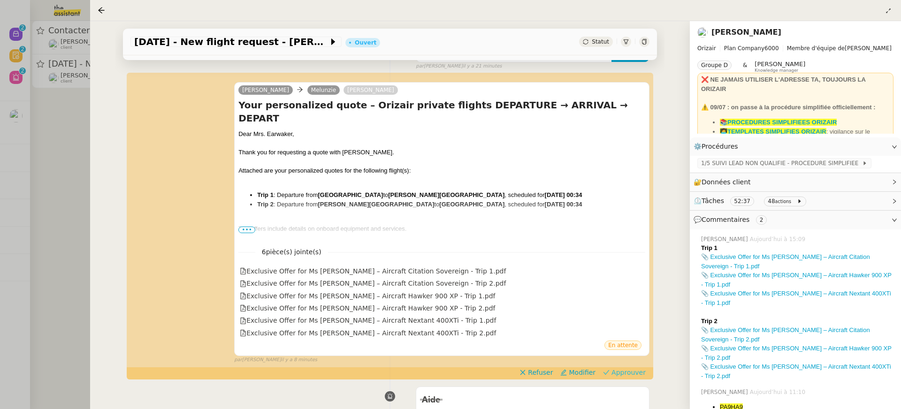
click at [629, 374] on span "Approuver" at bounding box center [628, 372] width 34 height 9
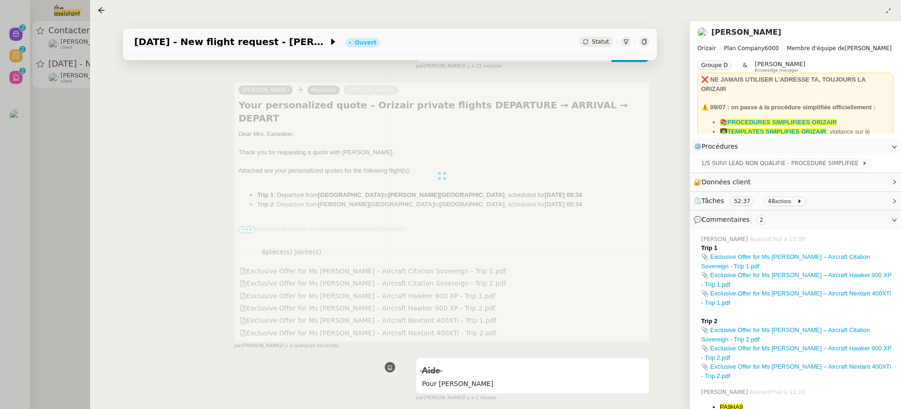
click at [57, 169] on div at bounding box center [450, 204] width 901 height 409
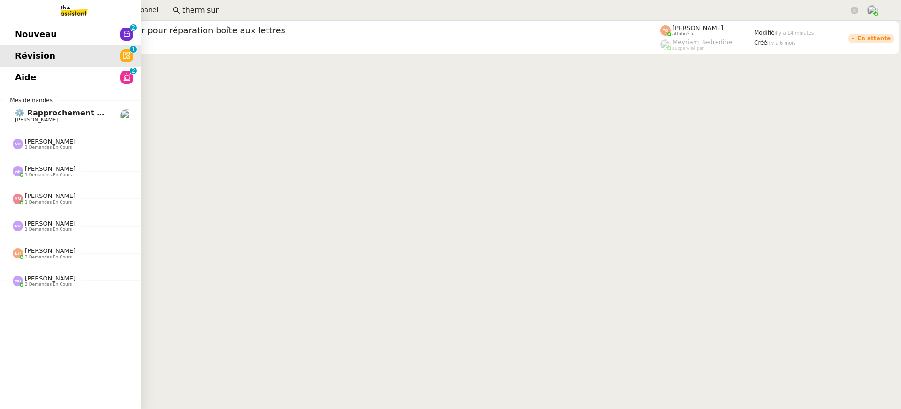
click at [23, 72] on span "Aide" at bounding box center [25, 77] width 21 height 14
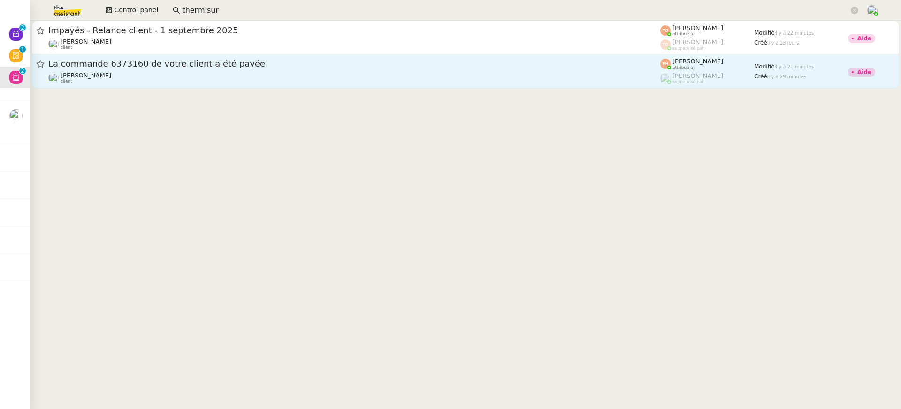
click at [521, 63] on span "La commande 6373160 de votre client a été payée" at bounding box center [354, 64] width 612 height 8
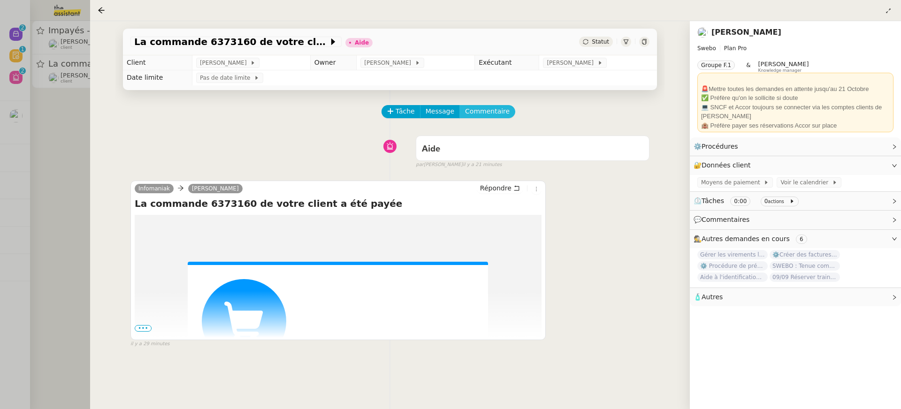
click at [497, 114] on span "Commentaire" at bounding box center [487, 111] width 45 height 11
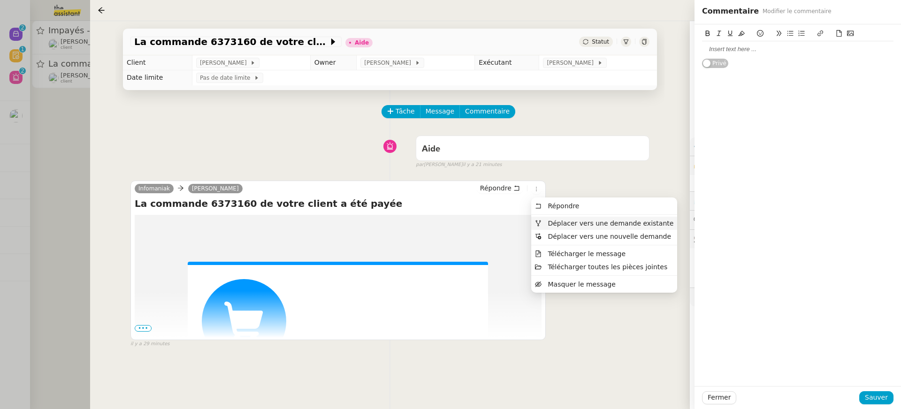
click at [577, 228] on li "Déplacer vers une demande existante" at bounding box center [604, 223] width 146 height 13
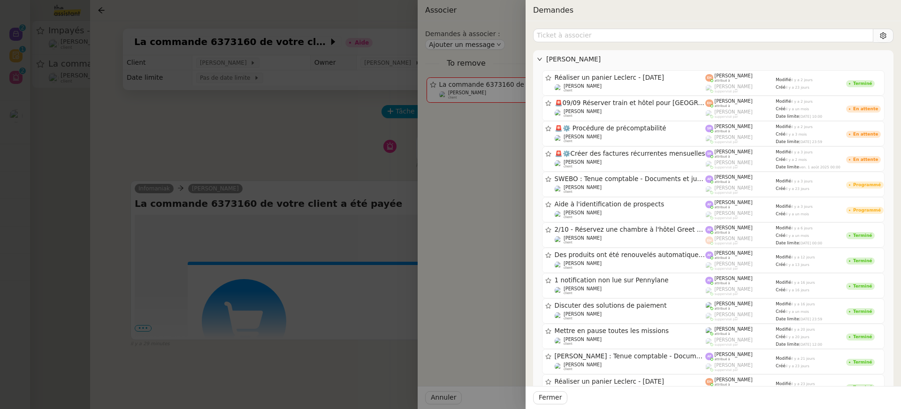
type input "o"
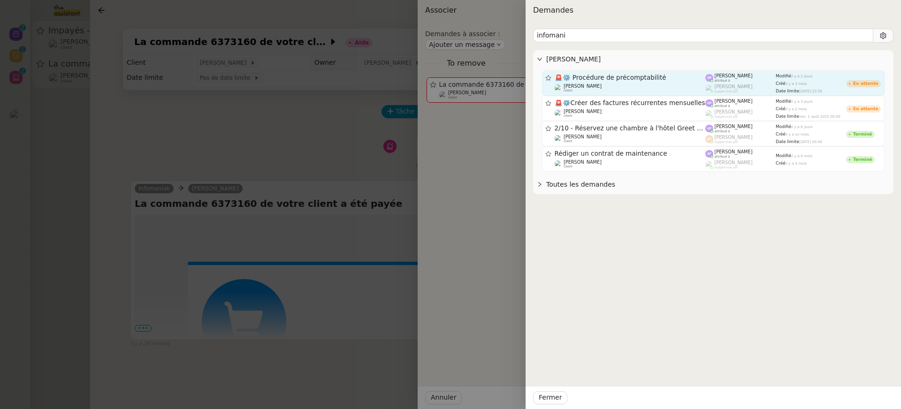
type input "infomani"
click at [795, 77] on span "il y a 2 jours" at bounding box center [802, 76] width 22 height 4
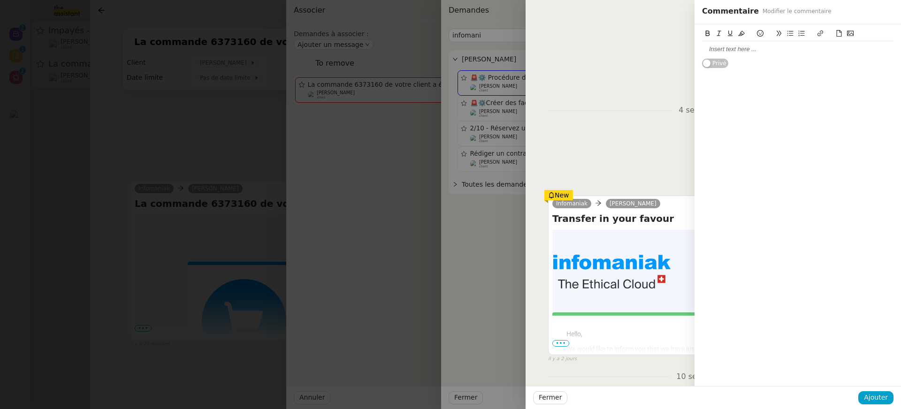
click at [673, 337] on p "Hello," at bounding box center [695, 334] width 258 height 8
click at [666, 139] on div "En attente En pause Action nécessaire dans un mois false par Stéphanie R. il y …" at bounding box center [713, 153] width 330 height 59
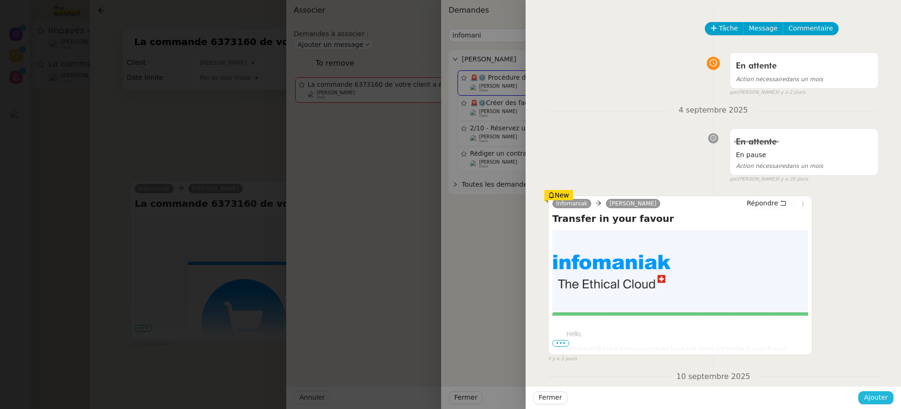
click at [872, 404] on div "Fermer Ajouter" at bounding box center [712, 397] width 375 height 23
click at [872, 399] on span "Ajouter" at bounding box center [876, 397] width 24 height 11
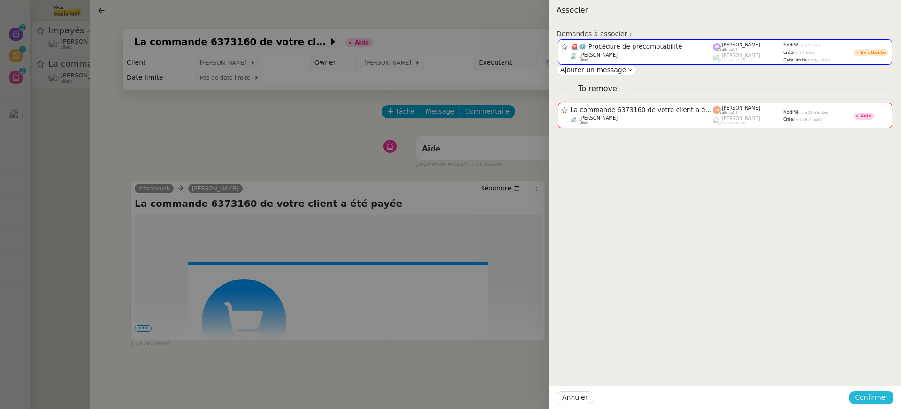
click at [872, 399] on span "Confirmer" at bounding box center [871, 397] width 33 height 11
click at [867, 375] on span "Ajouter" at bounding box center [872, 372] width 24 height 9
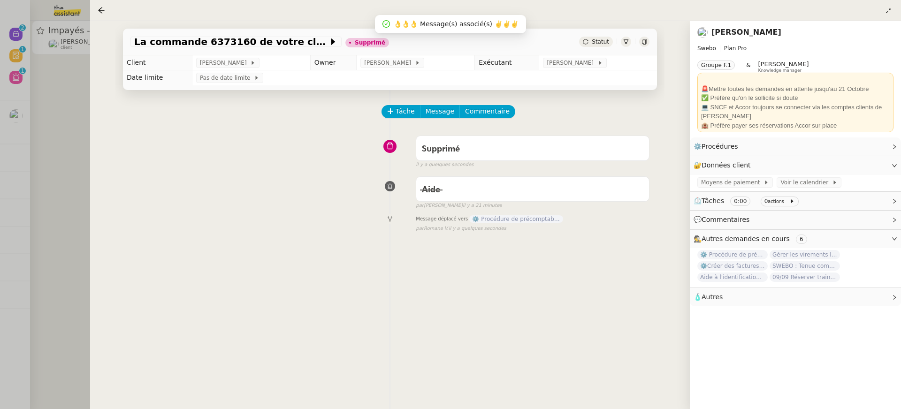
click at [77, 100] on div at bounding box center [450, 204] width 901 height 409
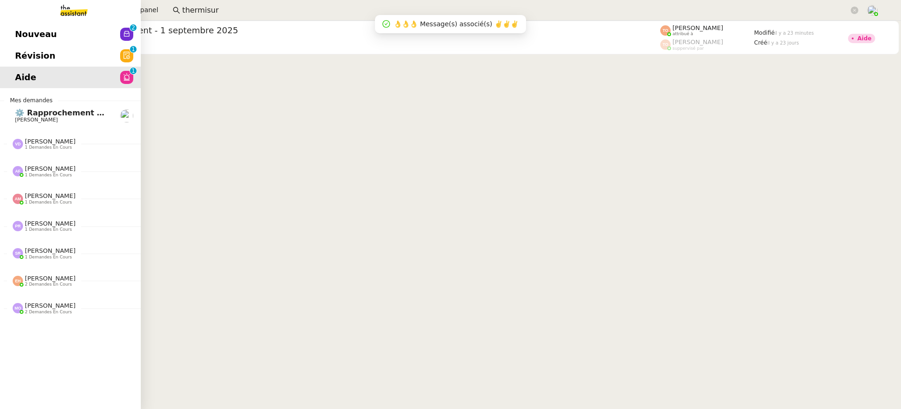
click at [17, 44] on link "Nouveau 0 1 2 3 4 5 6 7 8 9" at bounding box center [70, 34] width 141 height 22
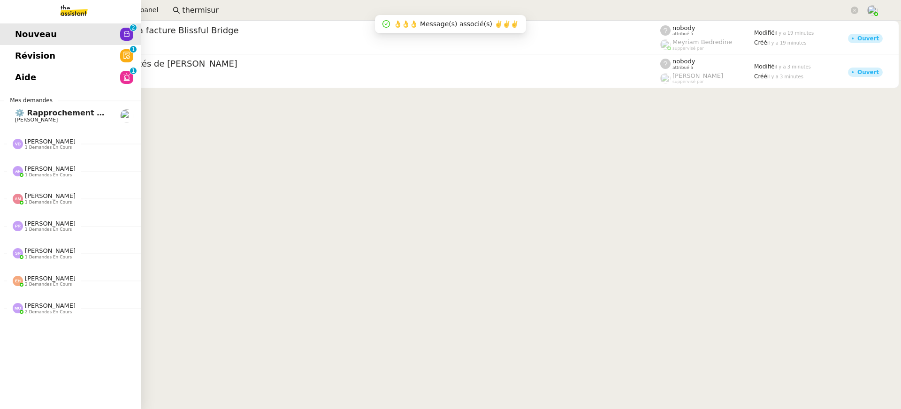
click at [22, 50] on span "Révision" at bounding box center [35, 56] width 40 height 14
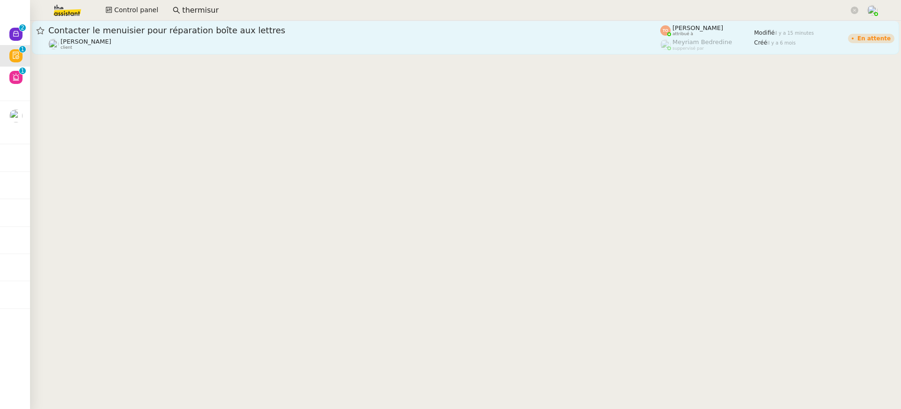
click at [409, 34] on span "Contacter le menuisier pour réparation boîte aux lettres" at bounding box center [354, 30] width 612 height 8
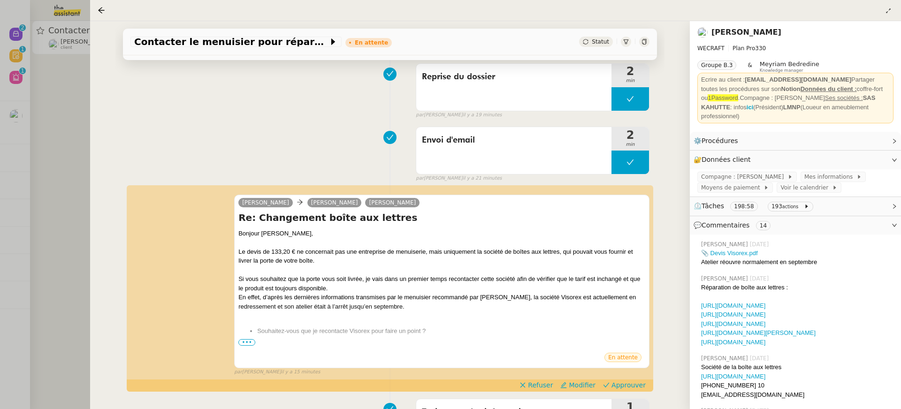
scroll to position [207, 0]
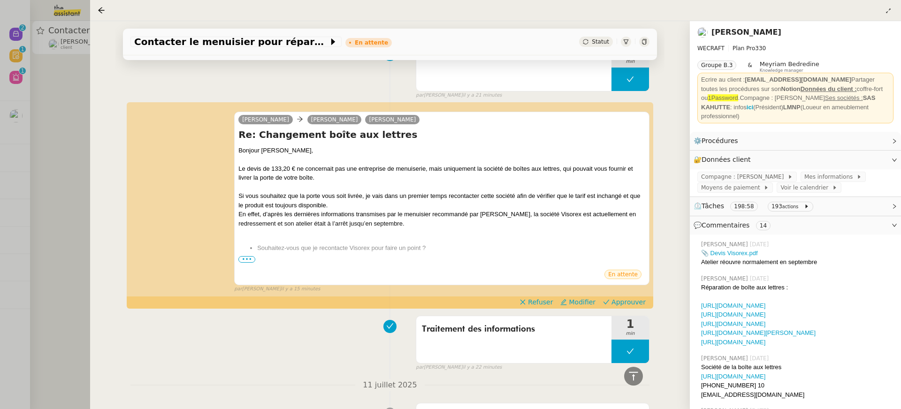
click at [69, 175] on div at bounding box center [450, 204] width 901 height 409
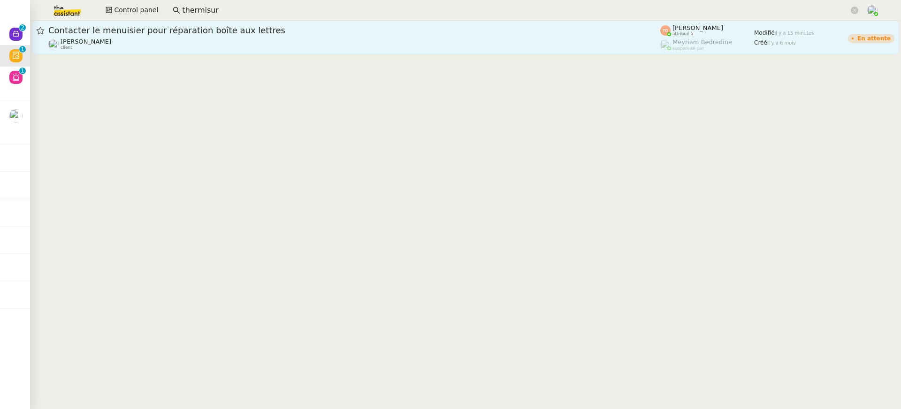
click at [152, 50] on div "Fabien Bousquet client" at bounding box center [354, 44] width 612 height 12
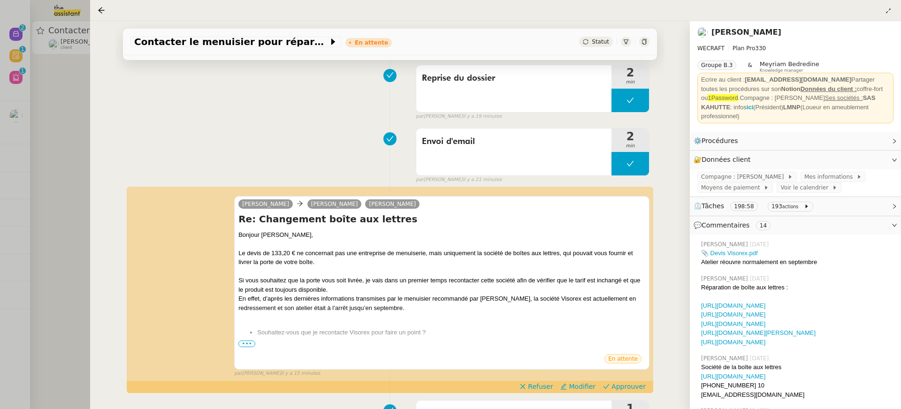
scroll to position [147, 0]
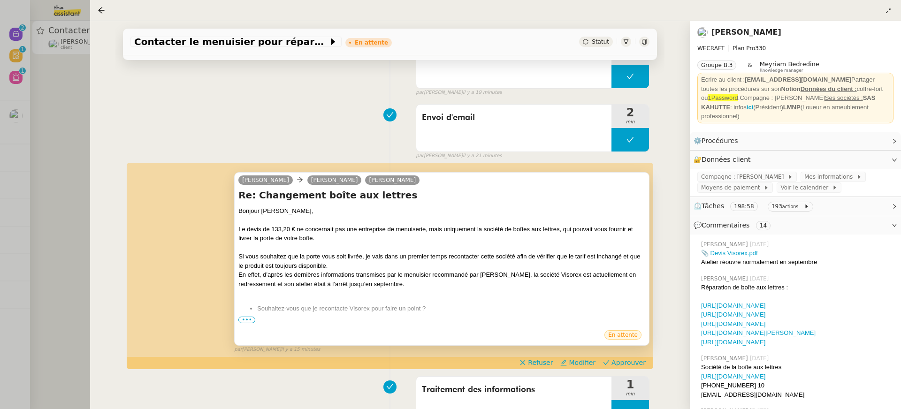
click at [248, 314] on div "Bonjour Pauline, Le devis de 133,20 € ne concernait pas une entreprise de menui…" at bounding box center [441, 271] width 407 height 131
click at [245, 317] on span "•••" at bounding box center [246, 320] width 17 height 7
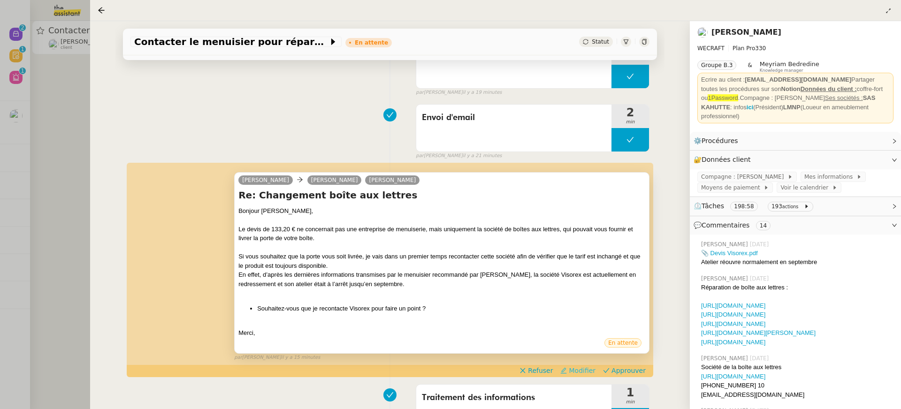
click at [567, 372] on icon at bounding box center [563, 370] width 7 height 7
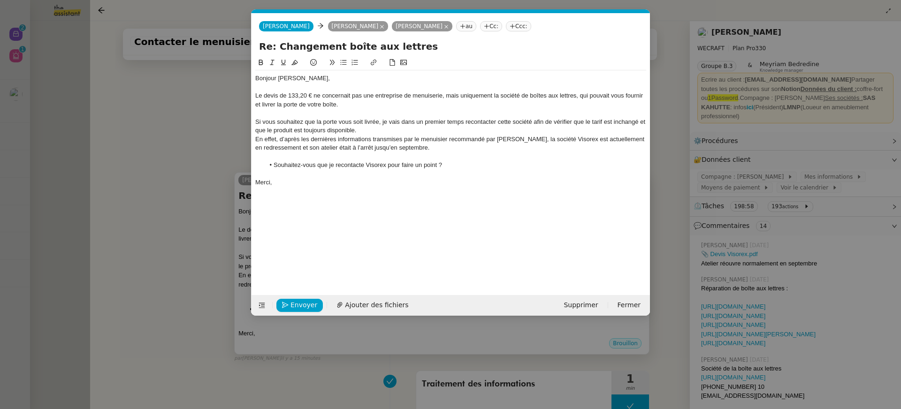
scroll to position [0, 20]
click at [302, 129] on div "Si vous souhaitez que la porte vous soit livrée, je vais dans un premier temps …" at bounding box center [450, 126] width 391 height 17
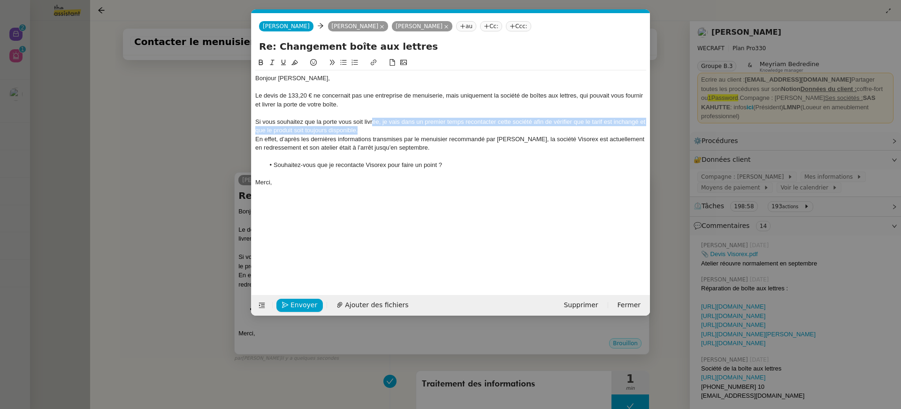
click at [373, 126] on div "Si vous souhaitez que la porte vous soit livrée, je vais dans un premier temps …" at bounding box center [450, 126] width 391 height 17
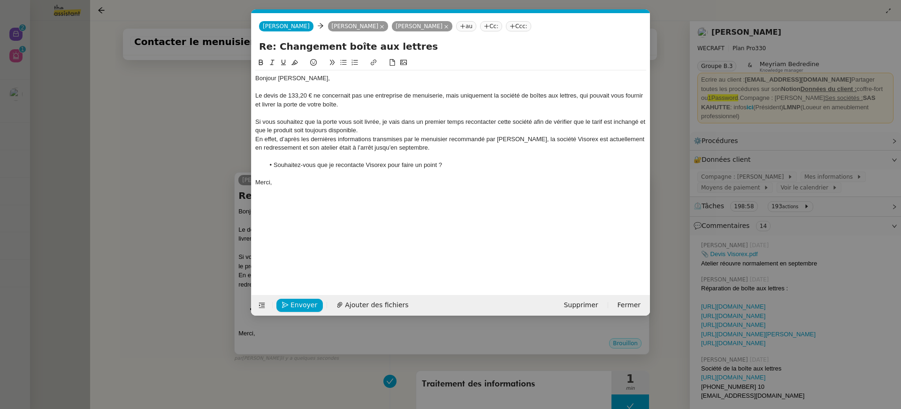
click at [373, 127] on div "Si vous souhaitez que la porte vous soit livrée, je vais dans un premier temps …" at bounding box center [450, 126] width 391 height 17
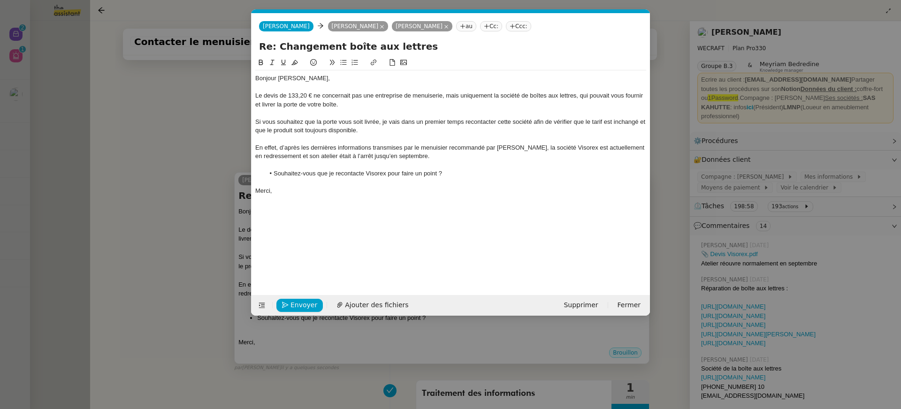
click at [467, 203] on div "Bonjour Pauline, Le devis de 133,20 € ne concernait pas une entreprise de menui…" at bounding box center [450, 168] width 391 height 223
click at [301, 305] on span "Envoyer" at bounding box center [303, 305] width 27 height 11
click at [301, 304] on span "Confirmer l'envoi" at bounding box center [318, 305] width 56 height 11
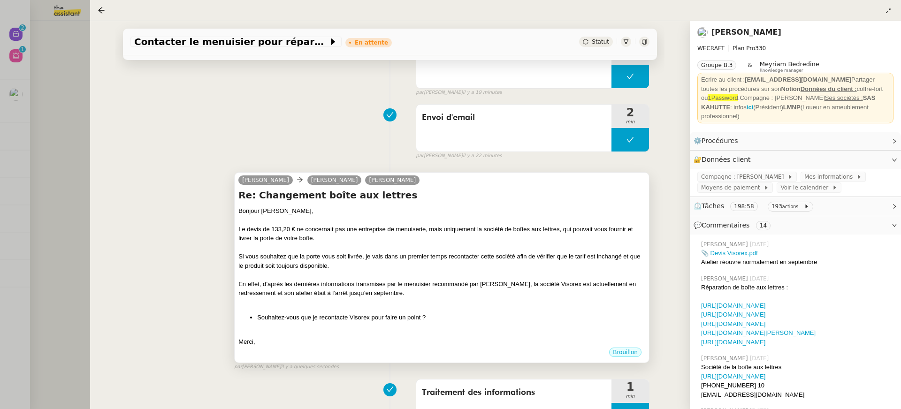
click at [58, 101] on div at bounding box center [450, 204] width 901 height 409
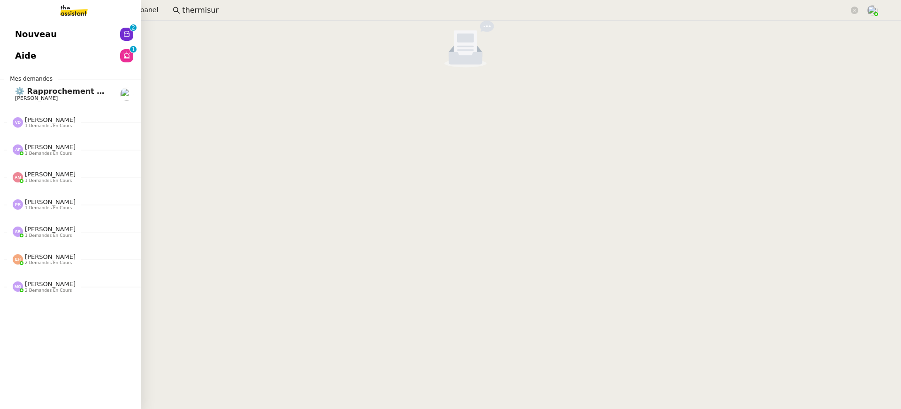
click at [12, 35] on link "Nouveau 0 1 2 3 4 5 6 7 8 9" at bounding box center [70, 34] width 141 height 22
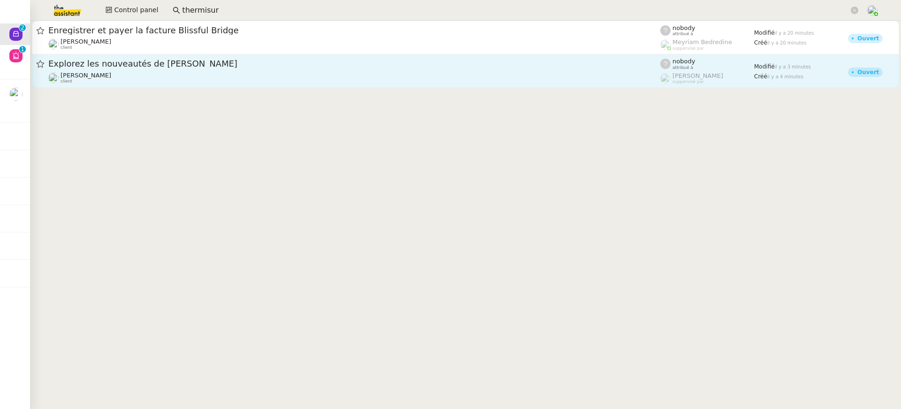
click at [292, 75] on div "Axel BANDIAKY client" at bounding box center [354, 78] width 612 height 12
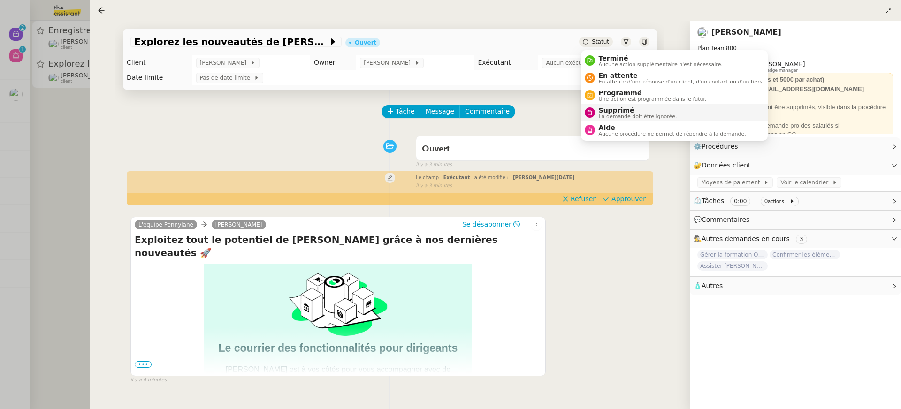
click at [638, 117] on span "La demande doit être ignorée." at bounding box center [638, 116] width 78 height 5
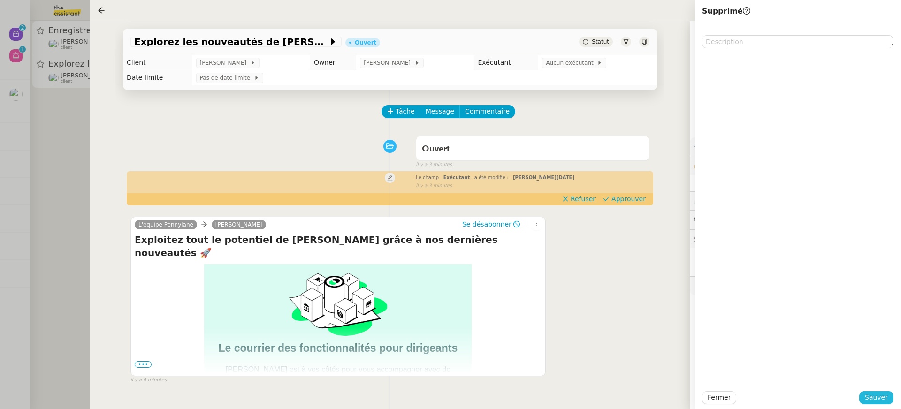
click at [882, 399] on span "Sauver" at bounding box center [876, 397] width 23 height 11
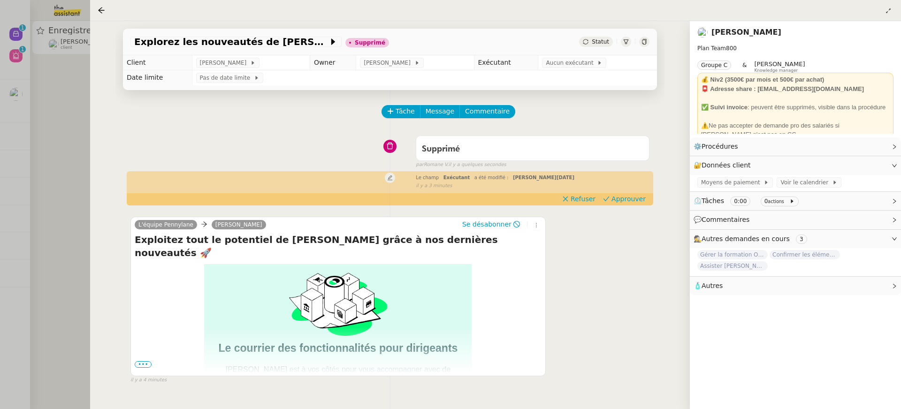
click at [69, 53] on div at bounding box center [450, 204] width 901 height 409
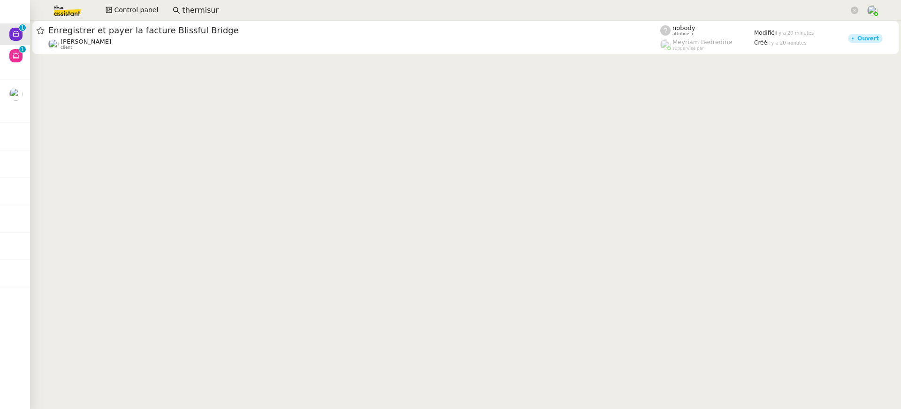
click at [236, 59] on cdk-virtual-scroll-viewport "Enregistrer et payer la facture Blissful Bridge Julien Decroix client nobody at…" at bounding box center [465, 215] width 871 height 388
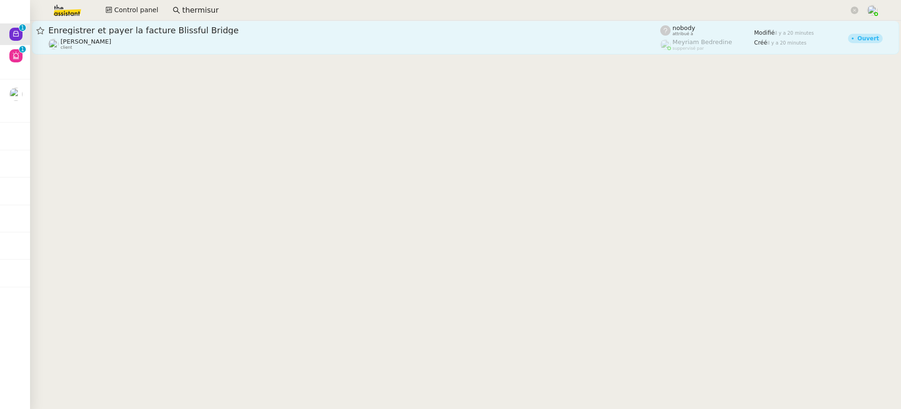
click at [220, 31] on span "Enregistrer et payer la facture Blissful Bridge" at bounding box center [354, 30] width 612 height 8
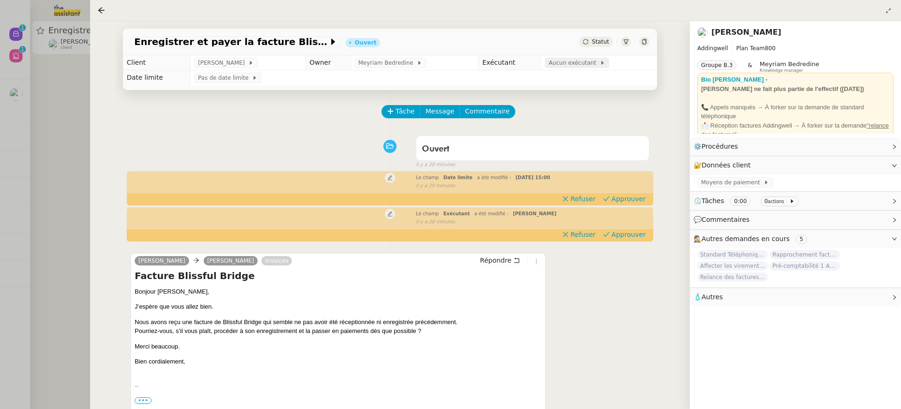
click at [577, 63] on span "Aucun exécutant" at bounding box center [573, 62] width 51 height 9
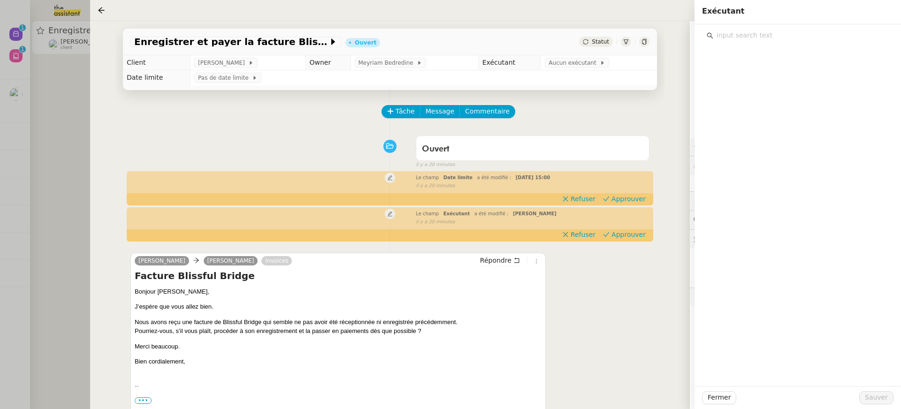
click at [793, 30] on input "text" at bounding box center [800, 35] width 175 height 13
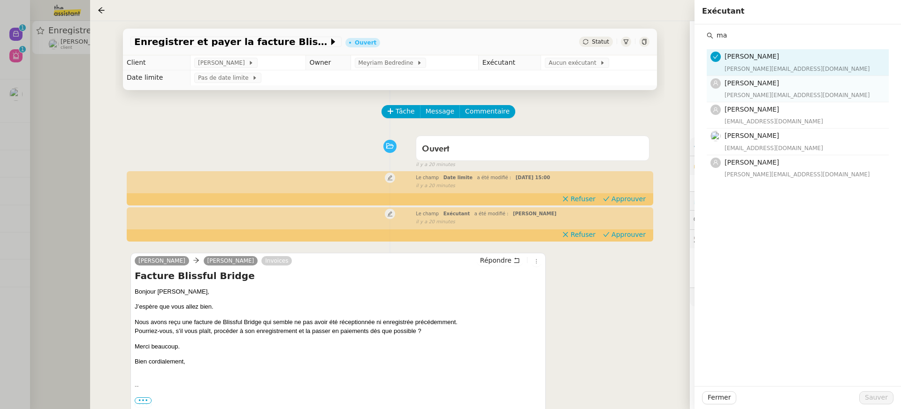
type input "ma"
click at [784, 92] on div "marylou@team.theassistant.com" at bounding box center [803, 95] width 159 height 9
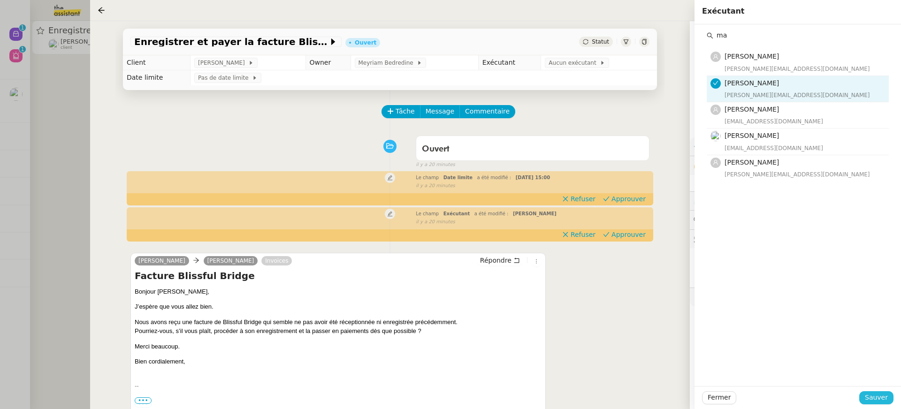
click at [881, 395] on span "Sauver" at bounding box center [876, 397] width 23 height 11
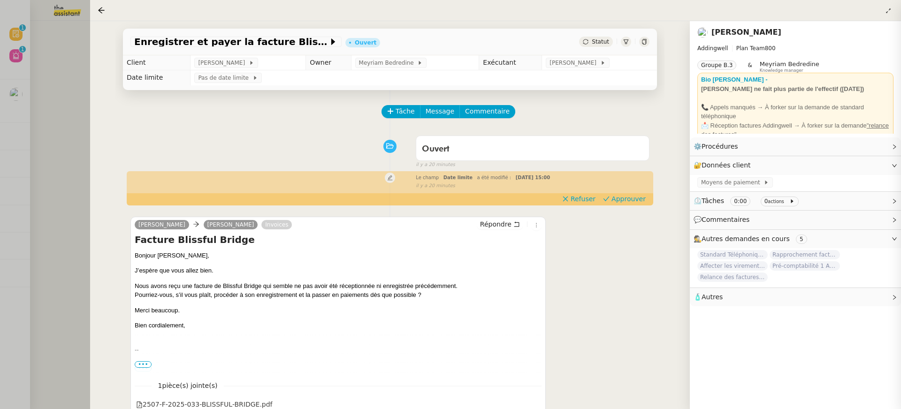
click at [91, 31] on div "Enregistrer et payer la facture Blissful Bridge Ouvert Statut Client Julien Dec…" at bounding box center [390, 215] width 600 height 388
click at [71, 28] on div at bounding box center [450, 204] width 901 height 409
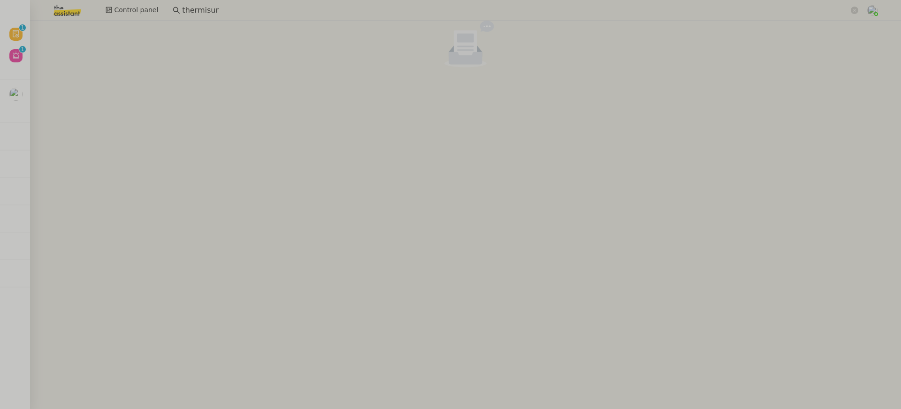
click at [153, 0] on div "Control panel thermisur" at bounding box center [450, 10] width 854 height 21
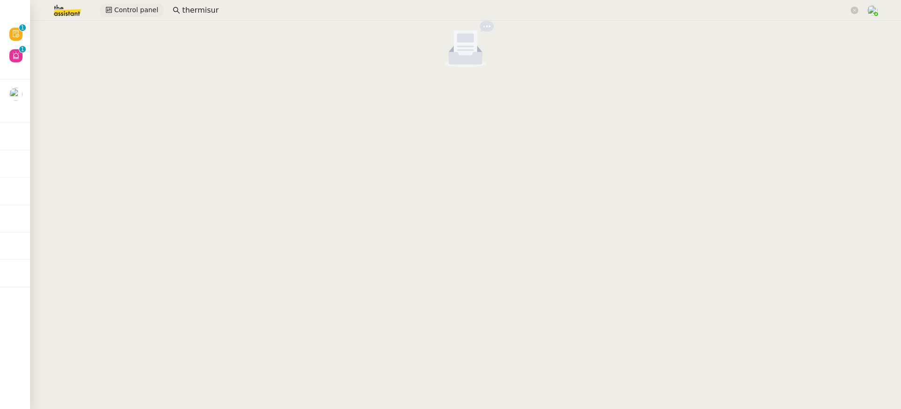
click at [140, 14] on span "Control panel" at bounding box center [136, 10] width 44 height 11
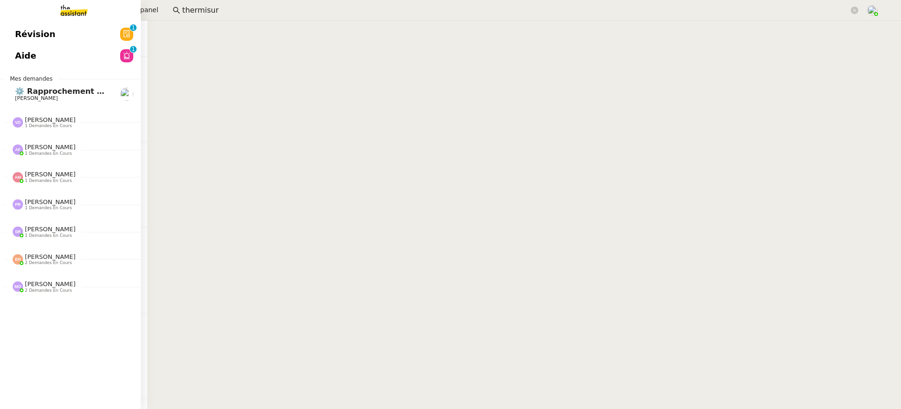
click at [53, 22] on div "Révision 0 1 2 3 4 5 6 7 8 9 Aide 0 1 2 3 4 5 6 7 8 9 Mes demandes ⚙️ Rapproche…" at bounding box center [70, 215] width 141 height 388
click at [64, 32] on link "Révision 0 1 2 3 4 5 6 7 8 9" at bounding box center [70, 34] width 141 height 22
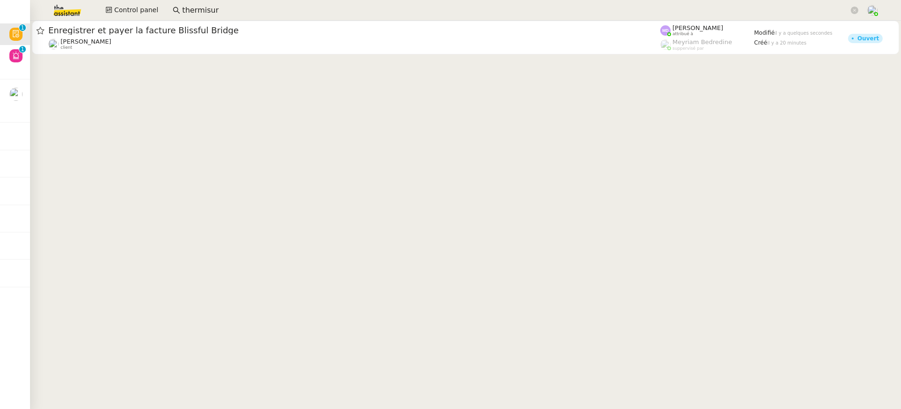
click at [351, 56] on cdk-virtual-scroll-viewport "Enregistrer et payer la facture Blissful Bridge Julien Decroix client Marylou D…" at bounding box center [465, 215] width 871 height 388
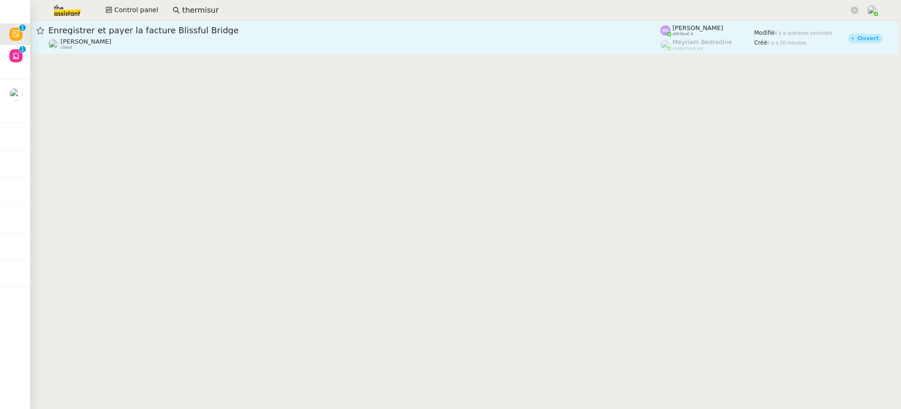
click at [338, 47] on div "Julien Decroix client" at bounding box center [354, 44] width 612 height 12
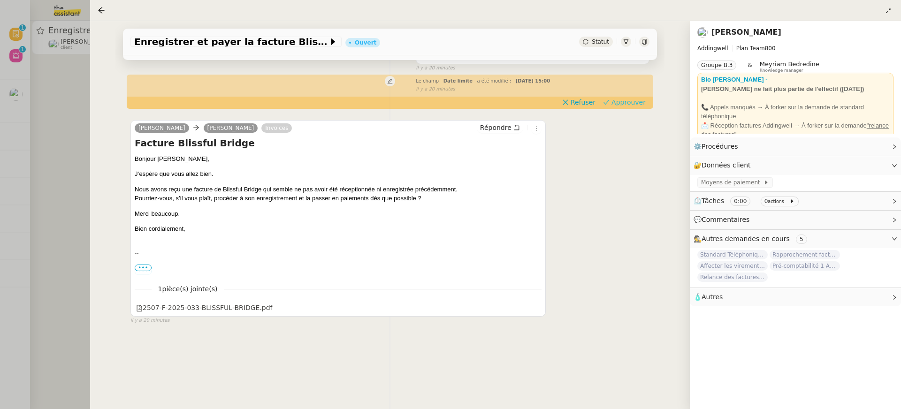
scroll to position [100, 0]
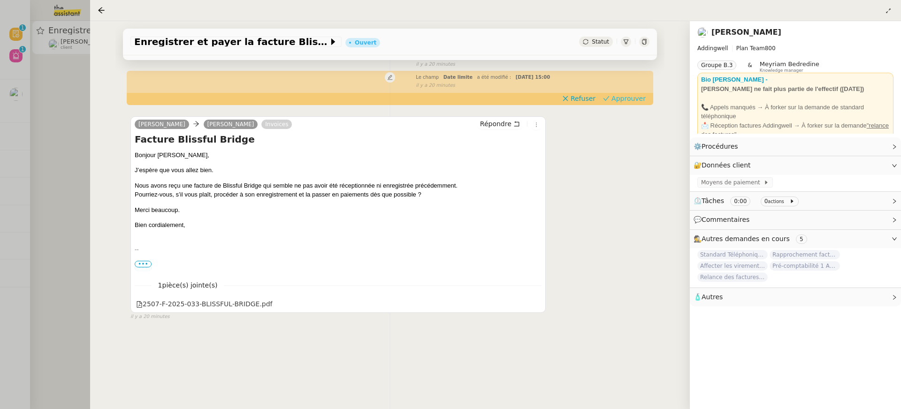
click at [634, 103] on button "Approuver" at bounding box center [624, 98] width 50 height 10
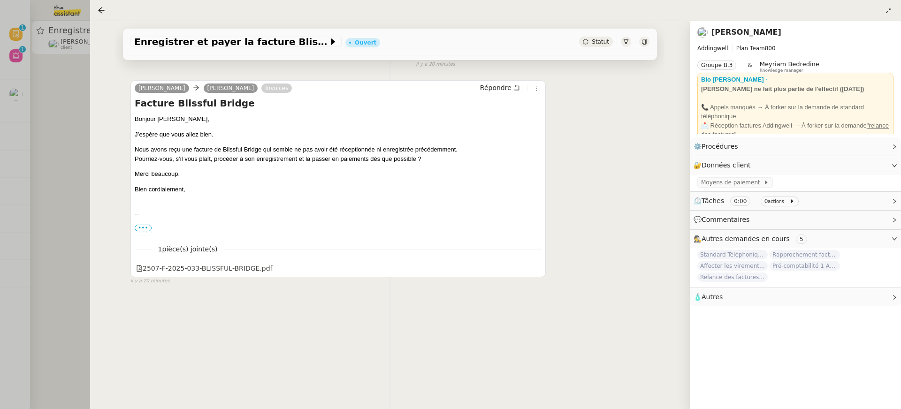
click at [43, 90] on div at bounding box center [450, 204] width 901 height 409
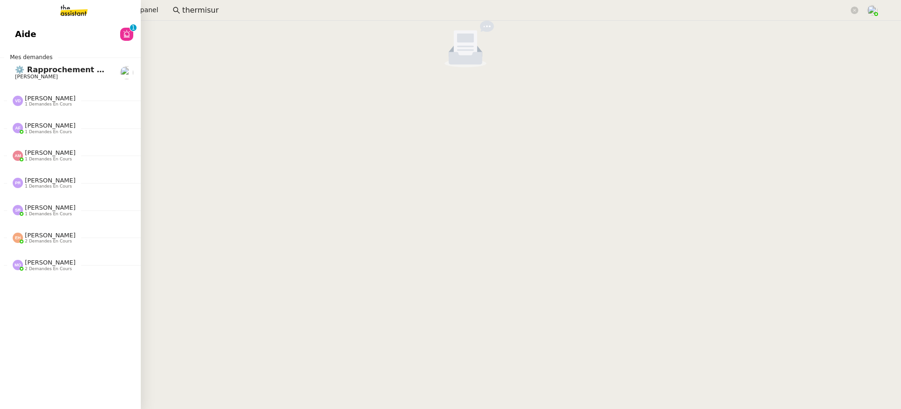
click at [24, 30] on span "Aide" at bounding box center [25, 34] width 21 height 14
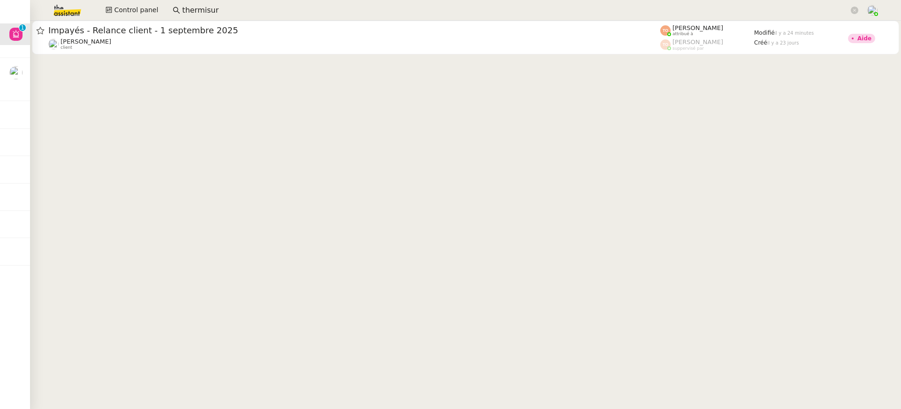
click at [455, 3] on nz-input-group "thermisur" at bounding box center [516, 10] width 696 height 14
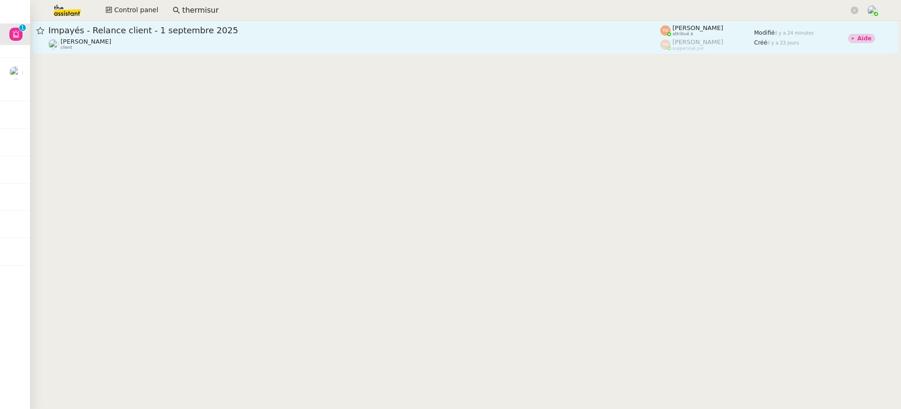
click at [452, 28] on span "Impayés - Relance client - 1 septembre 2025" at bounding box center [354, 30] width 612 height 8
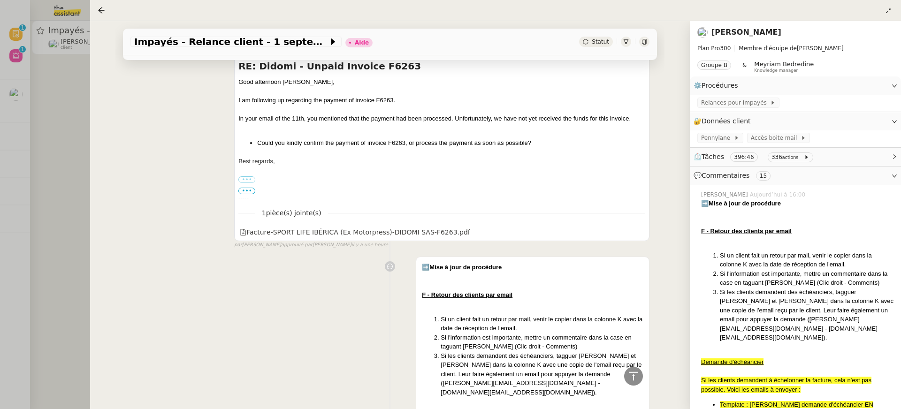
scroll to position [4937, 0]
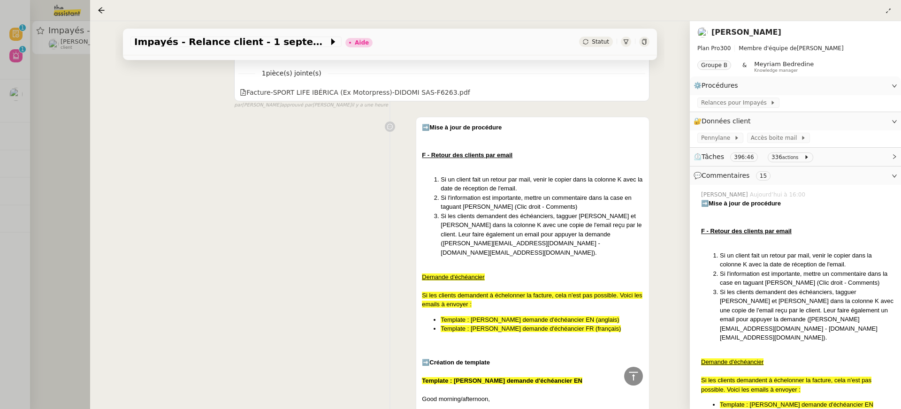
click at [54, 77] on div at bounding box center [450, 204] width 901 height 409
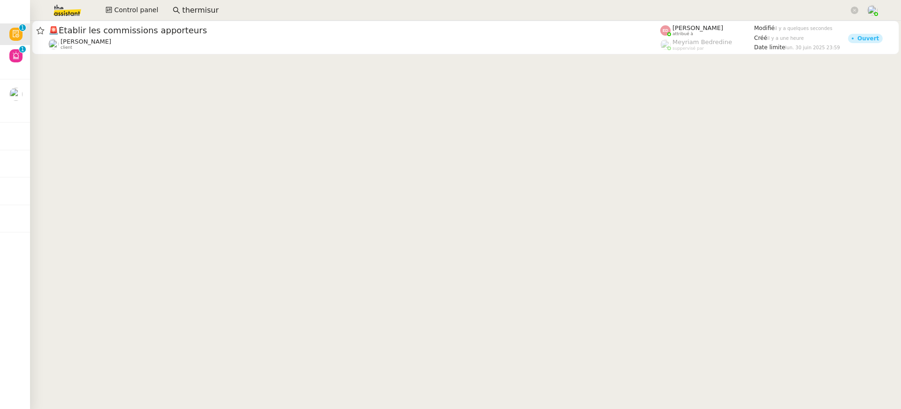
click at [436, 72] on cdk-virtual-scroll-viewport "🚨 Établir les commissions apporteurs Pierrick Morel client Eva Dubois attribué …" at bounding box center [465, 215] width 871 height 388
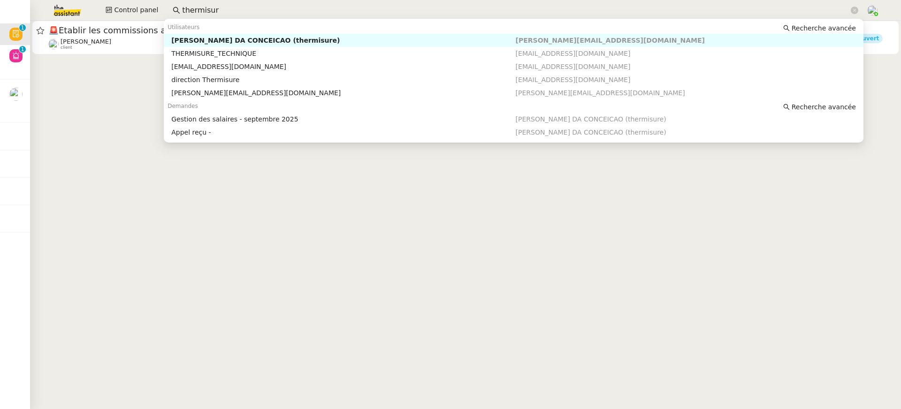
click at [390, 16] on input "thermisur" at bounding box center [515, 10] width 667 height 13
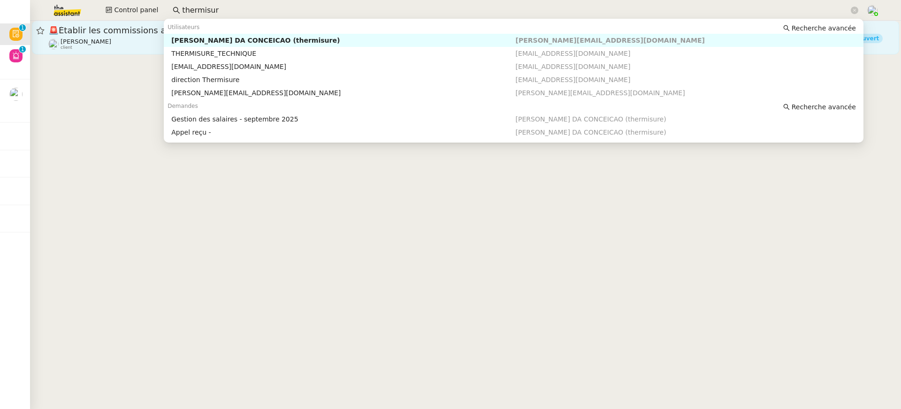
click at [134, 26] on span "🚨 Établir les commissions apporteurs" at bounding box center [354, 30] width 612 height 8
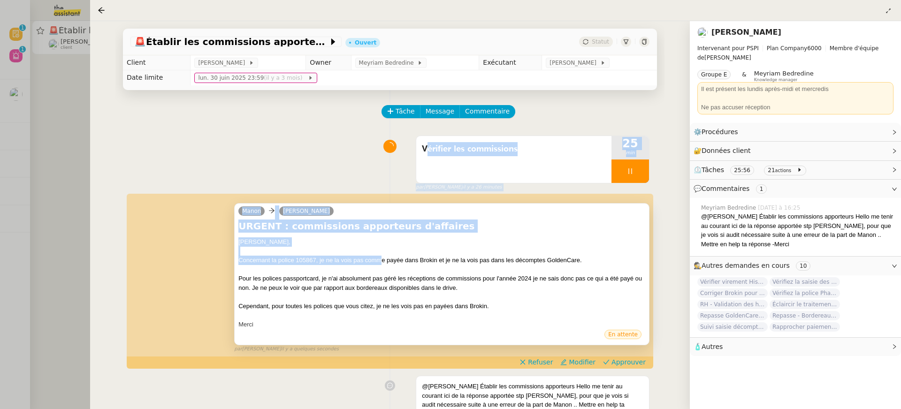
drag, startPoint x: 256, startPoint y: 120, endPoint x: 381, endPoint y: 259, distance: 187.1
click at [381, 259] on div "Tâche Message Commentaire Veuillez patienter une erreur s'est produite 👌👌👌 mess…" at bounding box center [389, 376] width 549 height 573
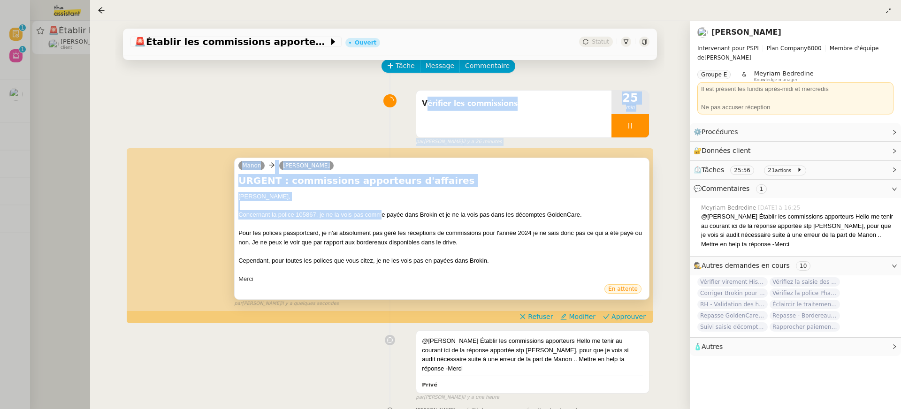
scroll to position [109, 0]
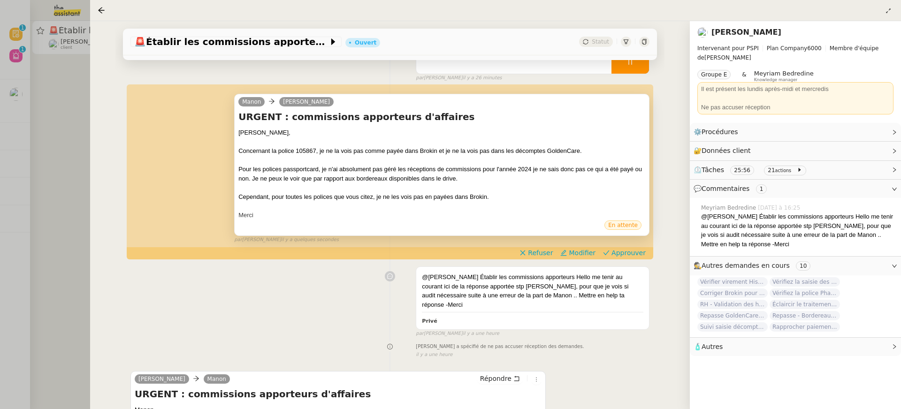
click at [355, 152] on div "Concernant la police 105867, je ne la vois pas comme payée dans Brokin et je ne…" at bounding box center [441, 150] width 407 height 9
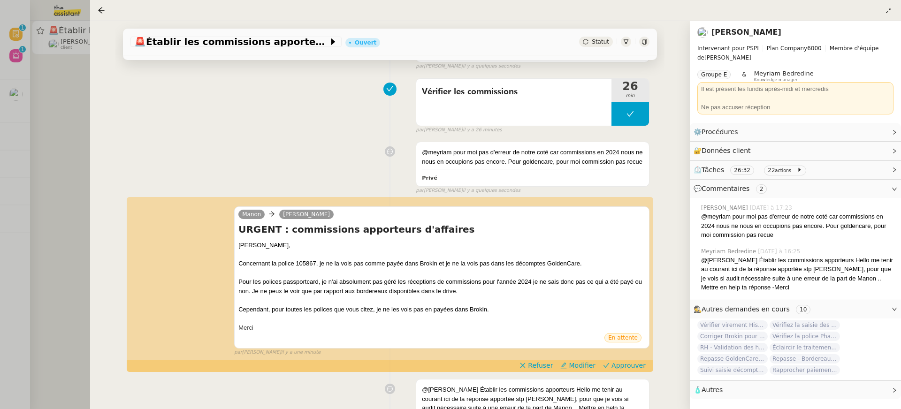
scroll to position [161, 0]
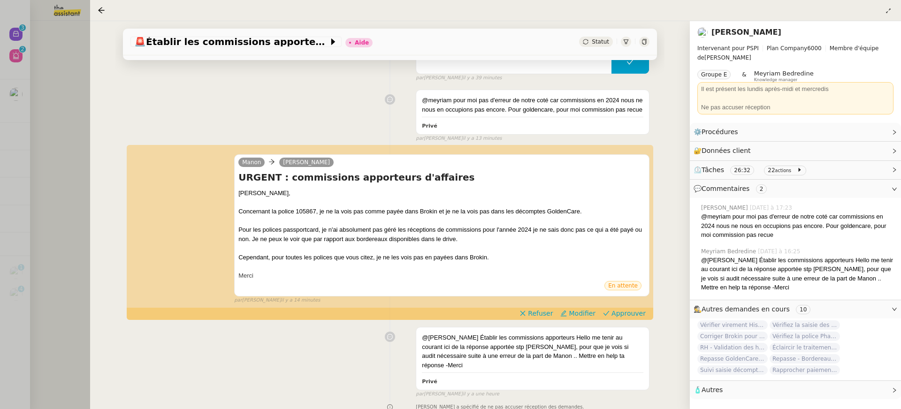
click at [55, 60] on div at bounding box center [450, 204] width 901 height 409
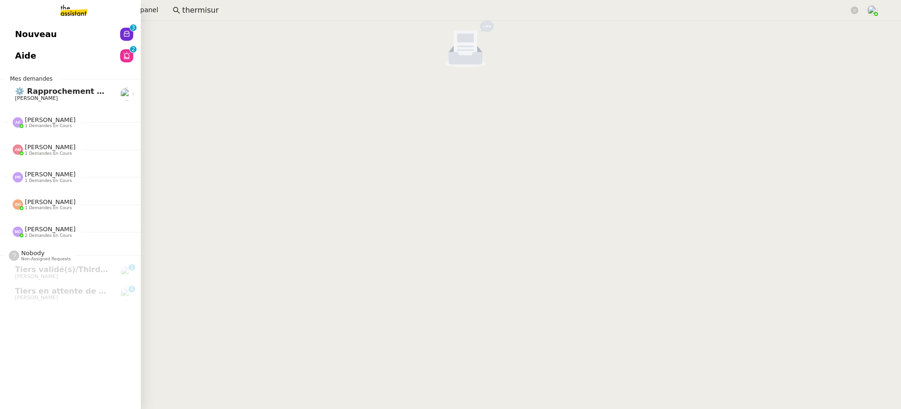
click at [15, 36] on span "Nouveau" at bounding box center [36, 34] width 42 height 14
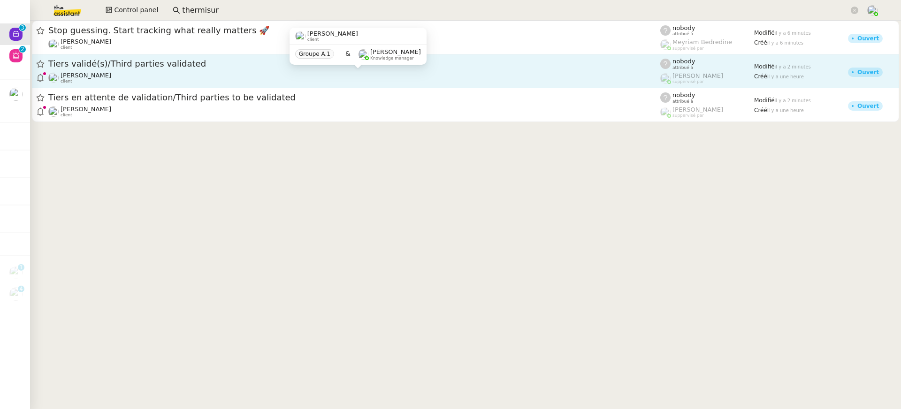
click at [181, 73] on div "Alexis KLAHR client" at bounding box center [354, 78] width 612 height 12
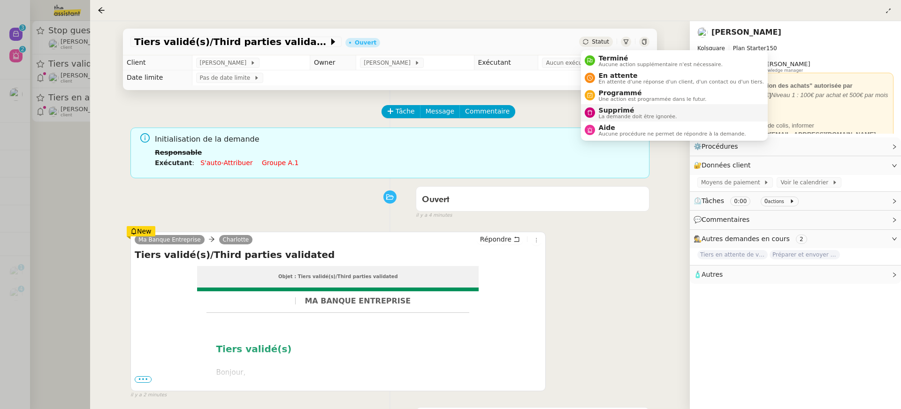
click at [630, 114] on span "La demande doit être ignorée." at bounding box center [638, 116] width 78 height 5
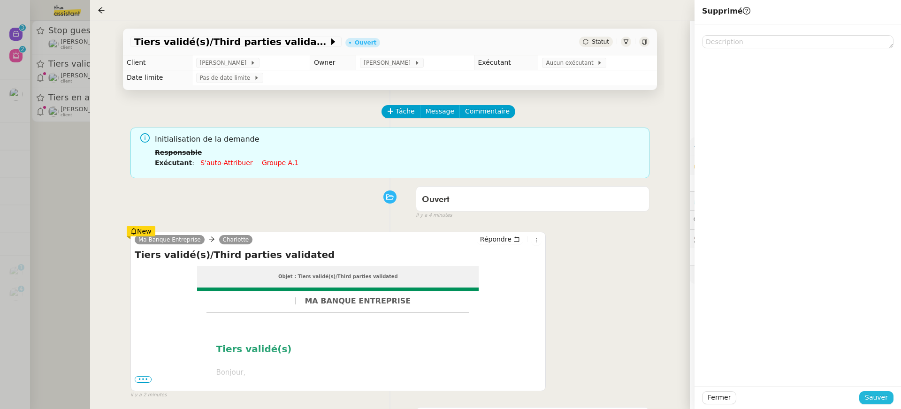
click at [878, 398] on span "Sauver" at bounding box center [876, 397] width 23 height 11
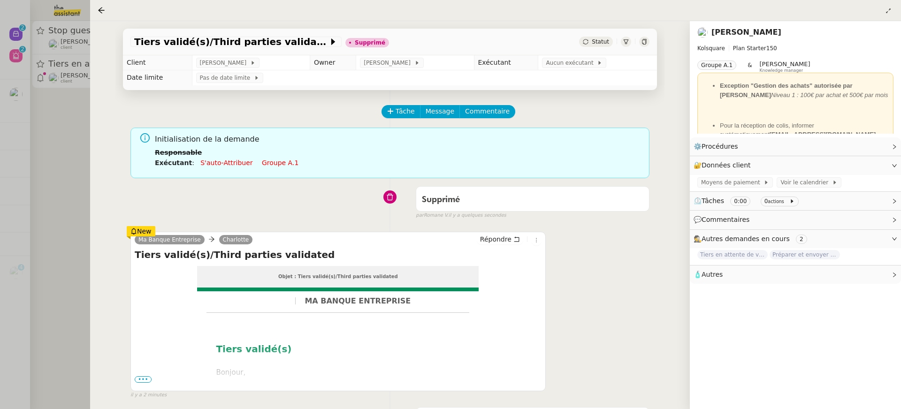
click at [40, 116] on div at bounding box center [450, 204] width 901 height 409
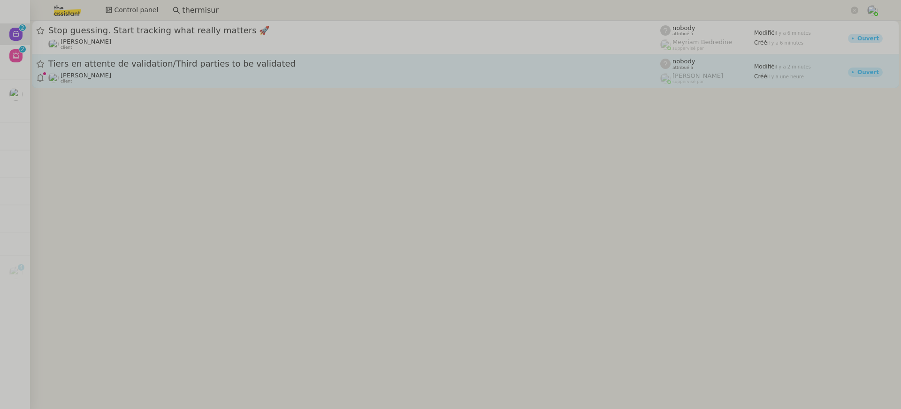
click at [107, 81] on div "Alexis KLAHR client" at bounding box center [354, 78] width 612 height 12
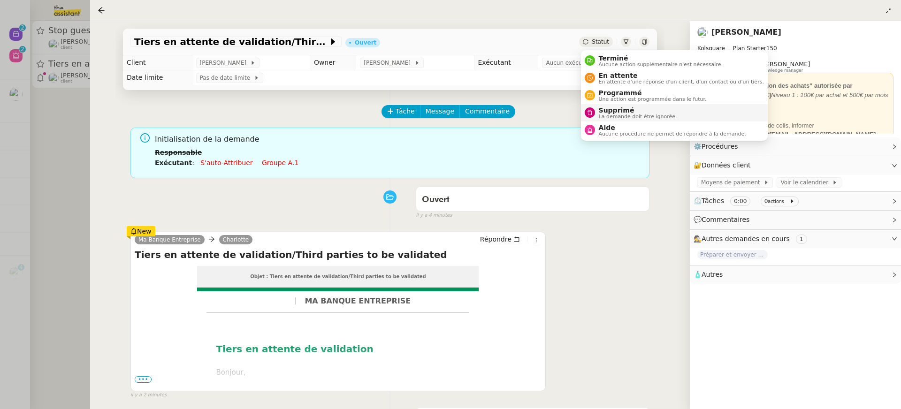
click at [659, 119] on li "Supprimé La demande doit être ignorée." at bounding box center [674, 112] width 187 height 17
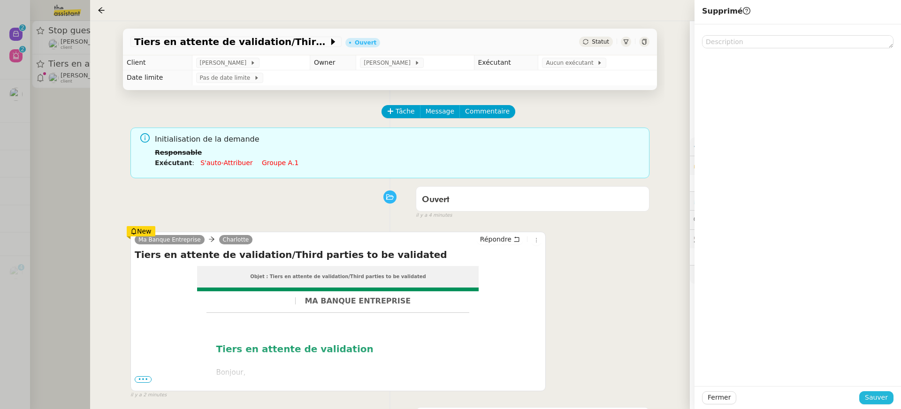
click at [889, 404] on div "Fermer Sauver" at bounding box center [797, 397] width 206 height 23
click at [883, 381] on div at bounding box center [797, 205] width 206 height 362
click at [886, 392] on button "Sauver" at bounding box center [876, 397] width 34 height 13
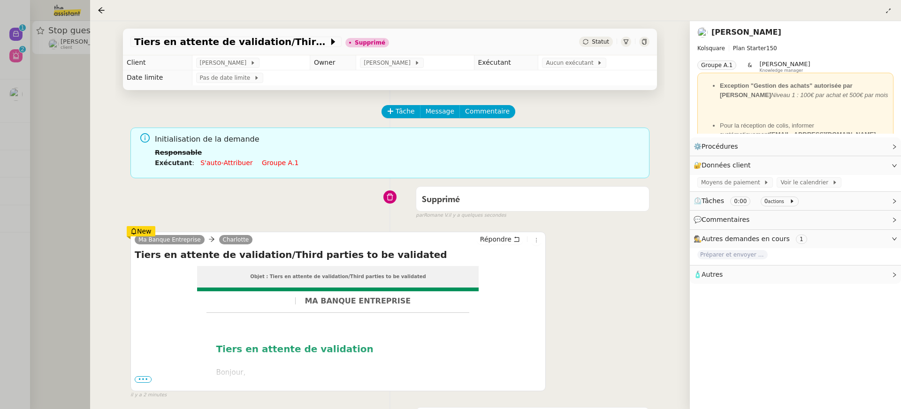
click at [59, 113] on div at bounding box center [450, 204] width 901 height 409
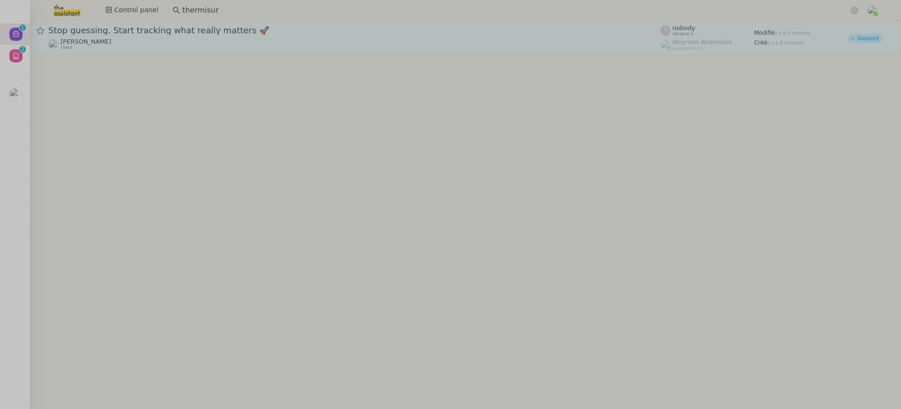
click at [93, 43] on span "Julien Decroix" at bounding box center [86, 41] width 51 height 7
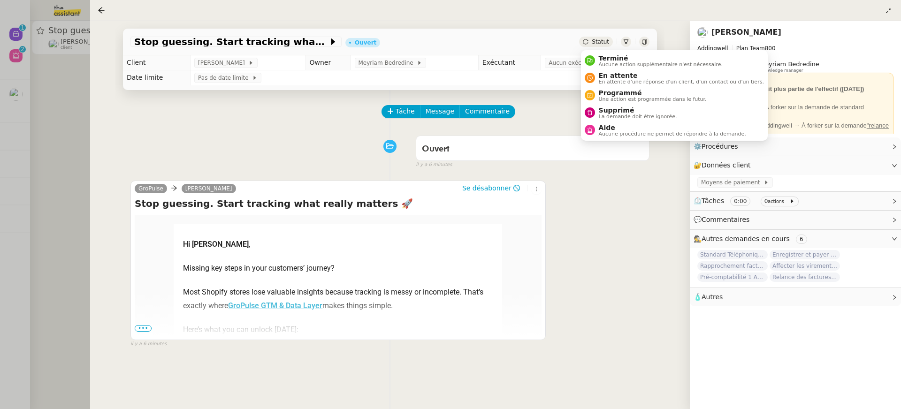
click at [600, 40] on span "Statut" at bounding box center [600, 41] width 17 height 7
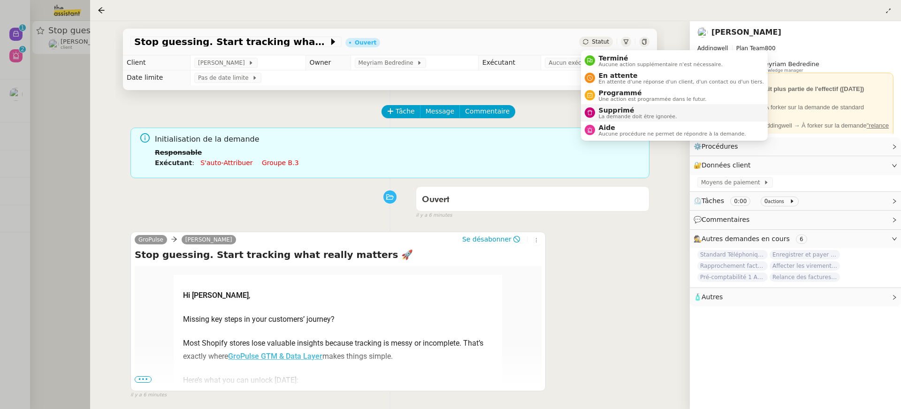
click at [631, 113] on span "Supprimé" at bounding box center [638, 111] width 78 height 8
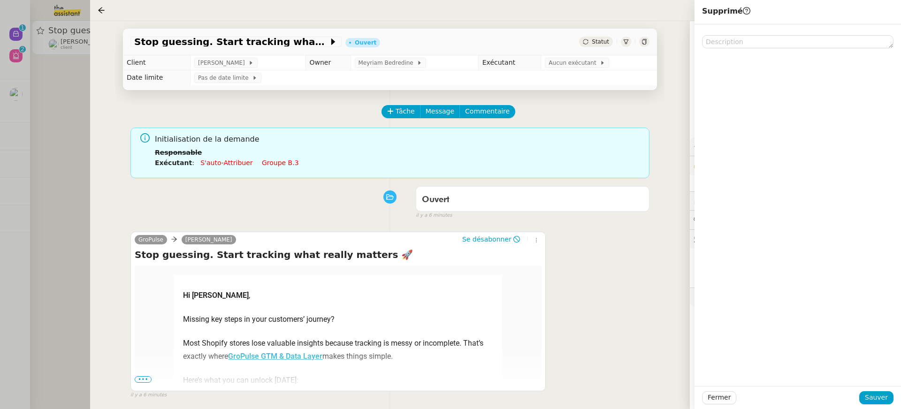
click at [866, 385] on div at bounding box center [797, 205] width 206 height 362
click at [874, 398] on span "Sauver" at bounding box center [876, 397] width 23 height 11
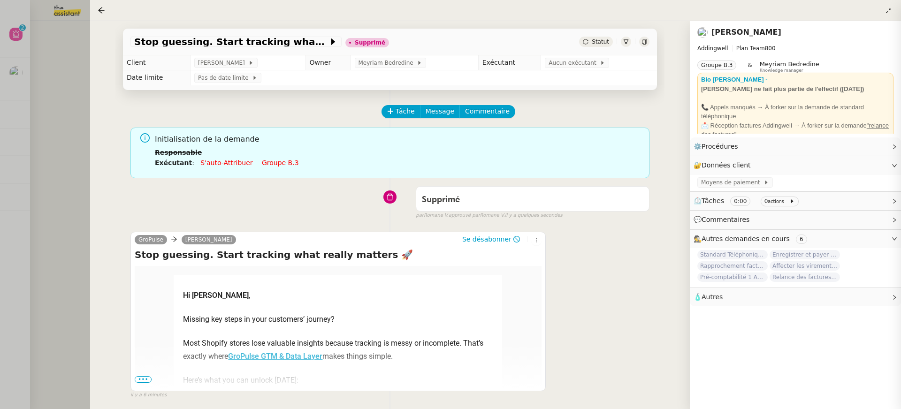
click at [88, 49] on div at bounding box center [450, 204] width 901 height 409
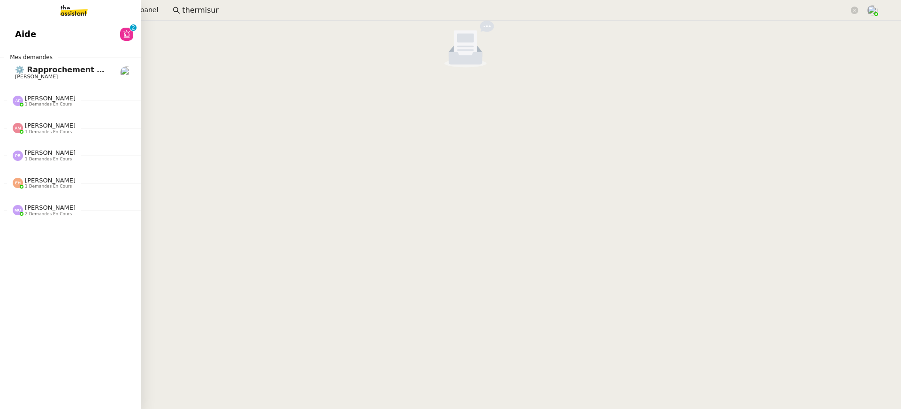
click at [14, 42] on link "Aide 0 1 2 3 4 5 6 7 8 9" at bounding box center [70, 34] width 141 height 22
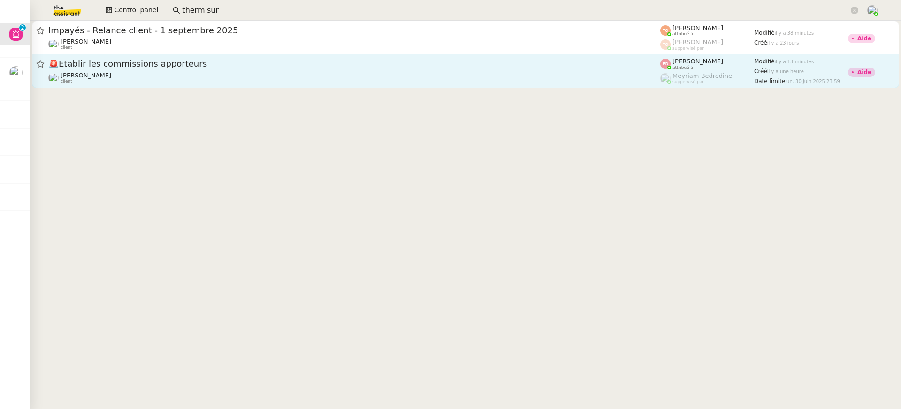
click at [389, 63] on span "🚨 Établir les commissions apporteurs" at bounding box center [354, 64] width 612 height 8
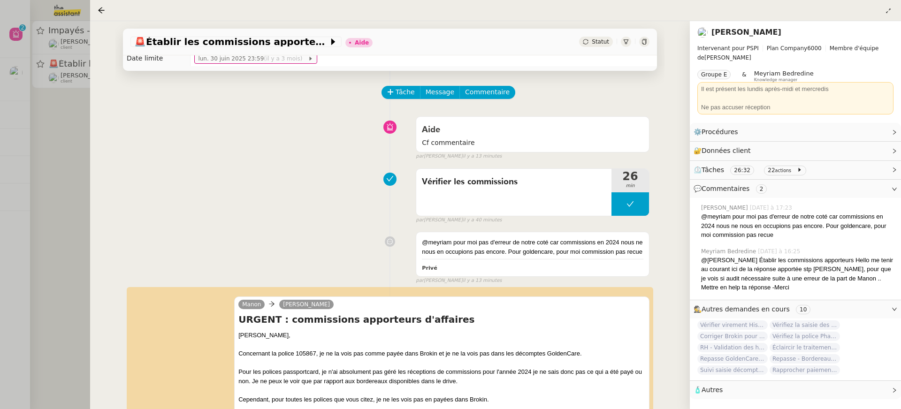
scroll to position [21, 0]
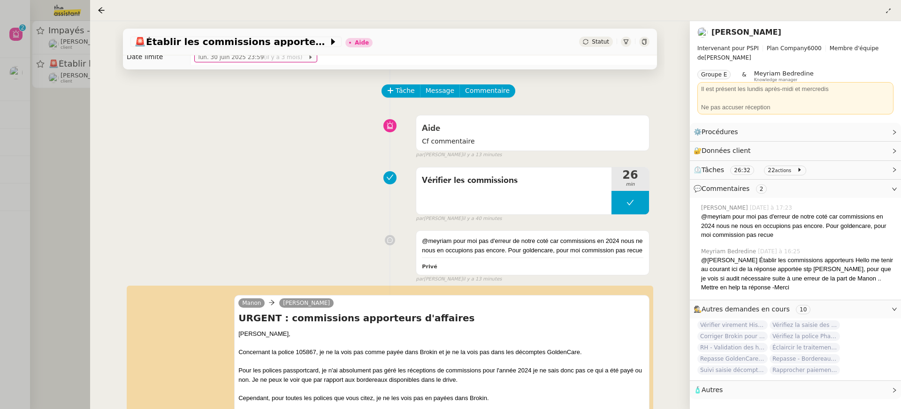
click at [65, 111] on div at bounding box center [450, 204] width 901 height 409
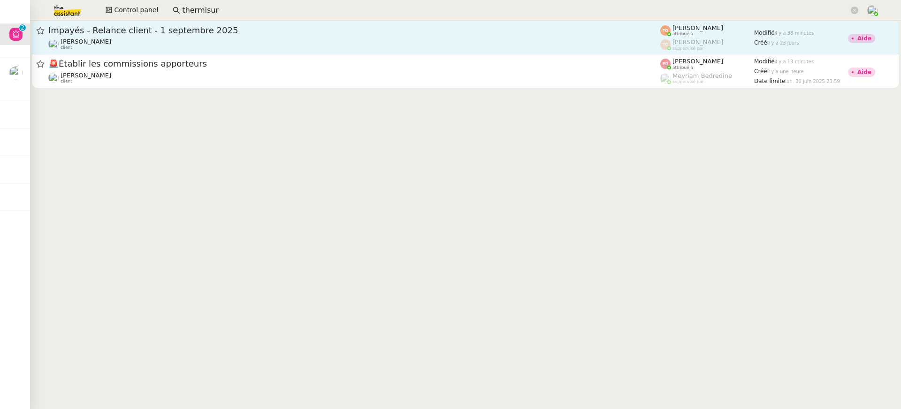
click at [175, 28] on span "Impayés - Relance client - 1 septembre 2025" at bounding box center [354, 30] width 612 height 8
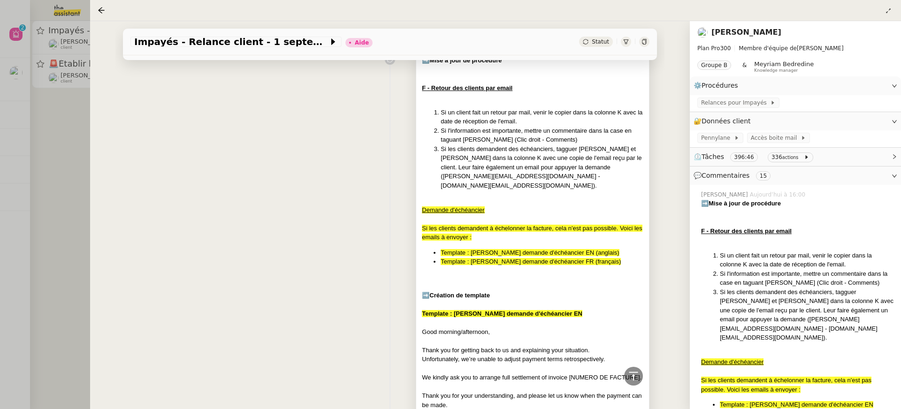
scroll to position [4844, 0]
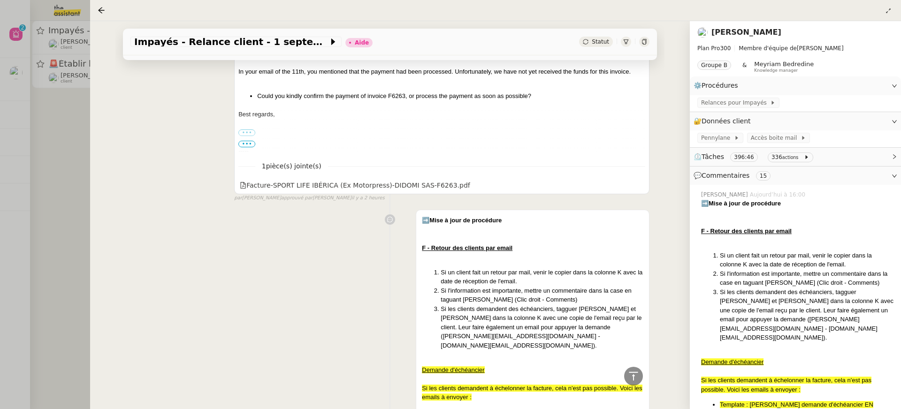
click at [758, 33] on link "Mathilde Borel" at bounding box center [746, 32] width 70 height 9
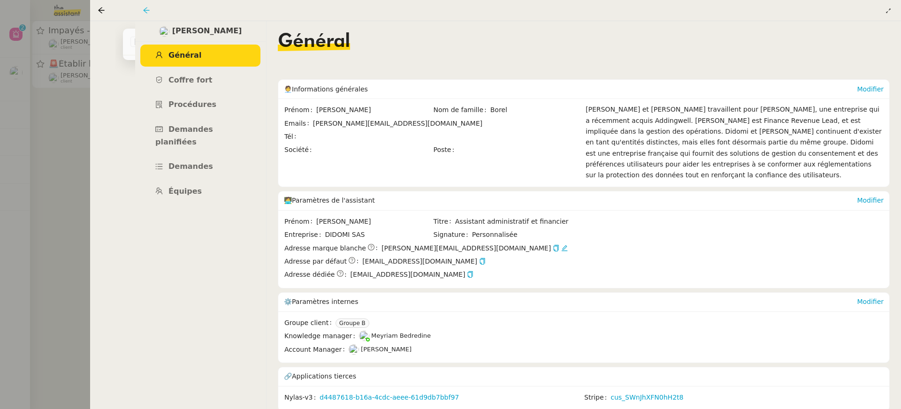
click at [149, 10] on icon at bounding box center [147, 11] width 8 height 8
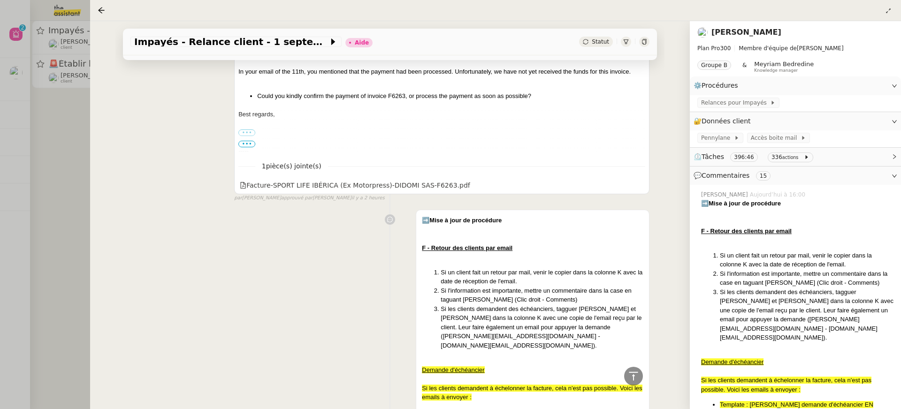
scroll to position [4927, 0]
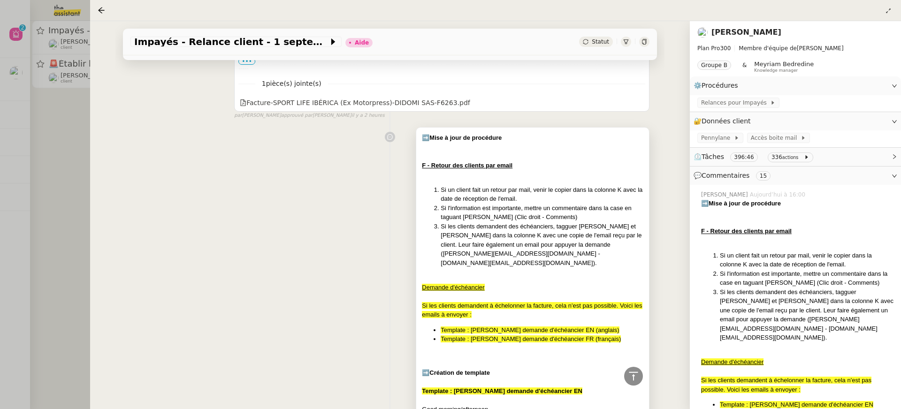
click at [475, 301] on div "Si les clients demandent à échelonner la facture, cela n'est pas possible. Voic…" at bounding box center [532, 310] width 221 height 18
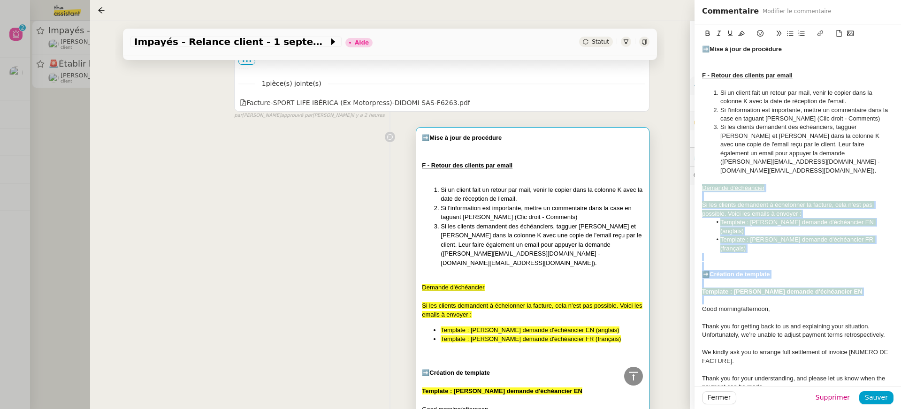
drag, startPoint x: 702, startPoint y: 180, endPoint x: 848, endPoint y: 274, distance: 173.5
click at [848, 274] on div "➡️Mise à jour de procédure F - Retour des clients par email Si un client fait u…" at bounding box center [797, 300] width 191 height 518
copy div "Demande d'échéancier Si les clients demandent à échelonner la facture, cela n'e…"
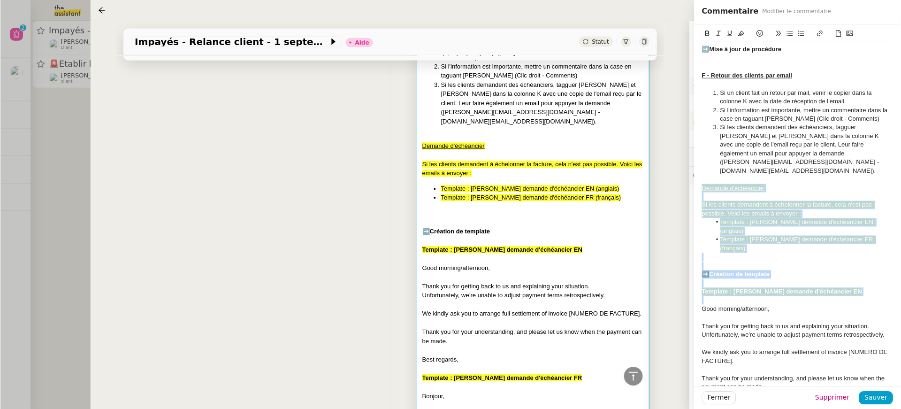
scroll to position [4927, 0]
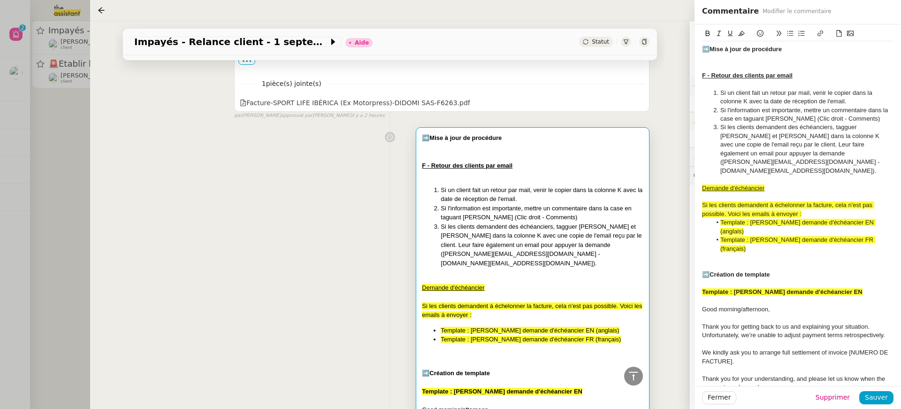
click at [740, 99] on li "Si un client fait un retour par mail, venir le copier dans la colonne K avec la…" at bounding box center [802, 97] width 183 height 17
drag, startPoint x: 701, startPoint y: 75, endPoint x: 798, endPoint y: 179, distance: 142.4
click at [798, 179] on div "➡️Mise à jour de procédure F - Retour des clients par email Si un client fait u…" at bounding box center [797, 297] width 206 height 546
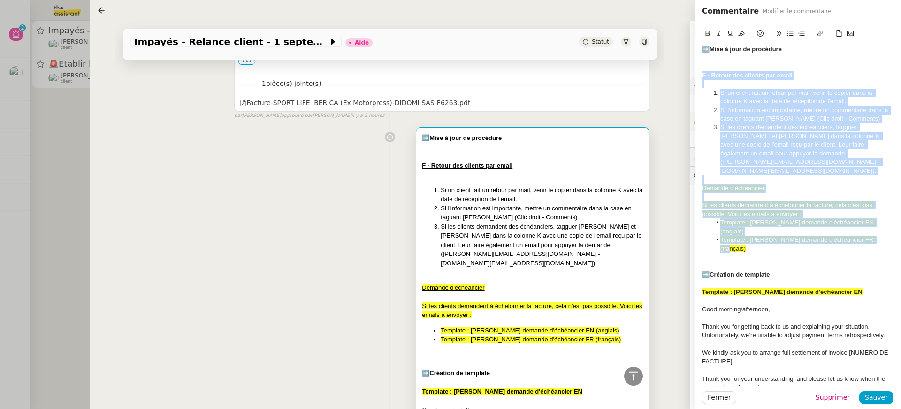
drag, startPoint x: 890, startPoint y: 224, endPoint x: 652, endPoint y: 71, distance: 283.2
click at [654, 73] on app-ticket "Impayés - Relance client - 1 septembre 2025 Aide Statut Client Mathilde Borel O…" at bounding box center [495, 215] width 811 height 388
copy div "F - Retour des clients par email Si un client fait un retour par mail, venir le…"
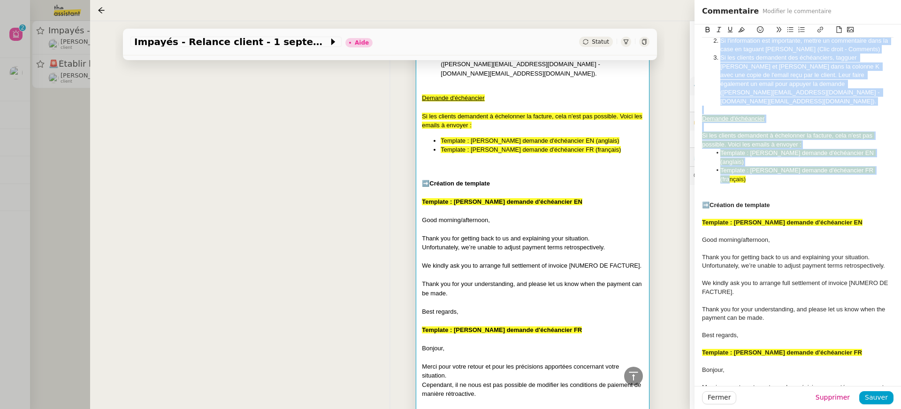
scroll to position [73, 0]
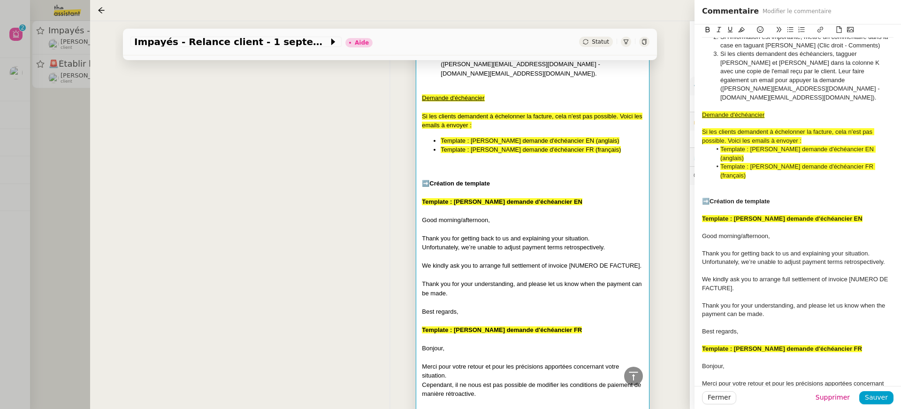
drag, startPoint x: 701, startPoint y: 191, endPoint x: 713, endPoint y: 223, distance: 34.2
click at [713, 223] on div "➡️Mise à jour de procédure F - Retour des clients par email Si un client fait u…" at bounding box center [797, 224] width 206 height 546
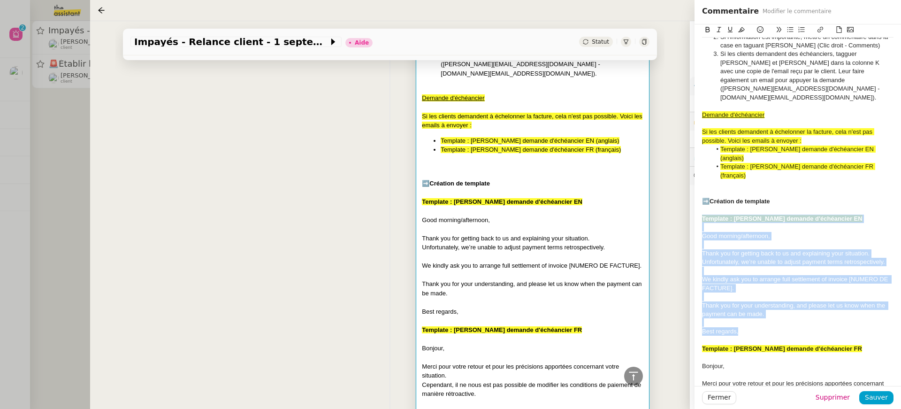
drag, startPoint x: 743, startPoint y: 304, endPoint x: 698, endPoint y: 188, distance: 123.9
click at [698, 190] on div "➡️Mise à jour de procédure F - Retour des clients par email Si un client fait u…" at bounding box center [797, 224] width 206 height 546
copy div "Template : Réponse demande d'échéancier EN Good morning/afternoon, Thank you fo…"
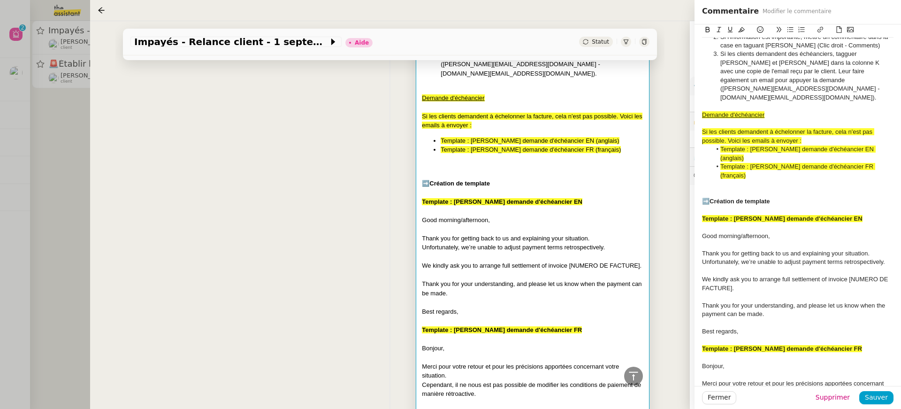
click at [235, 221] on div "➡️Mise à jour de procédure F - Retour des clients par email Si un client fait u…" at bounding box center [389, 216] width 519 height 566
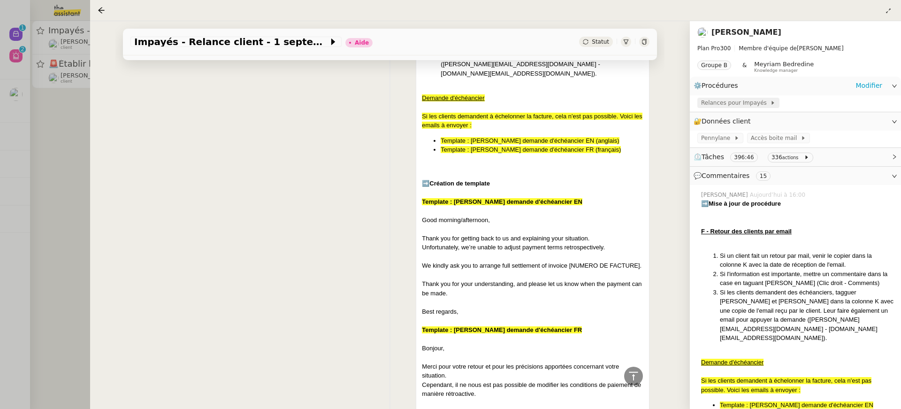
click at [720, 101] on span "Relances pour Impayés" at bounding box center [735, 102] width 69 height 9
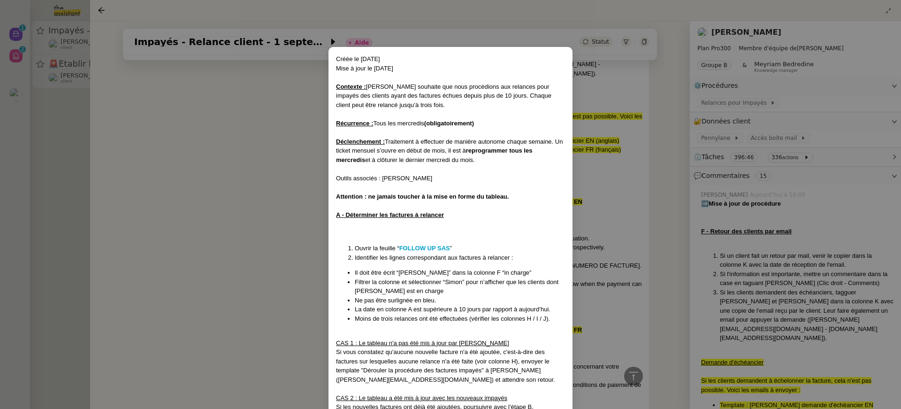
click at [618, 168] on nz-modal-container "Créée le 30/07/2025 Mise à jour le 24/09/2025 Contexte : Mathilde souhaite que …" at bounding box center [450, 204] width 901 height 409
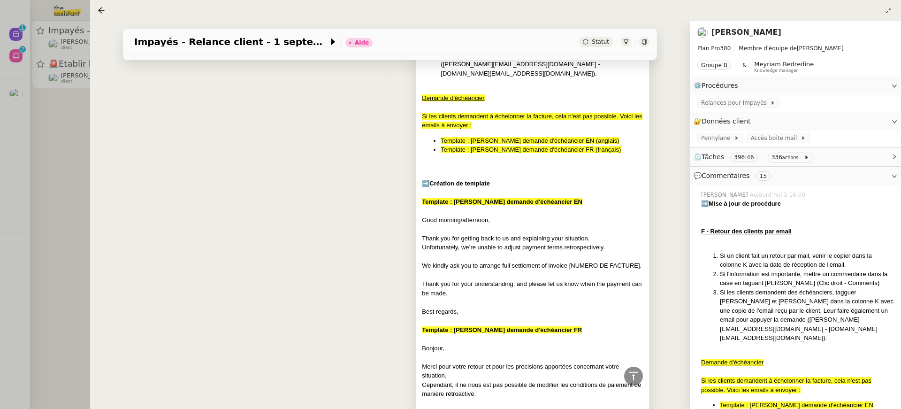
click at [750, 30] on link "Mathilde Borel" at bounding box center [746, 32] width 70 height 9
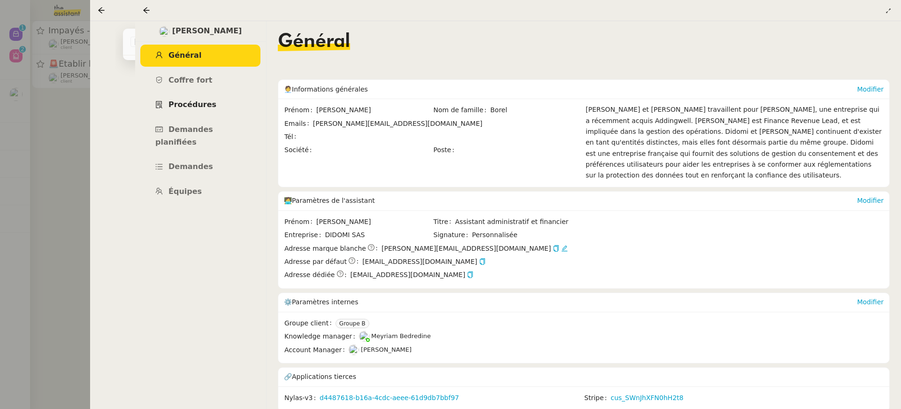
click at [198, 105] on span "Procédures" at bounding box center [192, 104] width 48 height 9
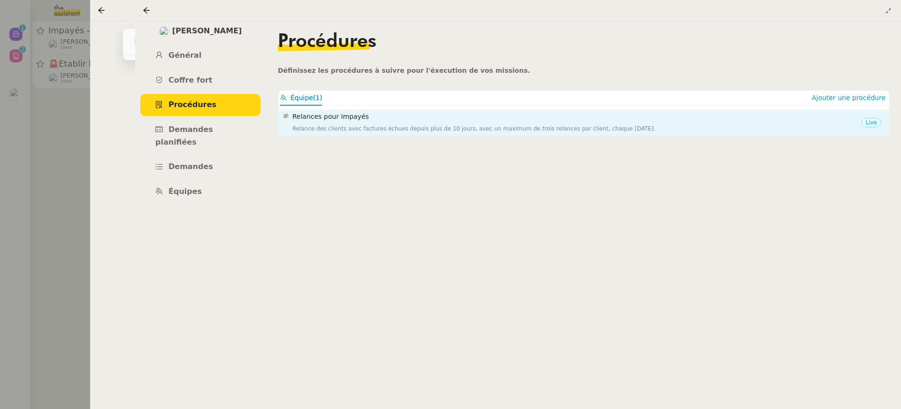
click at [383, 133] on div "Relance des clients avec factures échues depuis plus de 10 jours, avec un maxim…" at bounding box center [576, 128] width 569 height 9
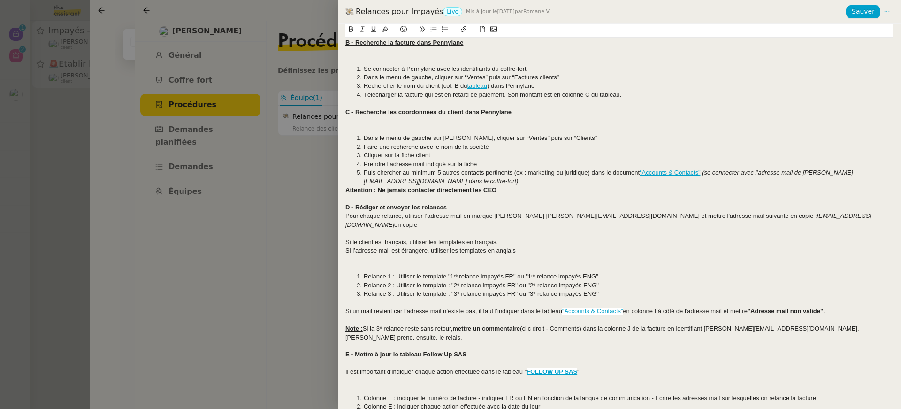
scroll to position [423, 0]
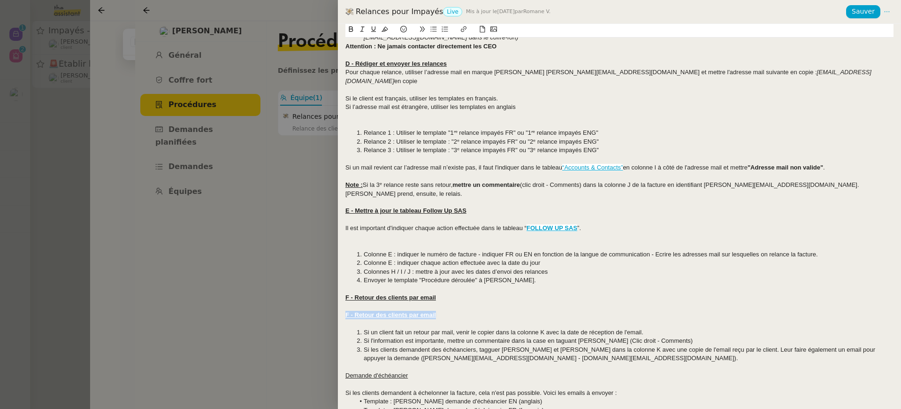
drag, startPoint x: 442, startPoint y: 299, endPoint x: 256, endPoint y: 298, distance: 186.7
click at [256, 298] on div "Relances pour Impayés Live Mis à jour le 24 sept. 2025 par Romane V. Sauver Cré…" at bounding box center [450, 204] width 901 height 409
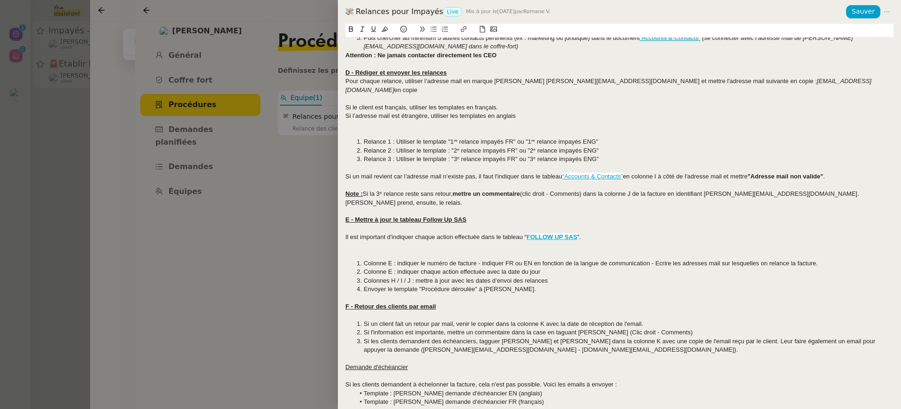
scroll to position [406, 0]
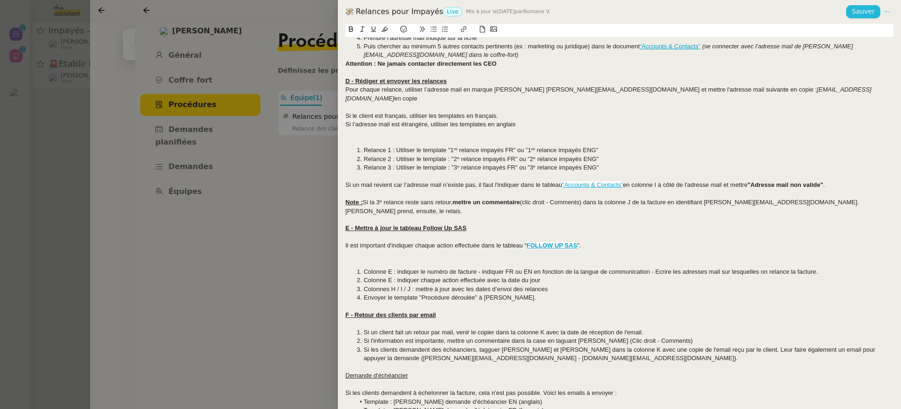
click at [869, 13] on span "Sauver" at bounding box center [863, 11] width 23 height 11
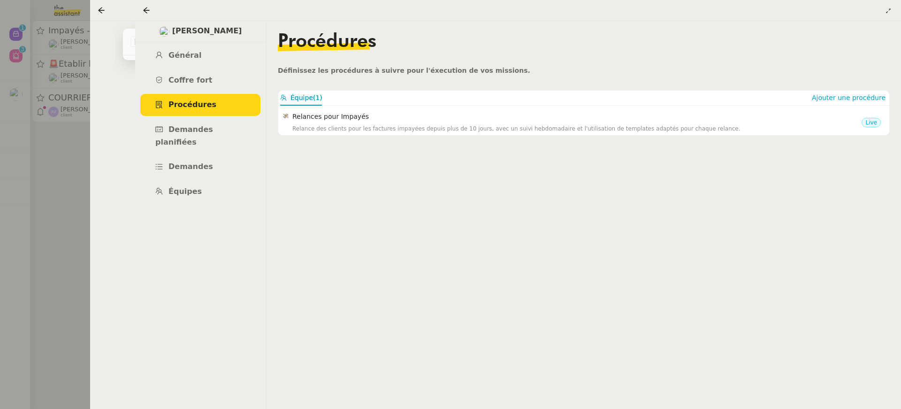
click at [155, 7] on div at bounding box center [518, 10] width 751 height 13
click at [147, 10] on icon at bounding box center [147, 11] width 8 height 8
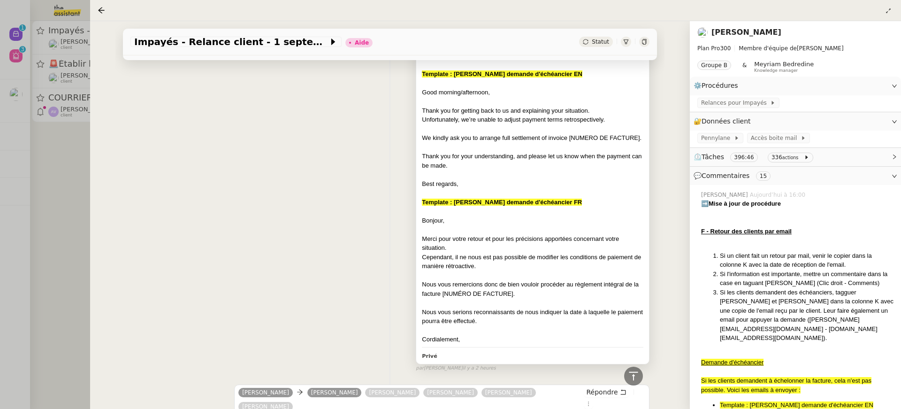
scroll to position [5277, 0]
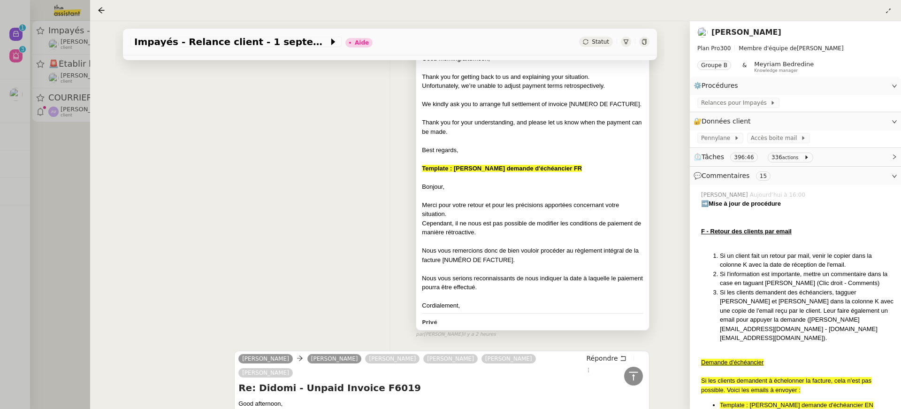
click at [538, 274] on div "Nous vous serions reconnaissants de nous indiquer la date à laquelle le paiemen…" at bounding box center [532, 283] width 221 height 18
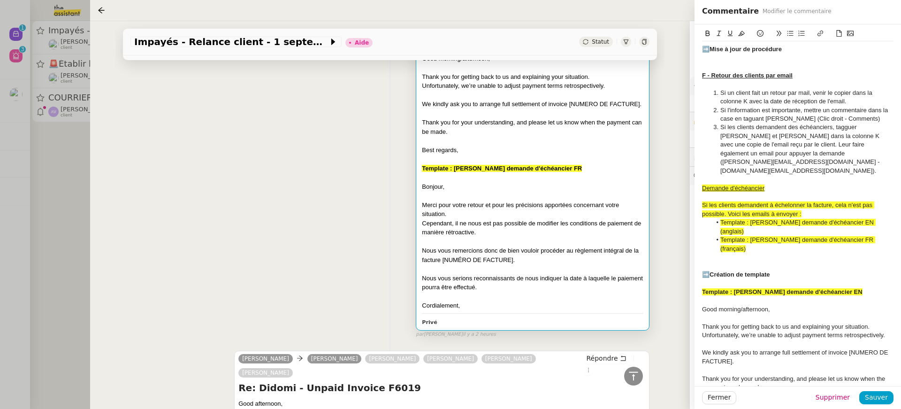
scroll to position [159, 0]
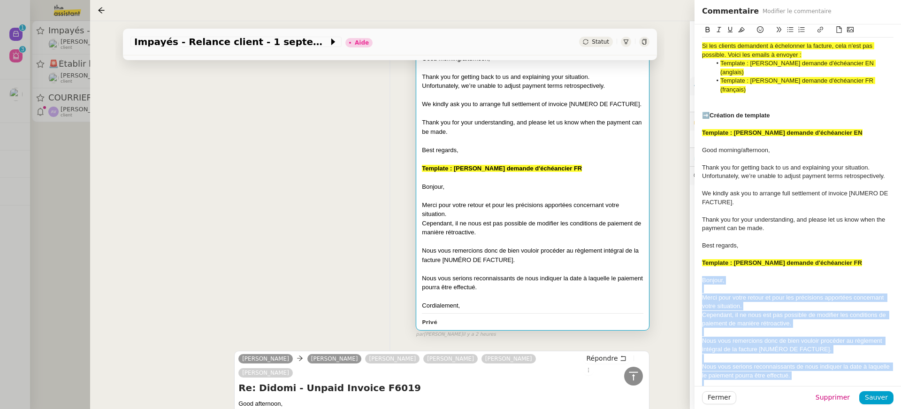
drag, startPoint x: 703, startPoint y: 256, endPoint x: 775, endPoint y: 373, distance: 137.8
click at [775, 373] on div "➡️Mise à jour de procédure F - Retour des clients par email Si un client fait u…" at bounding box center [797, 141] width 191 height 518
copy div "Bonjour, Merci pour votre retour et pour les précisions apportées concernant vo…"
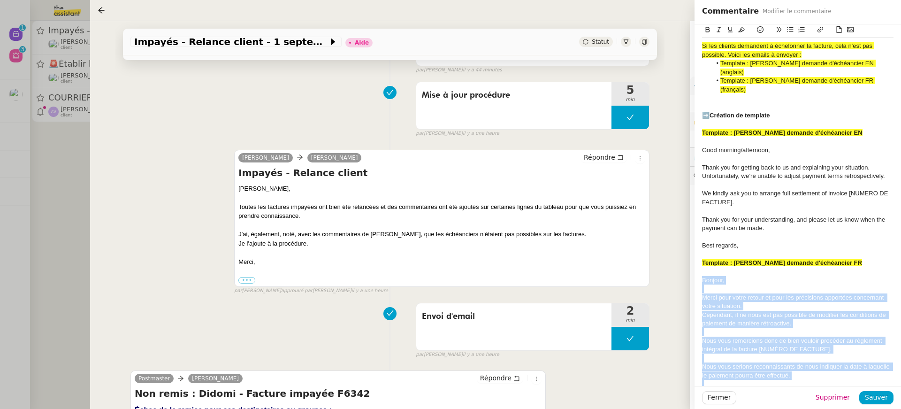
scroll to position [0, 0]
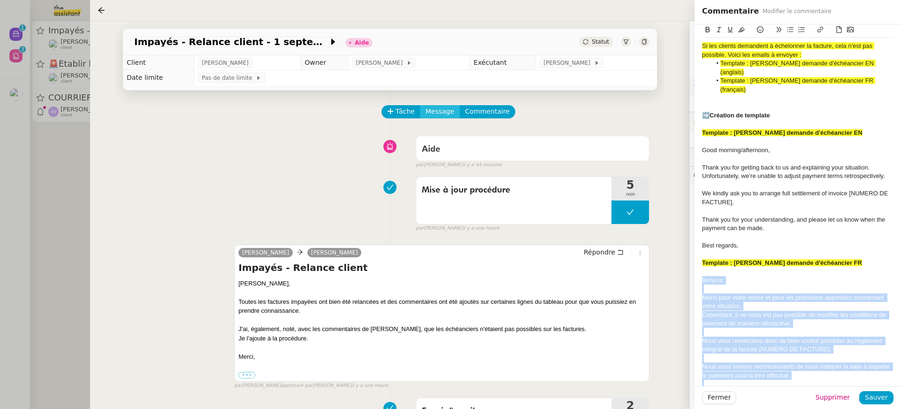
click at [432, 113] on span "Message" at bounding box center [440, 111] width 29 height 11
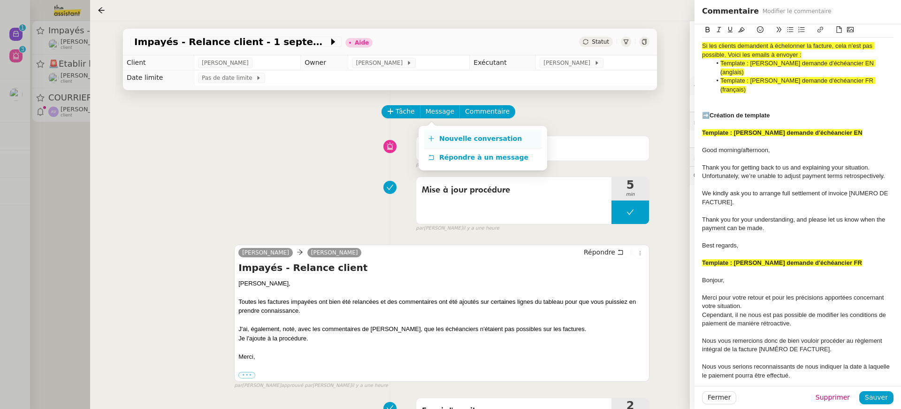
click at [454, 138] on span "Nouvelle conversation" at bounding box center [480, 139] width 83 height 8
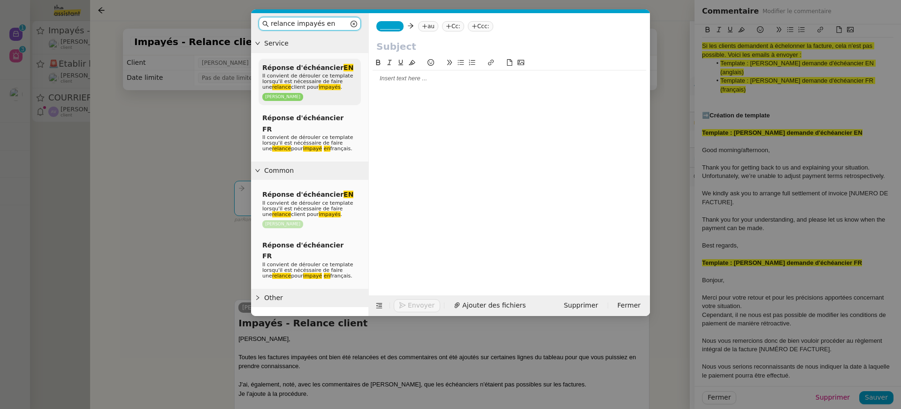
type input "relance impayés en"
click at [334, 77] on span "Il convient de dérouler ce template lorsqu'il est nécessaire de faire une relan…" at bounding box center [307, 81] width 91 height 17
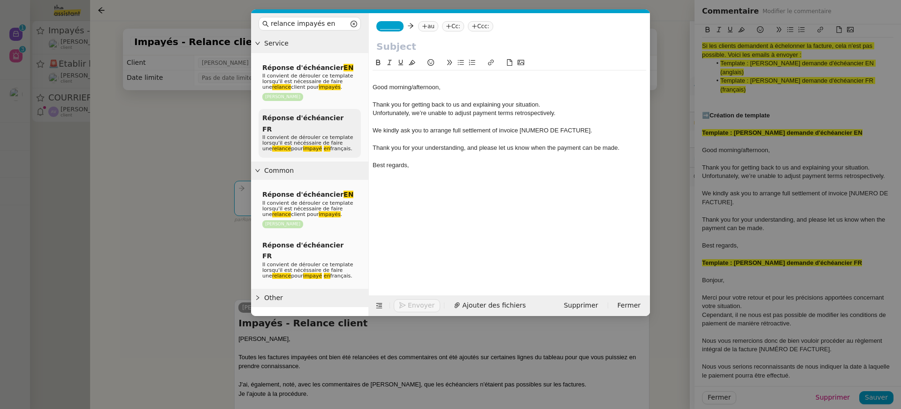
click at [331, 138] on span "Il convient de dérouler ce template lorsqu'il est nécéssaire de faire une relan…" at bounding box center [307, 142] width 91 height 17
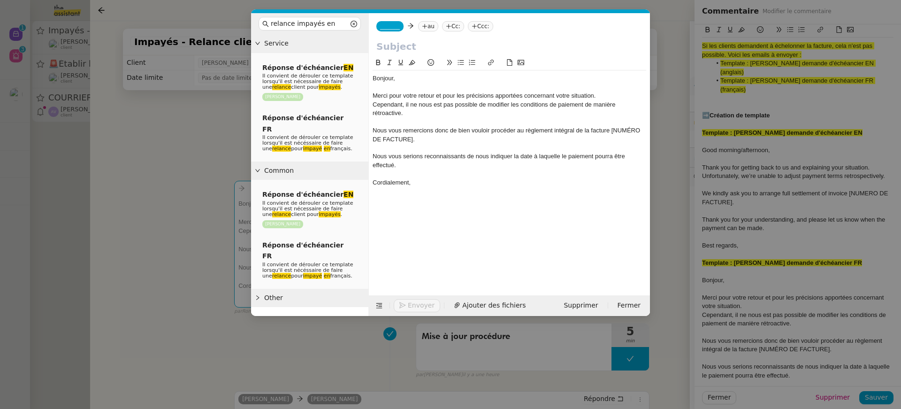
click at [122, 222] on nz-modal-container "relance impayés en Service Réponse d'échéancier EN Il convient de dérouler ce t…" at bounding box center [450, 204] width 901 height 409
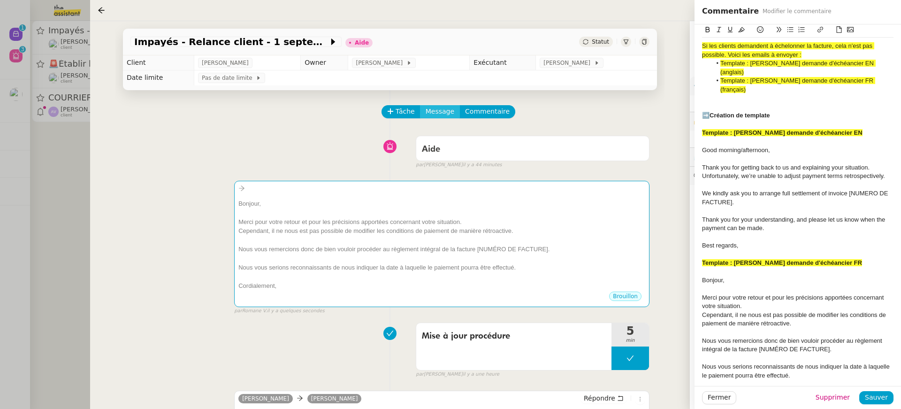
click at [432, 118] on div "Tâche Message Commentaire" at bounding box center [515, 116] width 267 height 23
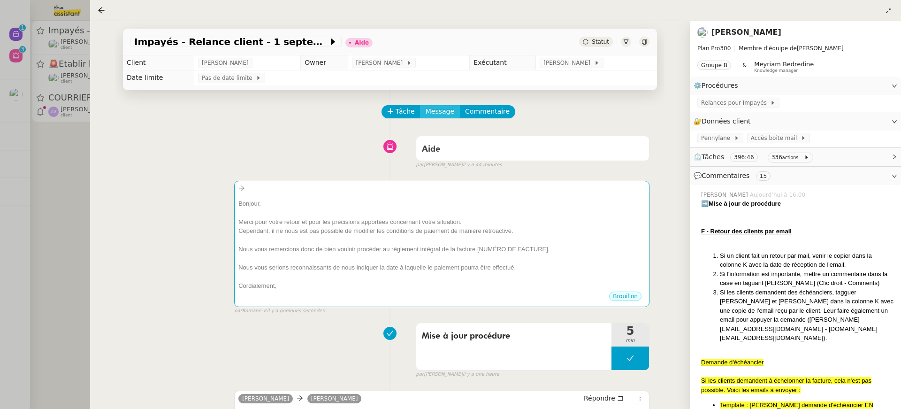
click at [439, 112] on span "Message" at bounding box center [440, 111] width 29 height 11
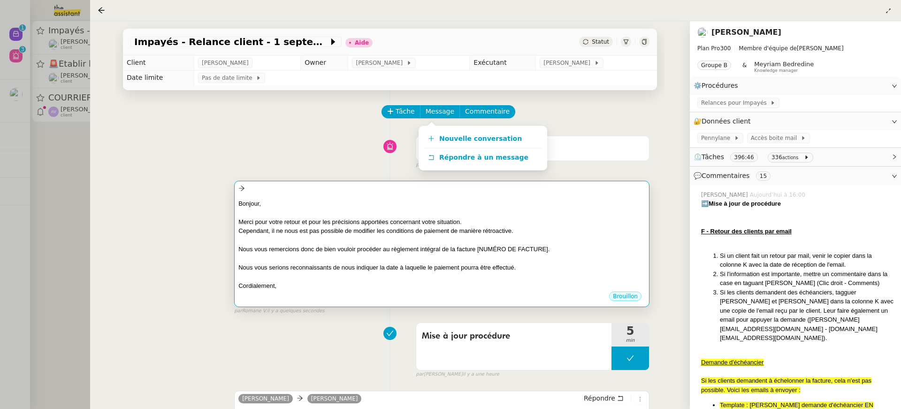
click at [431, 244] on div at bounding box center [441, 240] width 407 height 9
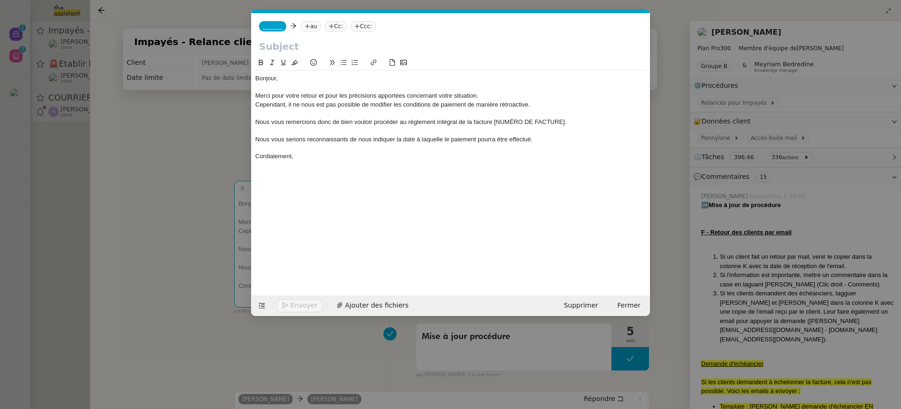
scroll to position [0, 79]
click at [588, 303] on span "Supprimer" at bounding box center [581, 305] width 34 height 11
click at [663, 281] on button "OK" at bounding box center [668, 280] width 17 height 10
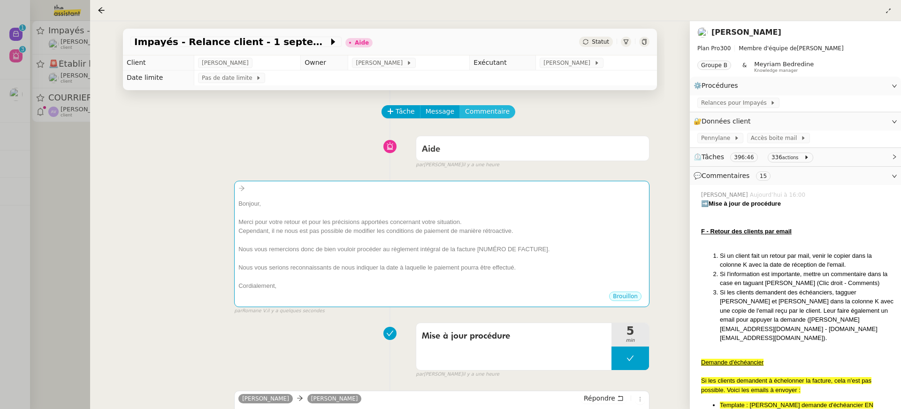
click at [492, 114] on span "Commentaire" at bounding box center [487, 111] width 45 height 11
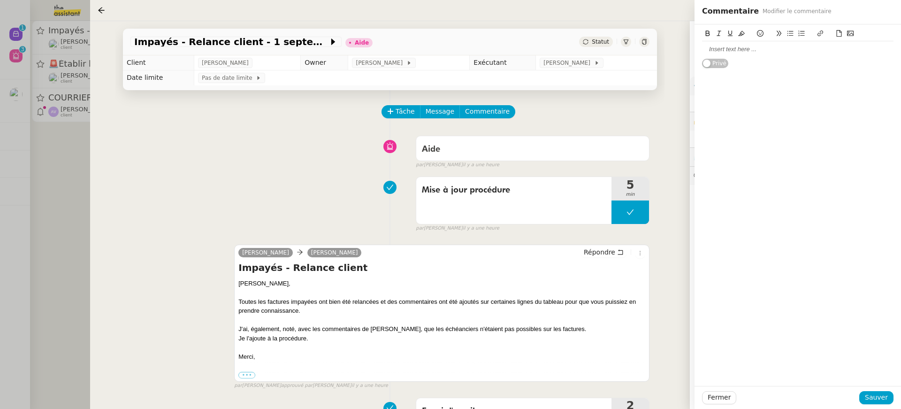
click at [742, 48] on div at bounding box center [797, 49] width 191 height 8
click at [887, 387] on div "Fermer Sauver" at bounding box center [797, 397] width 206 height 23
click at [887, 395] on span "Sauver" at bounding box center [876, 397] width 23 height 11
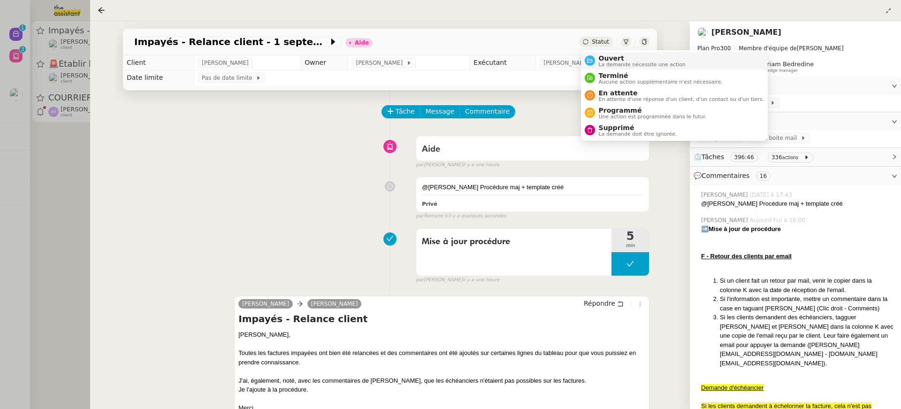
click at [620, 60] on span "Ouvert" at bounding box center [642, 58] width 87 height 8
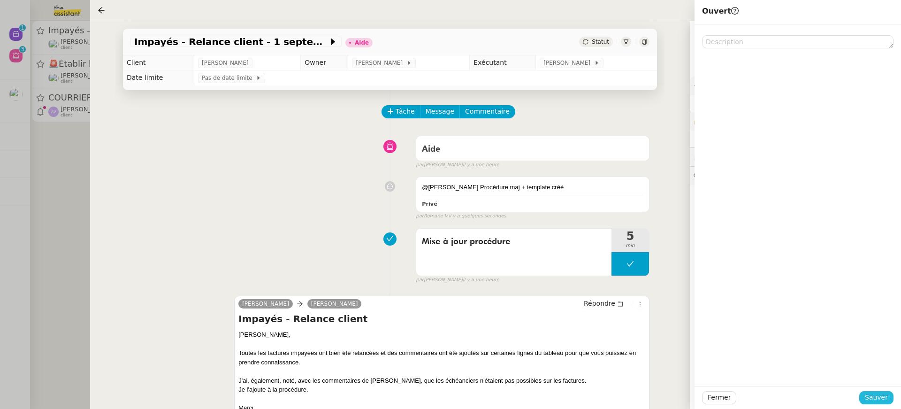
click at [868, 403] on button "Sauver" at bounding box center [876, 397] width 34 height 13
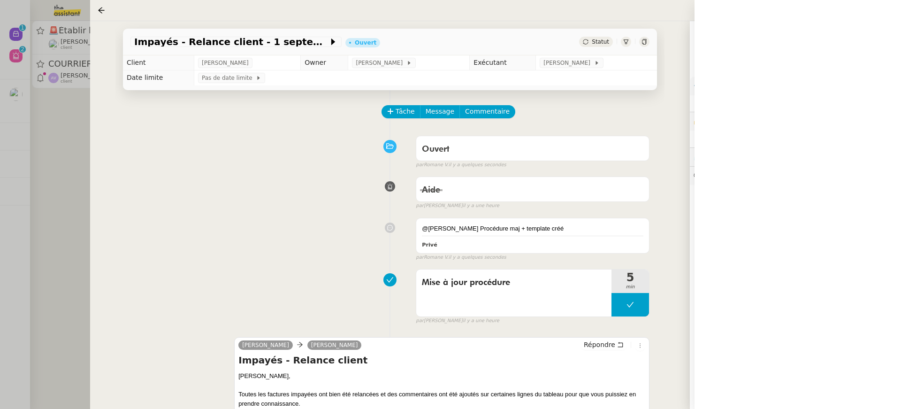
click at [8, 88] on div at bounding box center [450, 204] width 901 height 409
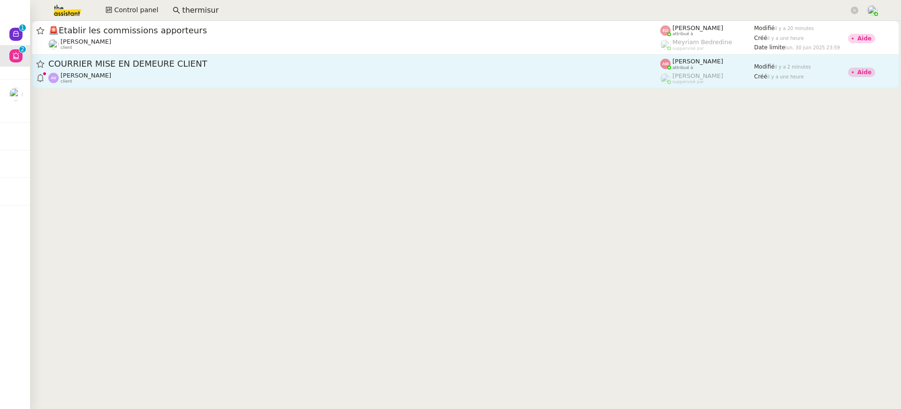
click at [124, 74] on div "Alexandre Vericel client" at bounding box center [354, 78] width 612 height 12
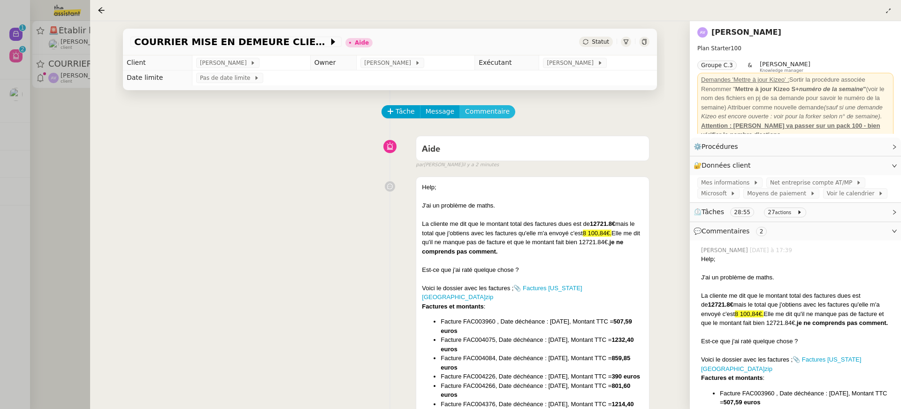
click at [496, 112] on span "Commentaire" at bounding box center [487, 111] width 45 height 11
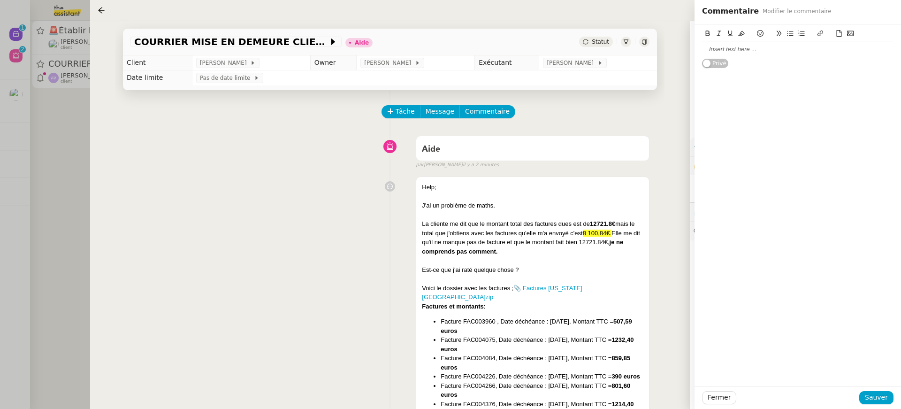
click at [749, 44] on div at bounding box center [797, 49] width 191 height 16
click at [885, 388] on div "Fermer Sauver" at bounding box center [797, 397] width 206 height 23
click at [886, 393] on span "Sauver" at bounding box center [876, 397] width 23 height 11
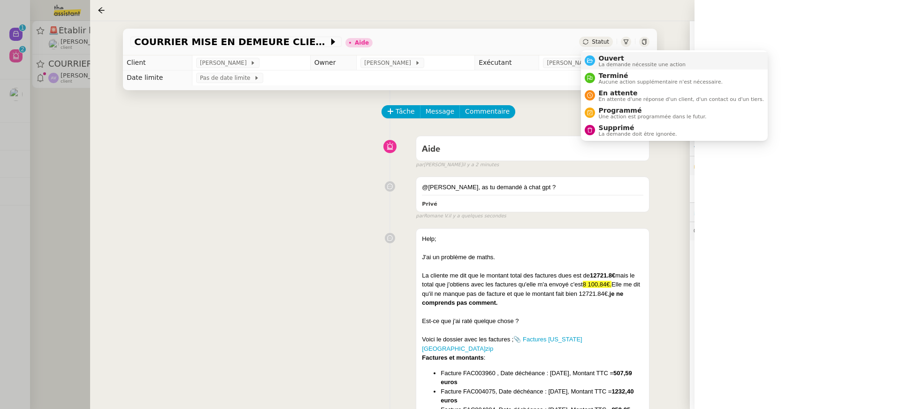
click at [615, 53] on li "Ouvert La demande nécessite une action" at bounding box center [674, 60] width 187 height 17
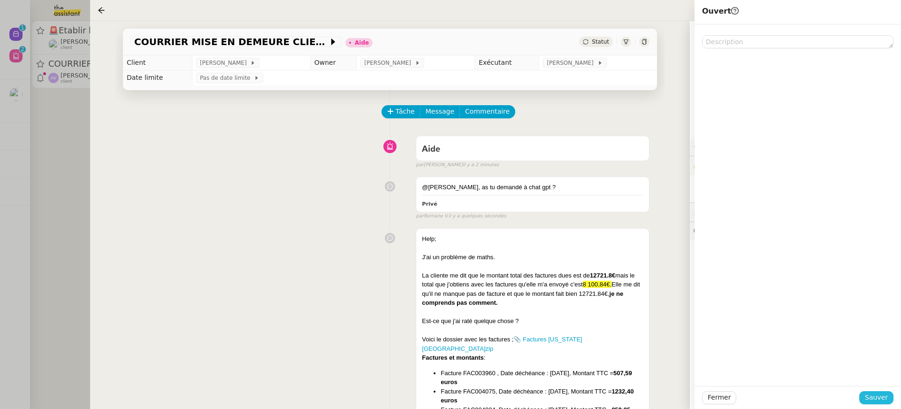
click at [887, 393] on span "Sauver" at bounding box center [876, 397] width 23 height 11
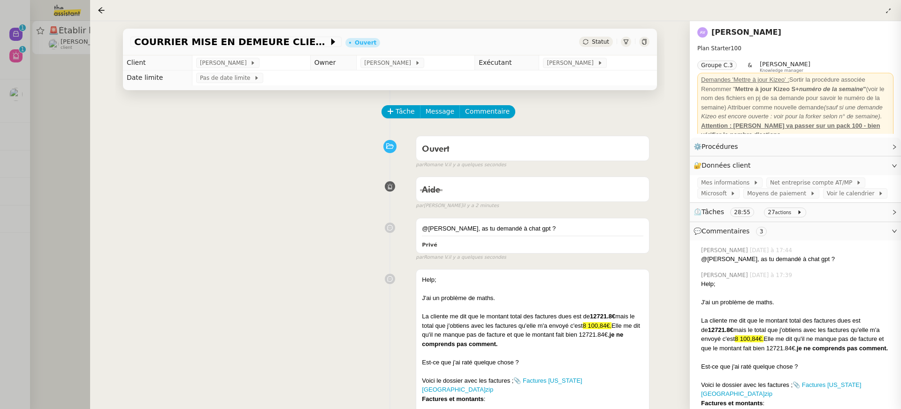
click at [59, 67] on div at bounding box center [450, 204] width 901 height 409
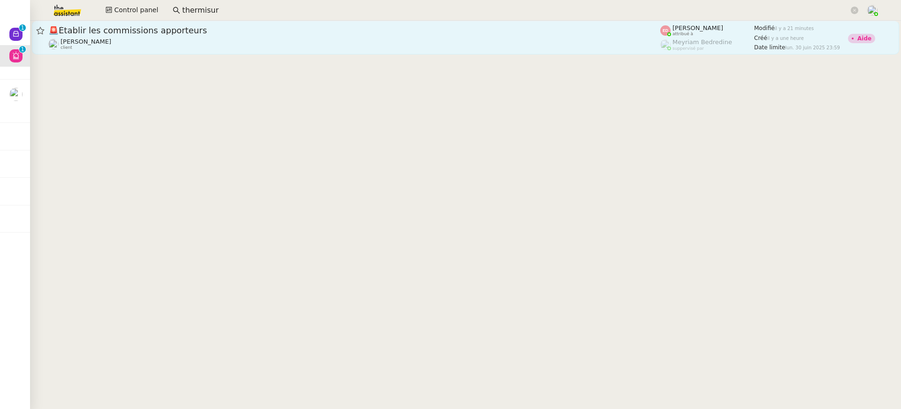
click at [172, 39] on div "Pierrick Morel client" at bounding box center [354, 44] width 612 height 12
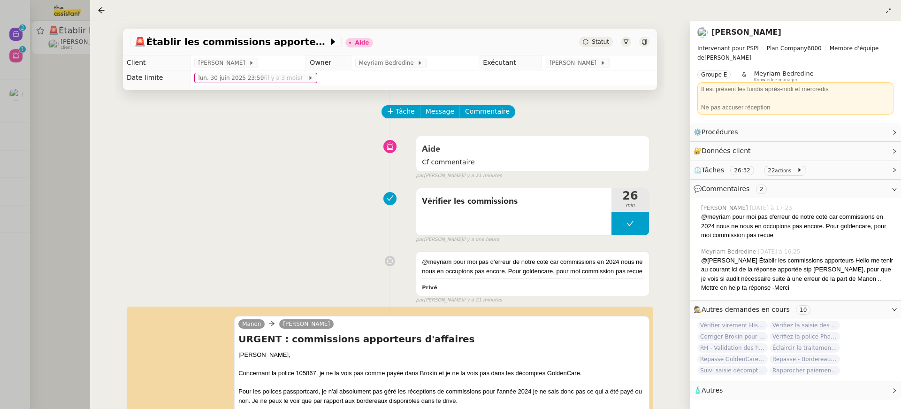
scroll to position [233, 0]
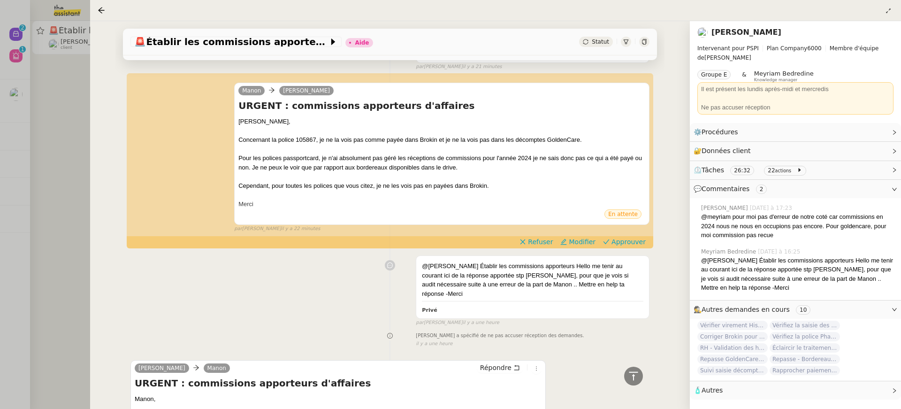
click at [15, 54] on div at bounding box center [450, 204] width 901 height 409
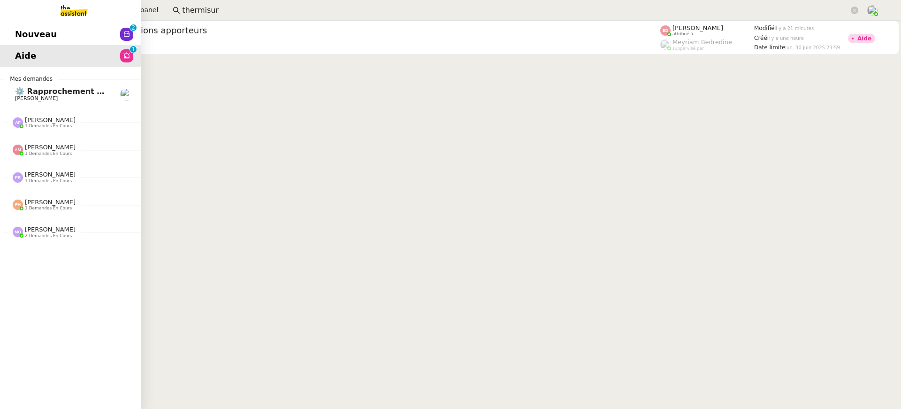
click at [16, 35] on link "Nouveau 0 1 2 3 4 5 6 7 8 9" at bounding box center [70, 34] width 141 height 22
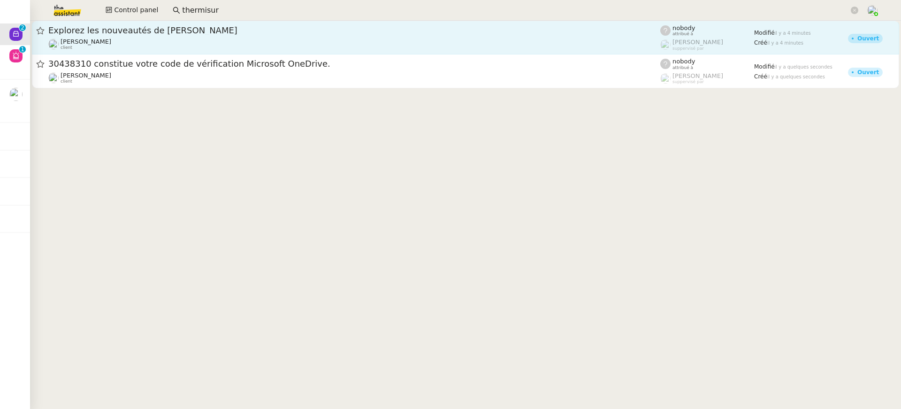
click at [352, 36] on div "Explorez les nouveautés de Pennylane Jean-Baptiste Barfety client" at bounding box center [354, 37] width 612 height 25
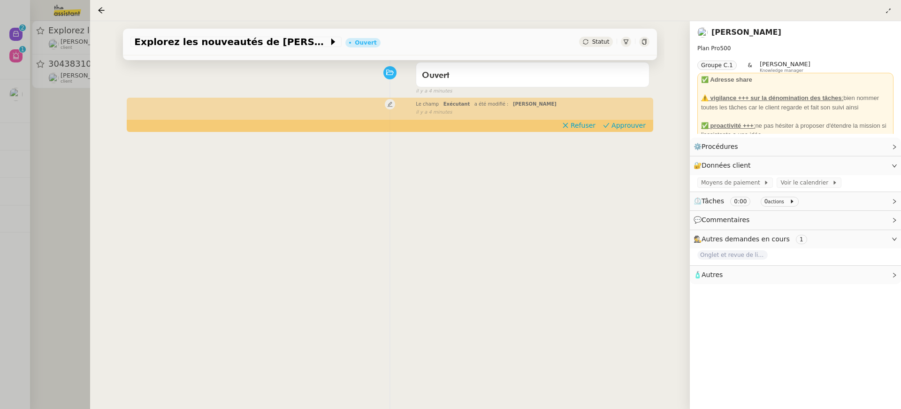
scroll to position [103, 0]
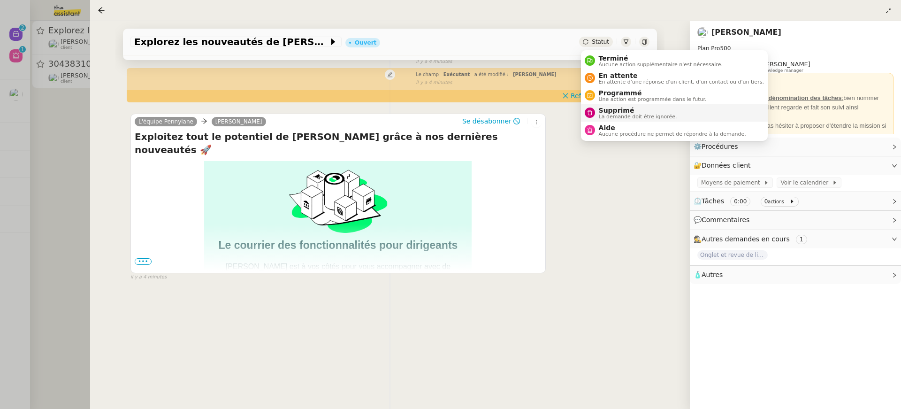
click at [643, 114] on span "La demande doit être ignorée." at bounding box center [638, 116] width 78 height 5
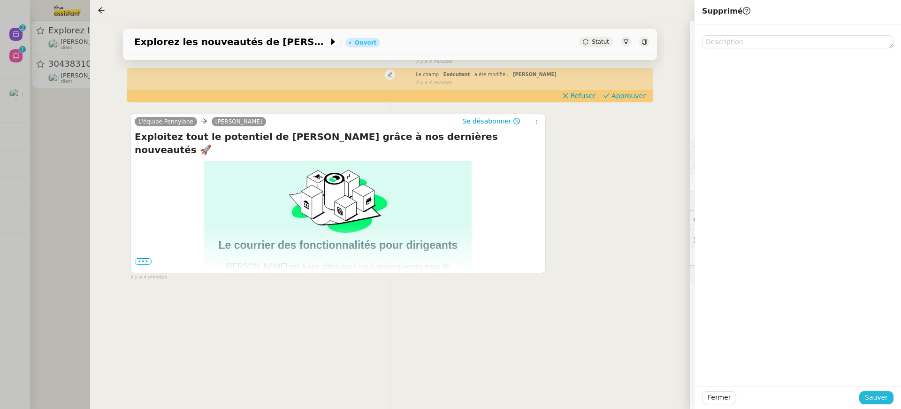
click at [880, 401] on span "Sauver" at bounding box center [876, 397] width 23 height 11
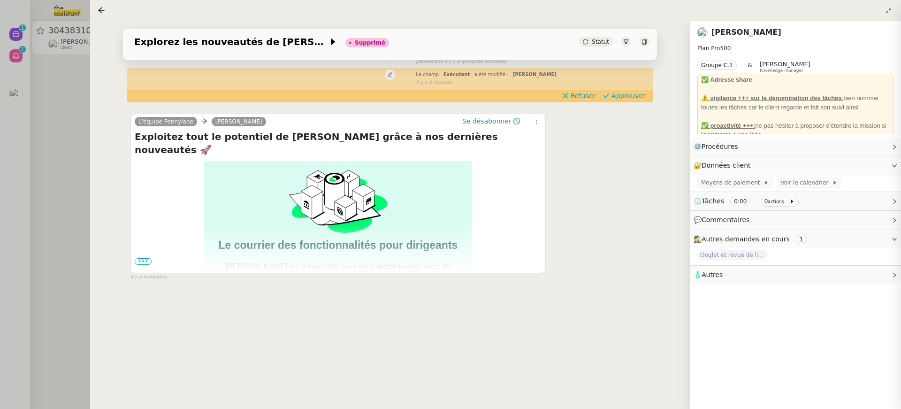
click at [47, 59] on div at bounding box center [450, 204] width 901 height 409
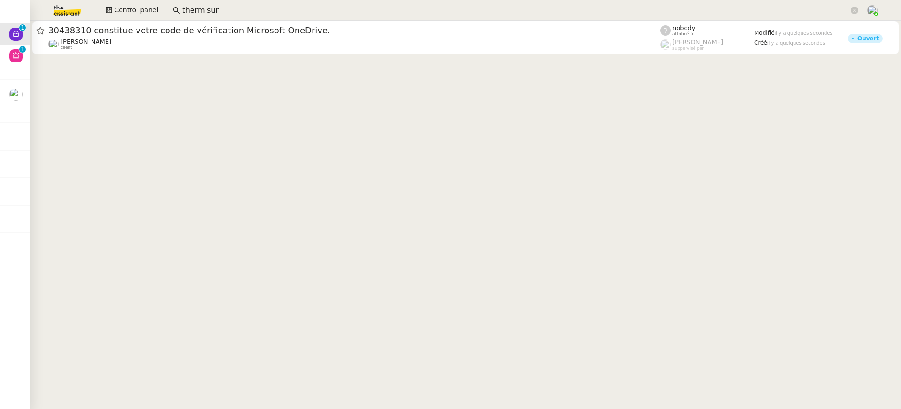
click at [225, 5] on input "thermisur" at bounding box center [515, 10] width 667 height 13
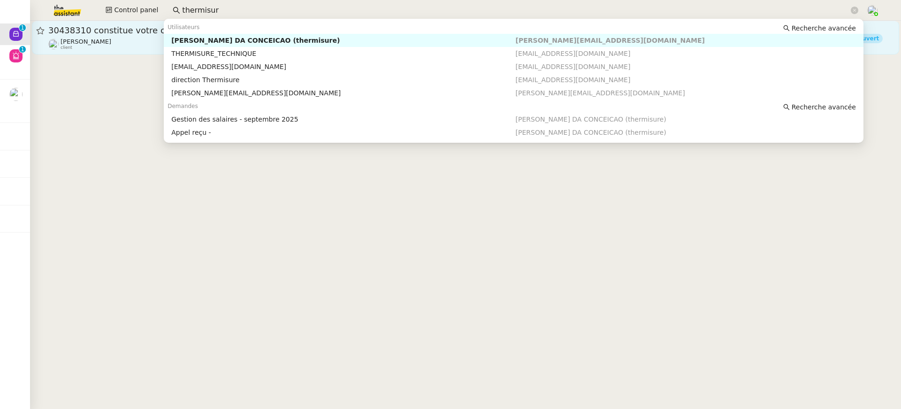
click at [83, 32] on span "30438310 constitue votre code de vérification Microsoft OneDrive." at bounding box center [354, 30] width 612 height 8
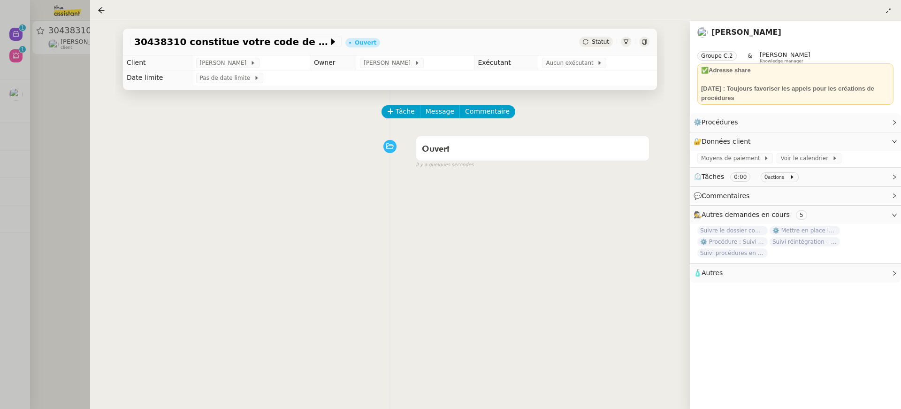
scroll to position [120, 0]
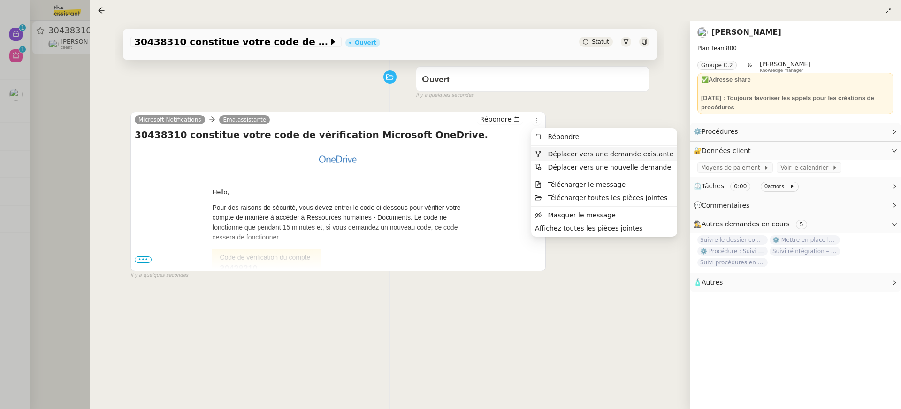
click at [553, 150] on span "Déplacer vers une demande existante" at bounding box center [611, 154] width 126 height 8
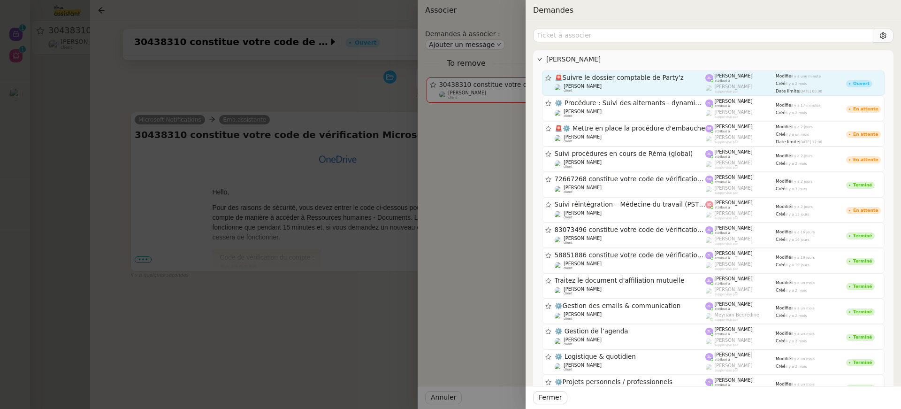
click at [617, 86] on div "Réma Ngaiboye client" at bounding box center [630, 88] width 151 height 9
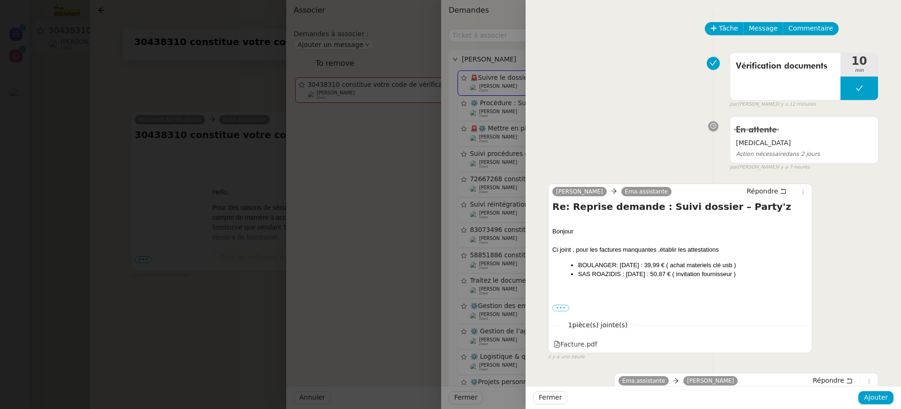
click at [269, 143] on div at bounding box center [450, 204] width 901 height 409
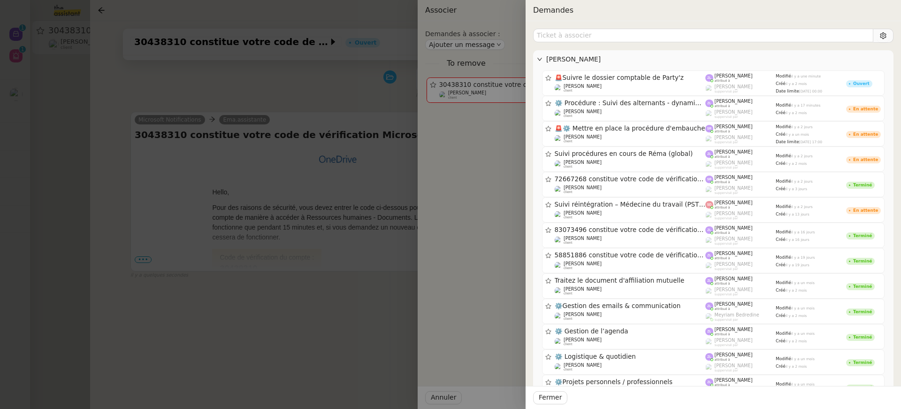
click at [269, 143] on div at bounding box center [450, 204] width 901 height 409
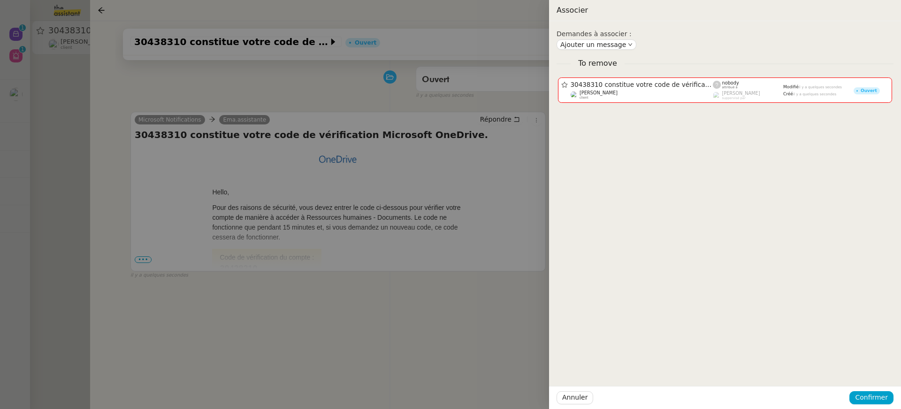
click at [463, 46] on div at bounding box center [450, 204] width 901 height 409
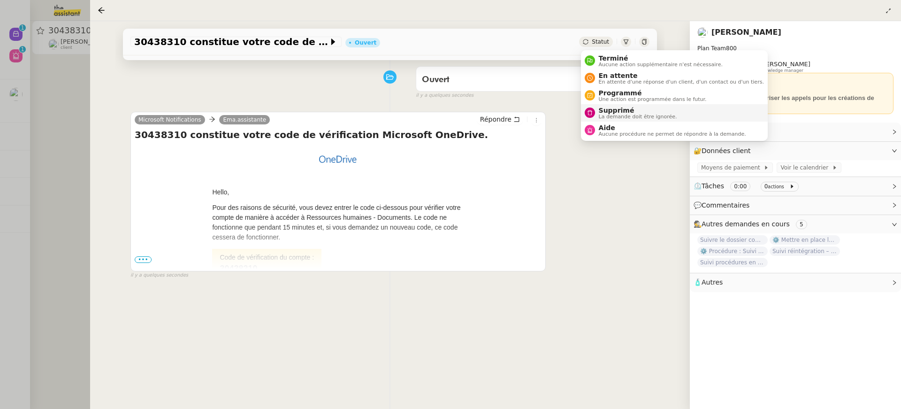
click at [631, 110] on span "Supprimé" at bounding box center [638, 111] width 78 height 8
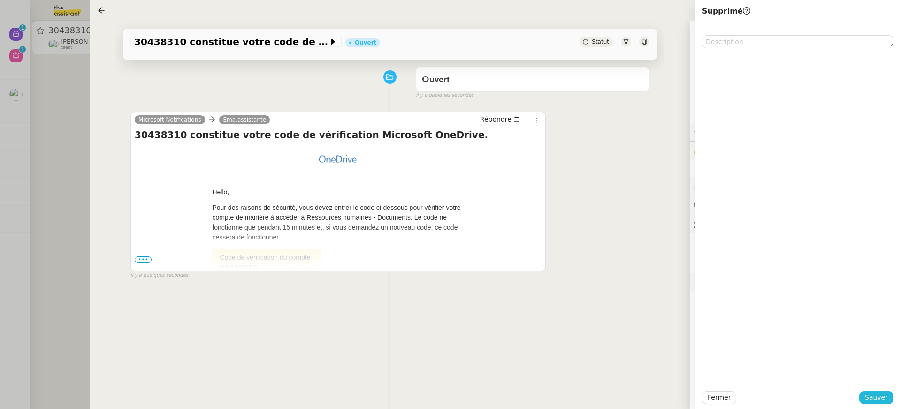
click at [883, 400] on span "Sauver" at bounding box center [876, 397] width 23 height 11
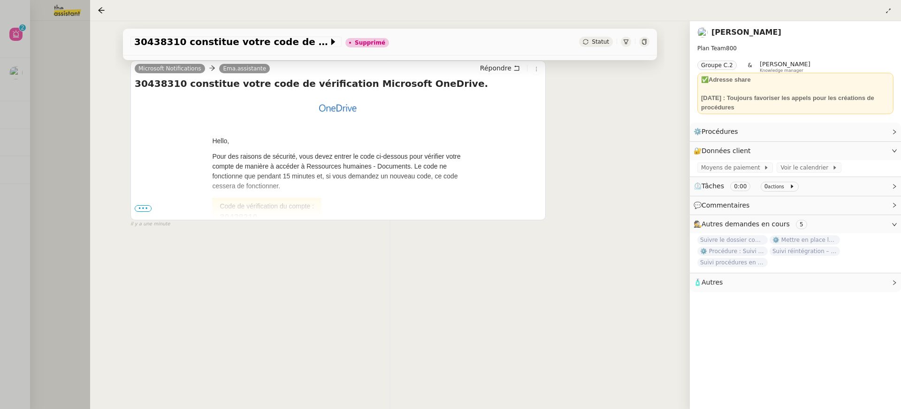
click at [10, 87] on div at bounding box center [450, 204] width 901 height 409
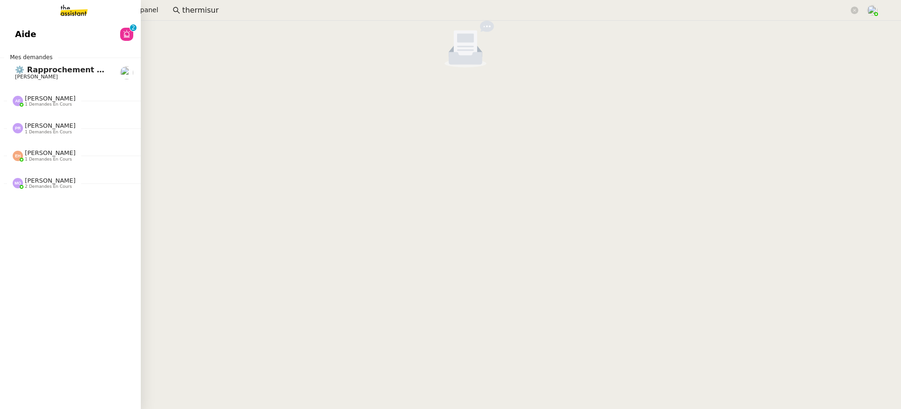
click at [23, 38] on link "Aide 0 1 2 3 4 5 6 7 8 9" at bounding box center [70, 34] width 141 height 22
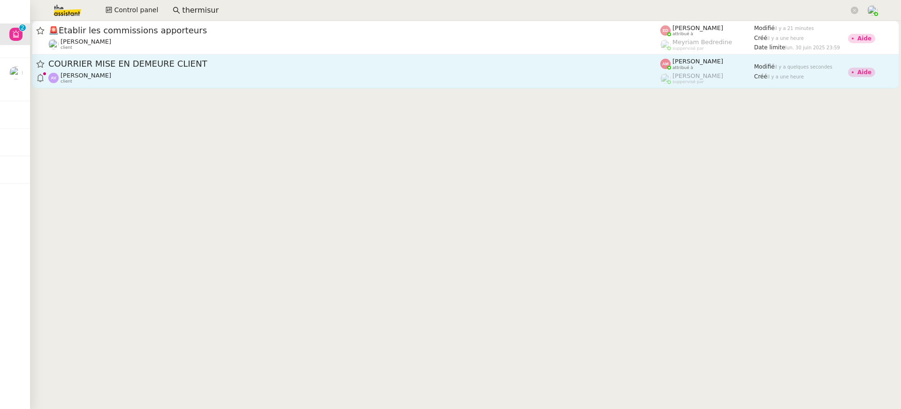
click at [565, 85] on link "COURRIER MISE EN DEMEURE CLIENT Alexandre Vericel client Amyna Mehrez attribué …" at bounding box center [465, 71] width 867 height 34
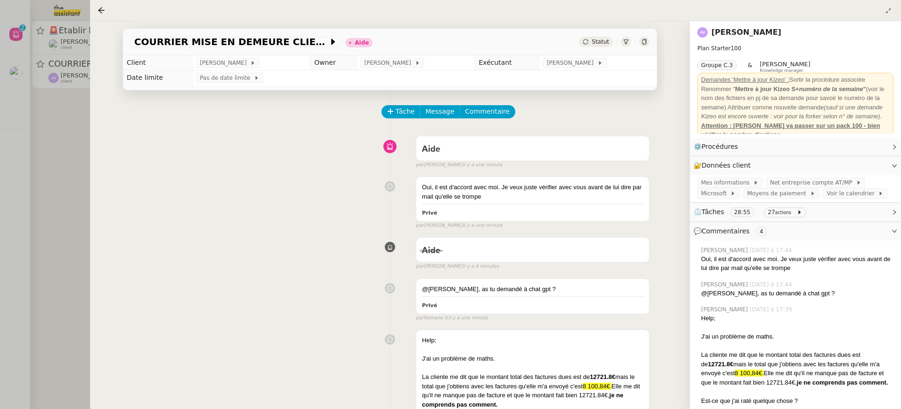
click at [74, 174] on div at bounding box center [450, 204] width 901 height 409
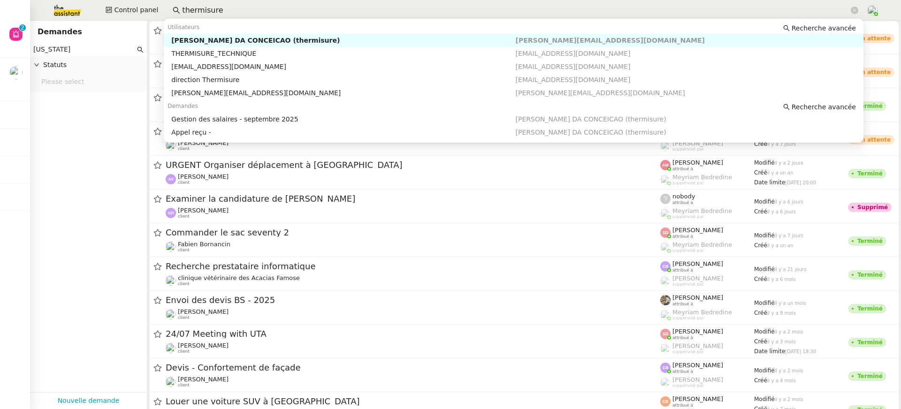
drag, startPoint x: 231, startPoint y: 13, endPoint x: 86, endPoint y: 0, distance: 145.0
click at [86, 0] on div "Control panel thermisure" at bounding box center [450, 10] width 854 height 21
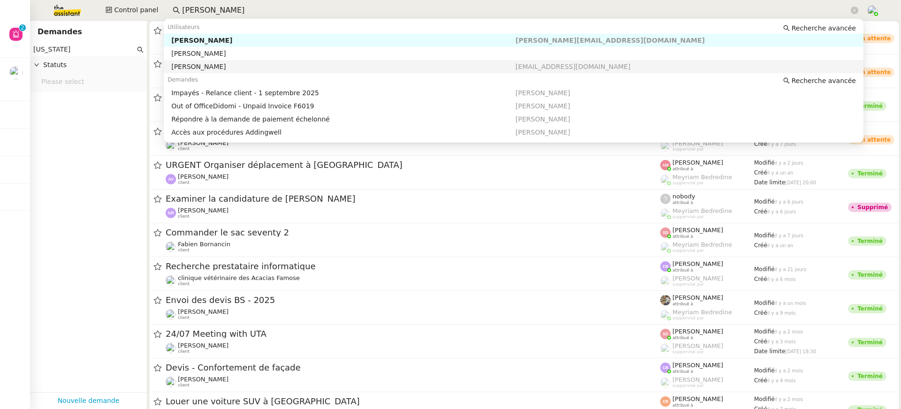
click at [235, 66] on div "[PERSON_NAME]" at bounding box center [343, 66] width 344 height 8
type input "[PERSON_NAME]"
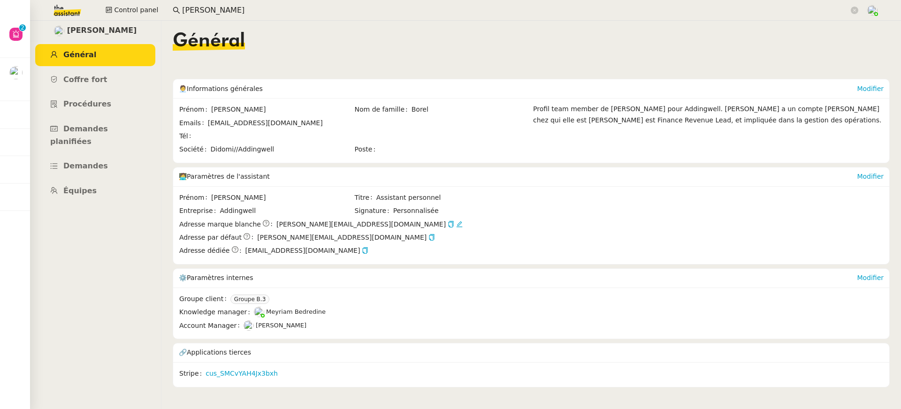
click at [129, 117] on ul "Général [PERSON_NAME] fort Procédures Demandes planifiées Demandes Équipes" at bounding box center [95, 123] width 131 height 158
click at [112, 108] on link "Procédures" at bounding box center [95, 104] width 120 height 22
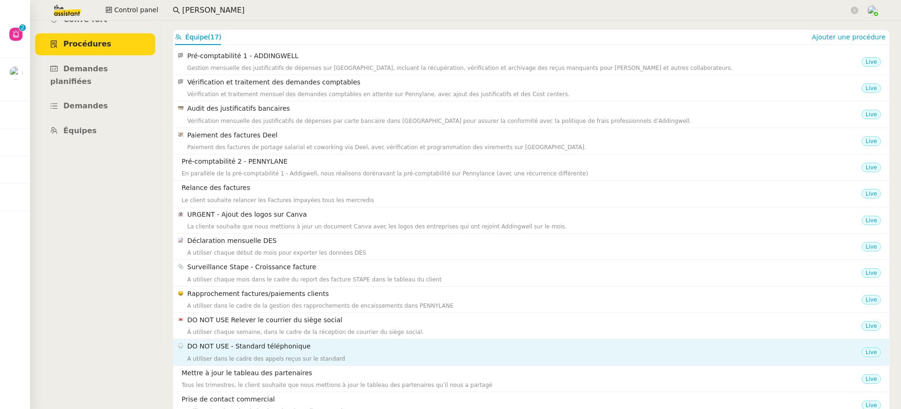
scroll to position [30, 0]
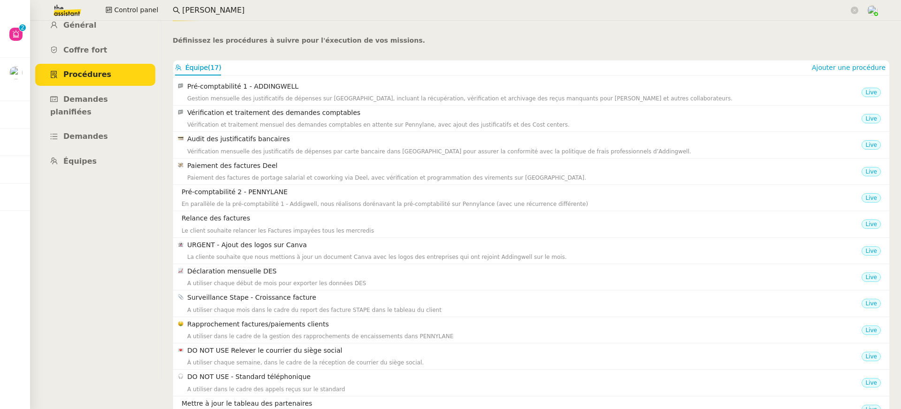
click at [252, 12] on input "[PERSON_NAME]" at bounding box center [515, 10] width 667 height 13
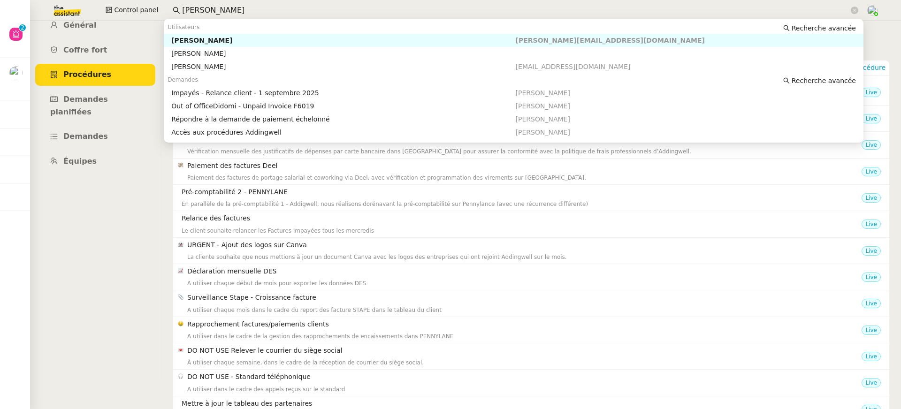
click at [248, 38] on div "[PERSON_NAME]" at bounding box center [343, 40] width 344 height 8
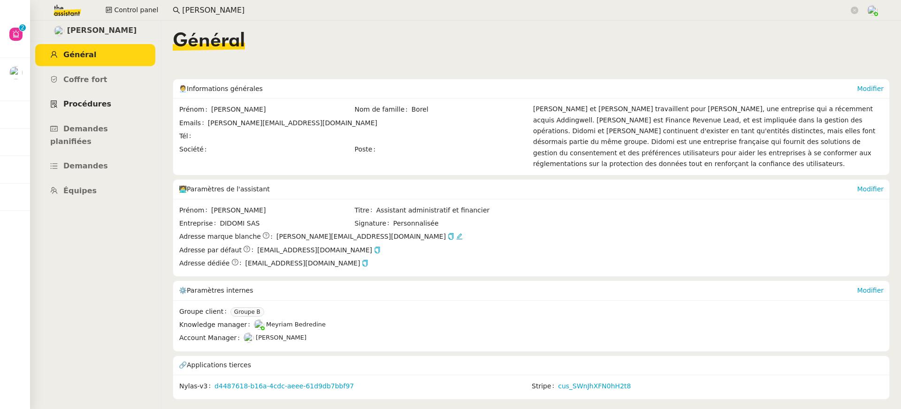
click at [87, 112] on link "Procédures" at bounding box center [95, 104] width 120 height 22
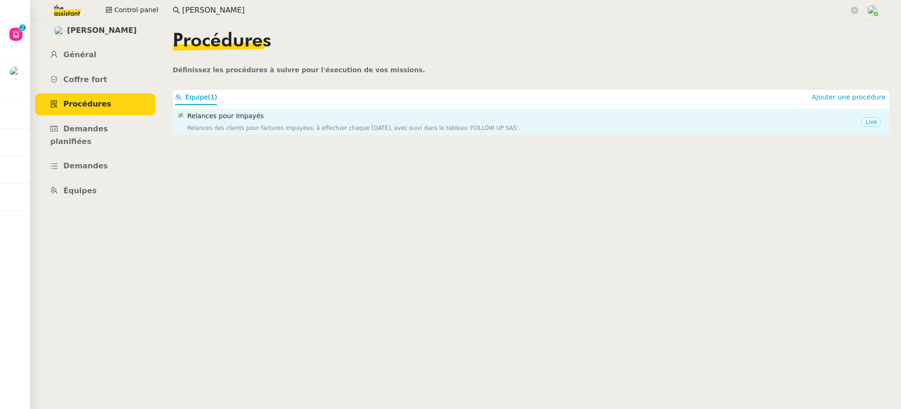
click at [236, 129] on div "Relances des clients pour factures impayées, à effectuer chaque [DATE], avec su…" at bounding box center [524, 127] width 674 height 9
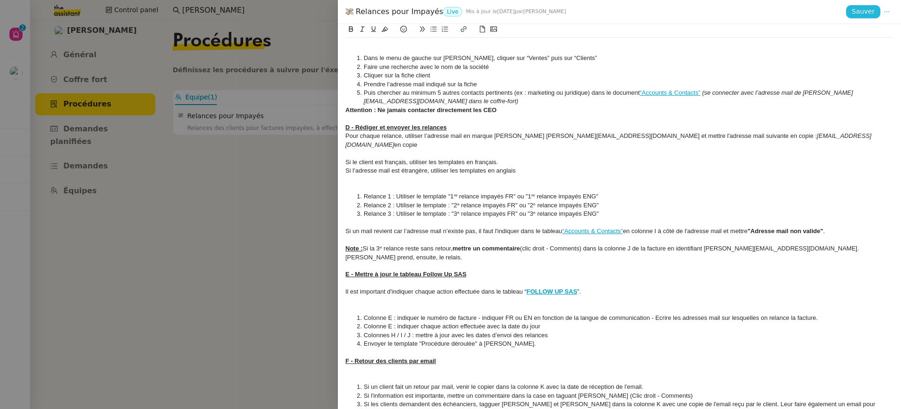
scroll to position [362, 0]
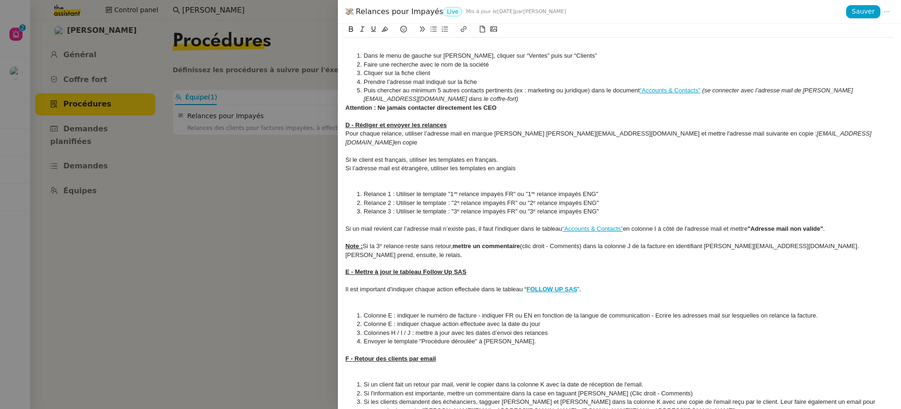
click at [454, 363] on div at bounding box center [619, 367] width 548 height 8
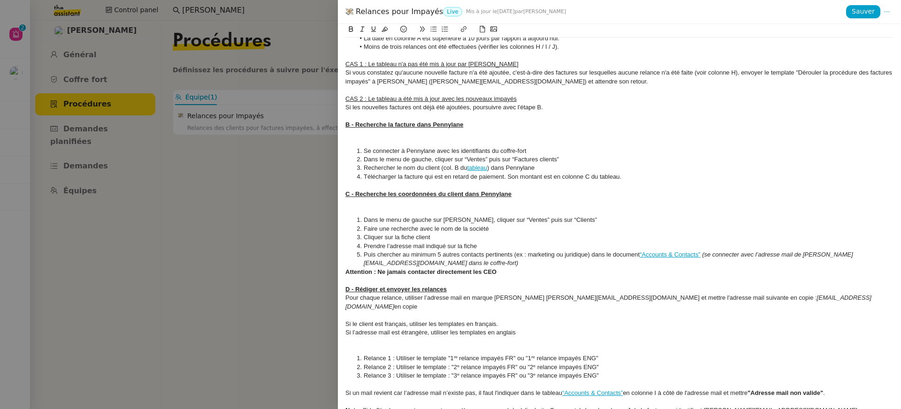
scroll to position [457, 0]
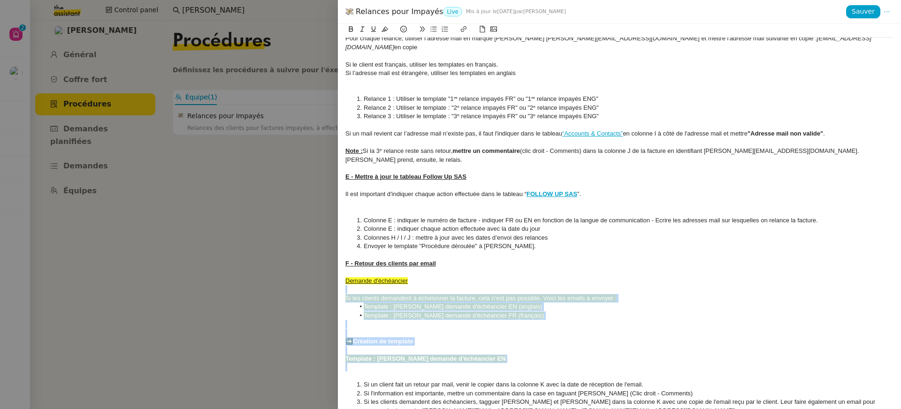
drag, startPoint x: 487, startPoint y: 346, endPoint x: 326, endPoint y: 271, distance: 177.4
click at [328, 274] on div "Relances pour Impayés Live Mis à jour le [DATE] par [PERSON_NAME] Sauver Créée …" at bounding box center [450, 204] width 901 height 409
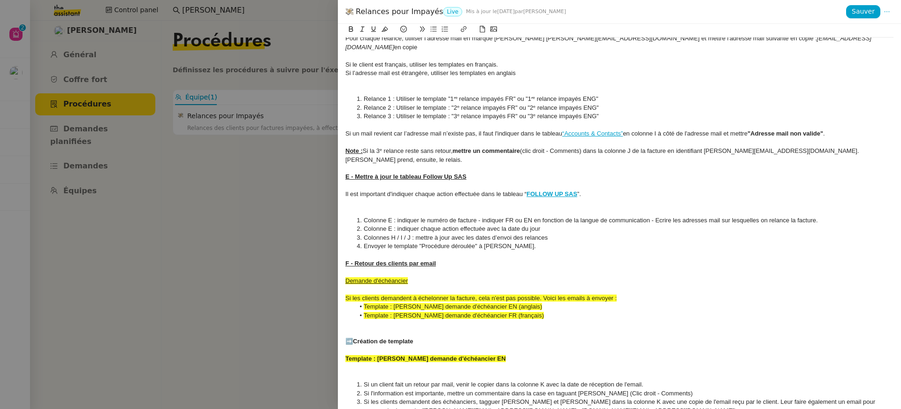
click at [347, 277] on u "Demande d'échéancier" at bounding box center [376, 280] width 62 height 7
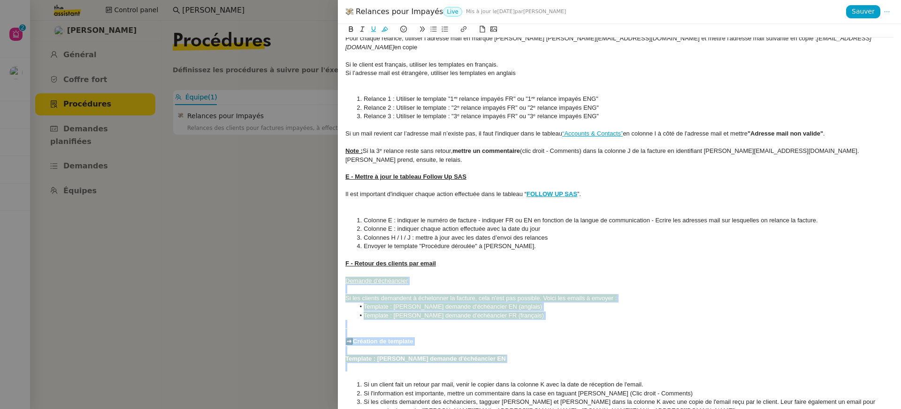
drag, startPoint x: 346, startPoint y: 264, endPoint x: 479, endPoint y: 342, distance: 154.2
click at [479, 342] on div "Créée le [DATE] Mise à jour le [DATE] Contexte : [PERSON_NAME] souhaite que nou…" at bounding box center [619, 0] width 548 height 839
click at [381, 32] on icon at bounding box center [384, 29] width 7 height 5
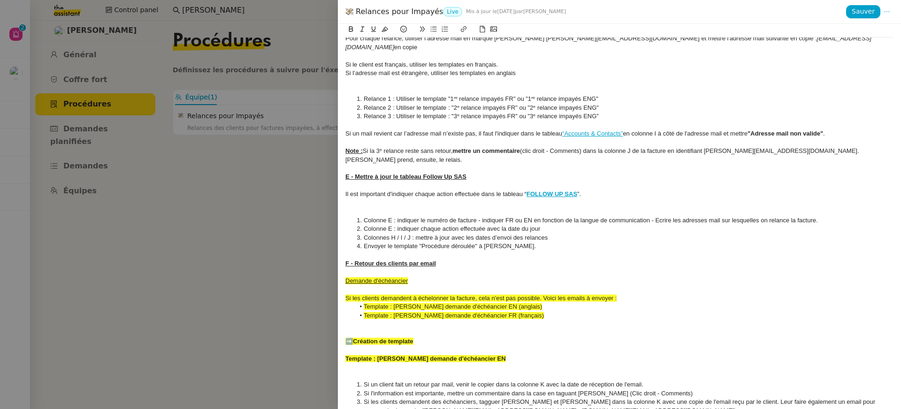
click at [424, 295] on span "Si les clients demandent à échelonner la facture, cela n'est pas possible. Voic…" at bounding box center [480, 298] width 271 height 7
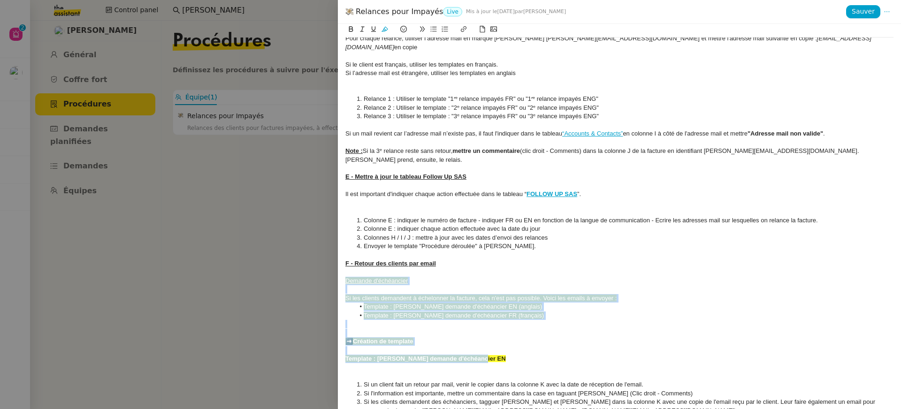
drag, startPoint x: 487, startPoint y: 343, endPoint x: 336, endPoint y: 263, distance: 170.6
click at [336, 263] on div "Relances pour Impayés Live Mis à jour le [DATE] par [PERSON_NAME] Sauver Créée …" at bounding box center [450, 204] width 901 height 409
click at [386, 27] on icon at bounding box center [384, 29] width 7 height 7
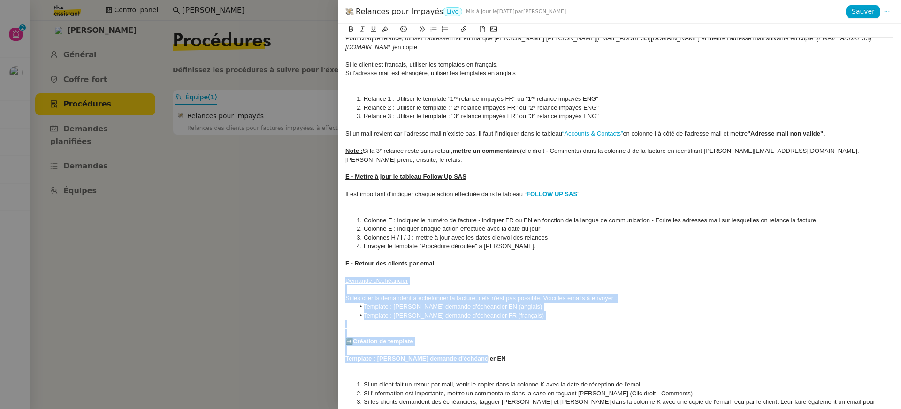
click at [419, 277] on div "Demande d'échéancier" at bounding box center [619, 281] width 548 height 8
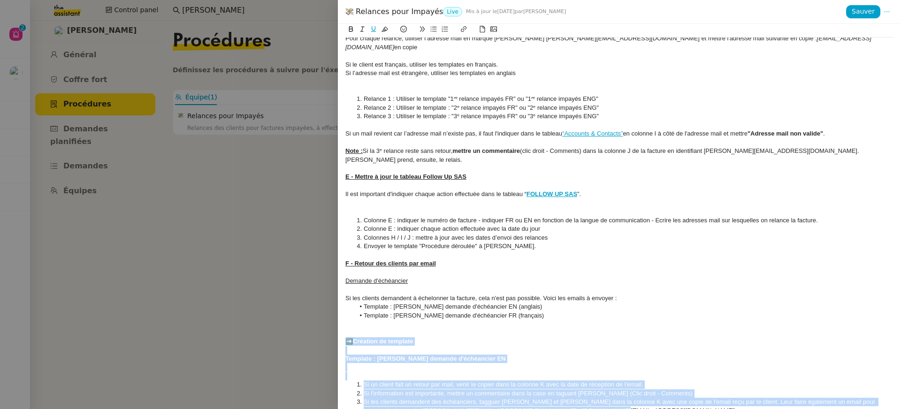
drag, startPoint x: 346, startPoint y: 325, endPoint x: 652, endPoint y: 441, distance: 327.7
click at [652, 409] on html "Aide 0 1 2 3 4 5 6 7 8 9 Mes demandes ⚙️ Rapprochement bancaire [PERSON_NAME] […" at bounding box center [450, 204] width 901 height 409
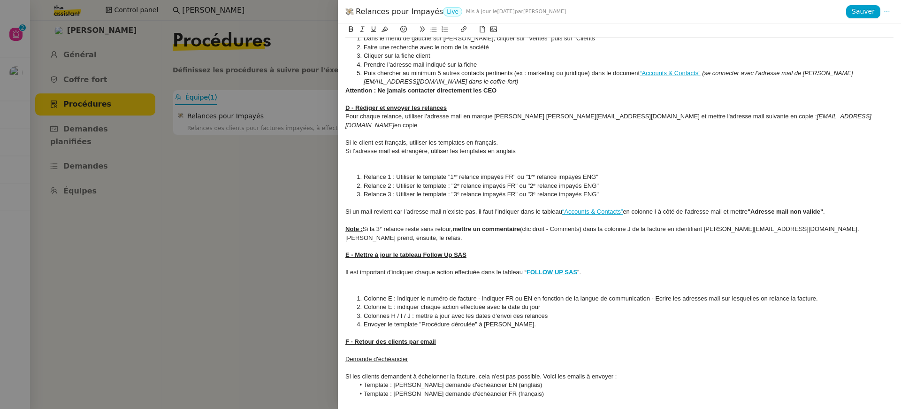
scroll to position [380, 0]
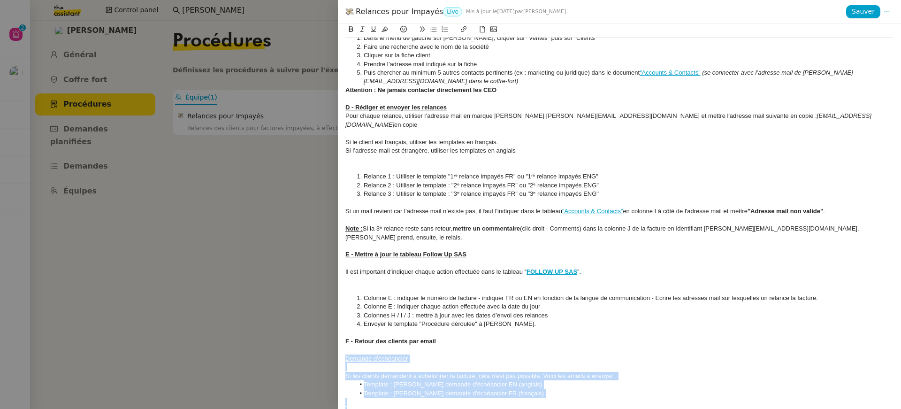
drag, startPoint x: 346, startPoint y: 339, endPoint x: 562, endPoint y: 407, distance: 225.7
click at [562, 407] on div "Créée le [DATE] Mise à jour le [DATE] Contexte : [PERSON_NAME] souhaite que nou…" at bounding box center [619, 216] width 563 height 385
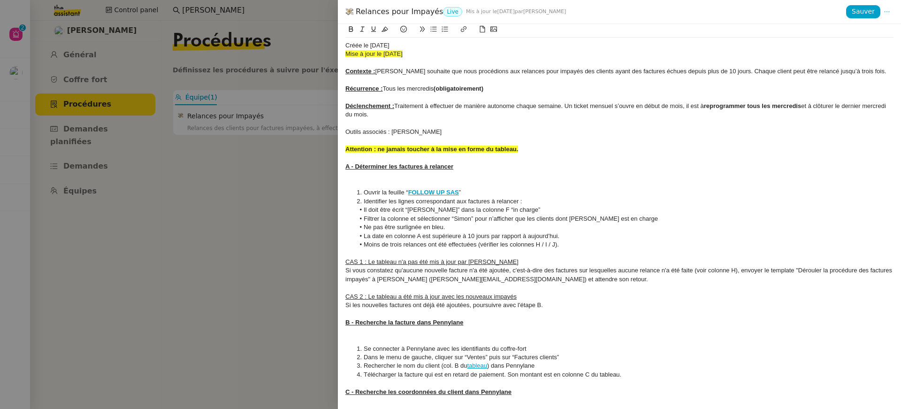
scroll to position [432, 0]
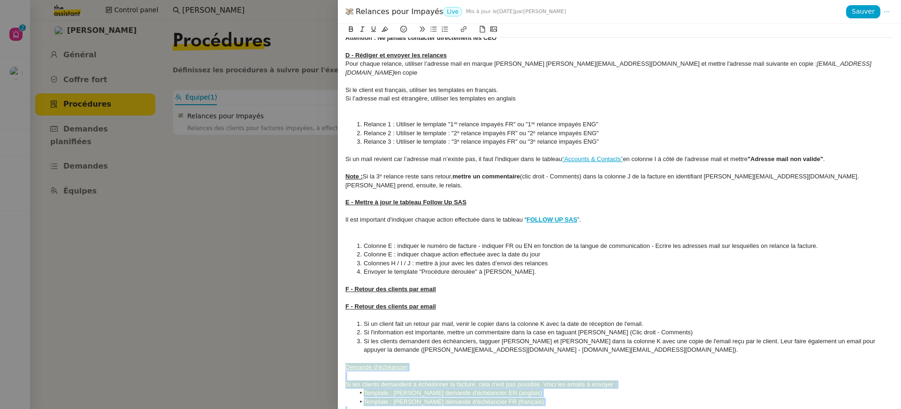
drag, startPoint x: 526, startPoint y: 390, endPoint x: 335, endPoint y: 351, distance: 194.4
click at [335, 351] on div "Relances pour Impayés Live Mis à jour le [DATE] par [PERSON_NAME] Sauver Créée …" at bounding box center [450, 204] width 901 height 409
click at [383, 34] on button at bounding box center [384, 29] width 11 height 11
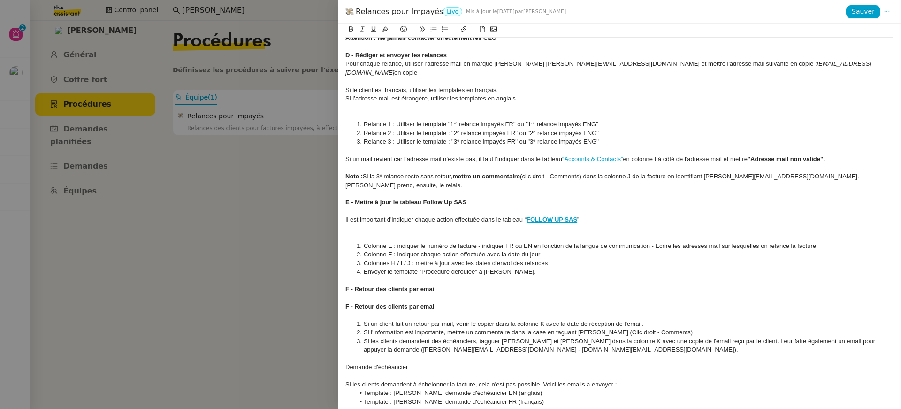
click at [479, 285] on div "F - Retour des clients par email" at bounding box center [619, 289] width 548 height 8
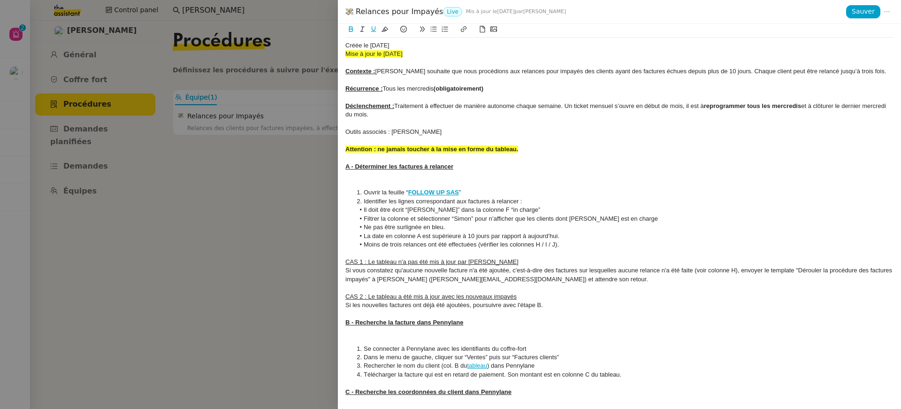
click at [390, 52] on span "Mise à jour le [DATE]" at bounding box center [373, 53] width 57 height 7
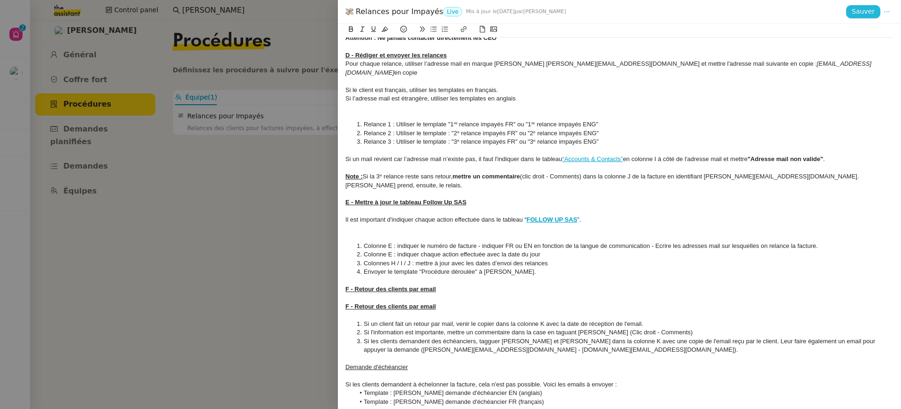
click at [856, 17] on span "Sauver" at bounding box center [863, 11] width 23 height 11
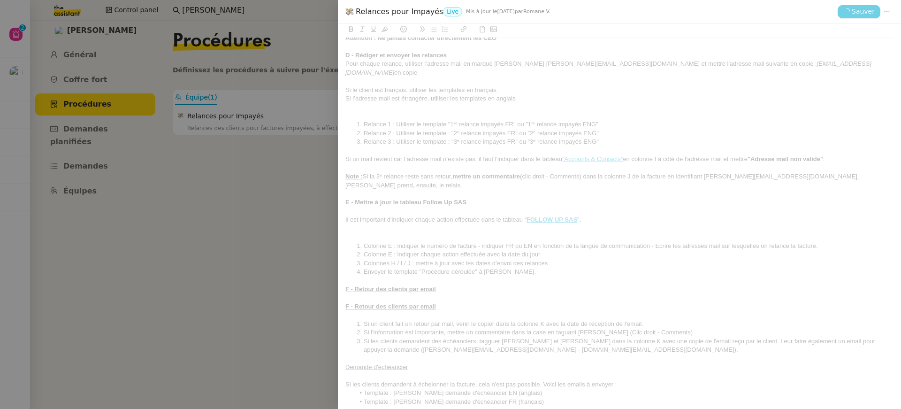
scroll to position [423, 0]
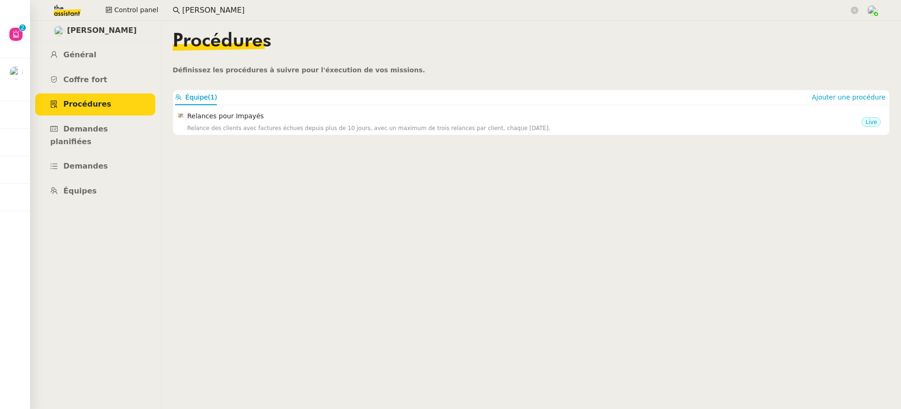
click at [309, 17] on app-search-bar "[PERSON_NAME]" at bounding box center [516, 10] width 696 height 21
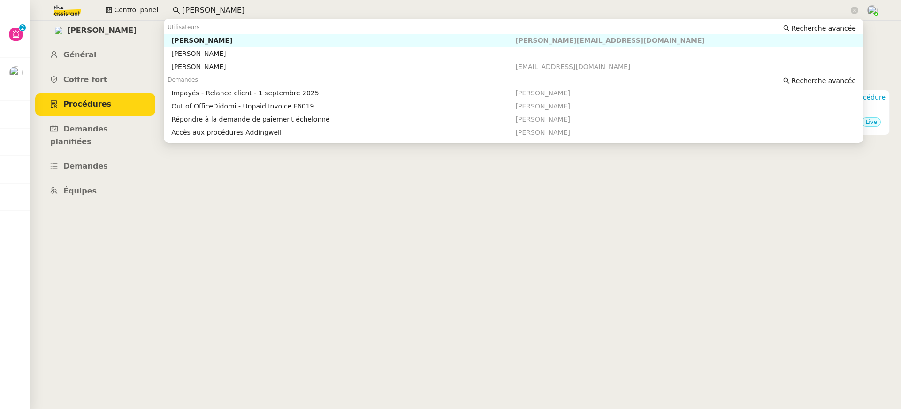
click at [300, 15] on input "[PERSON_NAME]" at bounding box center [515, 10] width 667 height 13
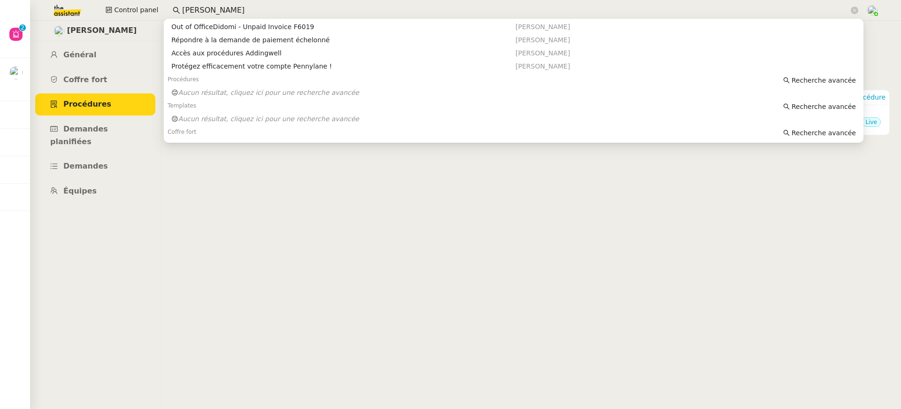
scroll to position [90, 0]
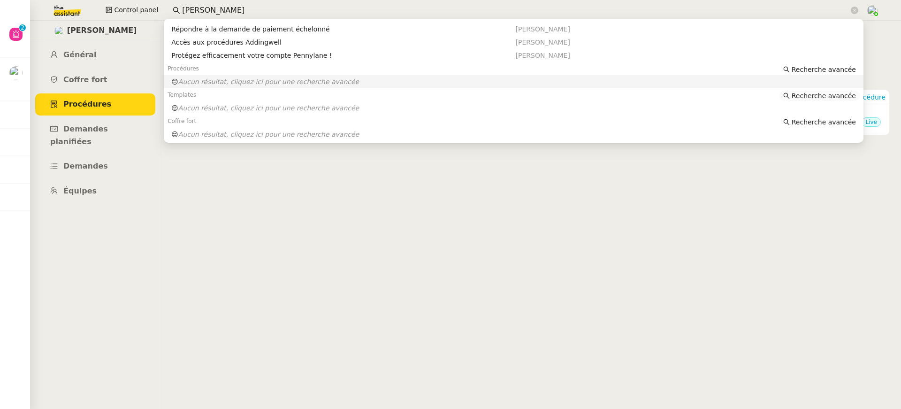
drag, startPoint x: 843, startPoint y: 86, endPoint x: 844, endPoint y: 92, distance: 5.6
click at [844, 91] on div "Utilisateurs Recherche avancée [PERSON_NAME] [PERSON_NAME][EMAIL_ADDRESS][DOMAI…" at bounding box center [514, 36] width 700 height 210
click at [844, 94] on span "Recherche avancée" at bounding box center [824, 95] width 64 height 9
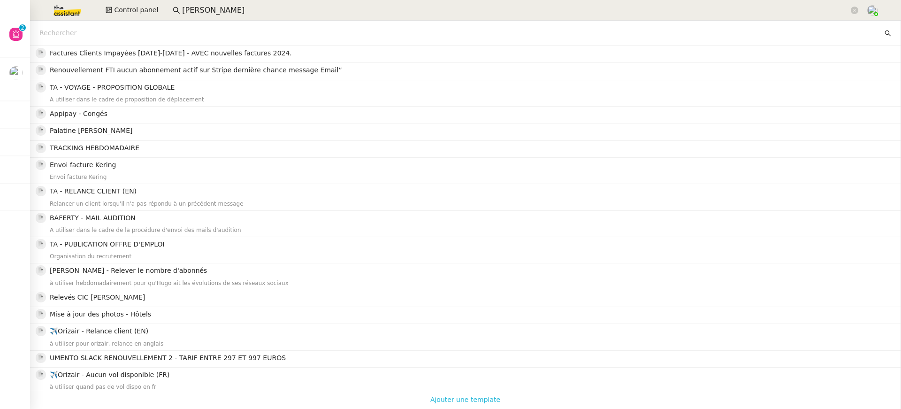
click at [477, 401] on span "Ajouter une template" at bounding box center [465, 399] width 70 height 12
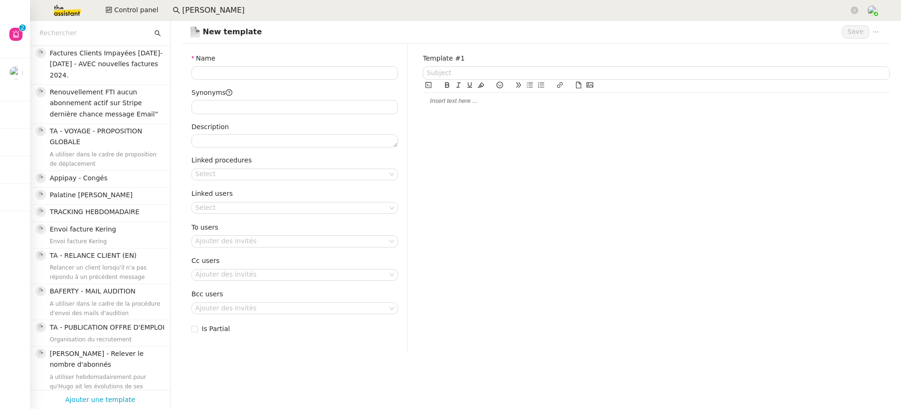
click at [457, 107] on div at bounding box center [656, 101] width 467 height 16
click at [285, 64] on nz-form-item "Name" at bounding box center [294, 66] width 206 height 27
click at [286, 72] on input "Name" at bounding box center [294, 73] width 206 height 14
type input "Réponse d'échéancier EN"
click at [472, 101] on div at bounding box center [656, 101] width 467 height 8
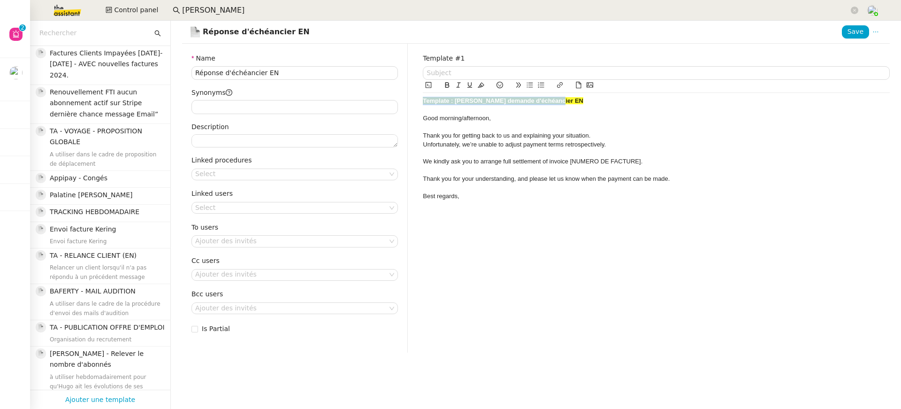
drag, startPoint x: 562, startPoint y: 102, endPoint x: 316, endPoint y: 61, distance: 249.6
click at [317, 62] on div "Name Réponse d'échéancier EN Synonyms Description Linked procedures Select Link…" at bounding box center [536, 198] width 723 height 308
click at [422, 119] on div "Template #1 Good morning/afternoon, Thank you for getting back to us and explai…" at bounding box center [656, 198] width 482 height 308
click at [424, 119] on div "Good morning/afternoon," at bounding box center [656, 118] width 467 height 8
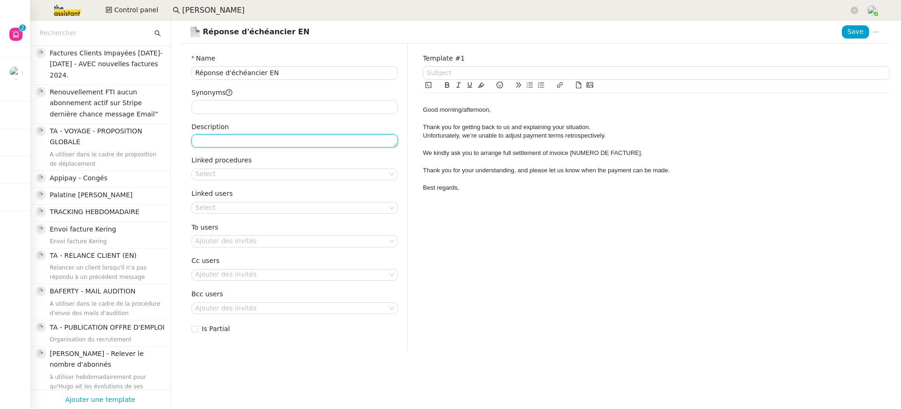
click at [260, 136] on textarea "Description" at bounding box center [294, 140] width 206 height 13
type textarea "Il convi"
click at [224, 174] on nz-select-top-control "Select" at bounding box center [294, 174] width 206 height 12
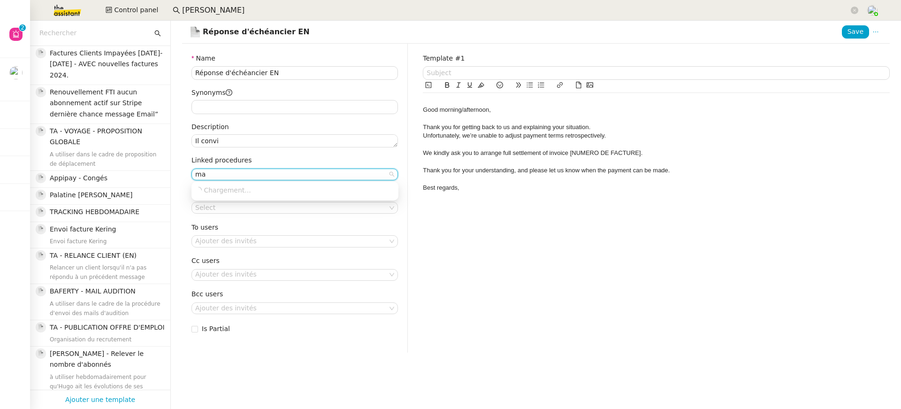
type input "m"
type input "r"
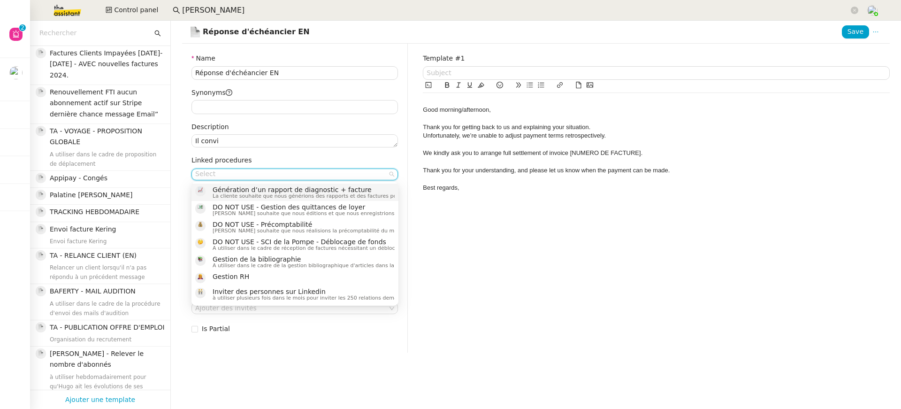
click at [458, 241] on div "Template #1 Good morning/afternoon, Thank you for getting back to us and explai…" at bounding box center [656, 198] width 482 height 308
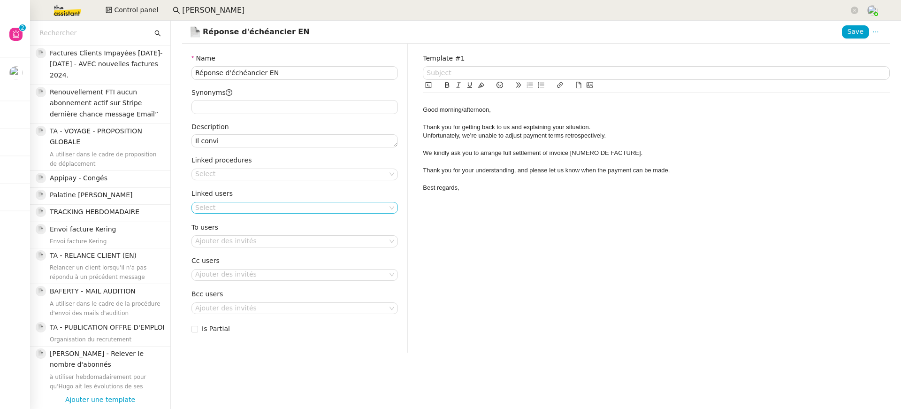
click at [225, 211] on nz-select-top-control "Select" at bounding box center [294, 208] width 206 height 12
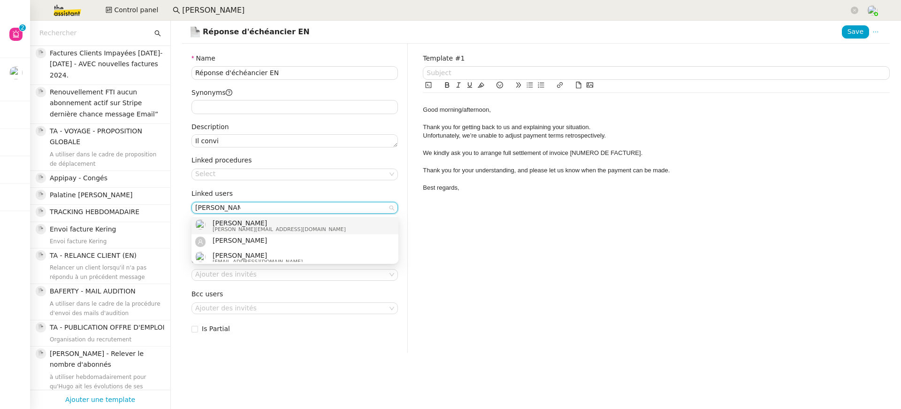
type input "[PERSON_NAME]"
click at [253, 228] on span "[PERSON_NAME][EMAIL_ADDRESS][DOMAIN_NAME]" at bounding box center [279, 229] width 133 height 5
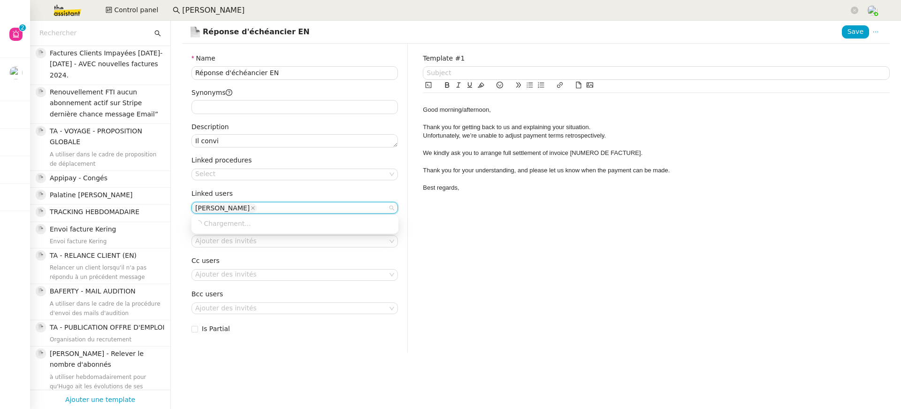
click at [448, 254] on div "Template #1 Good morning/afternoon, Thank you for getting back to us and explai…" at bounding box center [656, 198] width 482 height 308
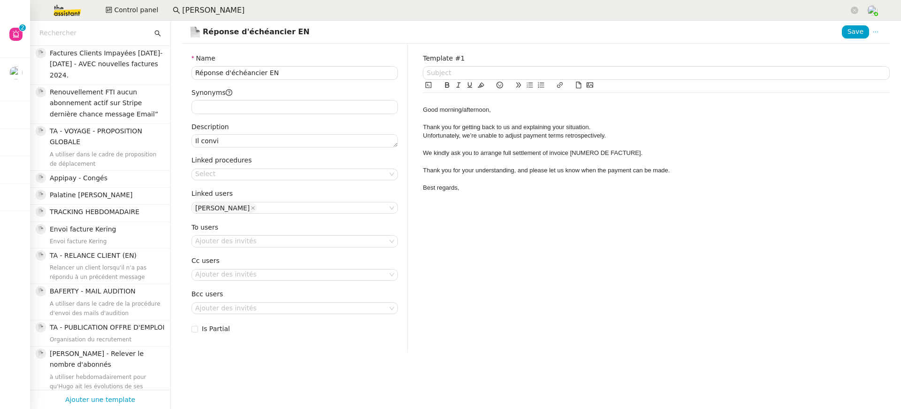
click at [244, 248] on div "Name Réponse d'échéancier EN Synonyms Description Il convi Linked procedures Se…" at bounding box center [295, 198] width 226 height 308
click at [238, 243] on nz-select-top-control "Ajouter des invités" at bounding box center [294, 241] width 206 height 12
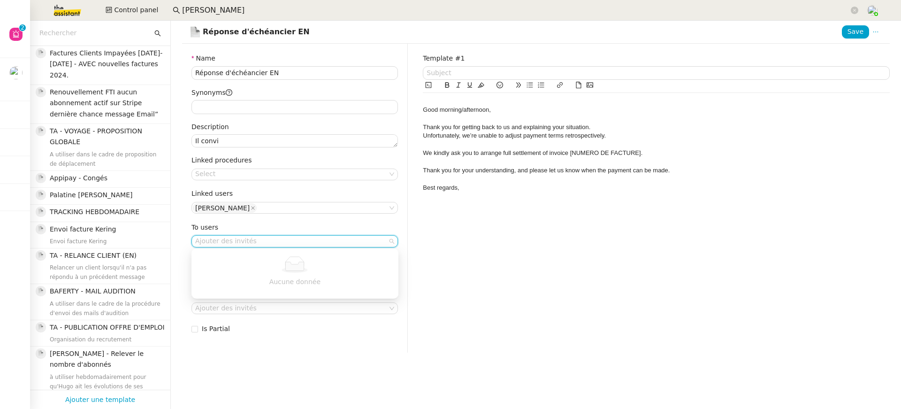
click at [464, 218] on div "Template #1 Good morning/afternoon, Thank you for getting back to us and explai…" at bounding box center [656, 198] width 482 height 308
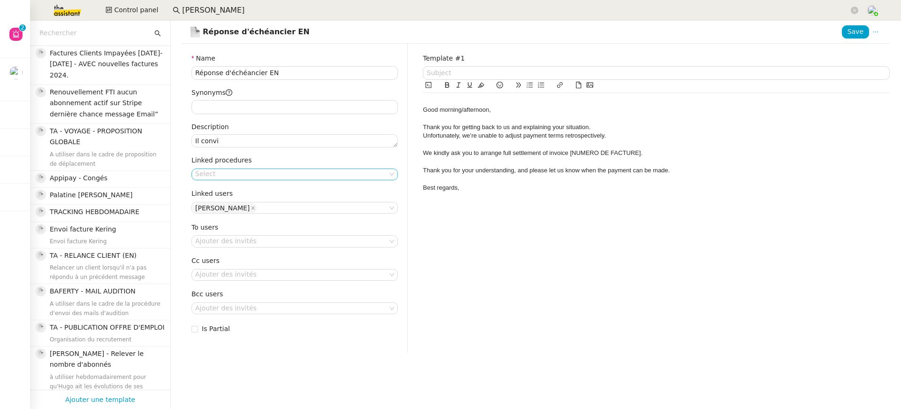
click at [274, 168] on div "Select" at bounding box center [294, 174] width 206 height 13
click at [274, 168] on nz-select-top-control "Select" at bounding box center [294, 174] width 206 height 12
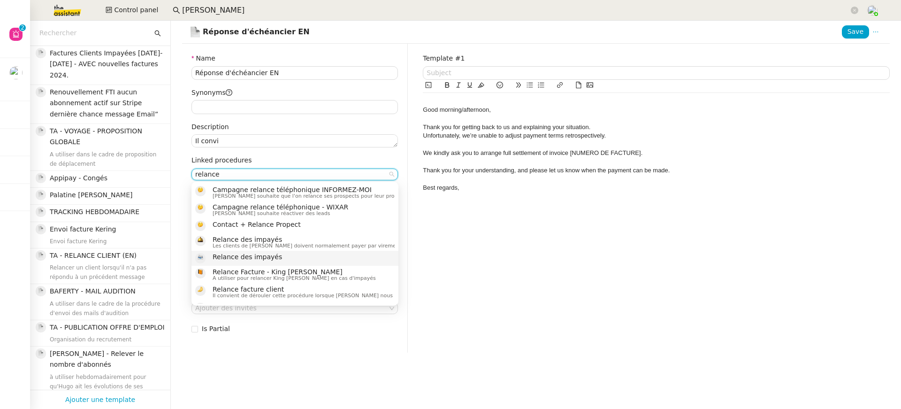
type input "relance"
click at [269, 261] on div "Relance des impayés" at bounding box center [251, 258] width 76 height 10
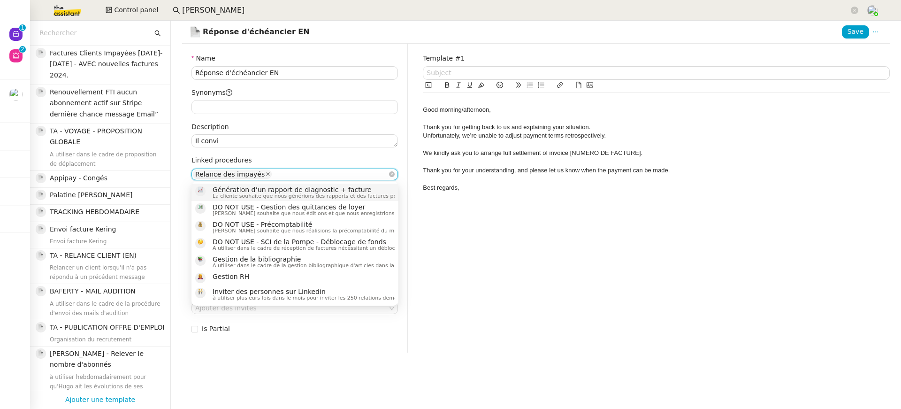
click at [266, 176] on span at bounding box center [268, 174] width 5 height 8
click at [263, 176] on nz-select-top-control "Select" at bounding box center [294, 174] width 206 height 12
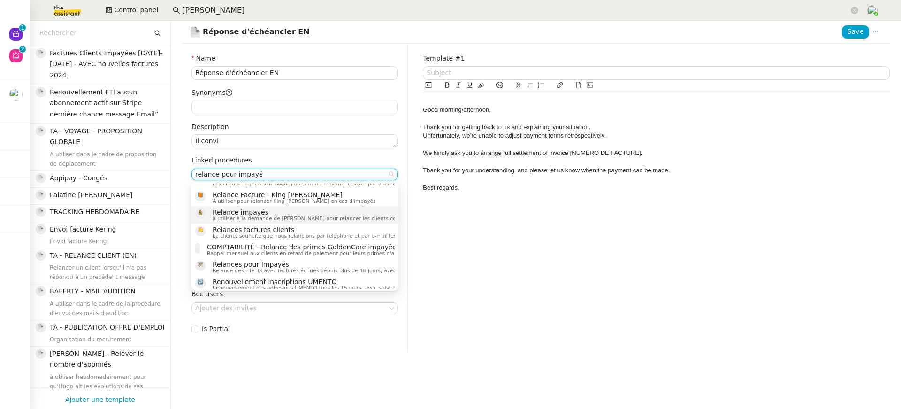
scroll to position [16, 0]
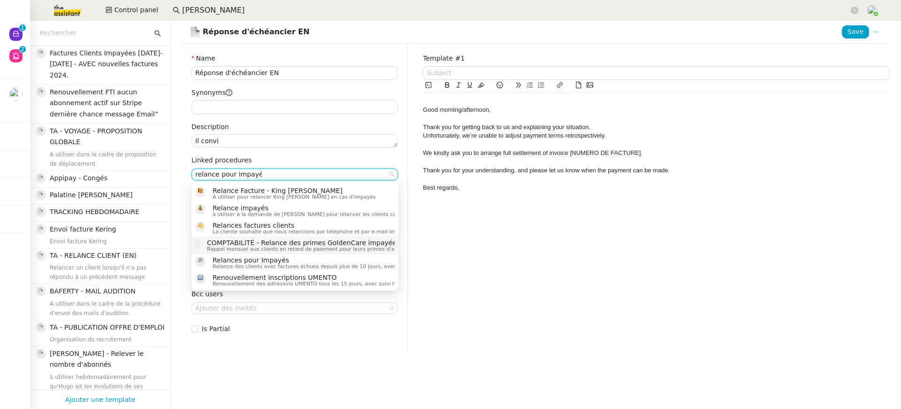
type input "relance pour impayés"
click at [305, 256] on span "Relances pour Impayés" at bounding box center [379, 260] width 333 height 8
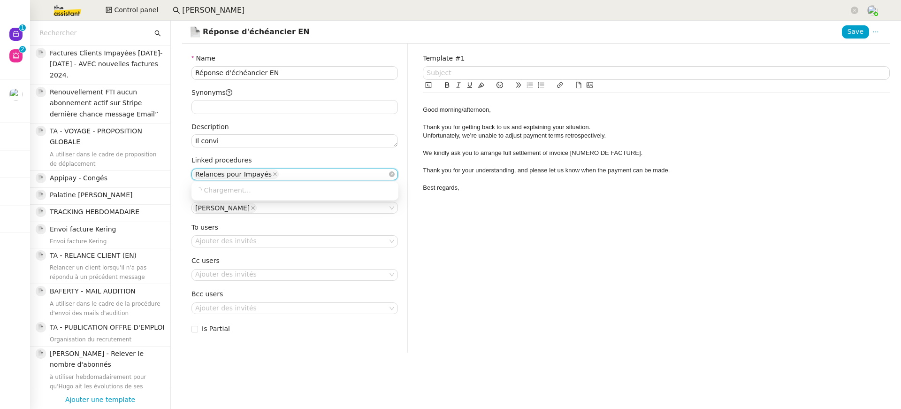
scroll to position [0, 0]
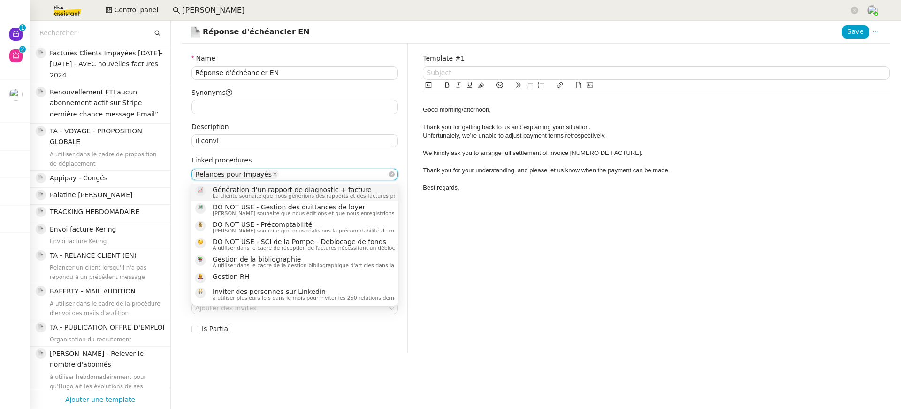
click at [485, 178] on div at bounding box center [656, 179] width 467 height 8
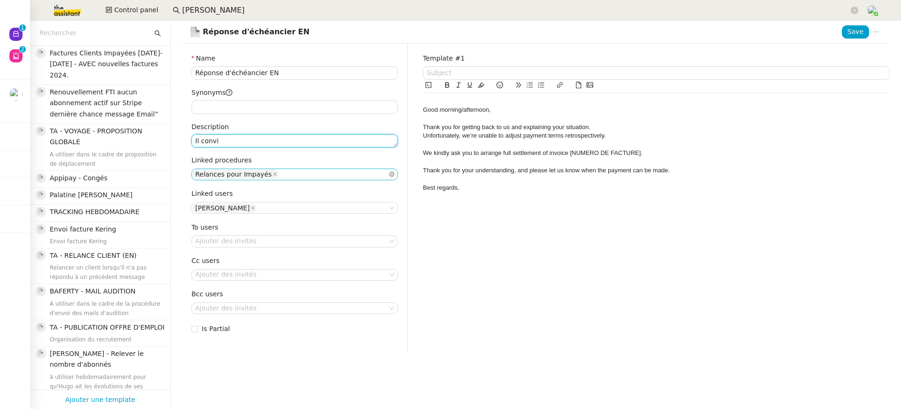
click at [245, 139] on textarea "Il convi" at bounding box center [294, 140] width 206 height 13
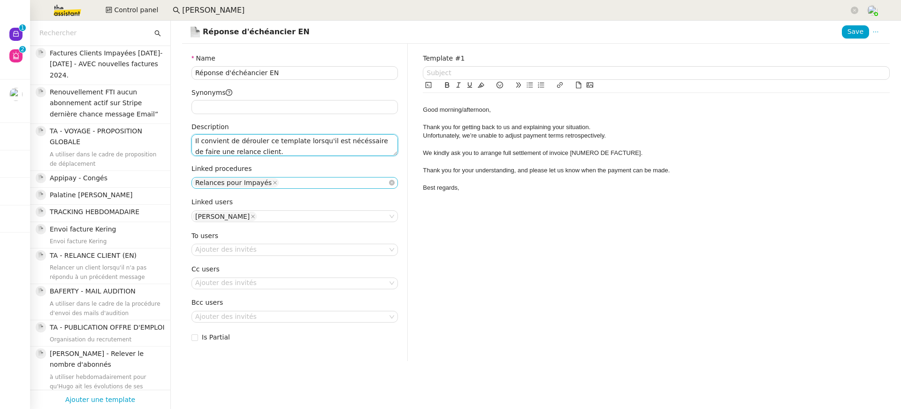
click at [365, 145] on textarea "Il convient de dérouler ce template lorsqu'il est nécéssaire de faire une relan…" at bounding box center [294, 145] width 206 height 22
click at [357, 135] on textarea "Il convient de dérouler ce template lorsqu'il est nécéssaire de faire une relan…" at bounding box center [294, 145] width 206 height 22
click at [359, 139] on textarea "Il convient de dérouler ce template lorsqu'il est nécéssaire de faire une relan…" at bounding box center [294, 145] width 206 height 22
click at [0, 0] on lt-strong "e" at bounding box center [0, 0] width 0 height 0
click at [622, 144] on div at bounding box center [656, 144] width 467 height 8
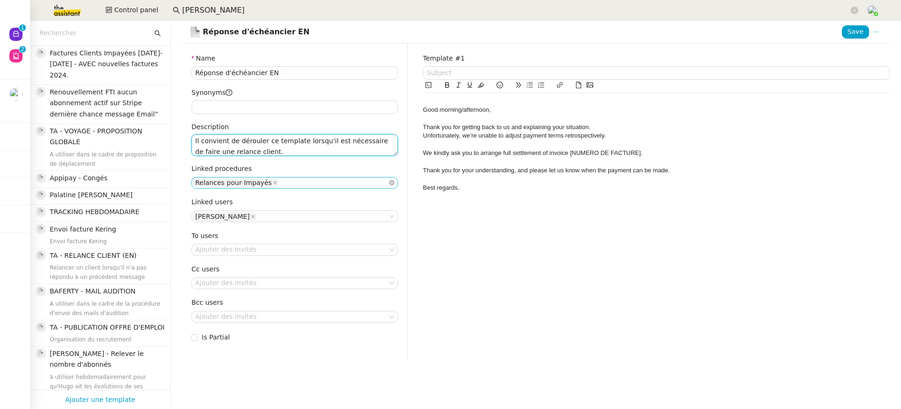
click at [327, 152] on textarea "Il convient de dérouler ce template lorsqu'il est nécessaire de faire une relan…" at bounding box center [294, 145] width 206 height 22
type textarea "Il convient de dérouler ce template lorsqu'il est nécessaire de faire une relan…"
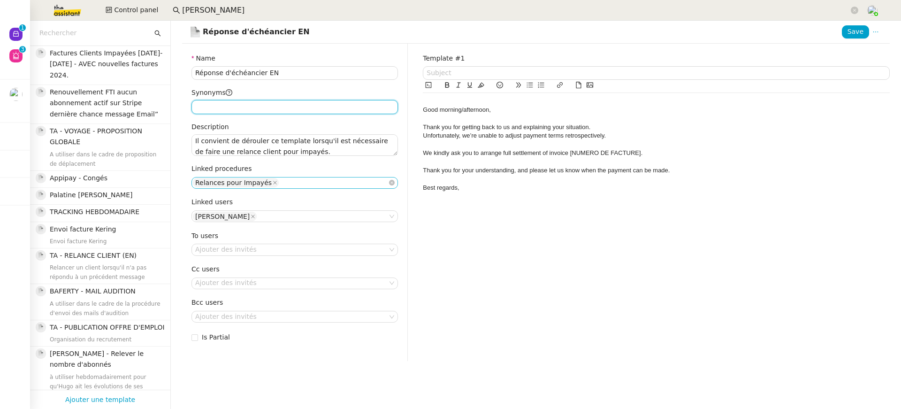
click at [304, 108] on input "Synonyms" at bounding box center [294, 107] width 206 height 14
type input "impayé,procédure,clients"
click at [860, 31] on span "Save" at bounding box center [855, 31] width 16 height 11
click at [99, 398] on span "Ajouter une template" at bounding box center [100, 399] width 70 height 12
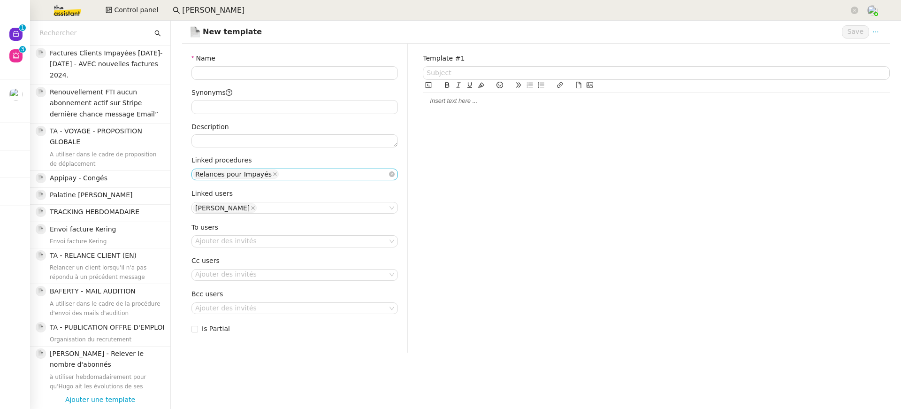
click at [448, 93] on div at bounding box center [656, 101] width 467 height 16
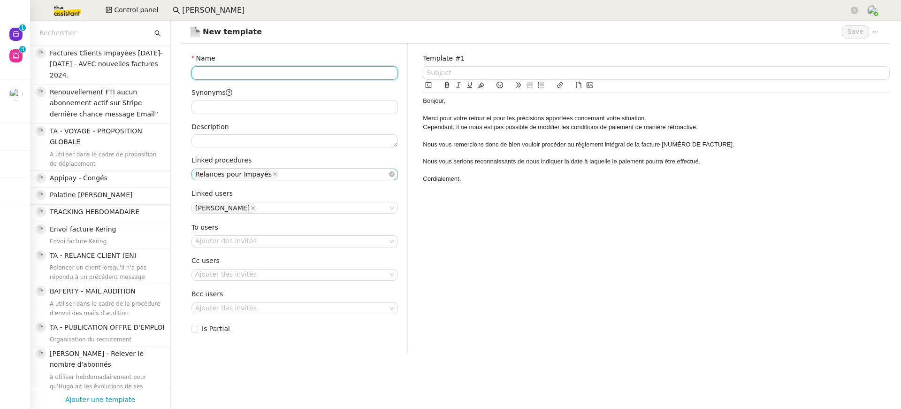
click at [285, 71] on input "Name" at bounding box center [294, 73] width 206 height 14
type input "Réponse d'échéancier FR"
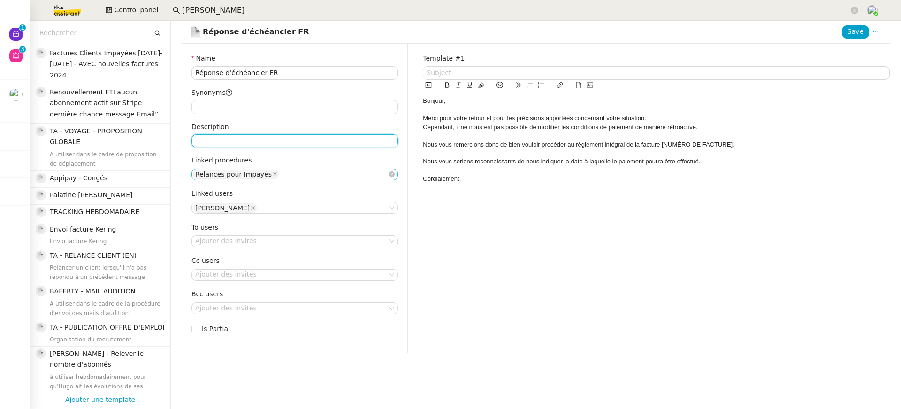
click at [222, 137] on textarea "Description" at bounding box center [294, 140] width 206 height 13
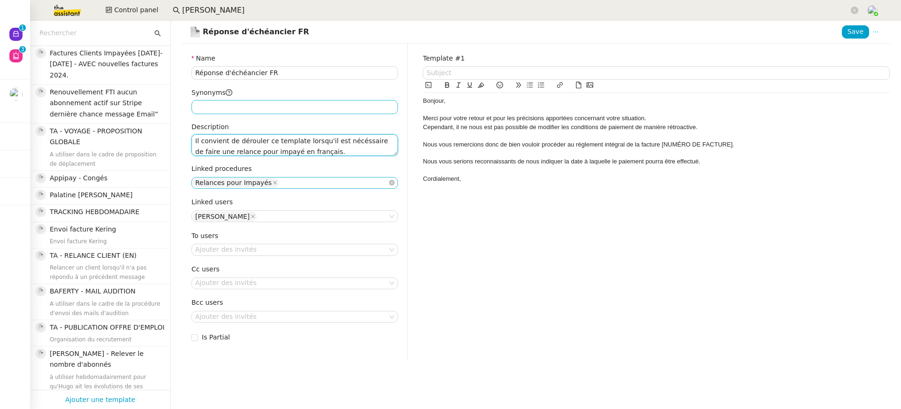
type textarea "Il convient de dérouler ce template lorsqu'il est nécéssaire de faire une relan…"
click at [295, 109] on input "Synonyms" at bounding box center [294, 107] width 206 height 14
type input "client,impayé,procédure"
click at [481, 183] on div "Cordialement," at bounding box center [656, 179] width 467 height 8
click at [860, 37] on span "Save" at bounding box center [855, 31] width 16 height 11
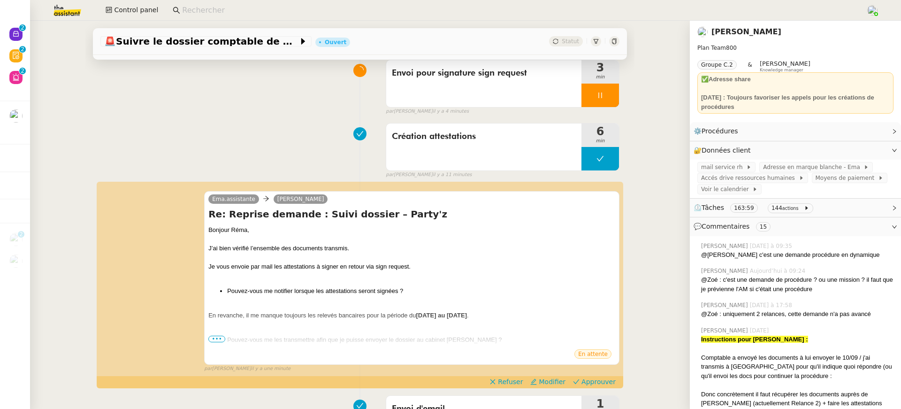
scroll to position [87, 0]
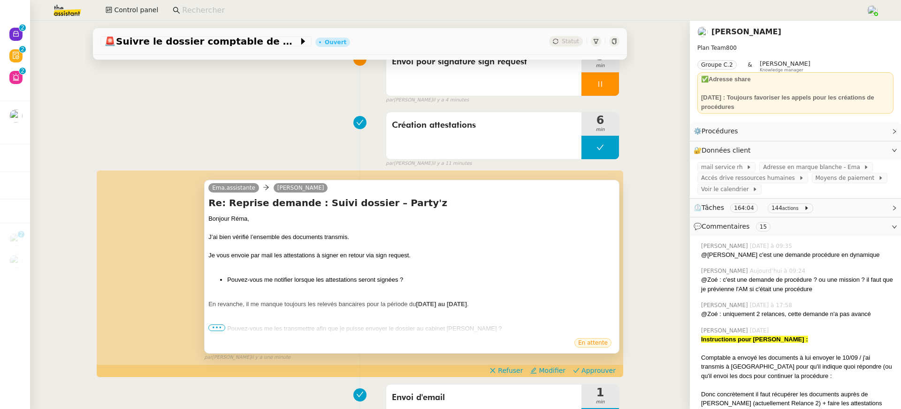
click at [214, 327] on span "•••" at bounding box center [216, 327] width 17 height 7
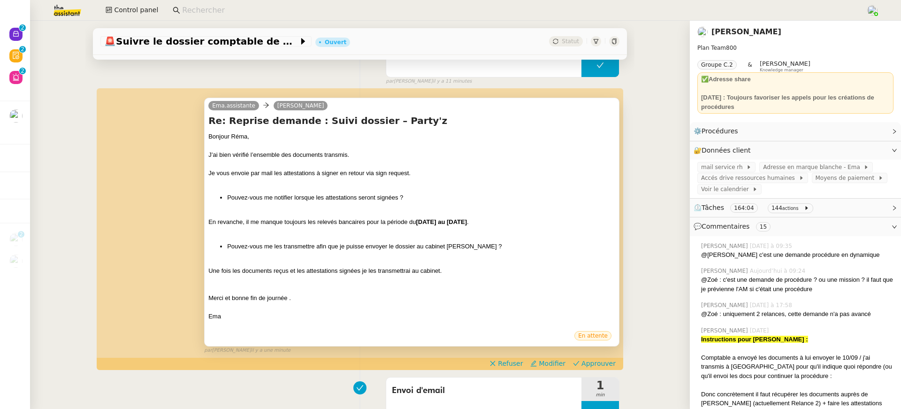
scroll to position [169, 0]
click at [604, 365] on span "Approuver" at bounding box center [598, 362] width 34 height 9
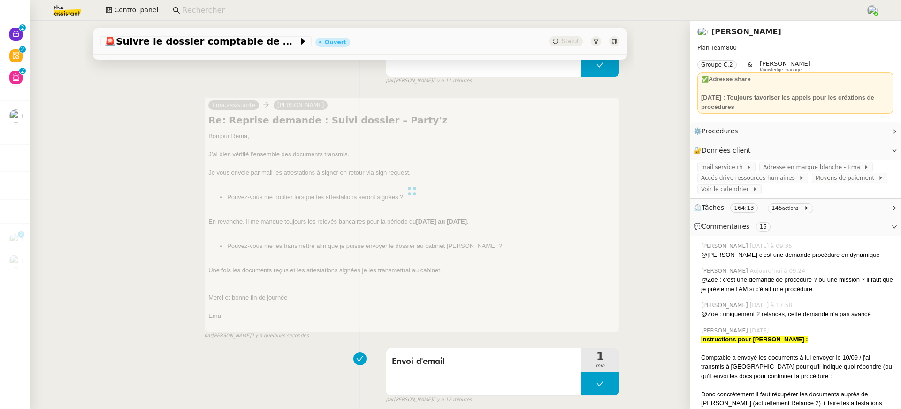
click at [52, 54] on div "🚨 Suivre le dossier comptable de Party'z Ouvert Statut Client [PERSON_NAME] Own…" at bounding box center [360, 215] width 660 height 388
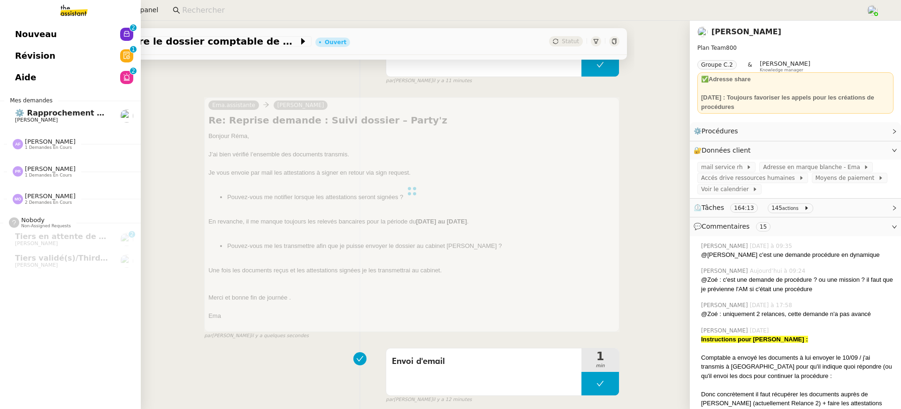
click at [26, 53] on link "Révision 0 1 2 3 4 5 6 7 8 9" at bounding box center [70, 56] width 141 height 22
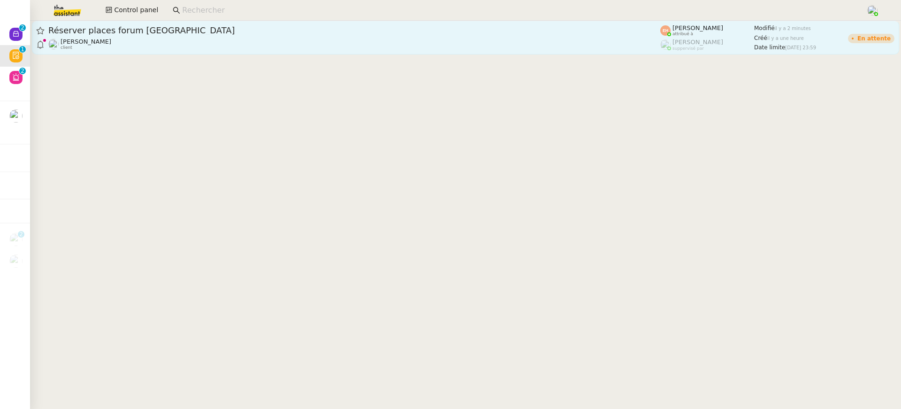
click at [287, 37] on div "Réserver places forum Energaia [GEOGRAPHIC_DATA][PERSON_NAME] client" at bounding box center [354, 37] width 612 height 25
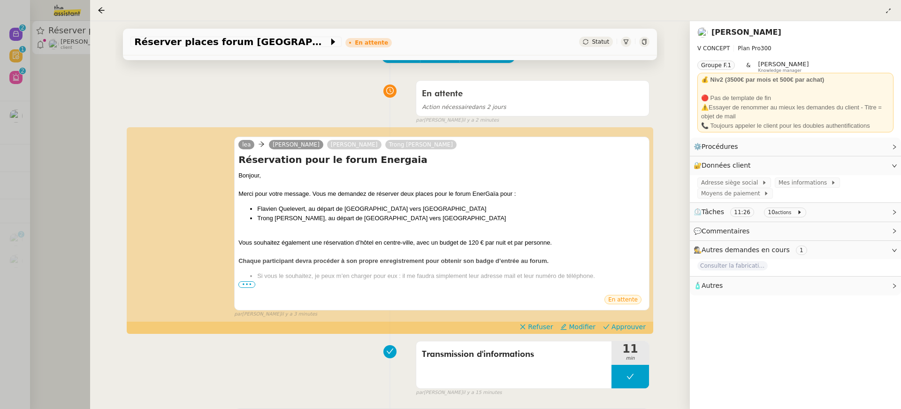
scroll to position [80, 0]
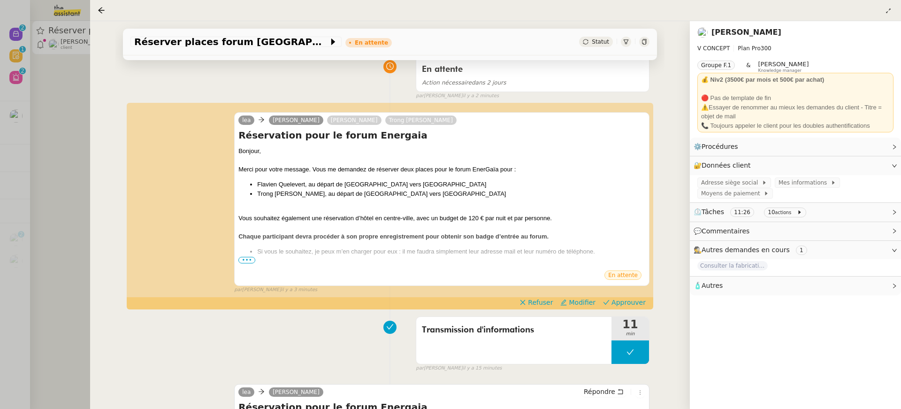
click at [51, 71] on div at bounding box center [450, 204] width 901 height 409
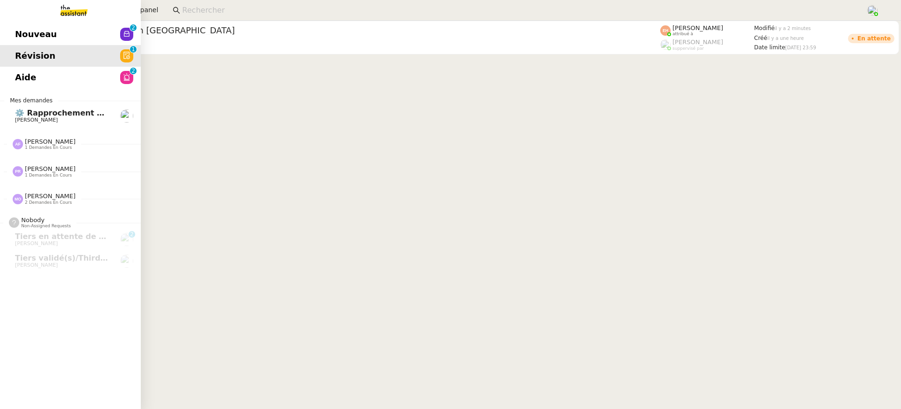
click at [23, 49] on span "Révision" at bounding box center [35, 56] width 40 height 14
click at [23, 43] on link "Nouveau 0 1 2 3 4 5 6 7 8 9" at bounding box center [70, 34] width 141 height 22
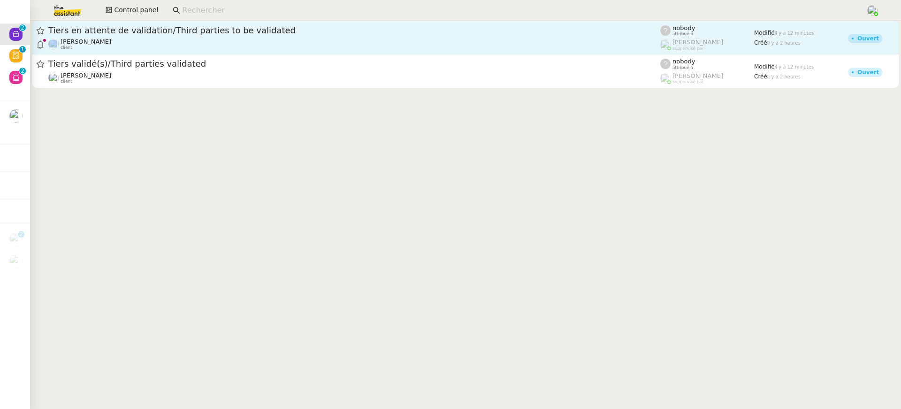
click at [338, 38] on div "Tiers en attente de validation/Third parties to be validated [PERSON_NAME] clie…" at bounding box center [354, 37] width 612 height 25
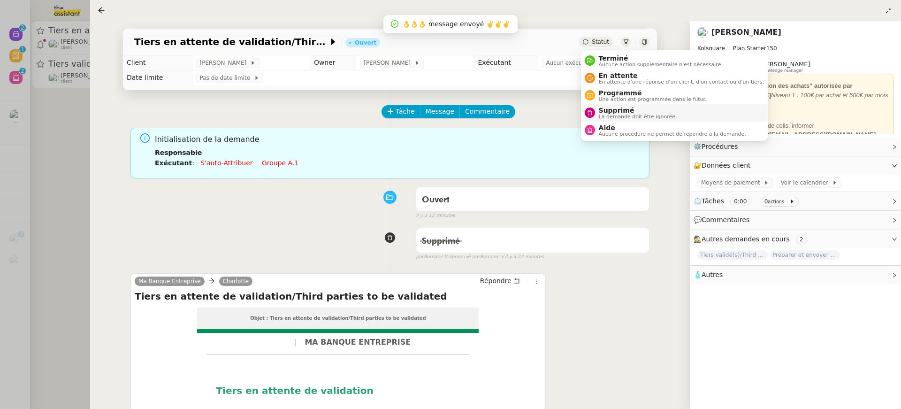
click at [633, 115] on span "La demande doit être ignorée." at bounding box center [638, 116] width 78 height 5
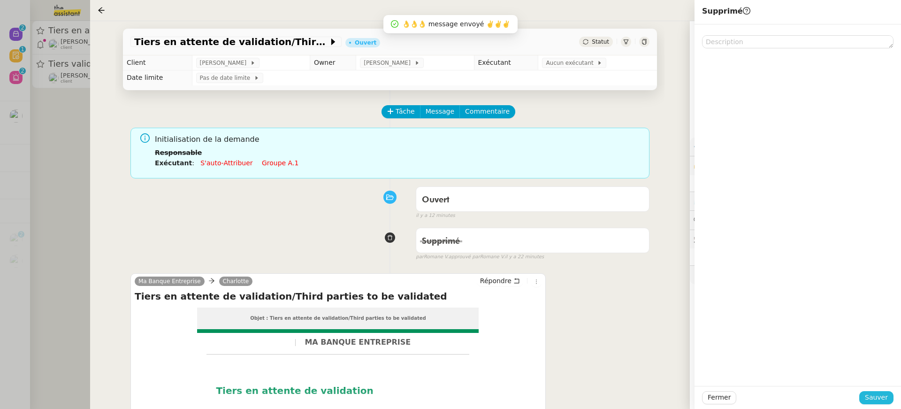
click at [883, 402] on span "Sauver" at bounding box center [876, 397] width 23 height 11
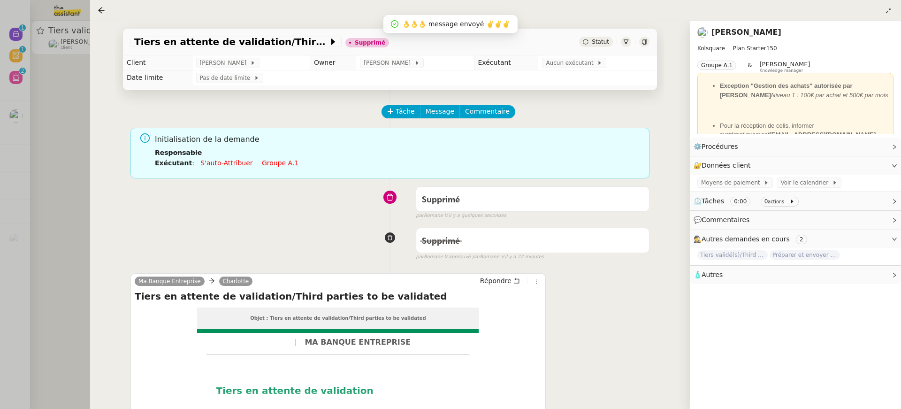
click at [82, 43] on div at bounding box center [450, 204] width 901 height 409
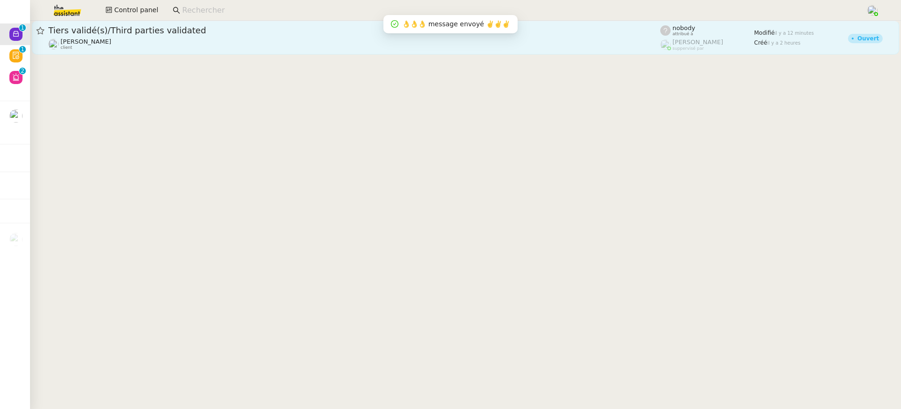
click at [143, 45] on div "[PERSON_NAME] client" at bounding box center [354, 44] width 612 height 12
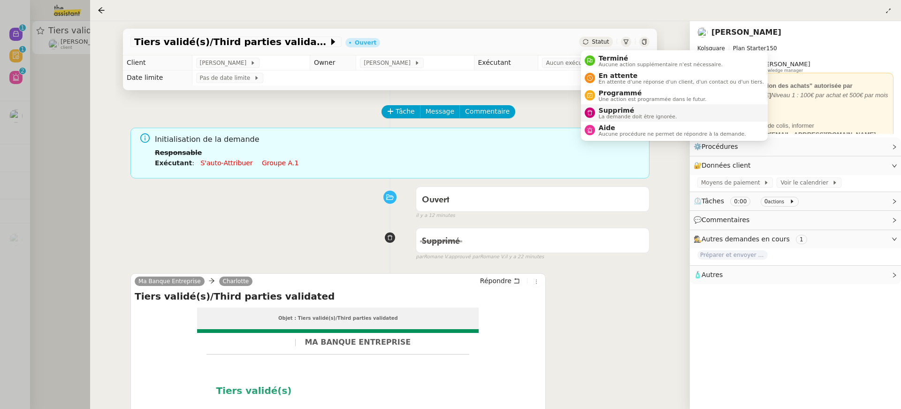
click at [637, 114] on span "La demande doit être ignorée." at bounding box center [638, 116] width 78 height 5
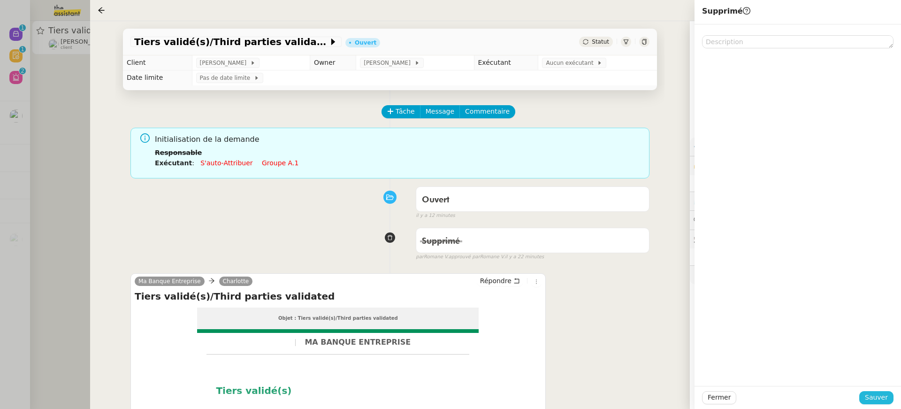
click at [865, 395] on button "Sauver" at bounding box center [876, 397] width 34 height 13
click at [37, 89] on div at bounding box center [450, 204] width 901 height 409
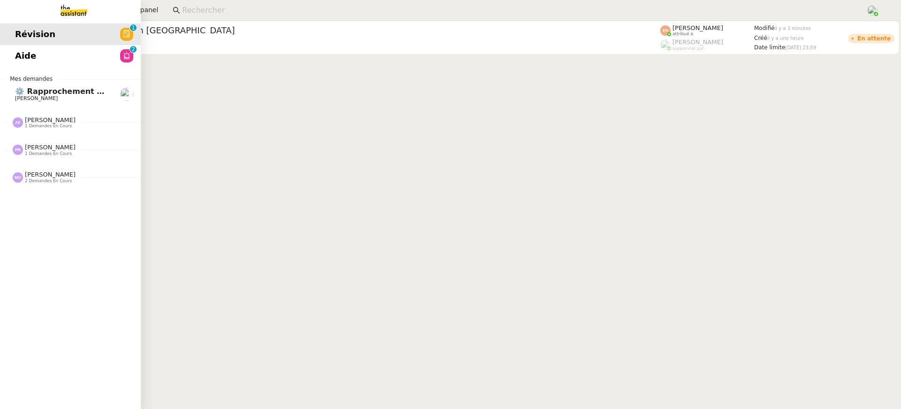
click at [33, 53] on link "Aide 0 1 2 3 4 5 6 7 8 9" at bounding box center [70, 56] width 141 height 22
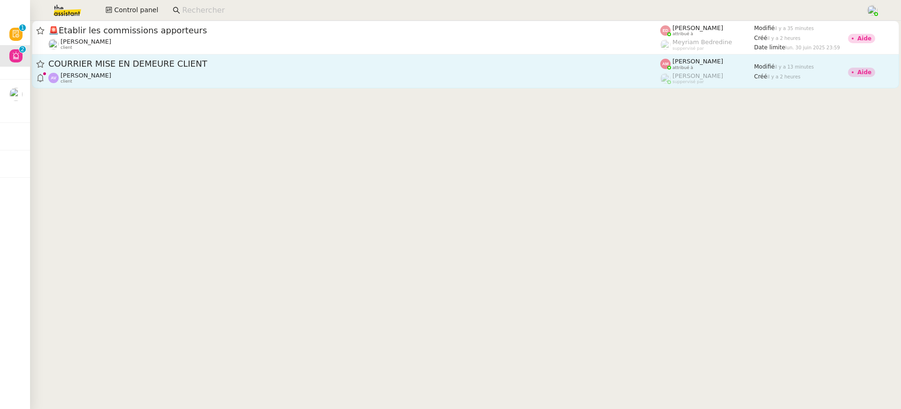
click at [521, 72] on div "[PERSON_NAME] client" at bounding box center [354, 78] width 612 height 12
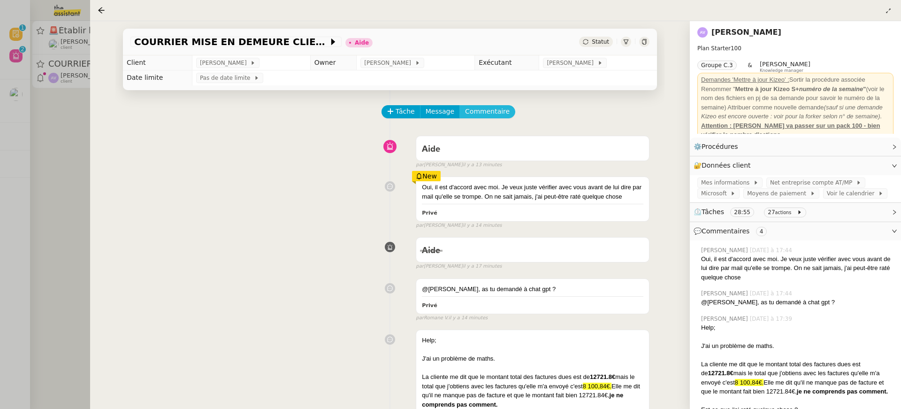
click at [503, 109] on button "Commentaire" at bounding box center [487, 111] width 56 height 13
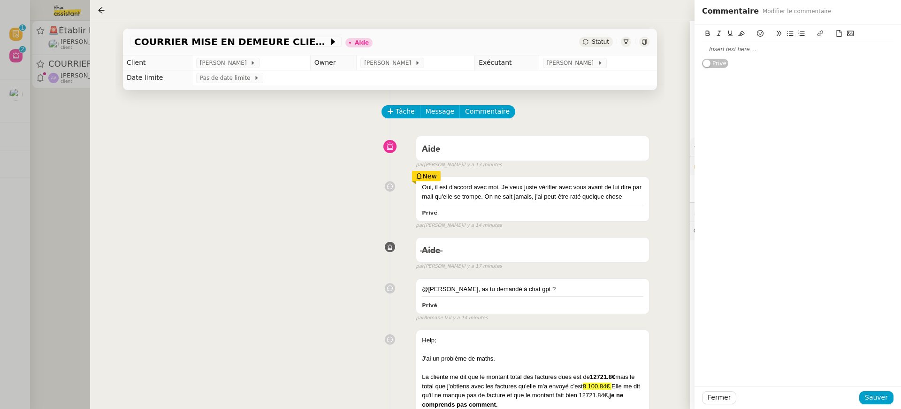
click at [760, 56] on div at bounding box center [797, 49] width 191 height 16
click at [876, 396] on span "Sauver" at bounding box center [876, 397] width 23 height 11
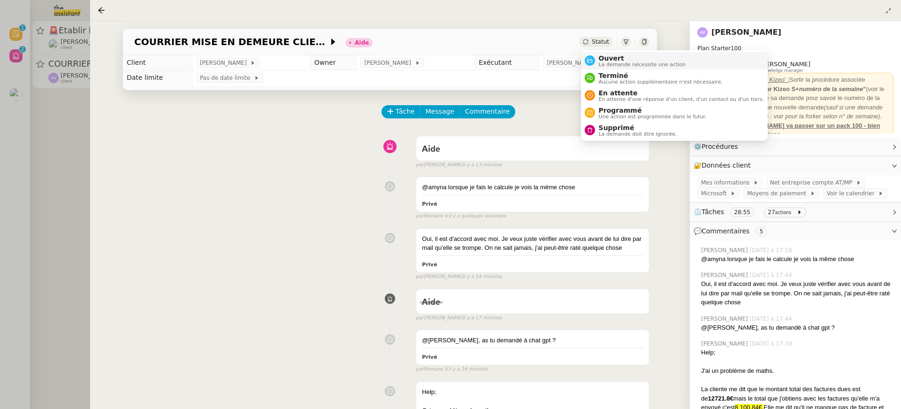
click at [613, 60] on span "Ouvert" at bounding box center [642, 58] width 87 height 8
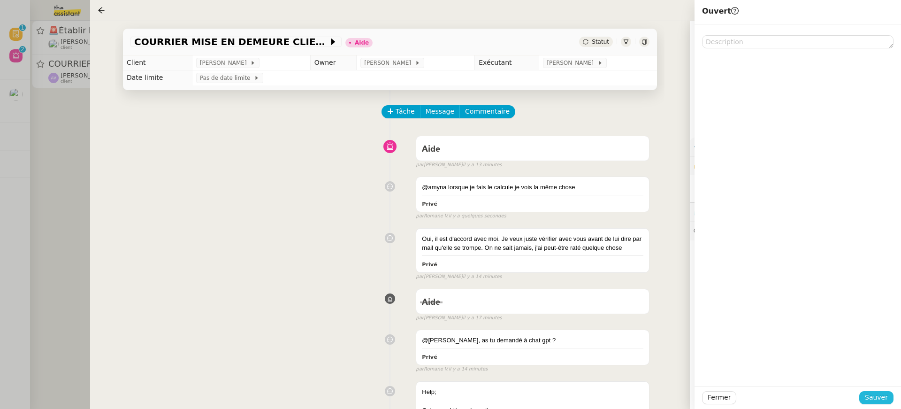
click at [885, 396] on span "Sauver" at bounding box center [876, 397] width 23 height 11
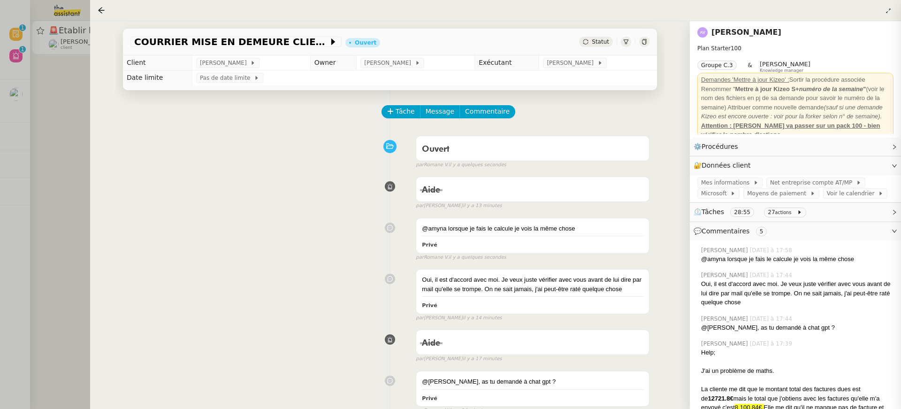
click at [45, 70] on div at bounding box center [450, 204] width 901 height 409
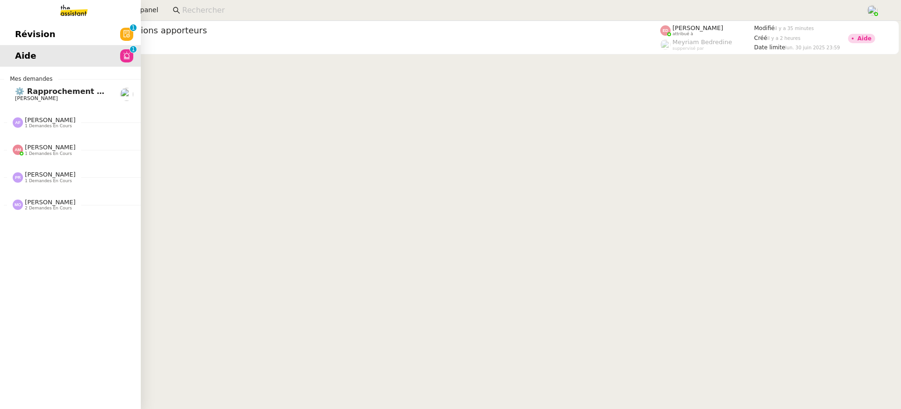
click at [16, 38] on link "Révision 0 1 2 3 4 5 6 7 8 9" at bounding box center [70, 34] width 141 height 22
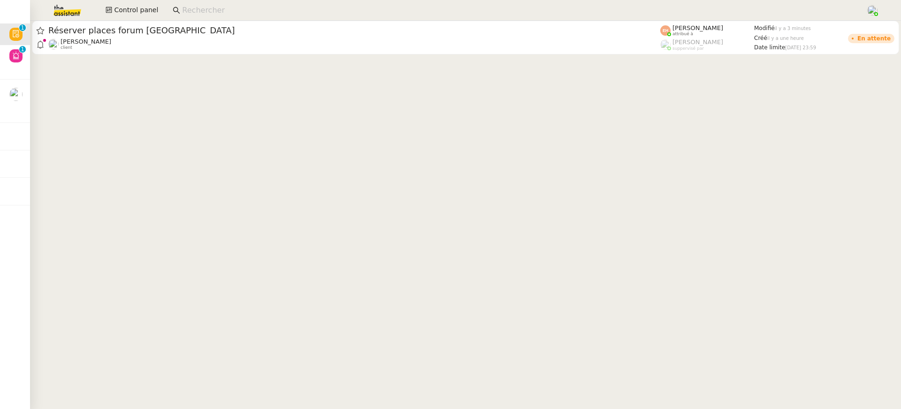
click at [352, 12] on input at bounding box center [519, 10] width 674 height 13
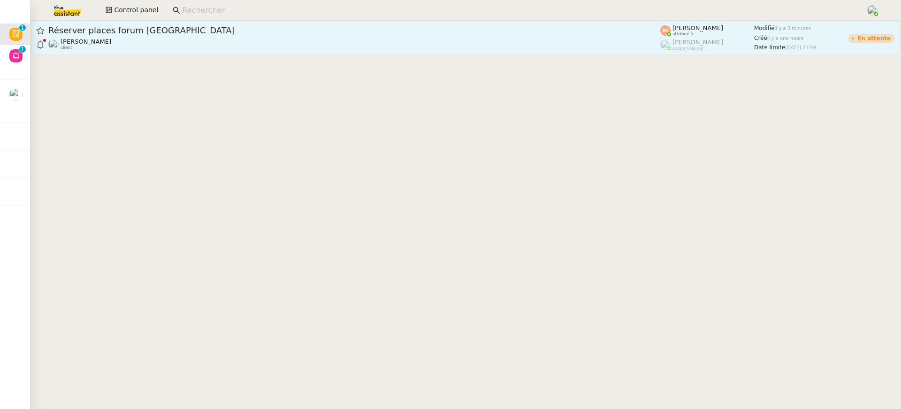
click at [356, 40] on div "[PERSON_NAME] client" at bounding box center [354, 44] width 612 height 12
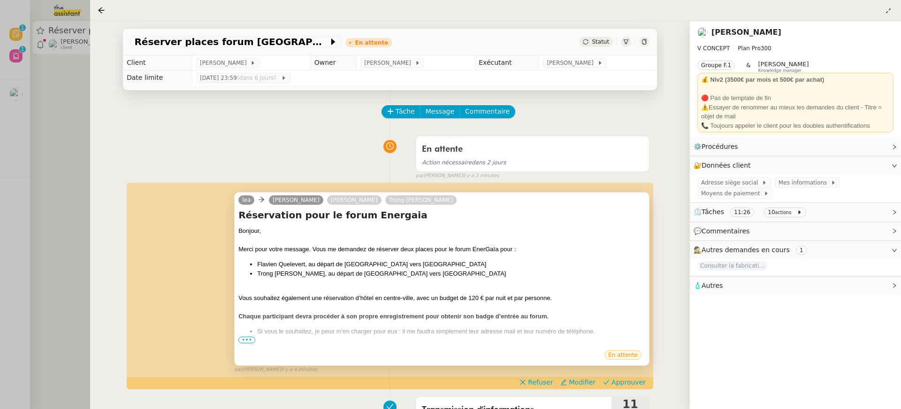
scroll to position [70, 0]
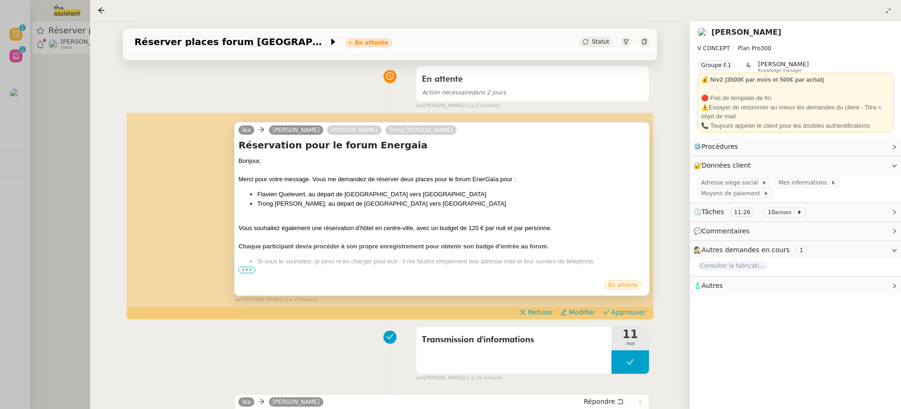
click at [246, 267] on span "•••" at bounding box center [246, 270] width 17 height 7
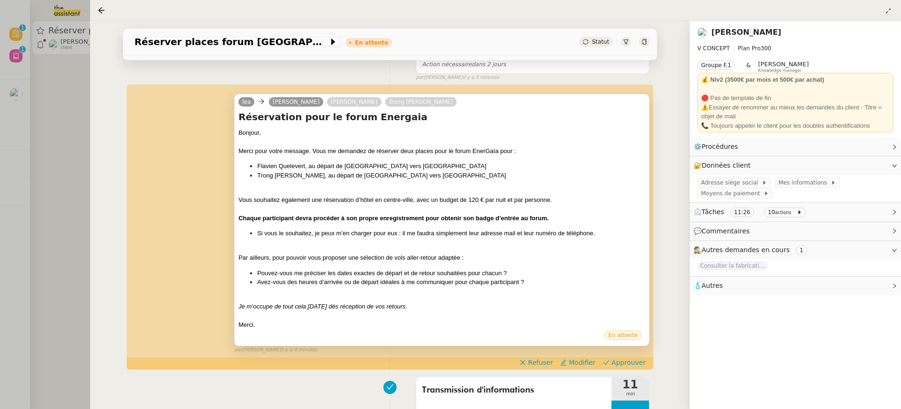
scroll to position [117, 0]
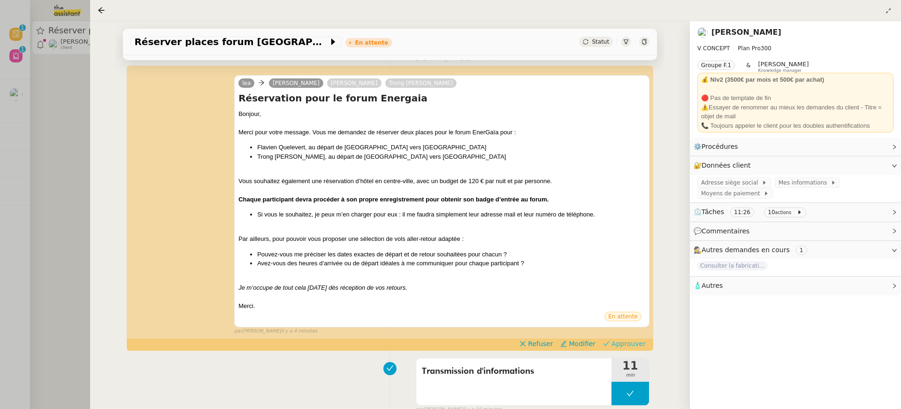
click at [629, 343] on span "Approuver" at bounding box center [628, 343] width 34 height 9
